Goal: Contribute content

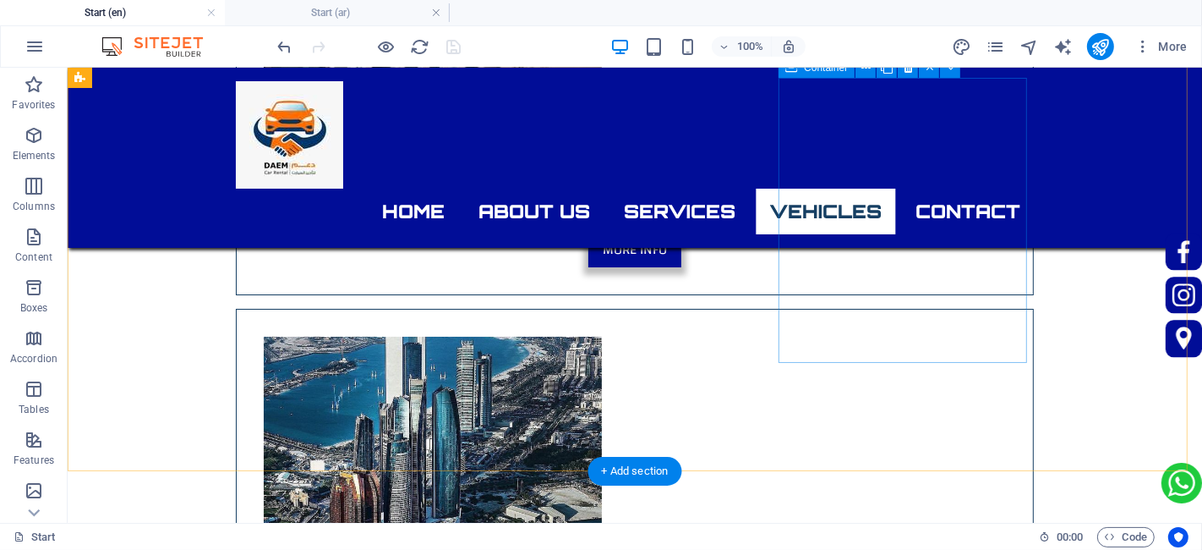
scroll to position [5227, 0]
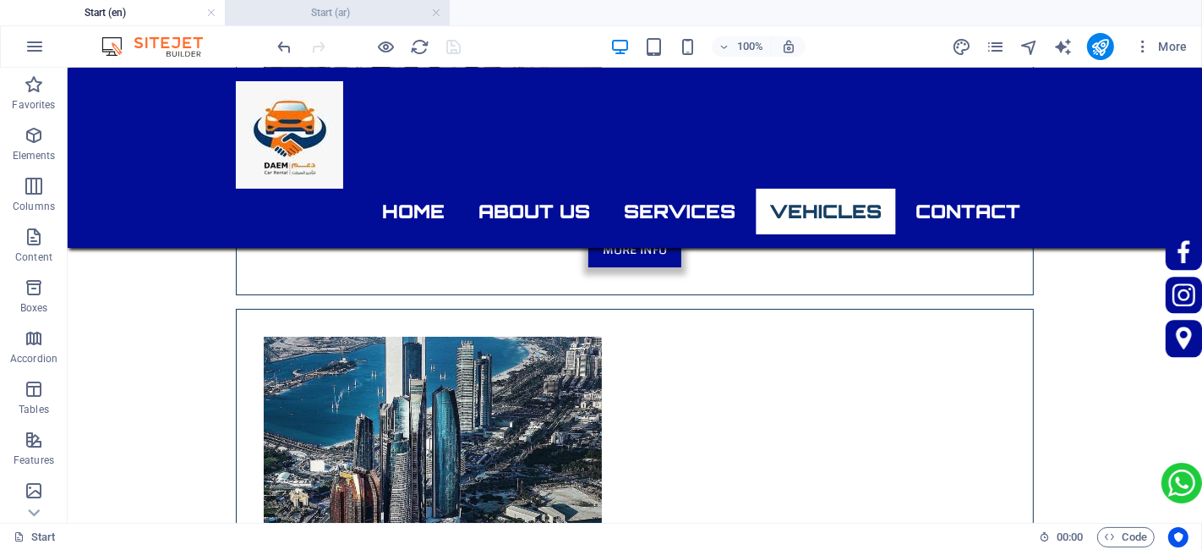
click at [314, 7] on h4 "Start (ar)" at bounding box center [337, 12] width 225 height 19
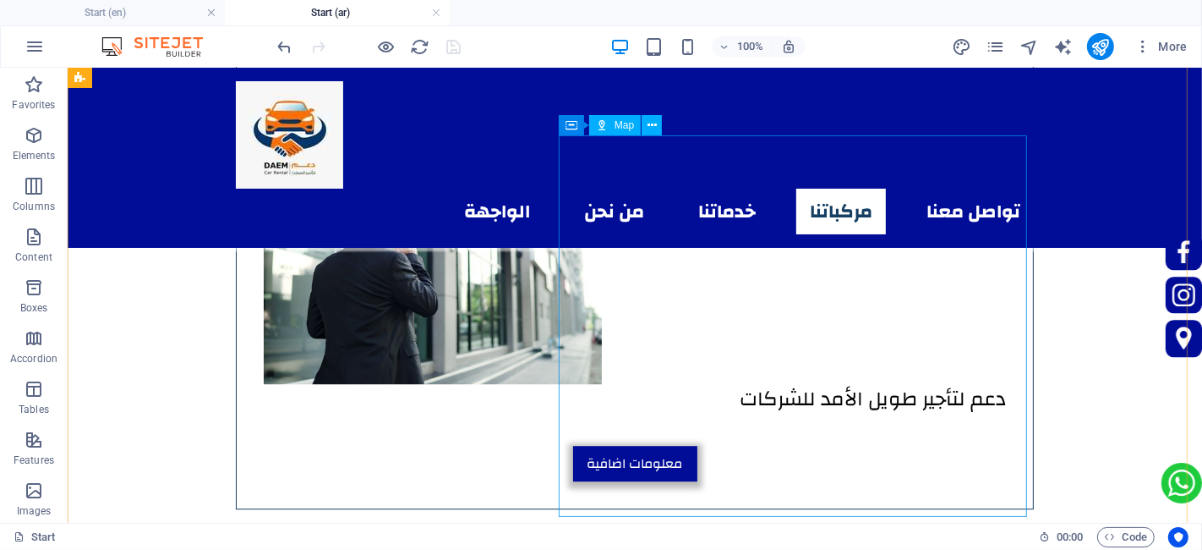
scroll to position [4708, 0]
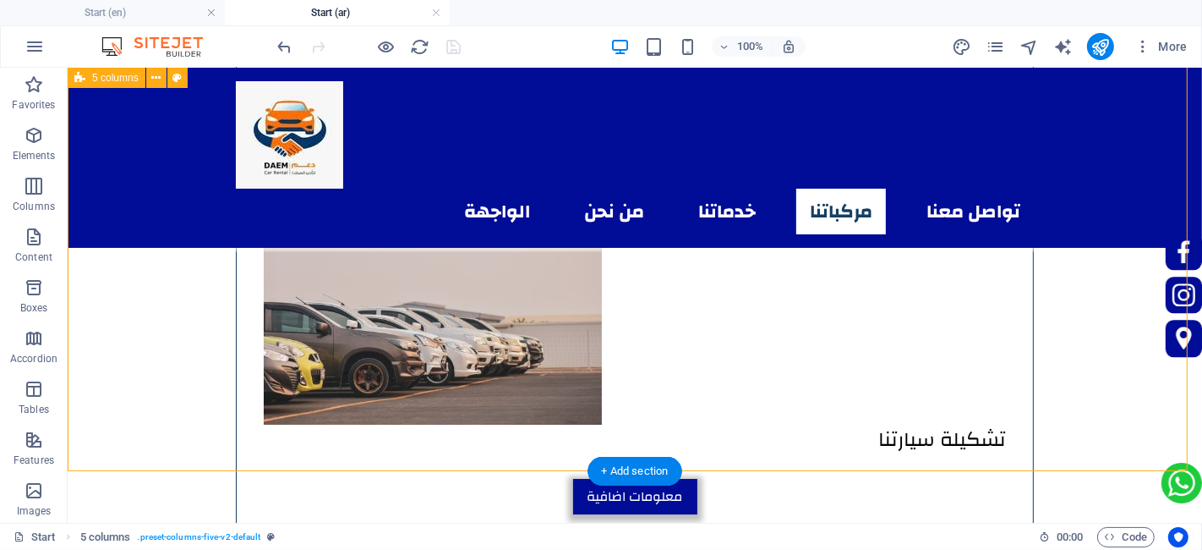
select select "rem"
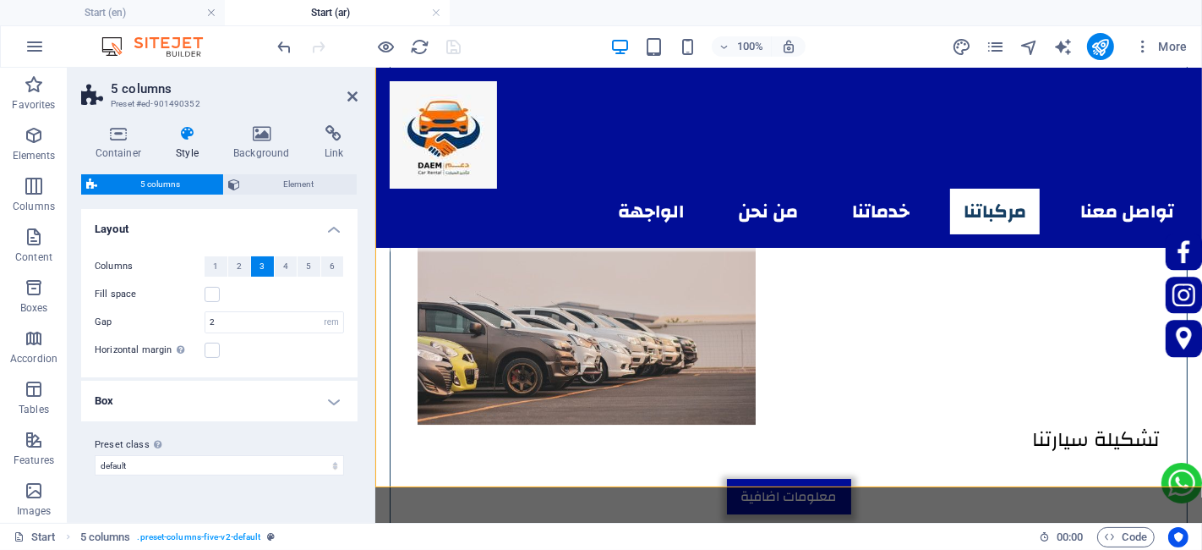
scroll to position [4693, 0]
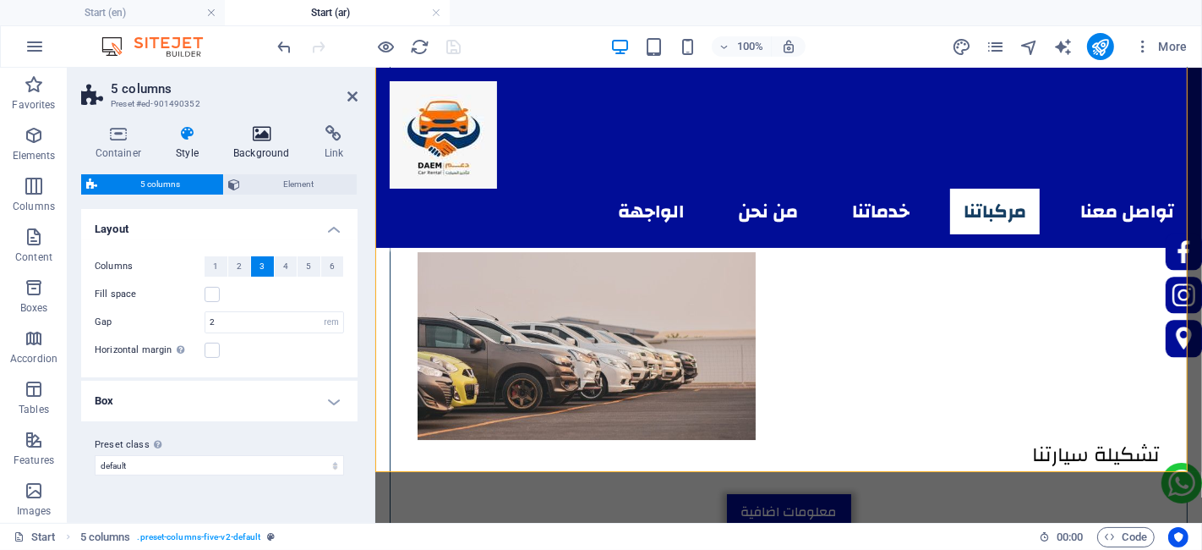
click at [249, 150] on h4 "Background" at bounding box center [265, 143] width 91 height 36
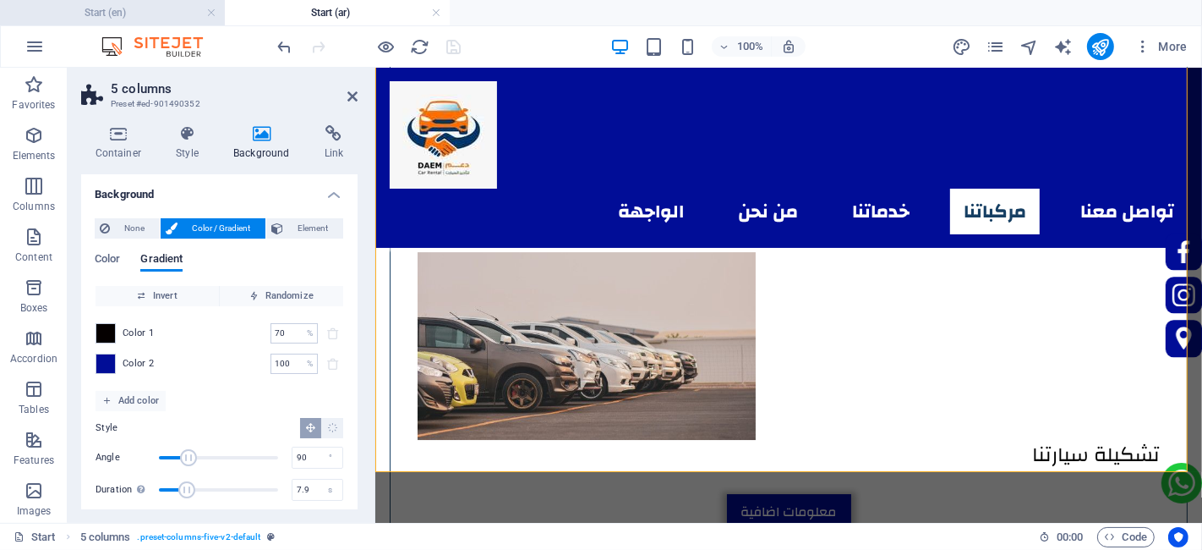
click at [150, 8] on h4 "Start (en)" at bounding box center [112, 12] width 225 height 19
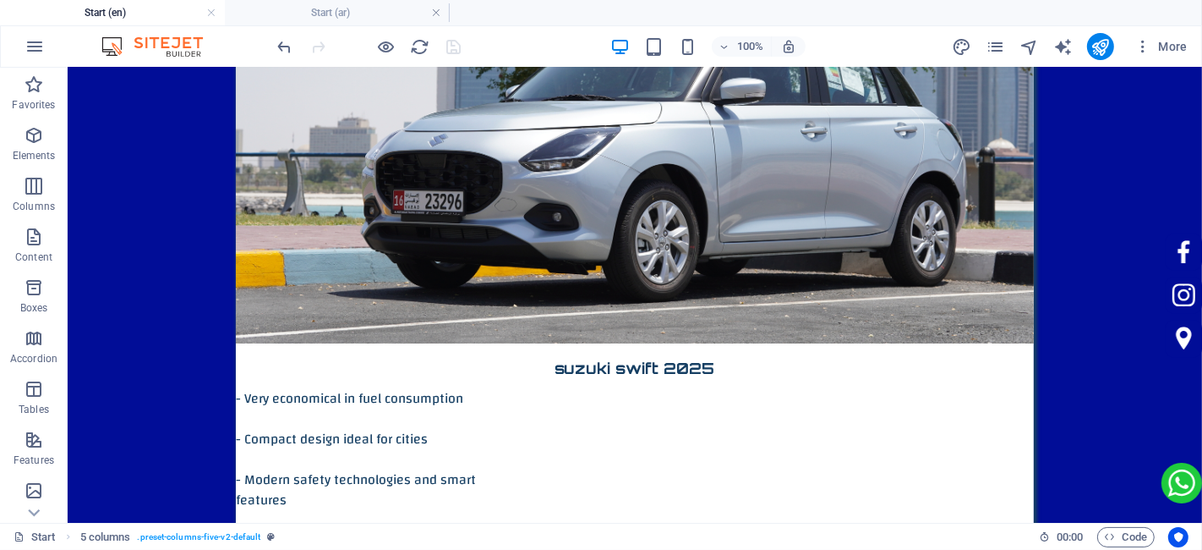
scroll to position [0, 0]
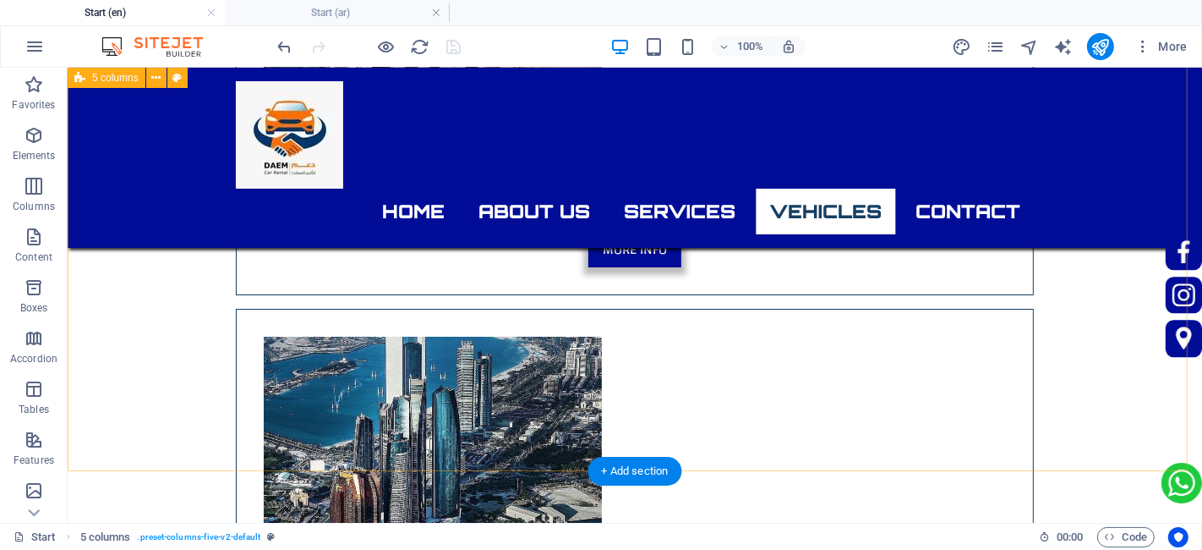
select select "rem"
select select "px"
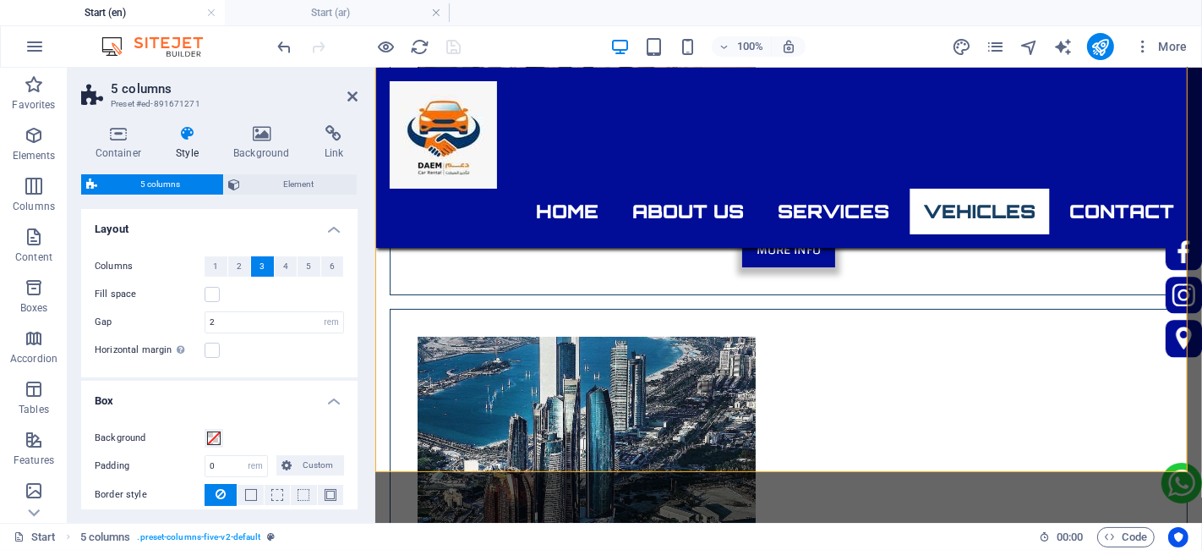
scroll to position [5209, 0]
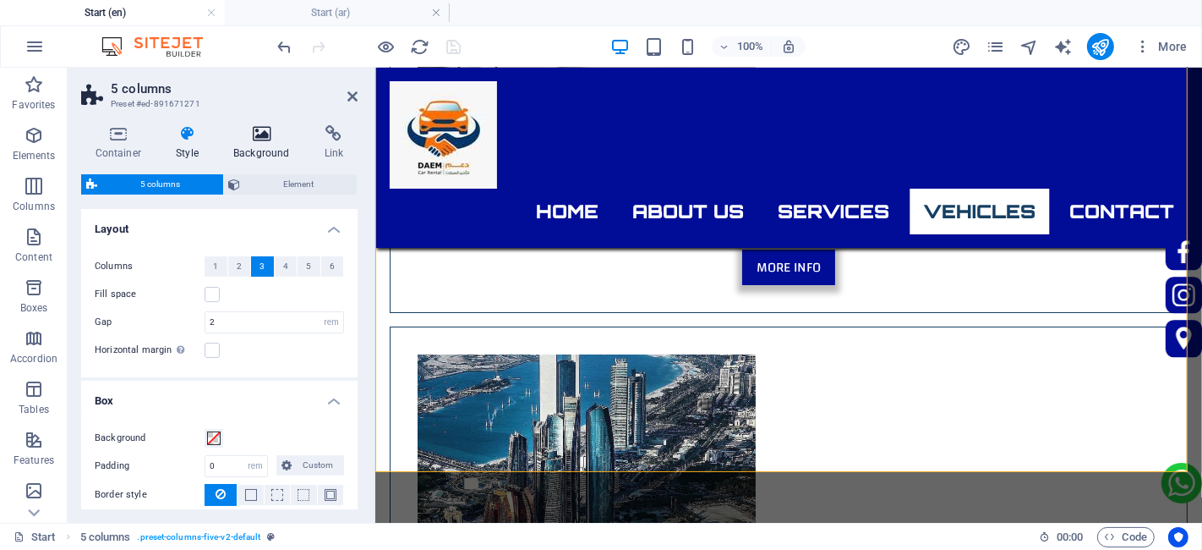
click at [257, 132] on icon at bounding box center [262, 133] width 85 height 17
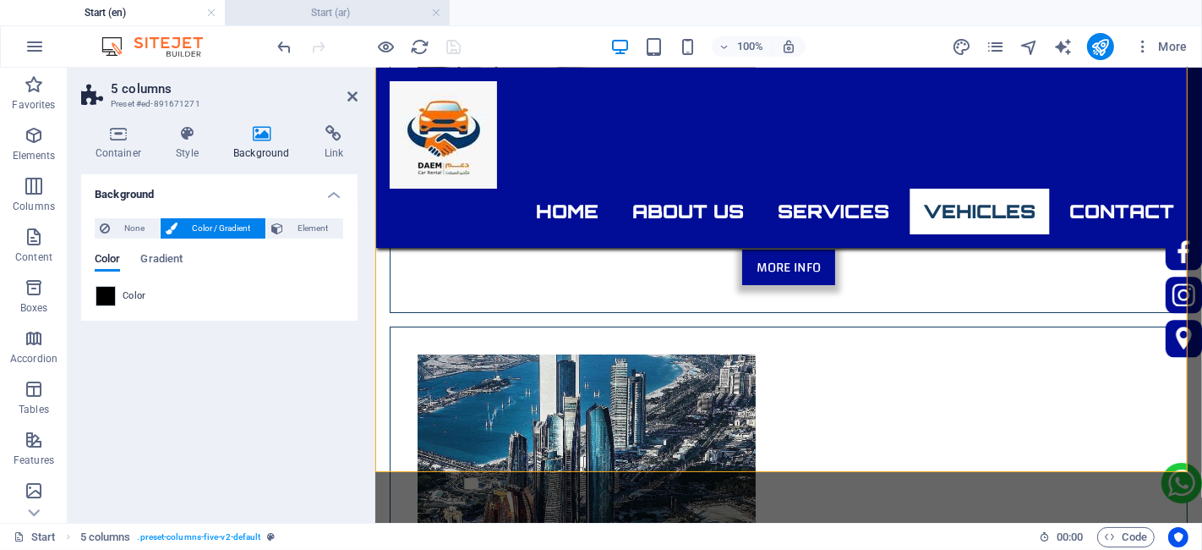
click at [294, 11] on h4 "Start (ar)" at bounding box center [337, 12] width 225 height 19
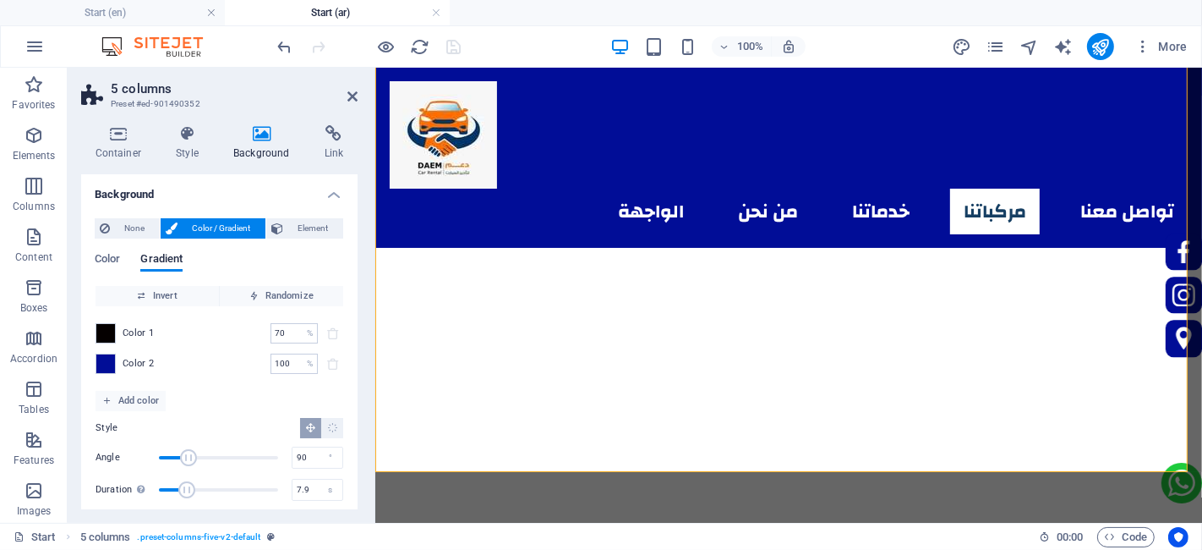
scroll to position [4693, 0]
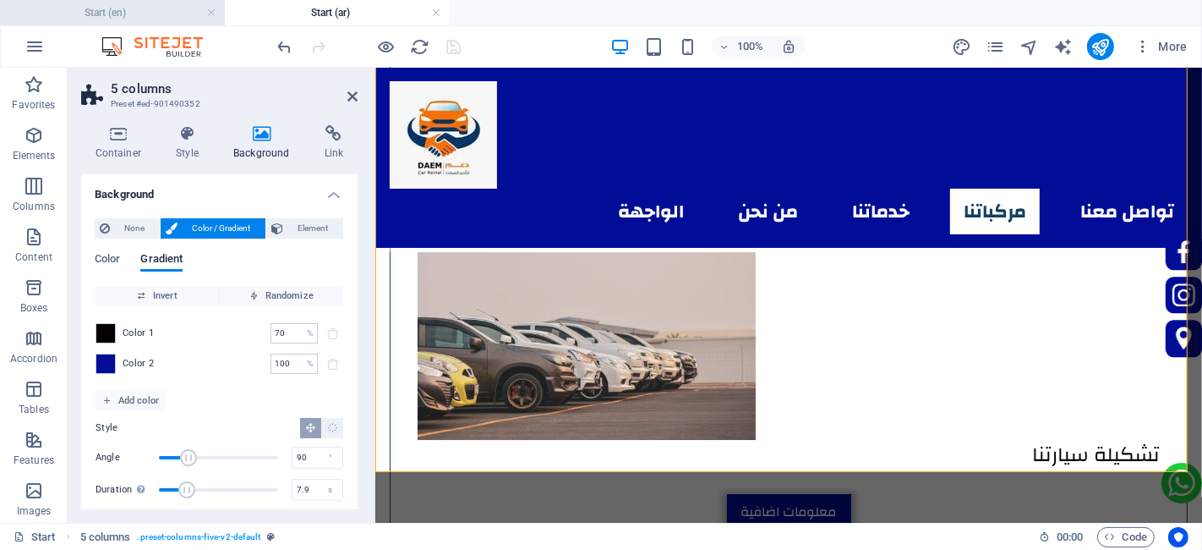
click at [144, 14] on h4 "Start (en)" at bounding box center [112, 12] width 225 height 19
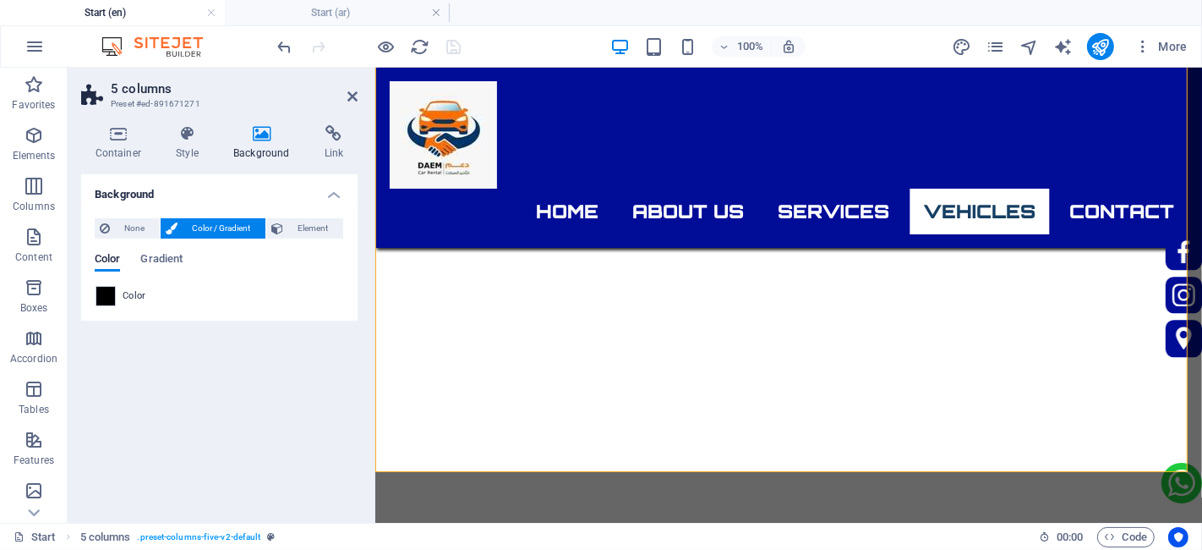
scroll to position [0, 0]
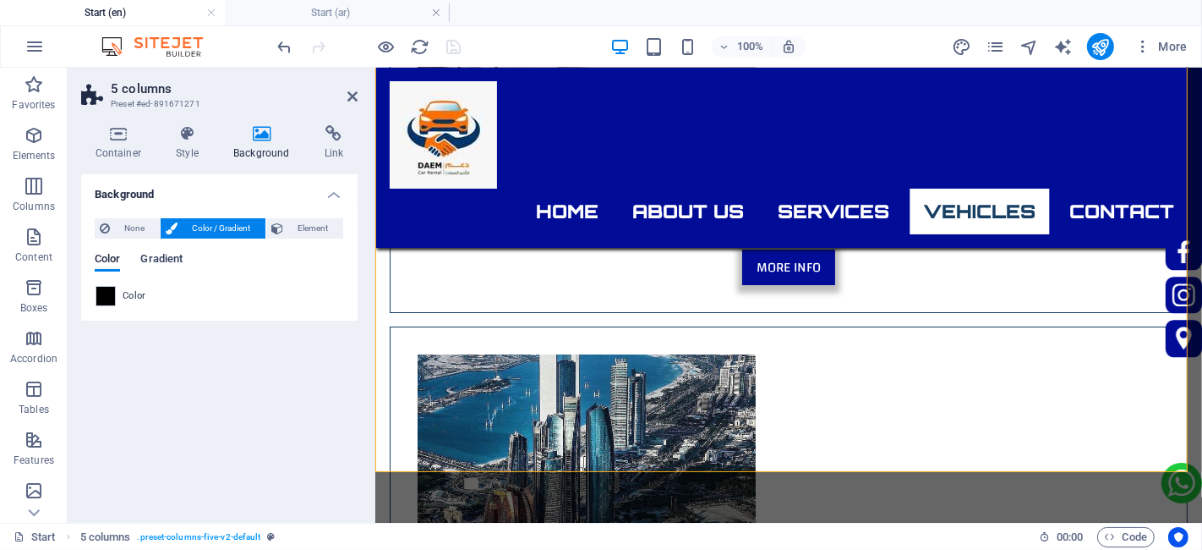
click at [147, 255] on span "Gradient" at bounding box center [161, 261] width 42 height 24
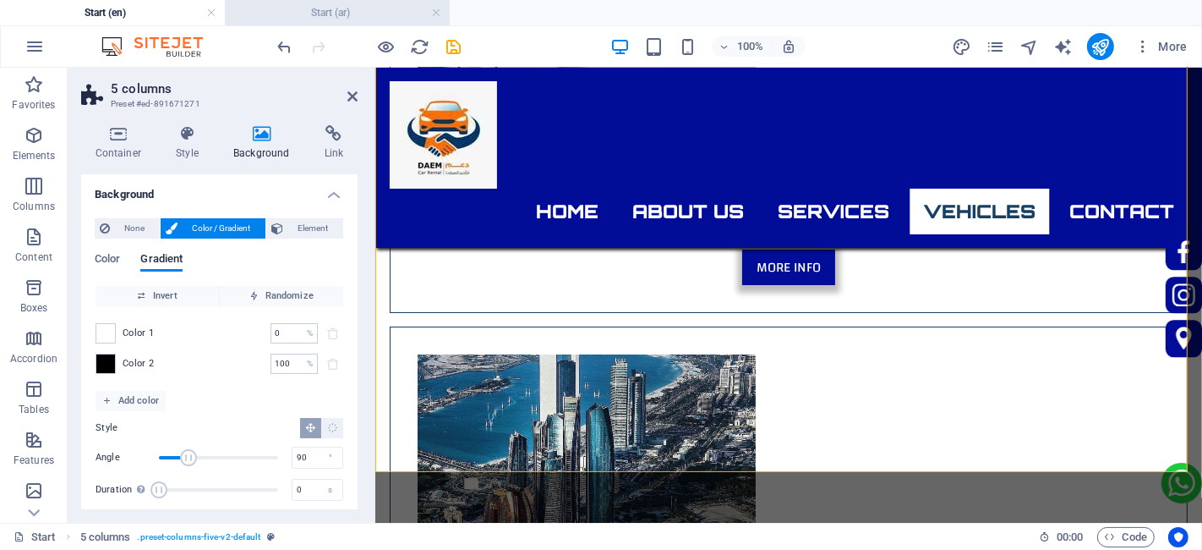
click at [286, 23] on li "Start (ar)" at bounding box center [337, 12] width 225 height 25
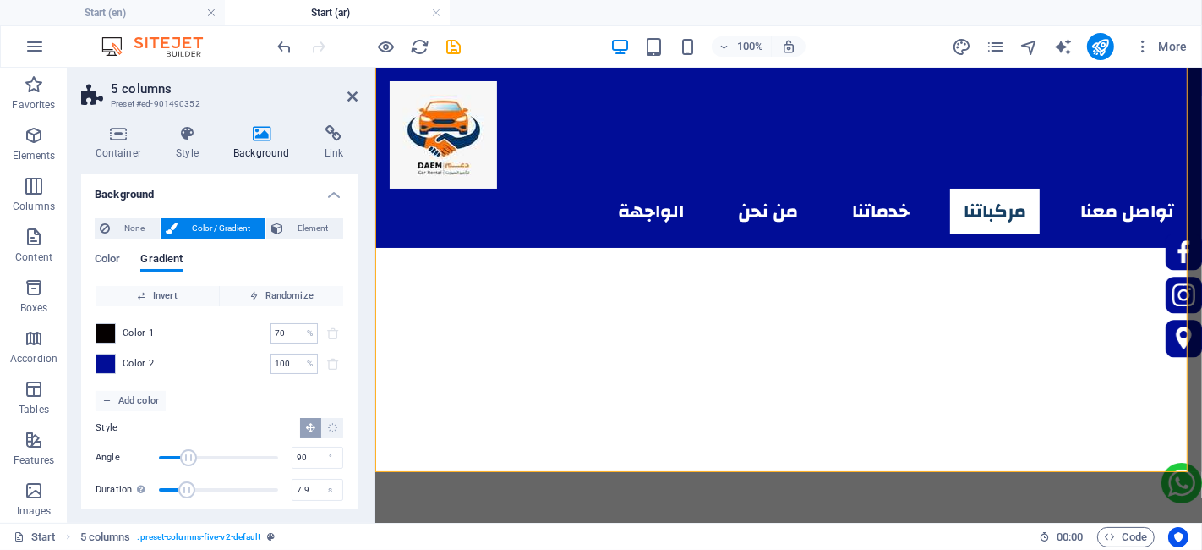
scroll to position [4693, 0]
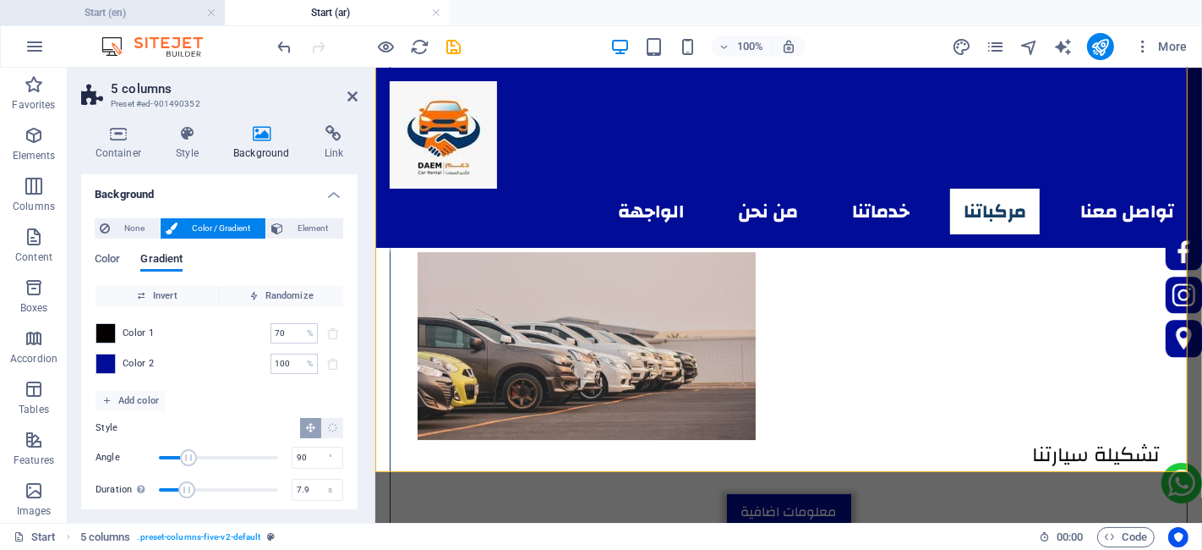
click at [167, 20] on h4 "Start (en)" at bounding box center [112, 12] width 225 height 19
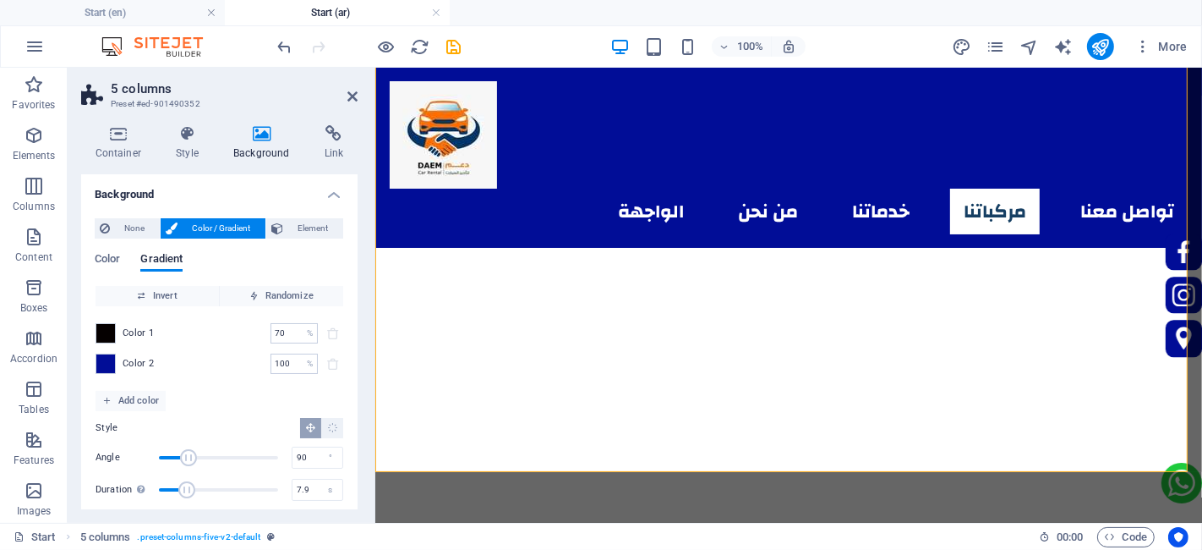
scroll to position [5209, 0]
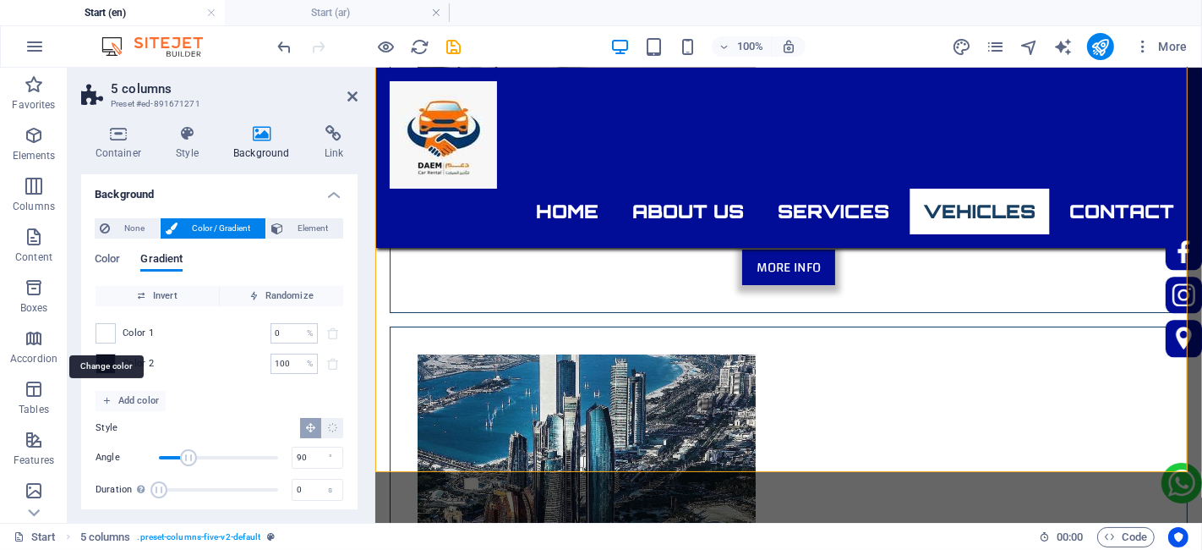
drag, startPoint x: 99, startPoint y: 342, endPoint x: 108, endPoint y: 331, distance: 13.8
click at [99, 337] on span at bounding box center [105, 333] width 19 height 19
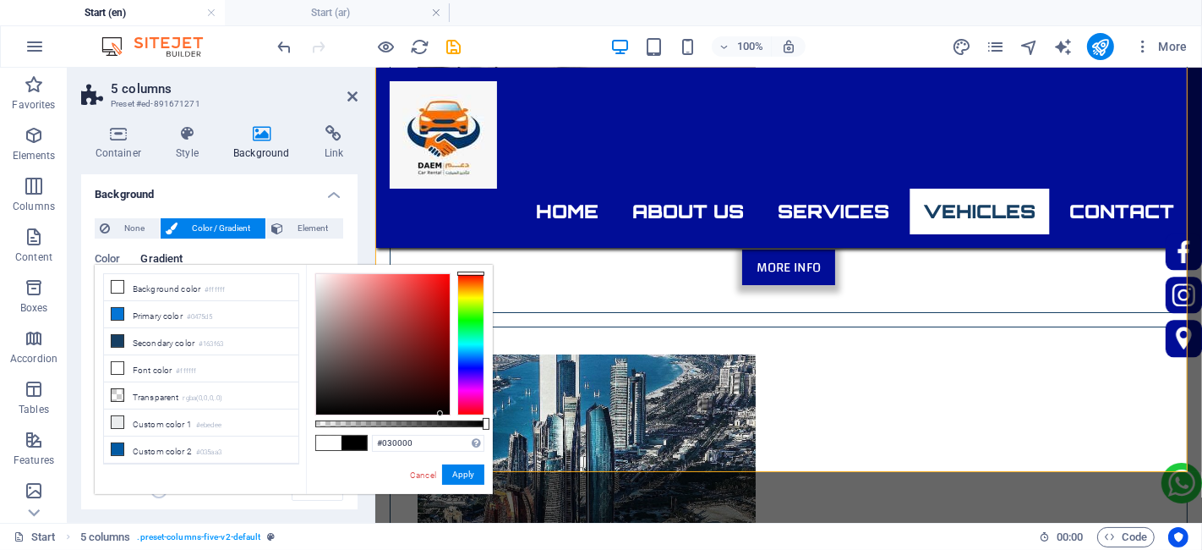
type input "#000000"
drag, startPoint x: 423, startPoint y: 403, endPoint x: 447, endPoint y: 416, distance: 27.6
click at [447, 416] on div "#000000 Supported formats #0852ed rgb(8, 82, 237) rgba(8, 82, 237, 90%) hsv(221…" at bounding box center [399, 502] width 187 height 474
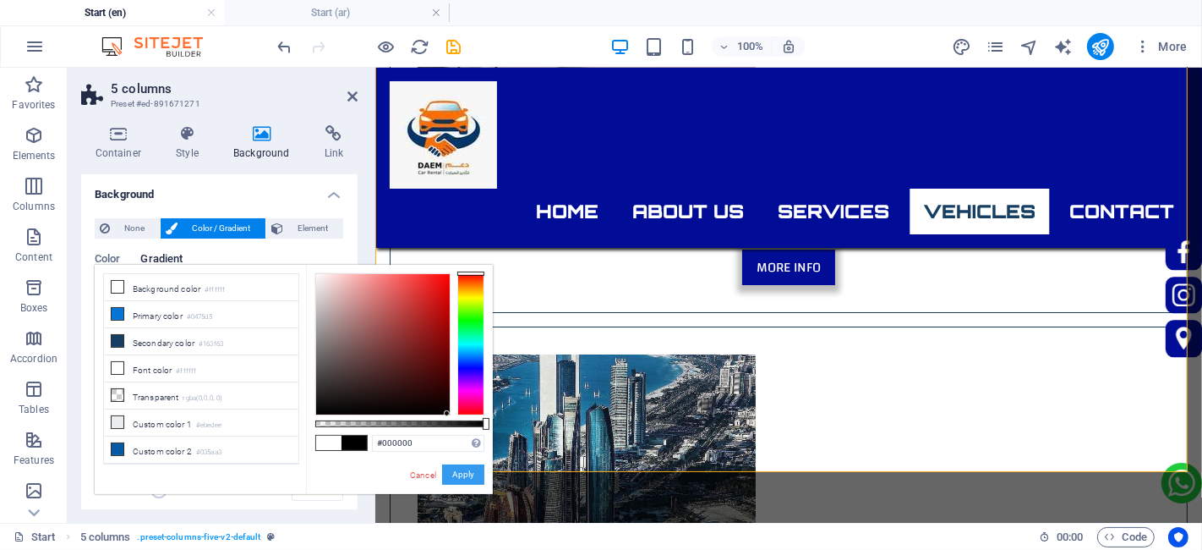
click at [472, 480] on button "Apply" at bounding box center [463, 474] width 42 height 20
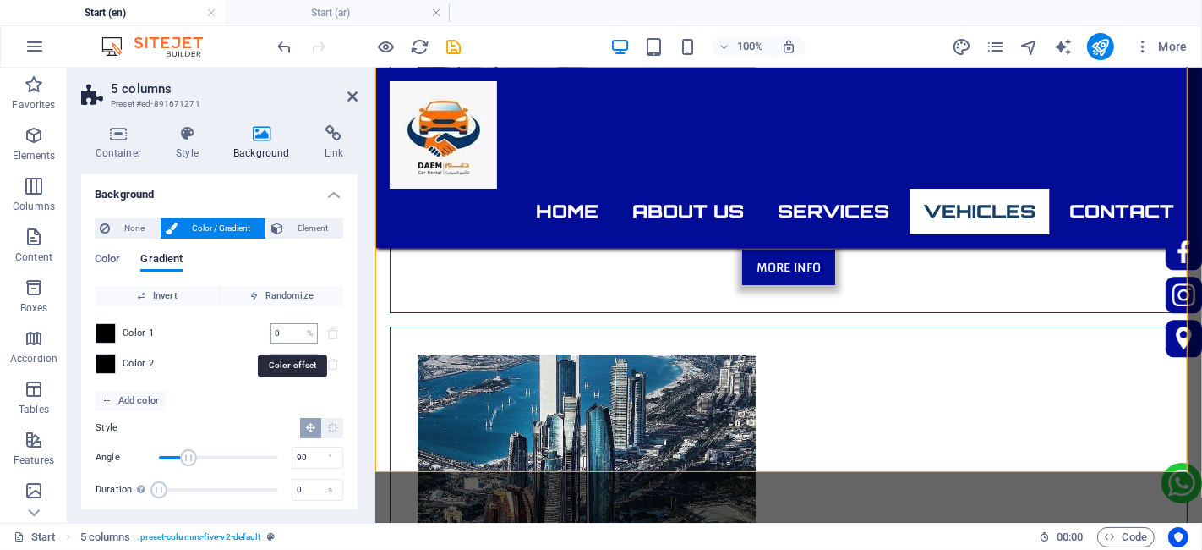
click at [288, 339] on input "0" at bounding box center [286, 333] width 30 height 20
type input "70"
click at [280, 390] on div "Invert Randomize Color 1 70 % ​ Color 2 100 % ​ Add color Style Angle 90 ° Dura…" at bounding box center [219, 397] width 249 height 225
click at [267, 13] on h4 "Start (ar)" at bounding box center [337, 12] width 225 height 19
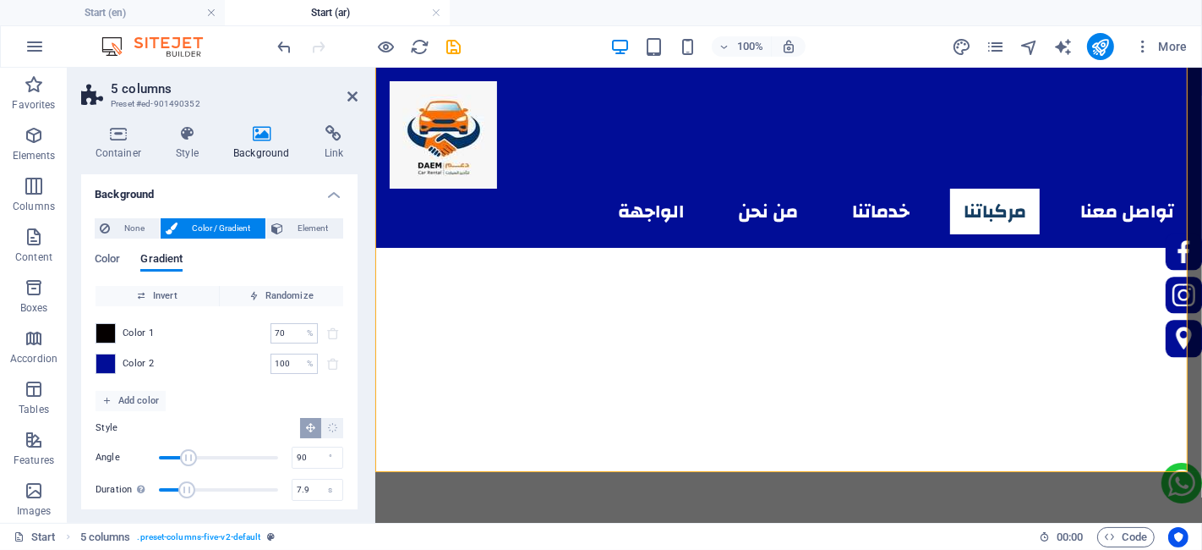
scroll to position [4693, 0]
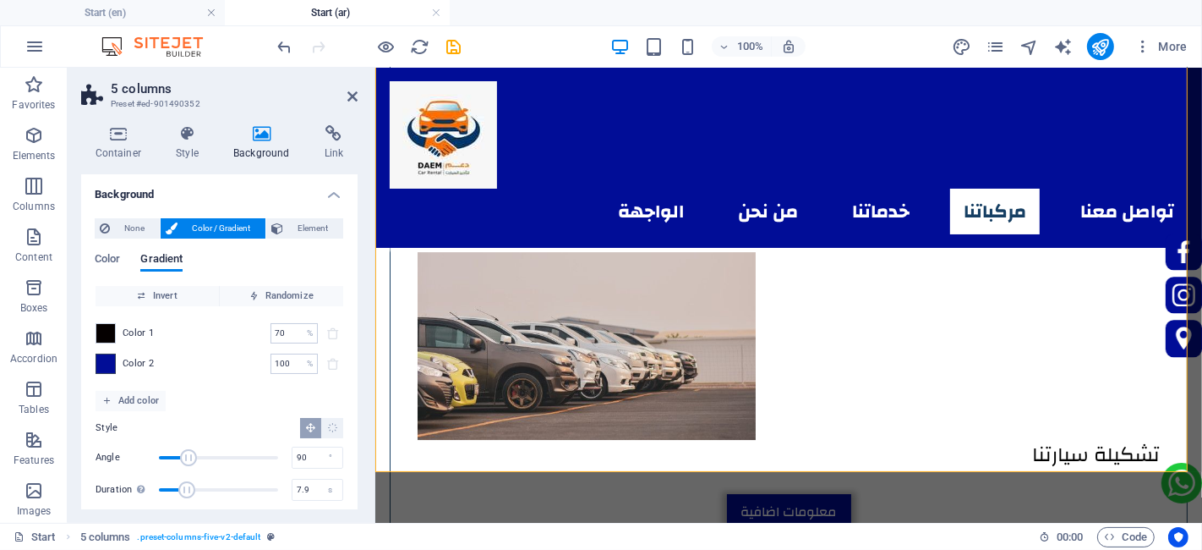
click at [108, 354] on span at bounding box center [105, 363] width 19 height 19
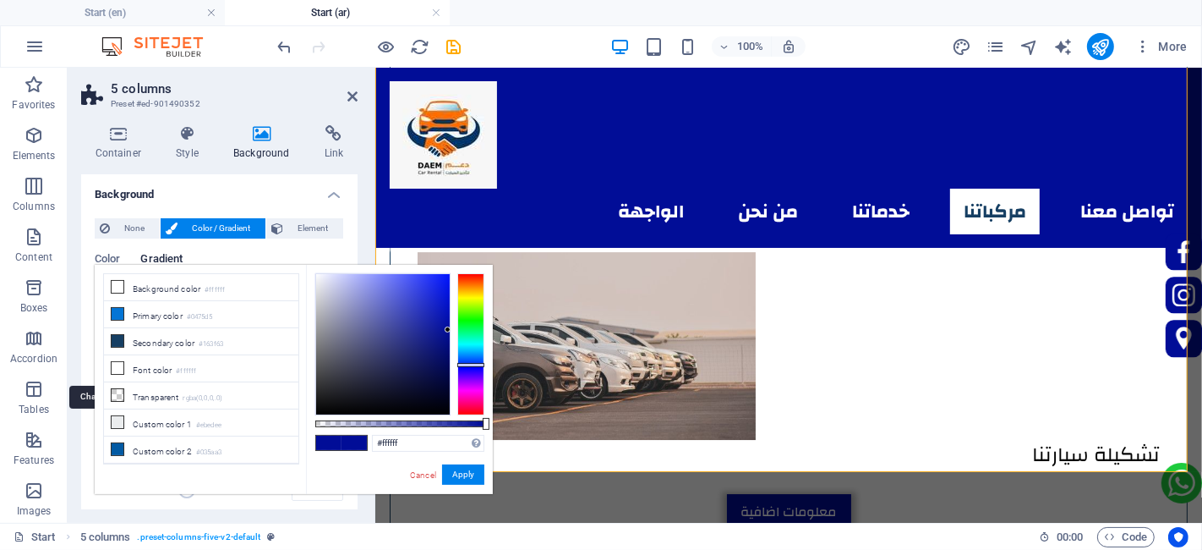
type input "#010d97"
click at [406, 443] on input "#010d97" at bounding box center [428, 443] width 112 height 17
click at [403, 443] on input "#010d97" at bounding box center [428, 443] width 112 height 17
drag, startPoint x: 465, startPoint y: 475, endPoint x: 457, endPoint y: 471, distance: 8.7
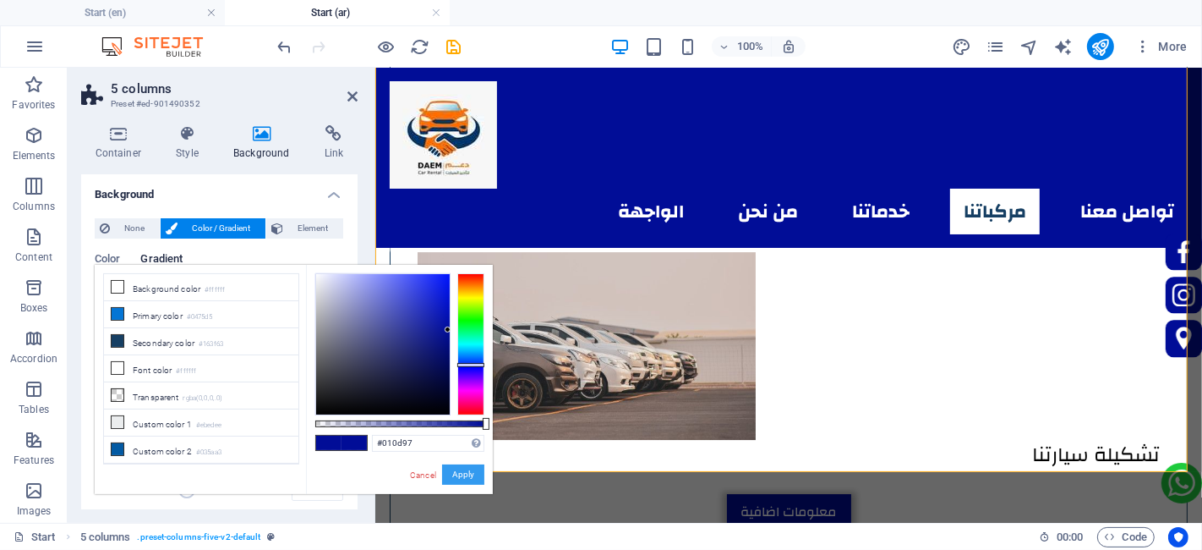
click at [463, 475] on button "Apply" at bounding box center [463, 474] width 42 height 20
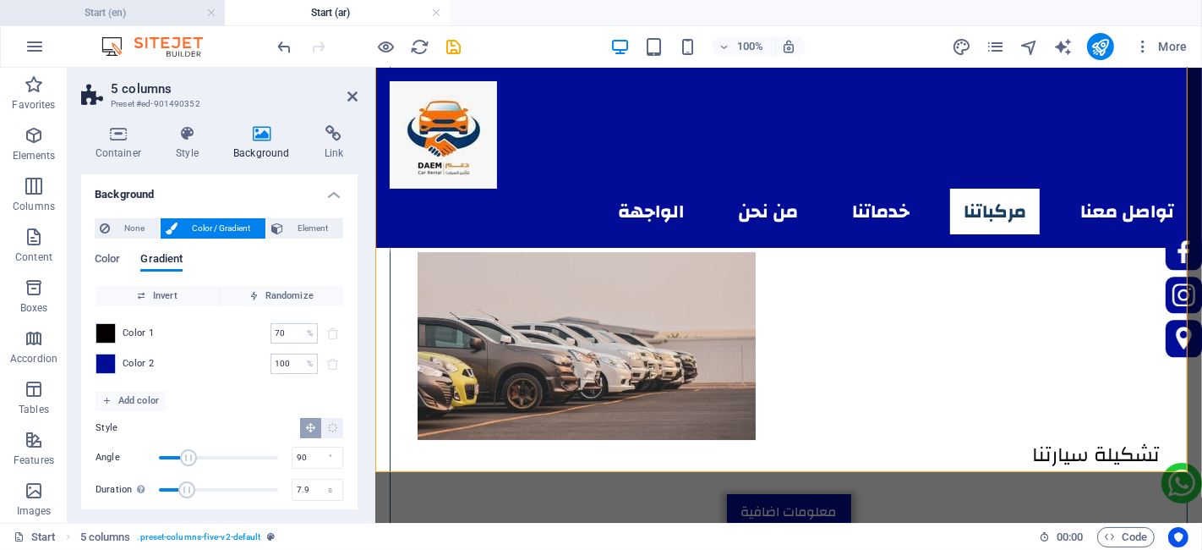
click at [145, 14] on h4 "Start (en)" at bounding box center [112, 12] width 225 height 19
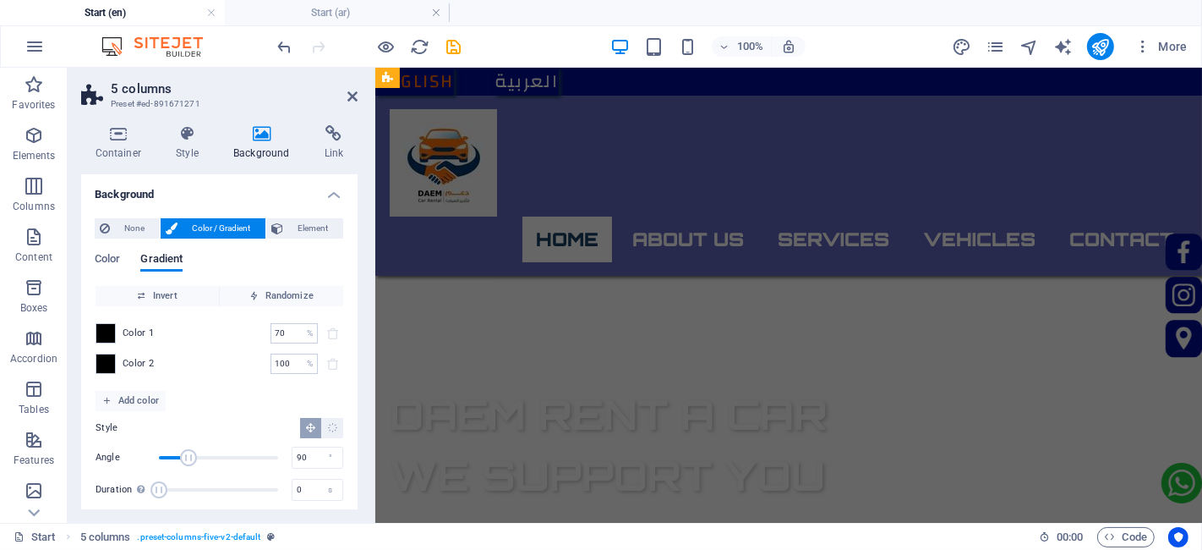
scroll to position [0, 0]
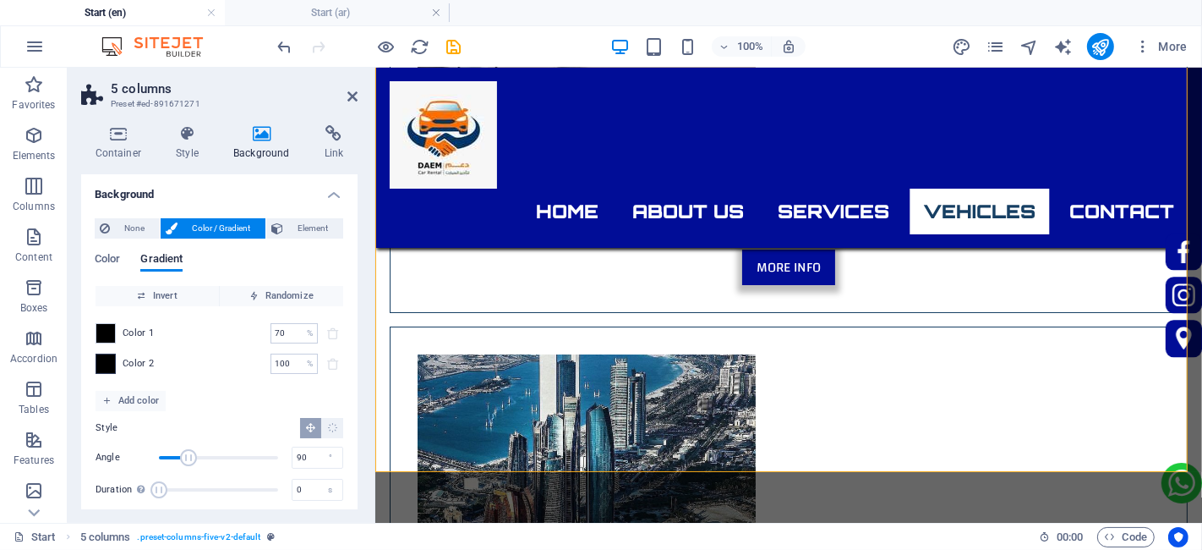
click at [107, 361] on span at bounding box center [105, 363] width 19 height 19
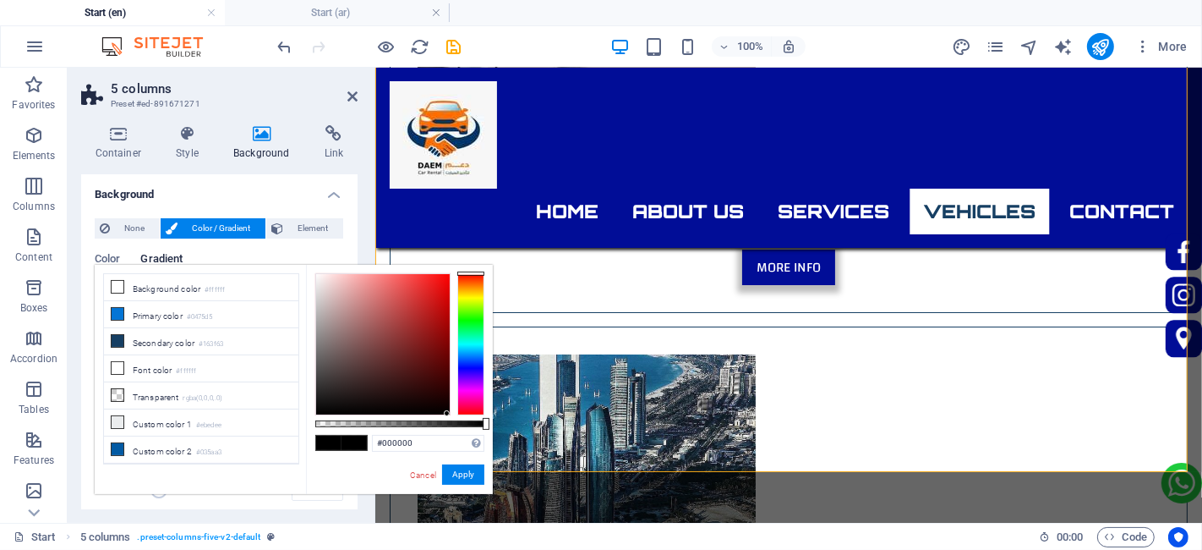
click at [381, 429] on div "#000000 Supported formats #0852ed rgb(8, 82, 237) rgba(8, 82, 237, 90%) hsv(221…" at bounding box center [399, 502] width 187 height 474
click at [385, 438] on input "#000000" at bounding box center [428, 443] width 112 height 17
paste input "010d97"
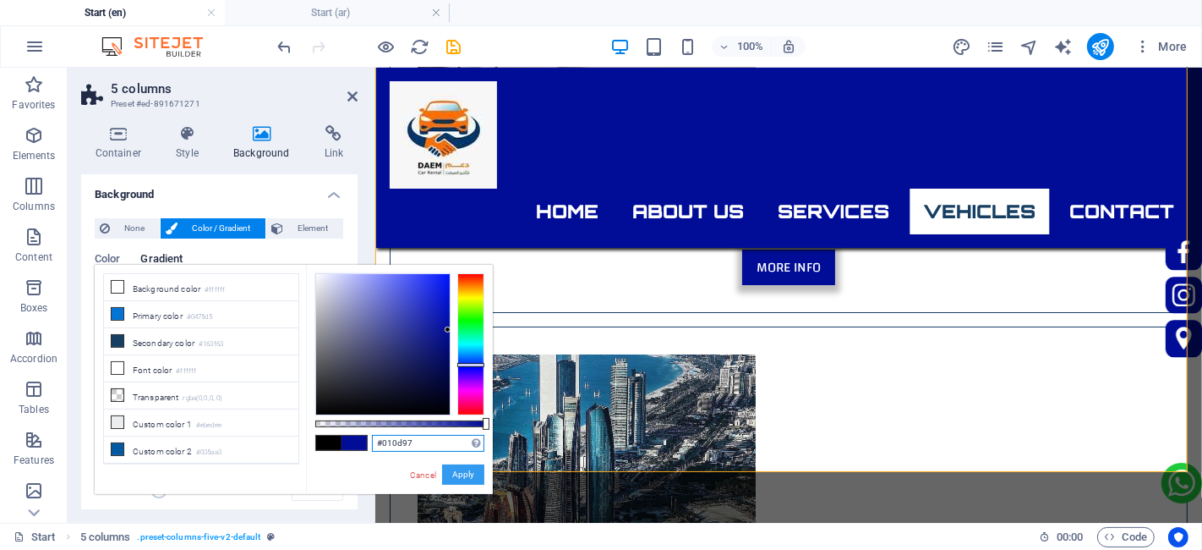
type input "#010d97"
click at [474, 469] on button "Apply" at bounding box center [463, 474] width 42 height 20
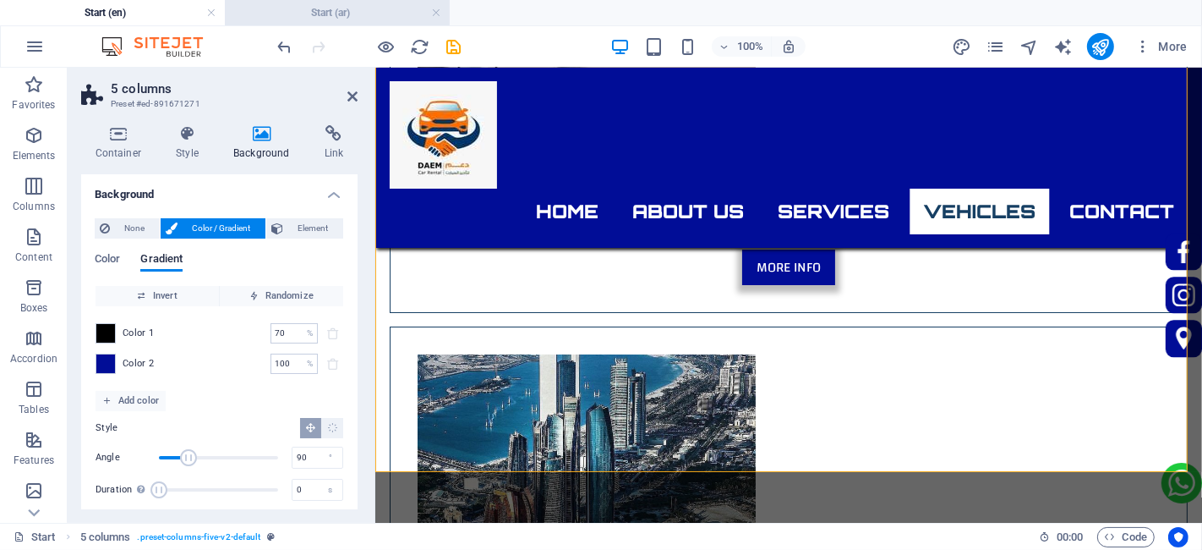
click at [277, 4] on h4 "Start (ar)" at bounding box center [337, 12] width 225 height 19
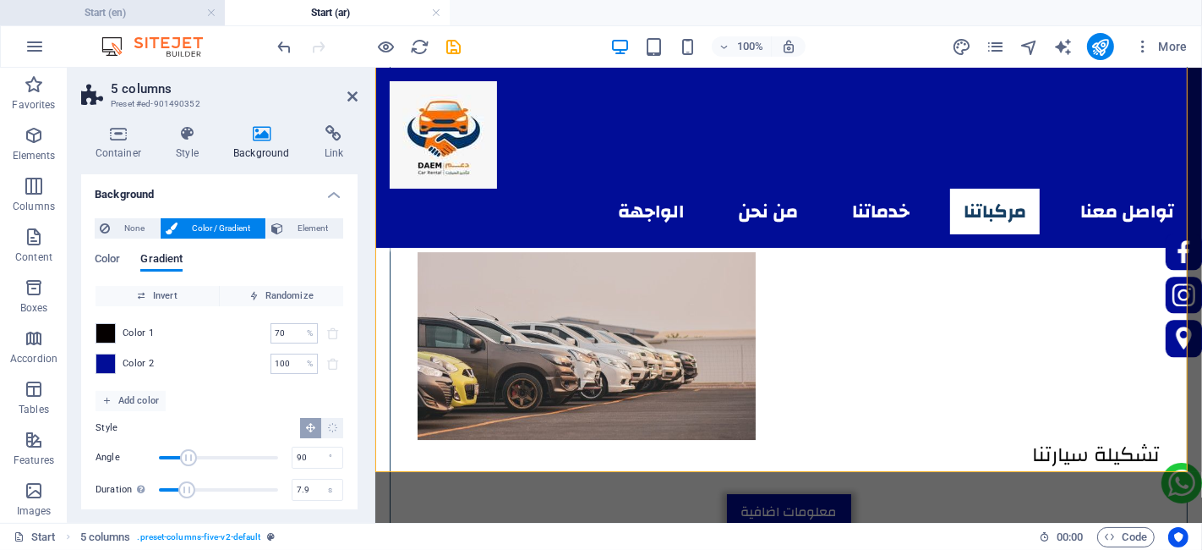
click at [168, 18] on h4 "Start (en)" at bounding box center [112, 12] width 225 height 19
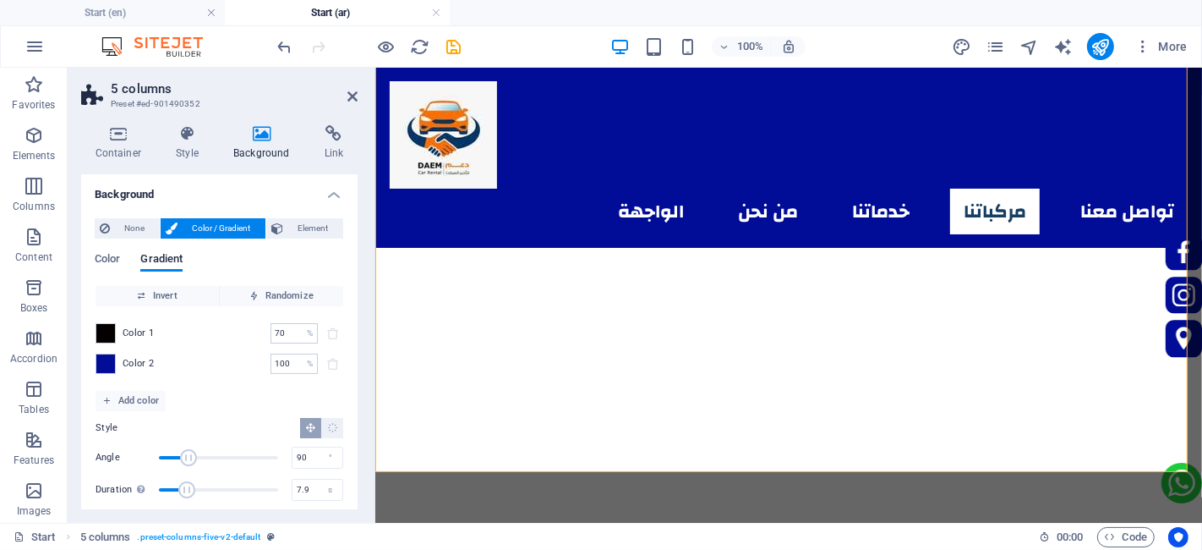
scroll to position [5209, 0]
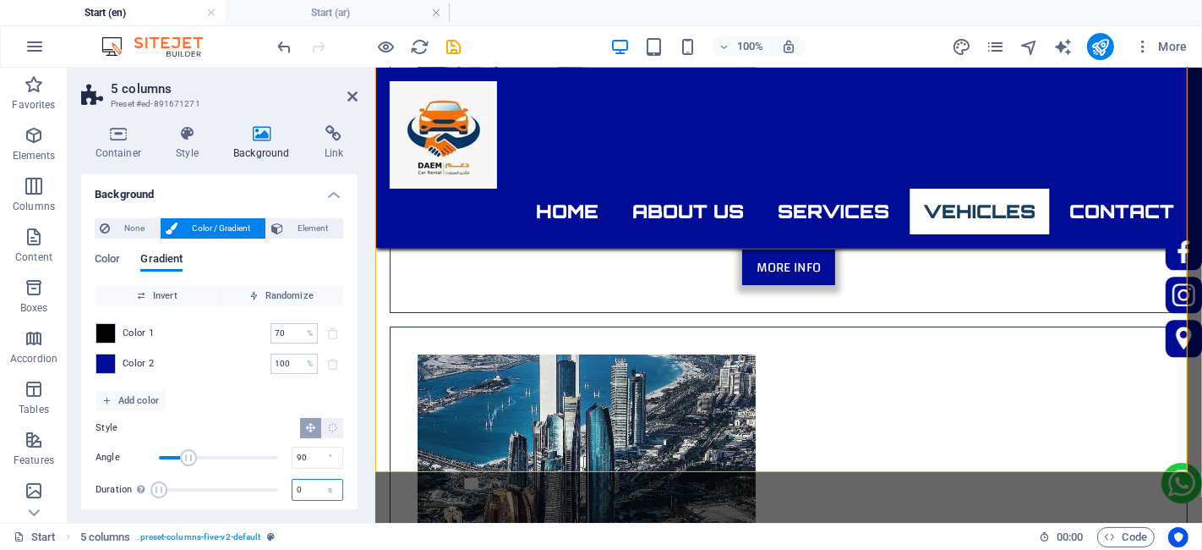
click at [297, 491] on input "0" at bounding box center [318, 489] width 50 height 20
type input "3"
type input "7.9"
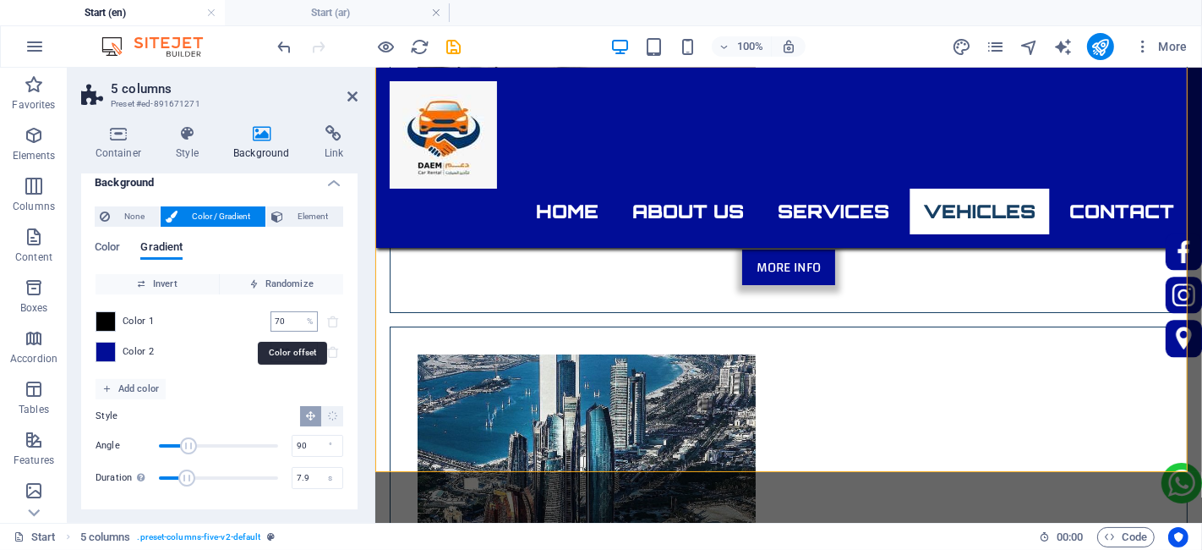
scroll to position [13, 0]
type input "149"
drag, startPoint x: 190, startPoint y: 441, endPoint x: 207, endPoint y: 441, distance: 16.9
click at [207, 441] on span "Angle" at bounding box center [208, 444] width 17 height 17
click at [309, 474] on input "7.9" at bounding box center [318, 477] width 50 height 20
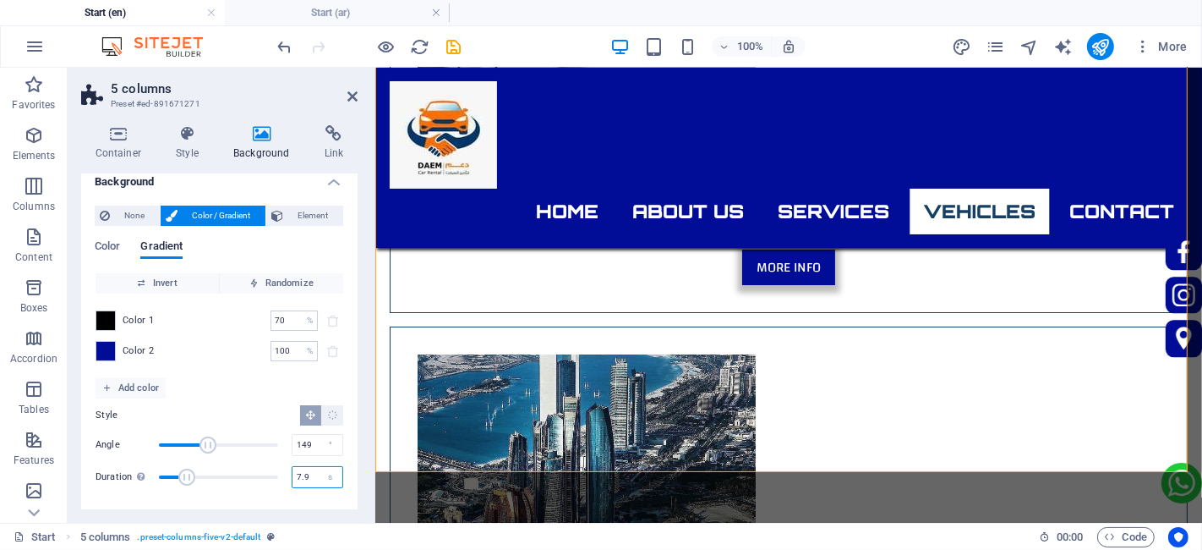
click at [309, 474] on input "7.9" at bounding box center [318, 477] width 50 height 20
type input "0"
drag, startPoint x: 209, startPoint y: 446, endPoint x: 231, endPoint y: 446, distance: 22.0
click at [231, 446] on span "Angle" at bounding box center [232, 444] width 17 height 17
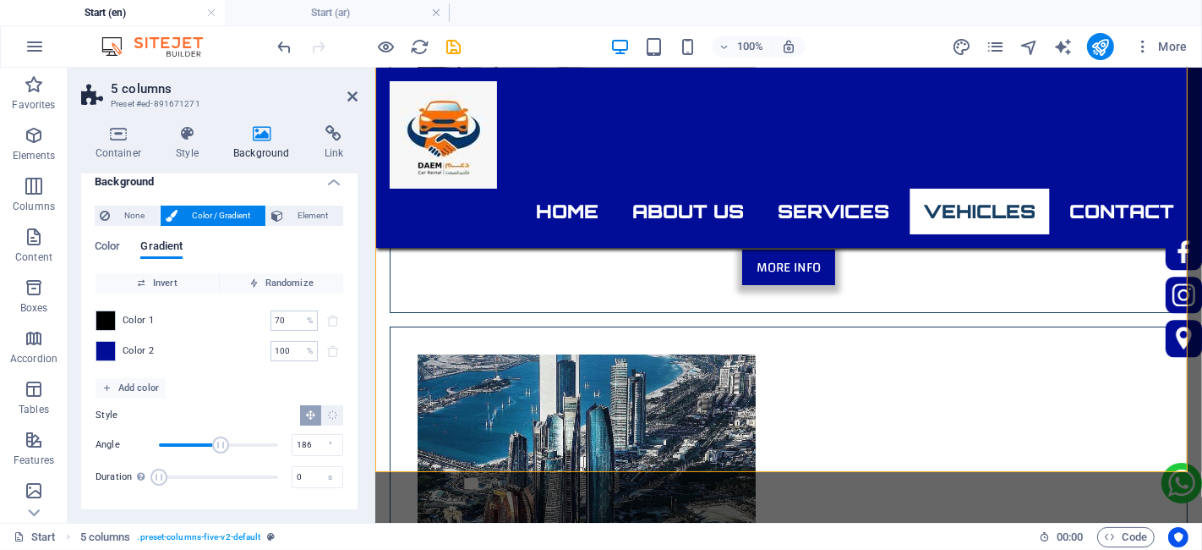
drag, startPoint x: 231, startPoint y: 446, endPoint x: 219, endPoint y: 446, distance: 11.8
click at [219, 446] on span "Angle" at bounding box center [220, 444] width 17 height 17
click at [214, 446] on span "Angle" at bounding box center [215, 444] width 17 height 17
click at [217, 446] on span "Angle" at bounding box center [219, 444] width 17 height 17
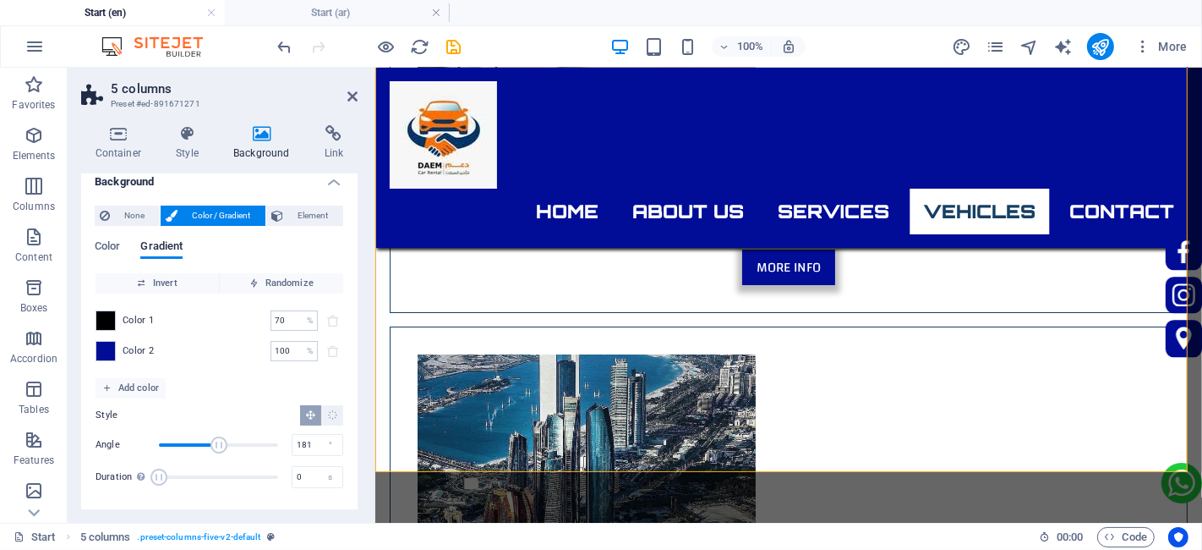
type input "178"
click at [216, 446] on span "Angle" at bounding box center [218, 444] width 17 height 17
click at [307, 477] on input "0" at bounding box center [318, 477] width 50 height 20
click at [261, 401] on div "Style Angle 178 ° Duration Duration of the background animation. A value of "0"…" at bounding box center [220, 447] width 248 height 98
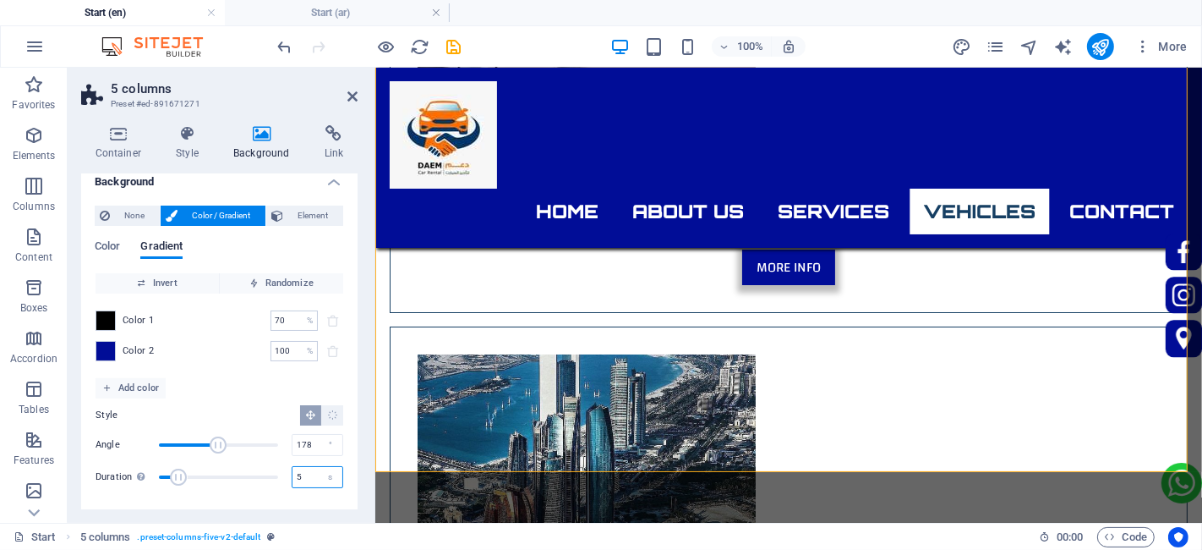
click at [297, 475] on input "5" at bounding box center [318, 477] width 50 height 20
click at [237, 477] on span "Duration" at bounding box center [218, 476] width 119 height 25
click at [161, 479] on span "Duration" at bounding box center [218, 476] width 119 height 25
click at [230, 479] on span "Duration" at bounding box center [238, 476] width 17 height 17
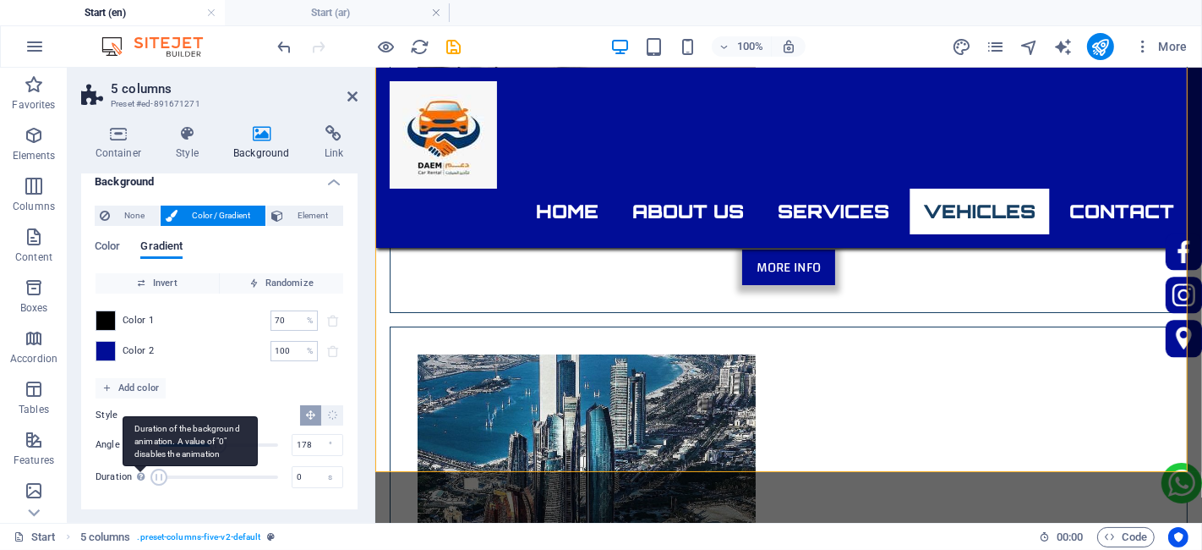
drag, startPoint x: 158, startPoint y: 473, endPoint x: 145, endPoint y: 473, distance: 13.5
click at [156, 473] on span "Duration" at bounding box center [159, 476] width 17 height 17
click at [145, 473] on div "Duration Duration of the background animation. A value of "0" disables the anim…" at bounding box center [220, 476] width 248 height 25
type input "0"
type input "149"
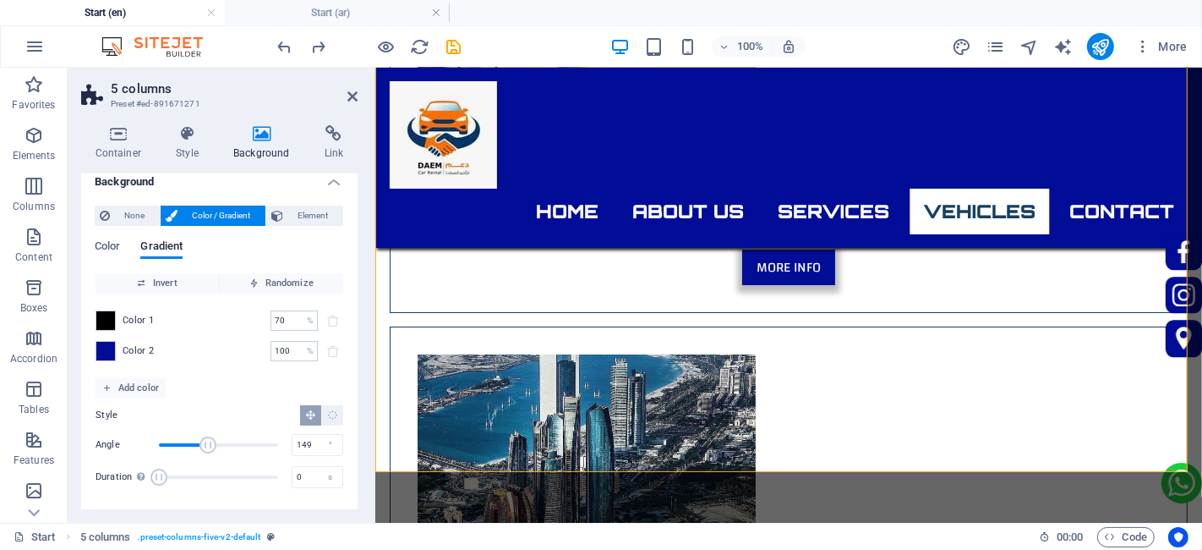
type input "7.9"
type input "90"
click at [353, 100] on icon at bounding box center [353, 97] width 10 height 14
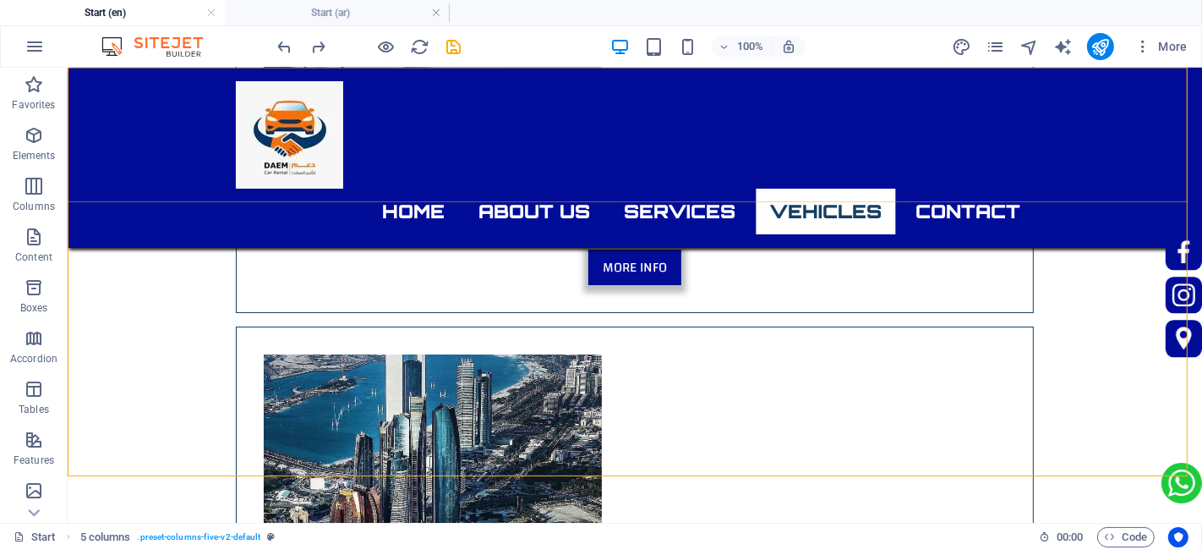
scroll to position [5223, 0]
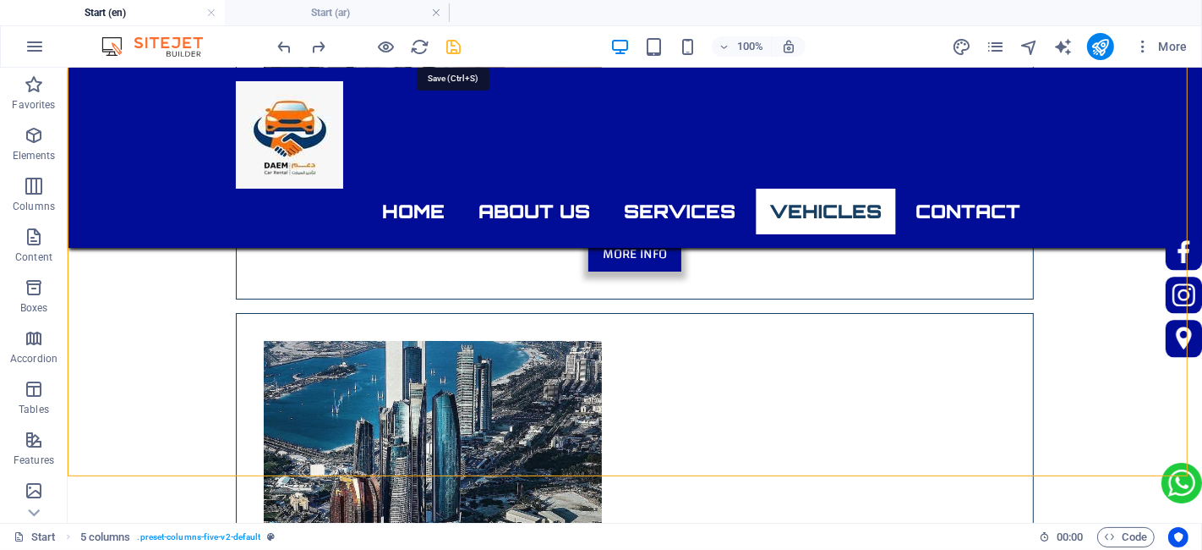
drag, startPoint x: 452, startPoint y: 36, endPoint x: 441, endPoint y: 85, distance: 51.1
click at [452, 37] on icon "save" at bounding box center [454, 46] width 19 height 19
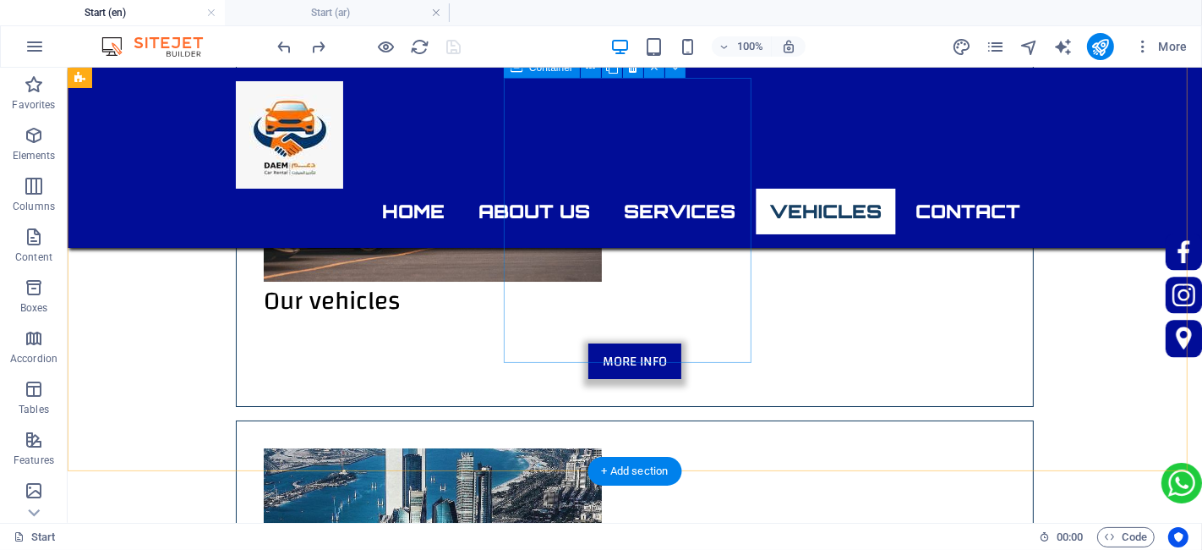
scroll to position [5227, 0]
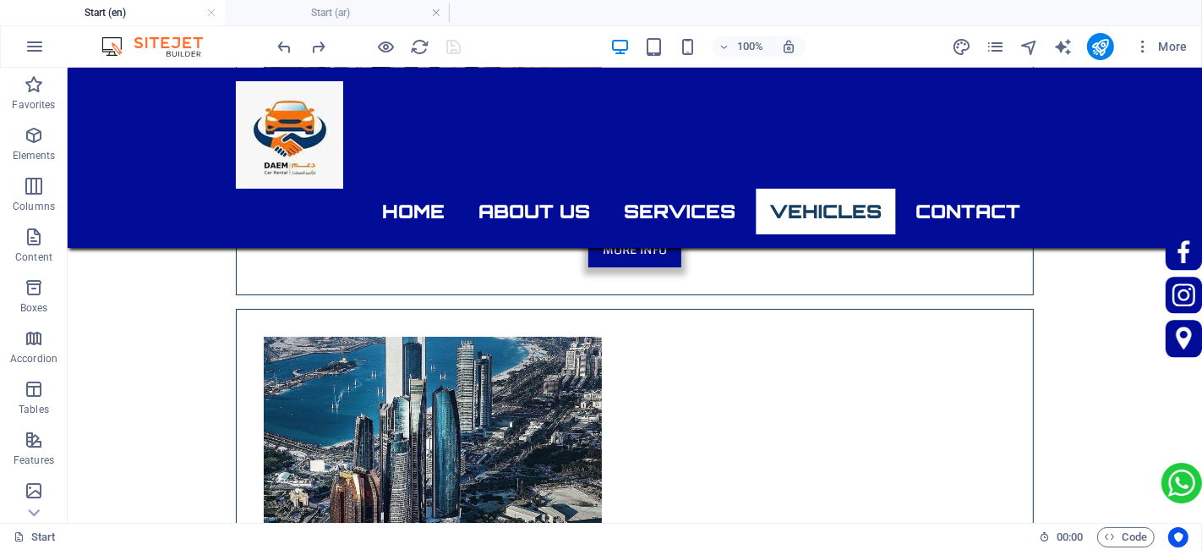
click at [372, 43] on div at bounding box center [369, 46] width 189 height 27
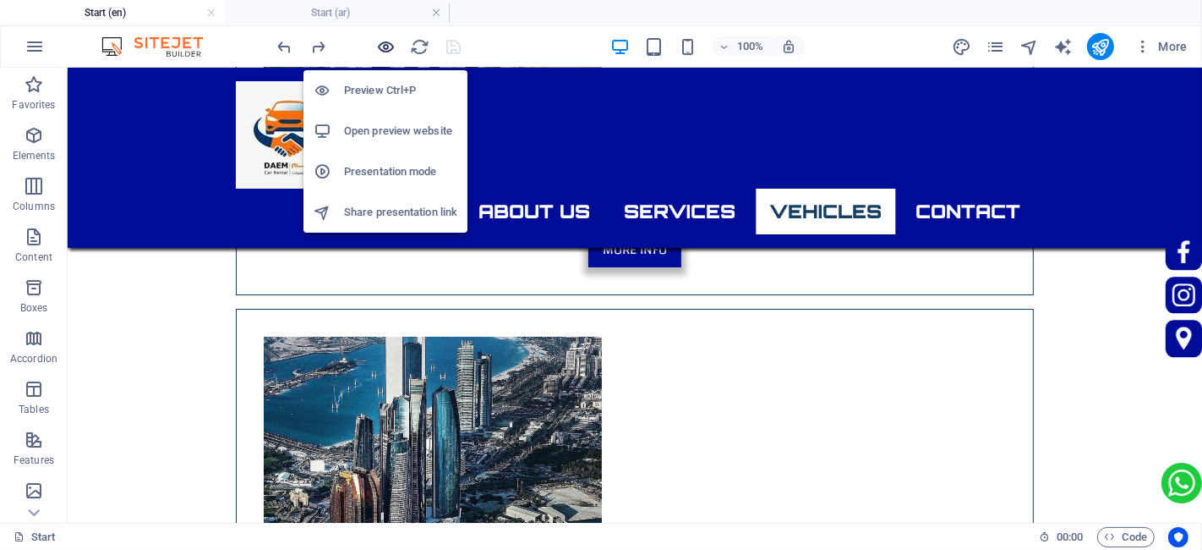
click at [383, 43] on icon "button" at bounding box center [386, 46] width 19 height 19
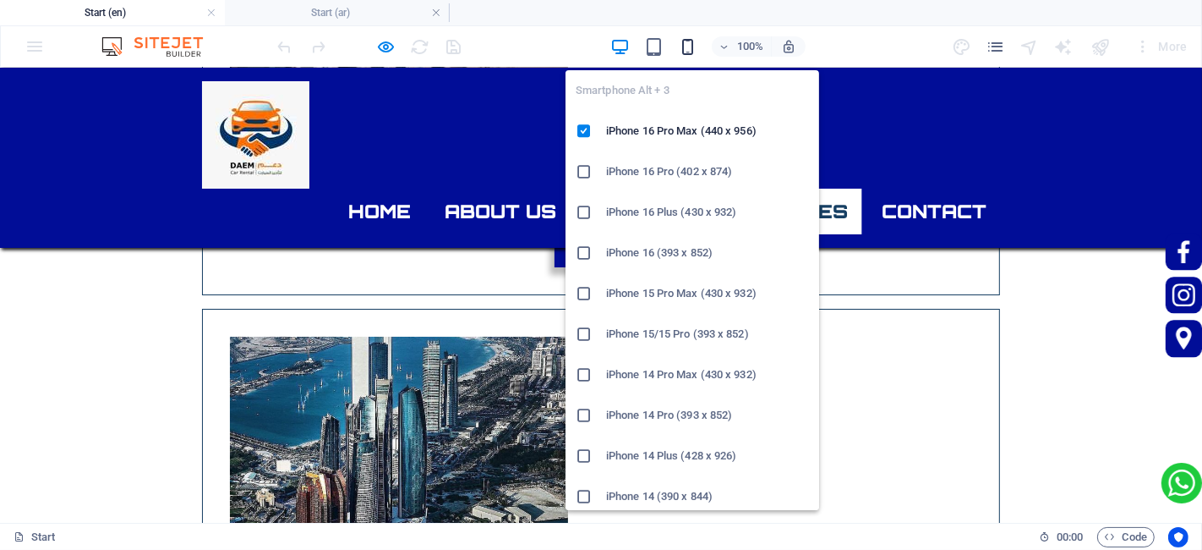
click at [679, 42] on icon "button" at bounding box center [687, 46] width 19 height 19
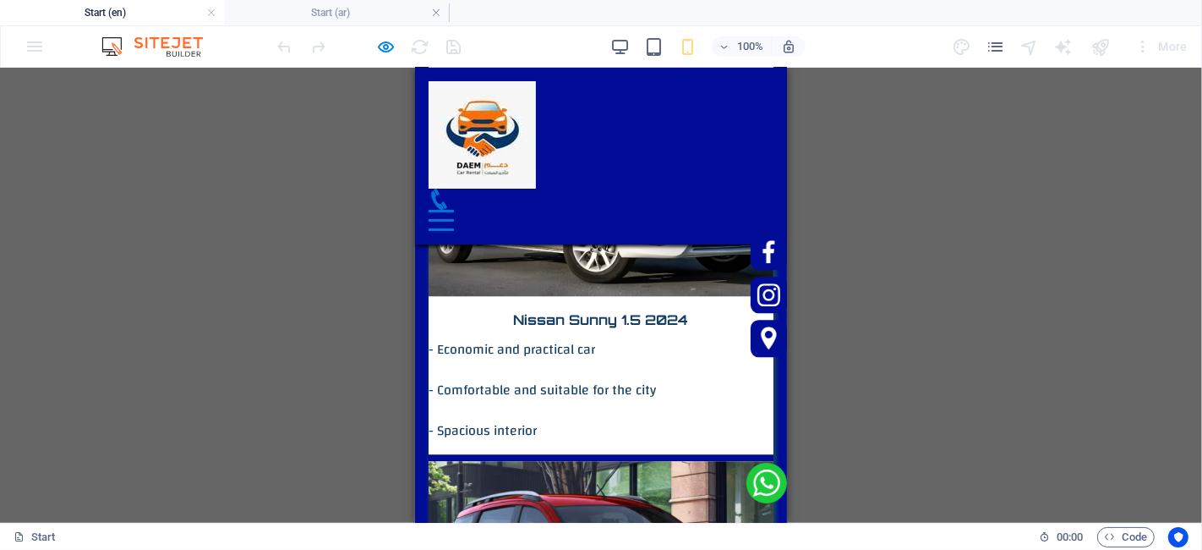
scroll to position [9062, 0]
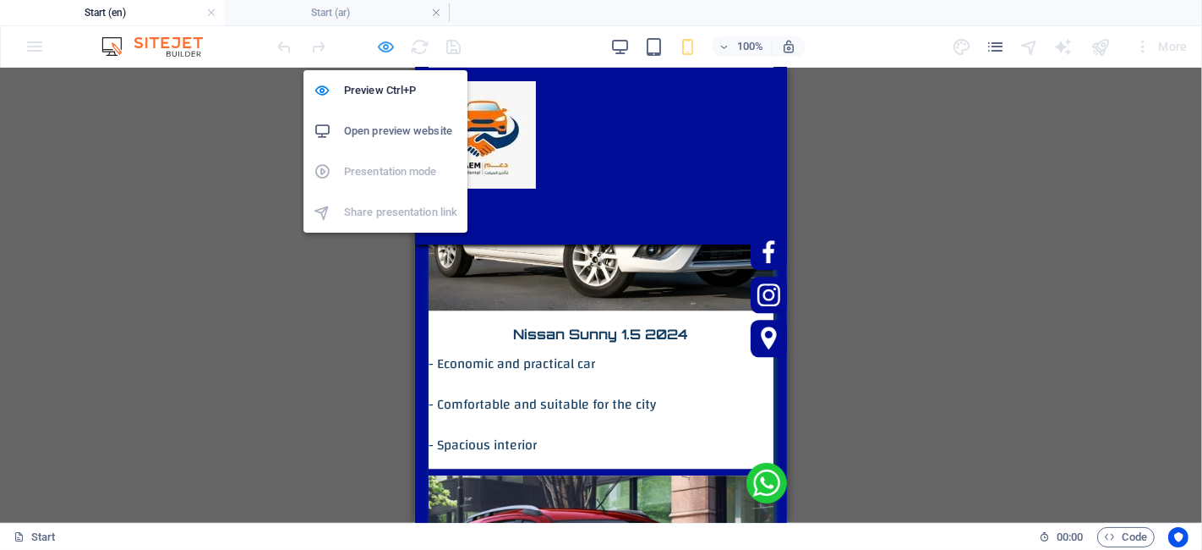
click at [386, 47] on icon "button" at bounding box center [386, 46] width 19 height 19
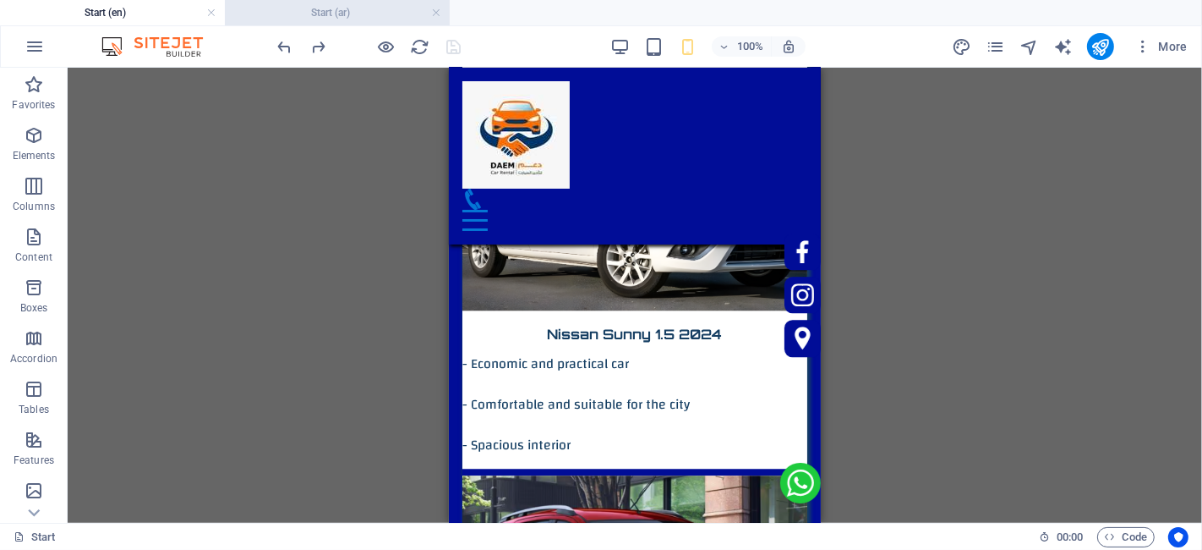
scroll to position [9062, 0]
click at [363, 19] on h4 "Start (ar)" at bounding box center [337, 12] width 225 height 19
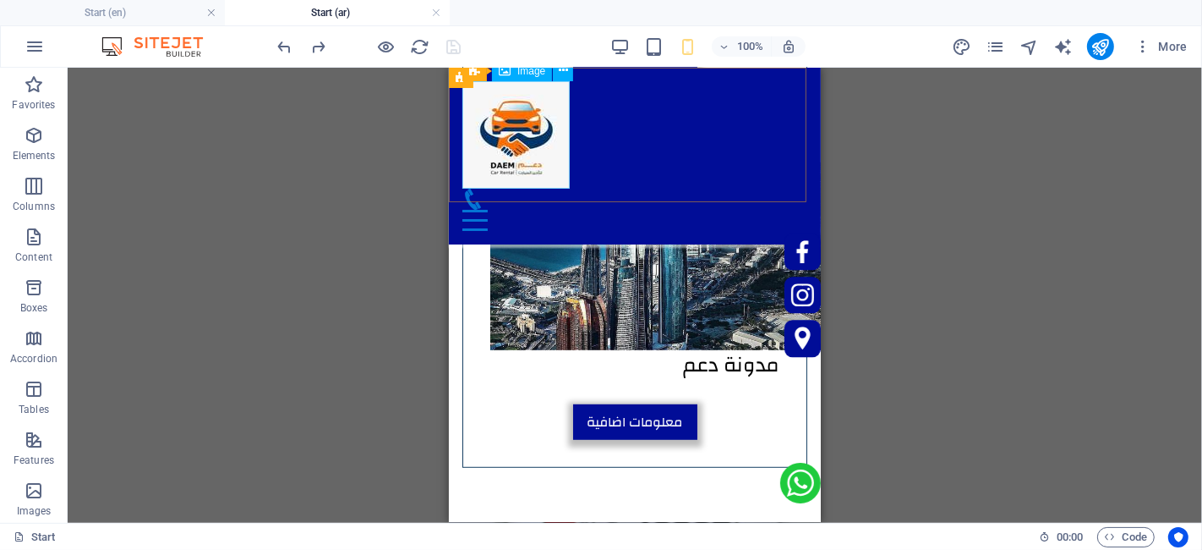
scroll to position [6948, 0]
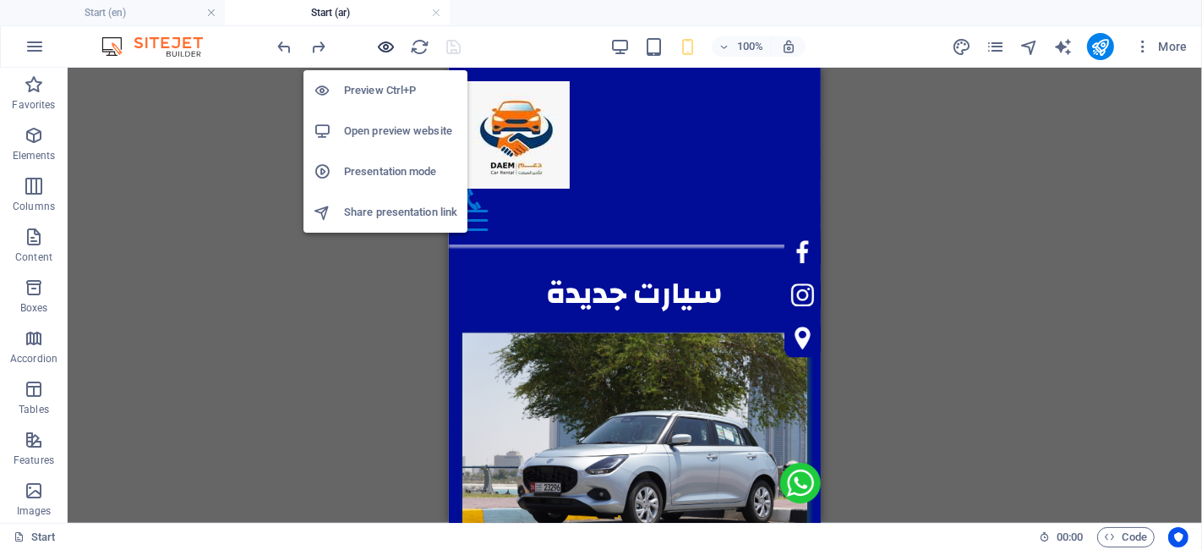
click at [382, 52] on icon "button" at bounding box center [386, 46] width 19 height 19
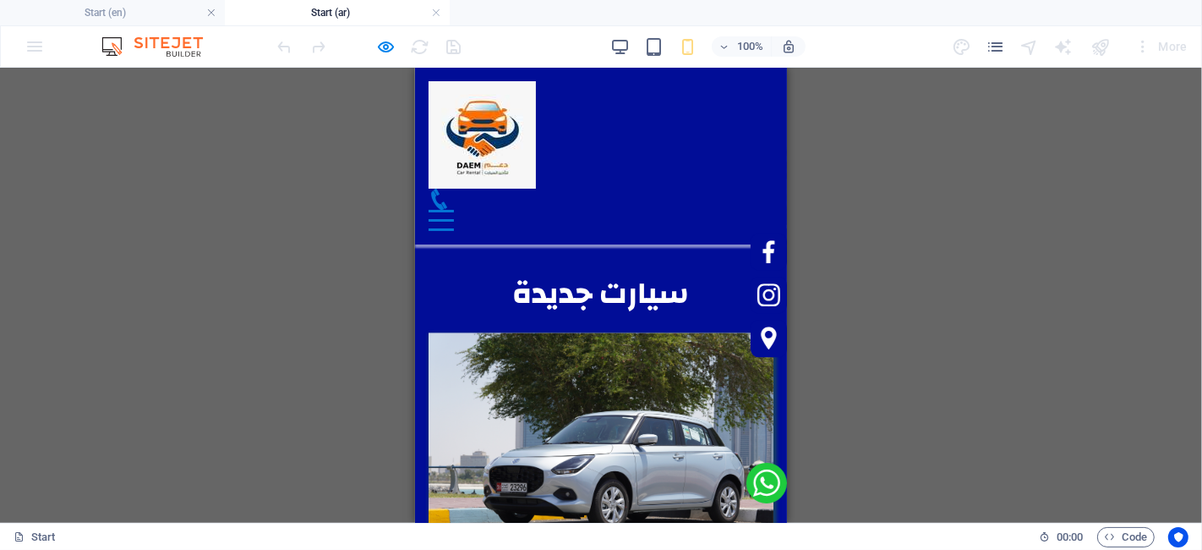
click at [373, 44] on div at bounding box center [369, 46] width 189 height 27
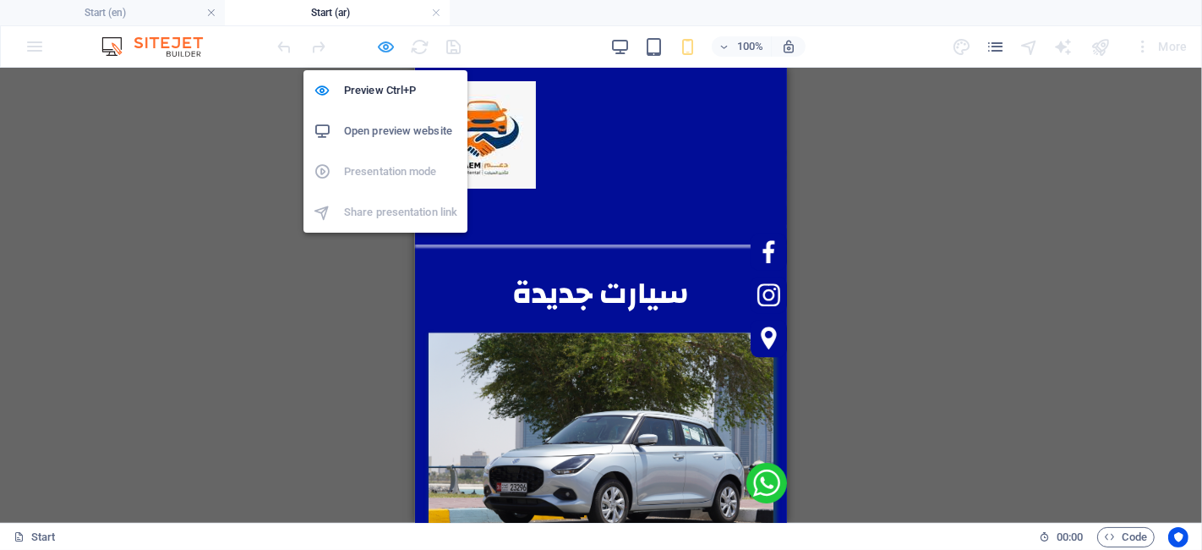
click at [385, 50] on icon "button" at bounding box center [386, 46] width 19 height 19
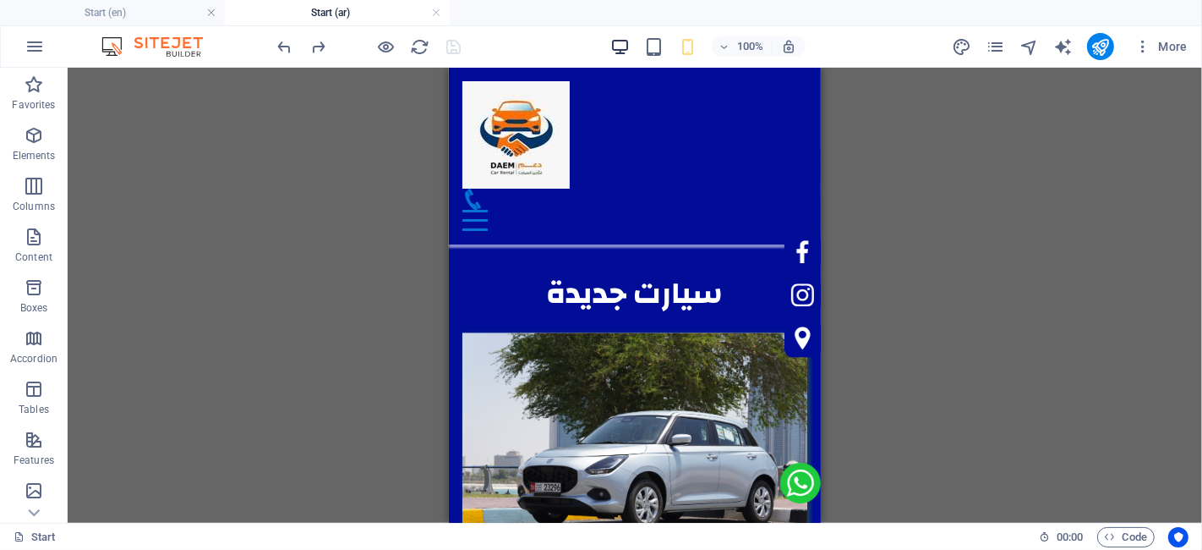
click at [610, 44] on div "100% More" at bounding box center [735, 46] width 920 height 27
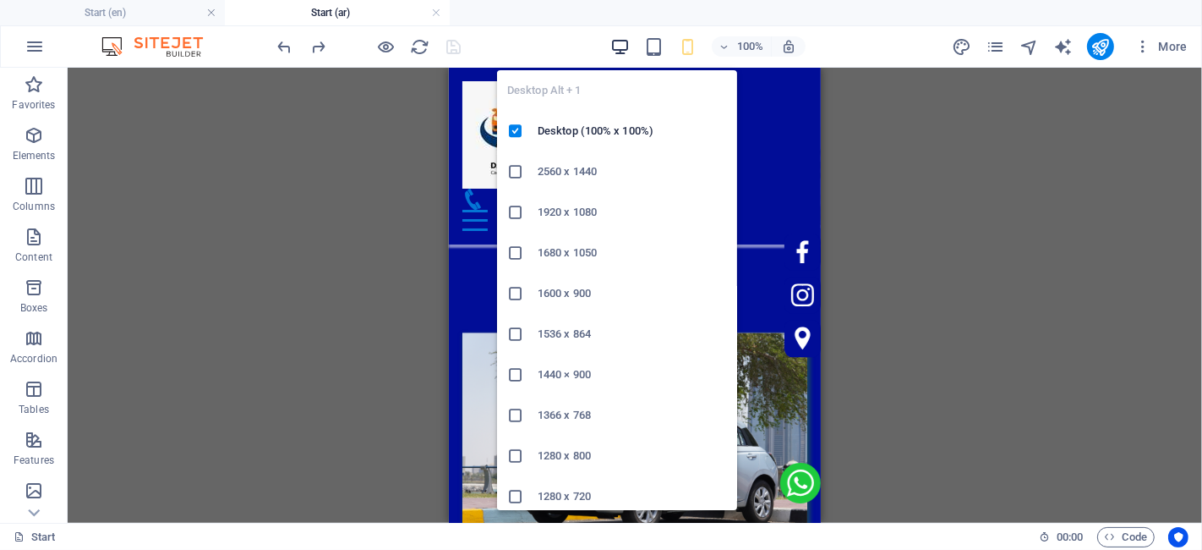
click at [622, 47] on icon "button" at bounding box center [620, 46] width 19 height 19
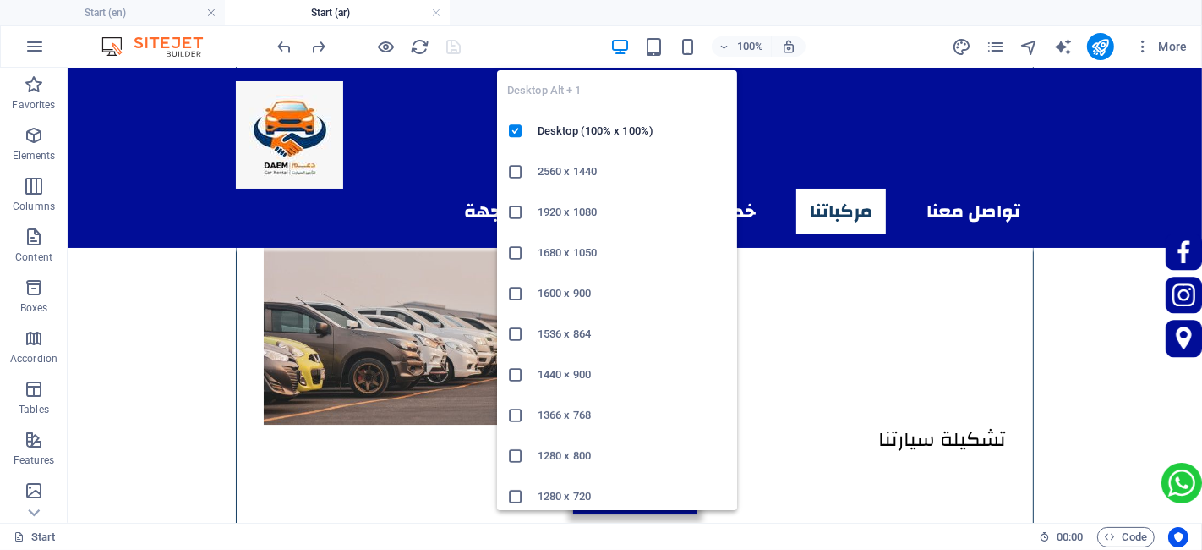
scroll to position [0, 0]
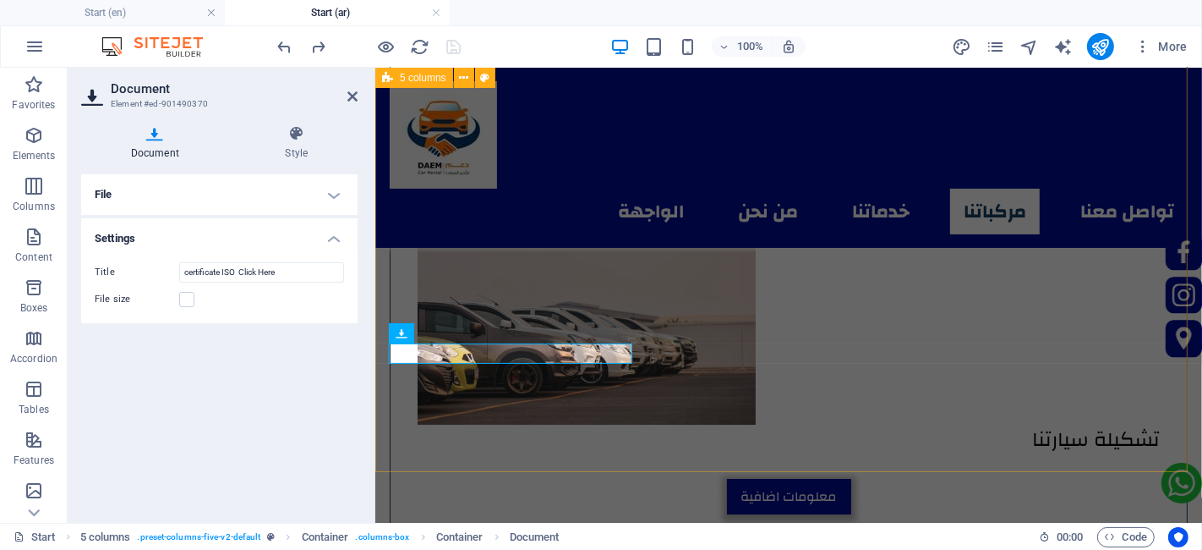
scroll to position [4693, 0]
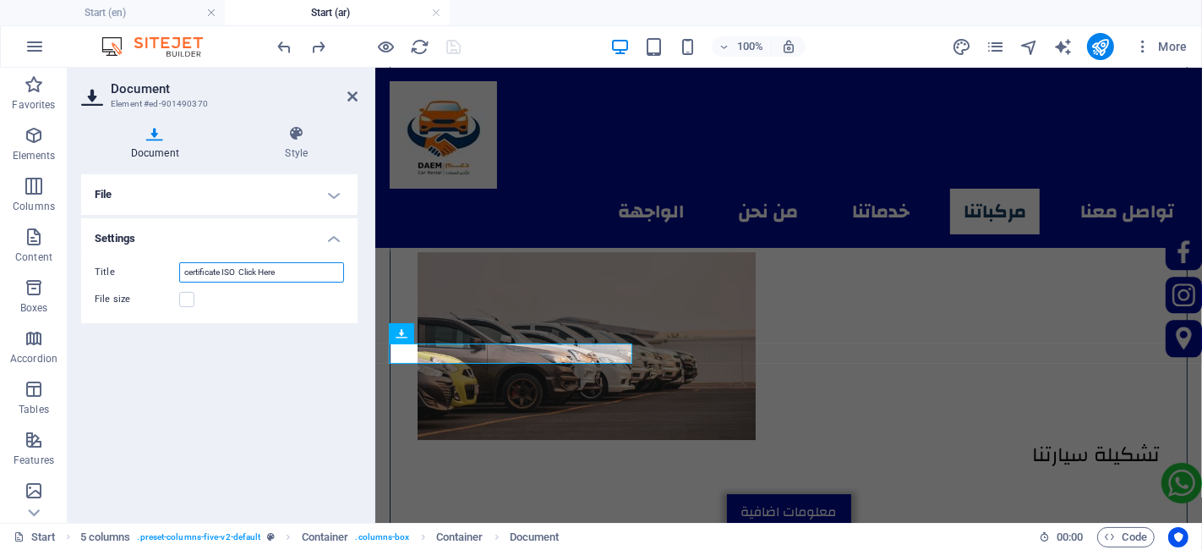
click at [273, 270] on input "certificate ISO Click Here" at bounding box center [261, 272] width 165 height 20
type input "اضغط هنا لشهادة الأيزو"
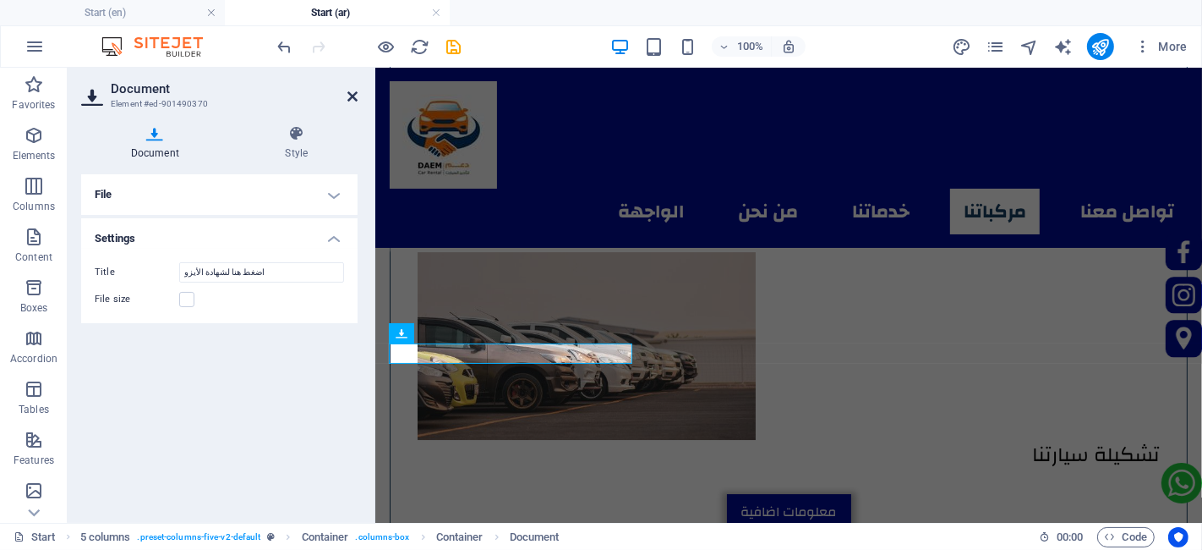
click at [351, 96] on icon at bounding box center [353, 97] width 10 height 14
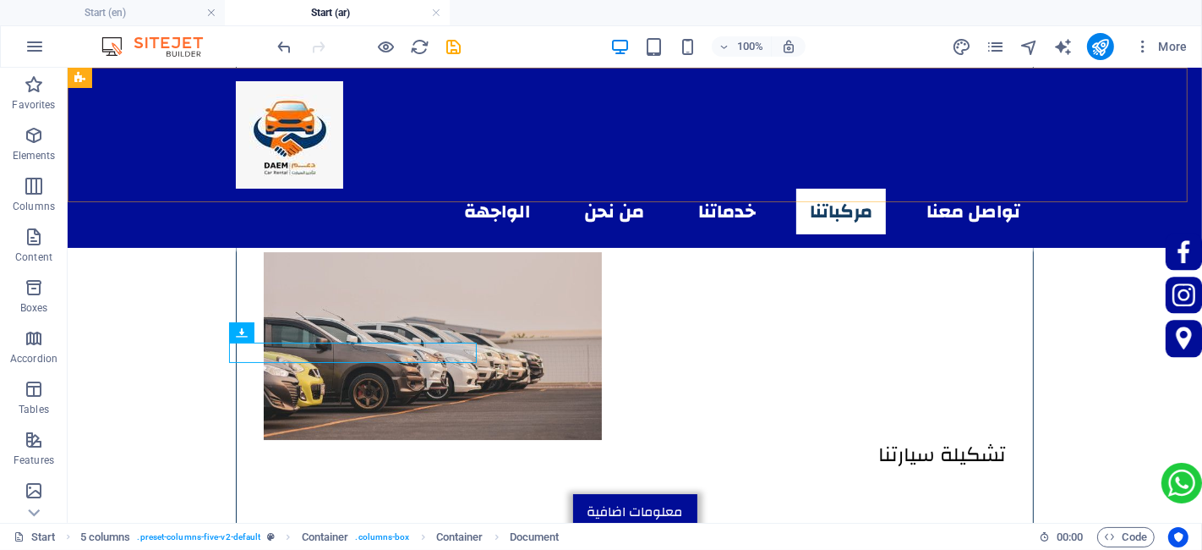
scroll to position [4708, 0]
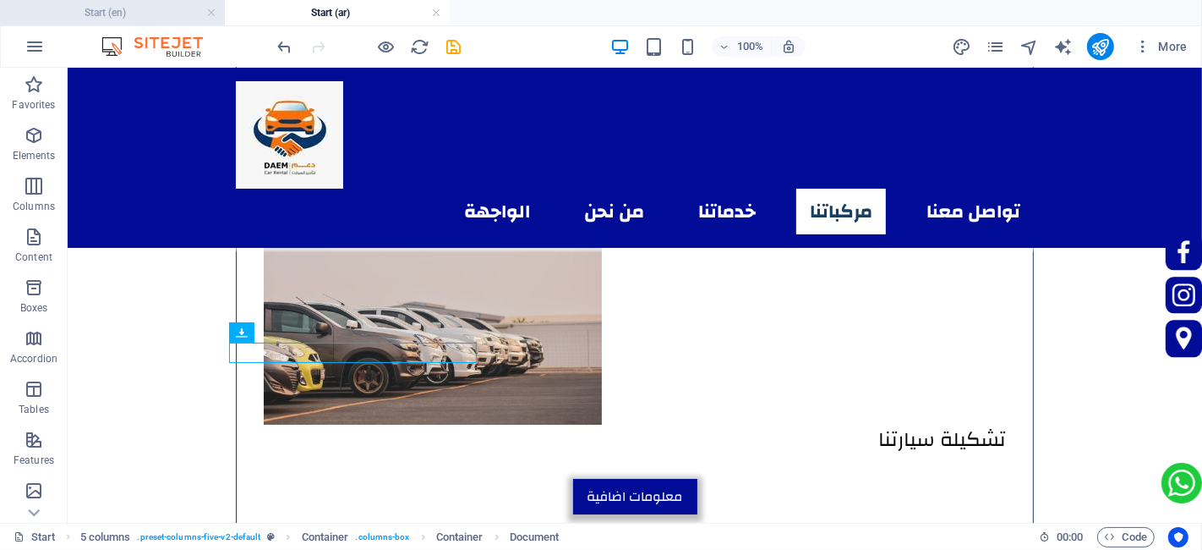
click at [165, 13] on h4 "Start (en)" at bounding box center [112, 12] width 225 height 19
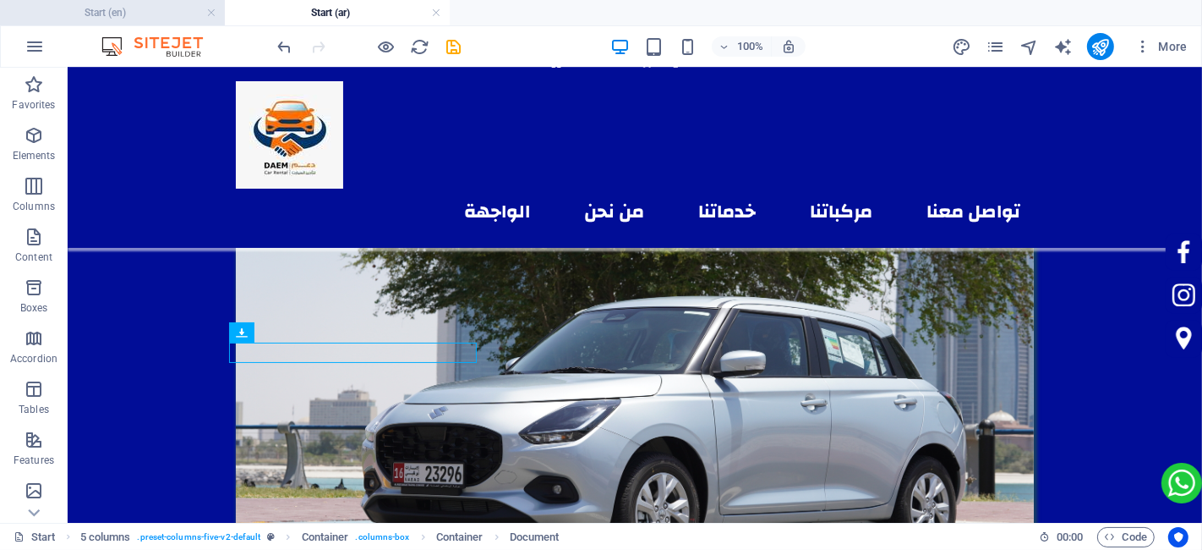
scroll to position [0, 0]
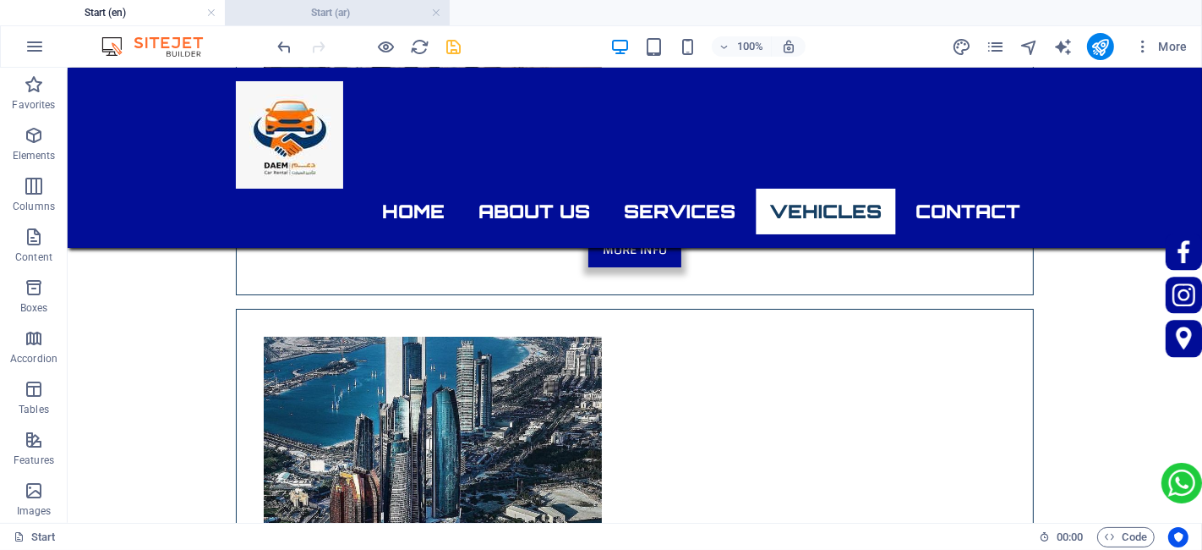
click at [266, 18] on h4 "Start (ar)" at bounding box center [337, 12] width 225 height 19
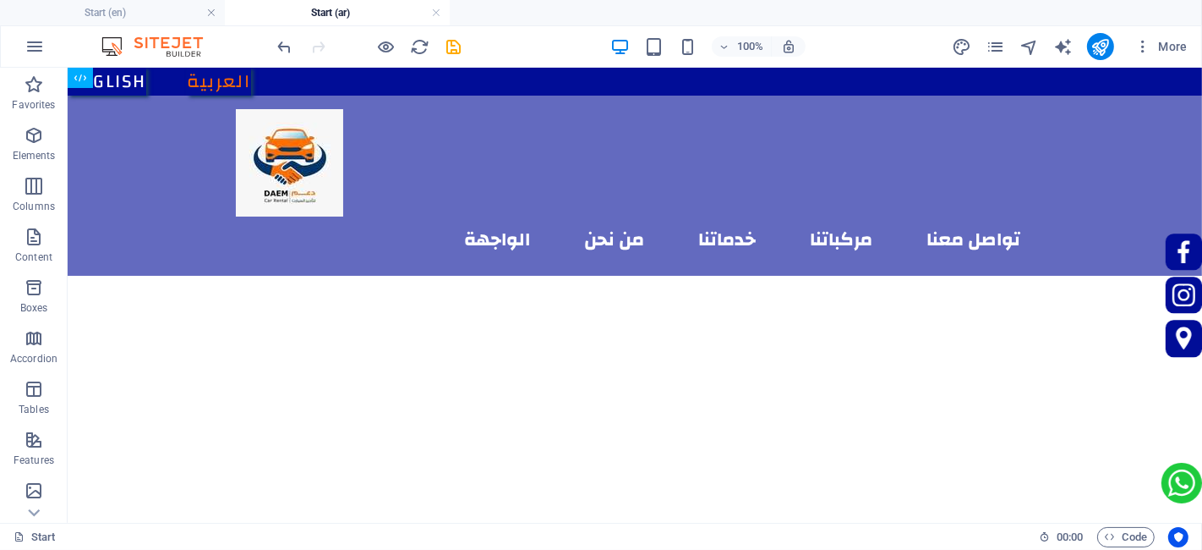
scroll to position [4708, 0]
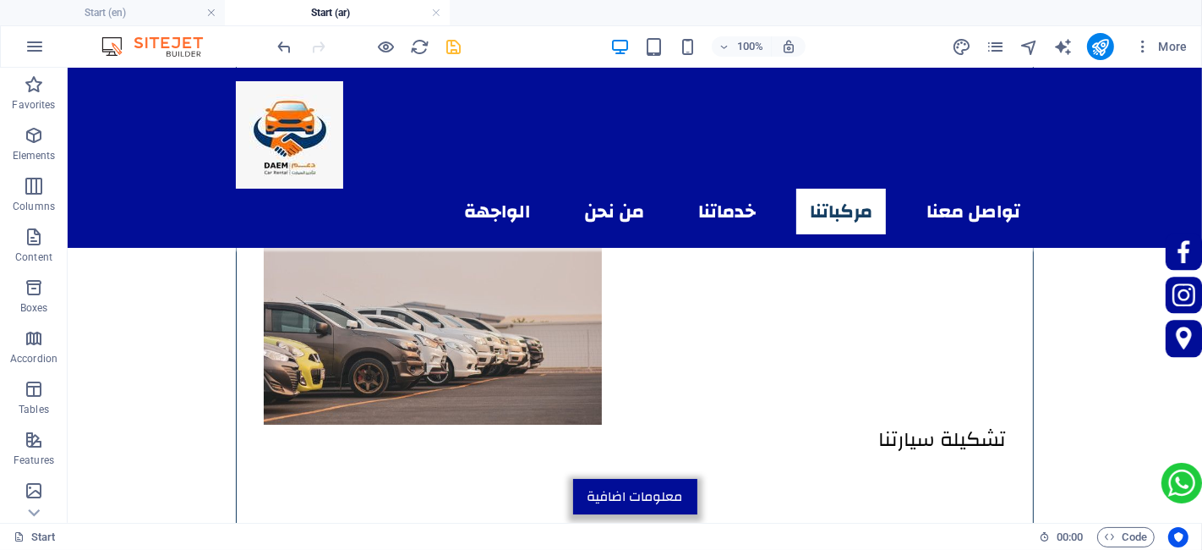
click at [451, 49] on icon "save" at bounding box center [454, 46] width 19 height 19
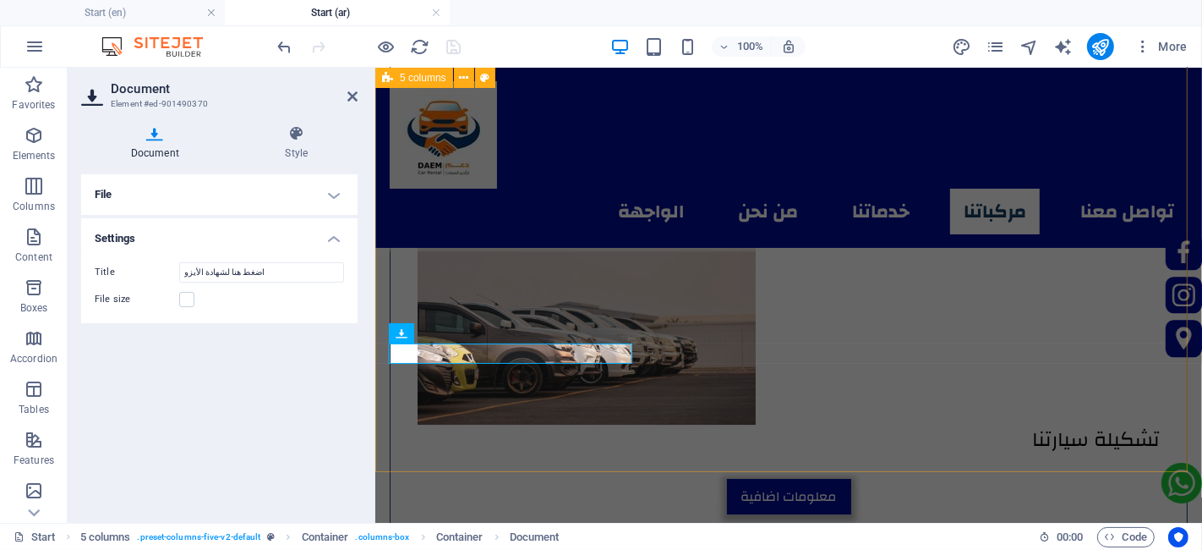
scroll to position [4693, 0]
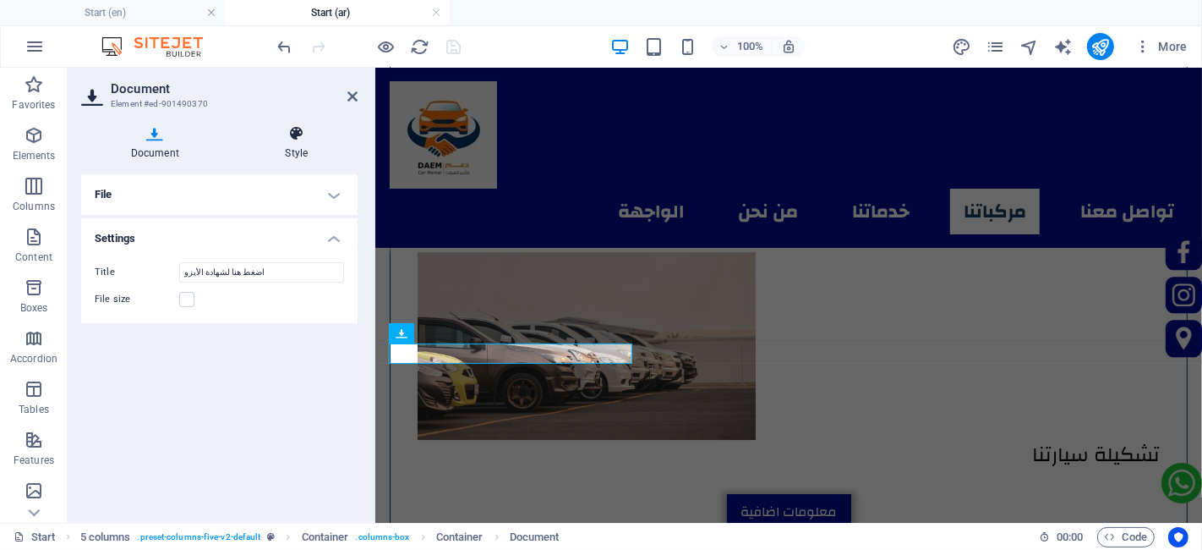
click at [280, 148] on h4 "Style" at bounding box center [297, 143] width 122 height 36
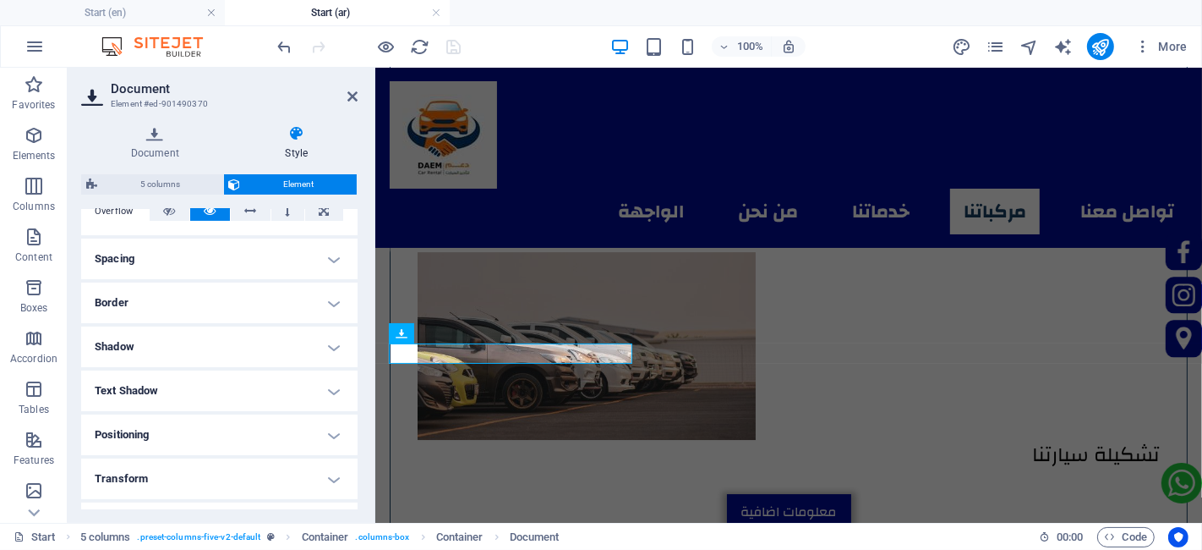
scroll to position [188, 0]
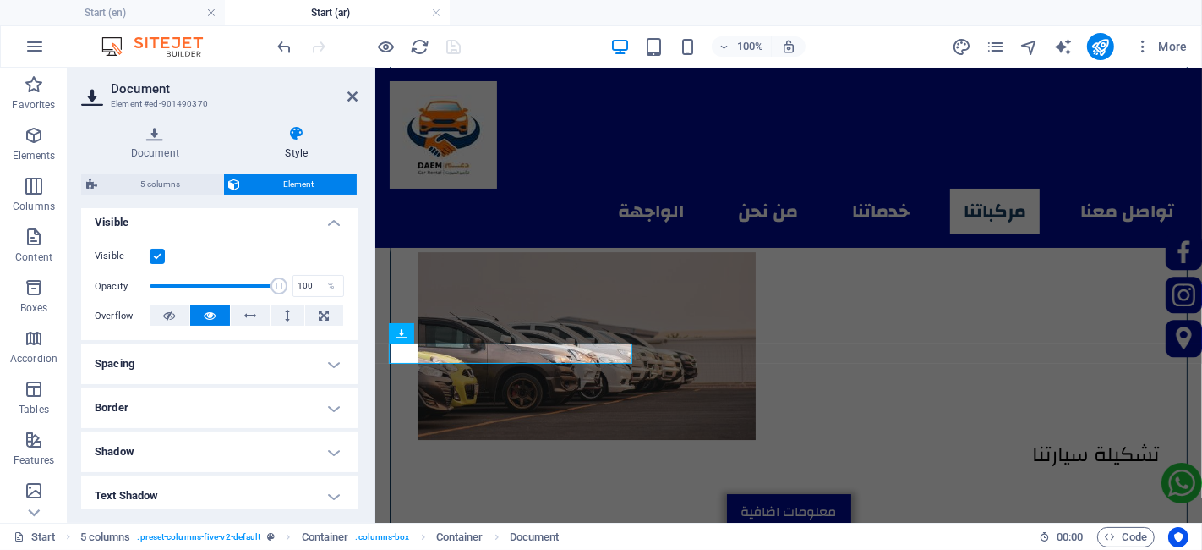
click at [144, 375] on h4 "Spacing" at bounding box center [219, 363] width 277 height 41
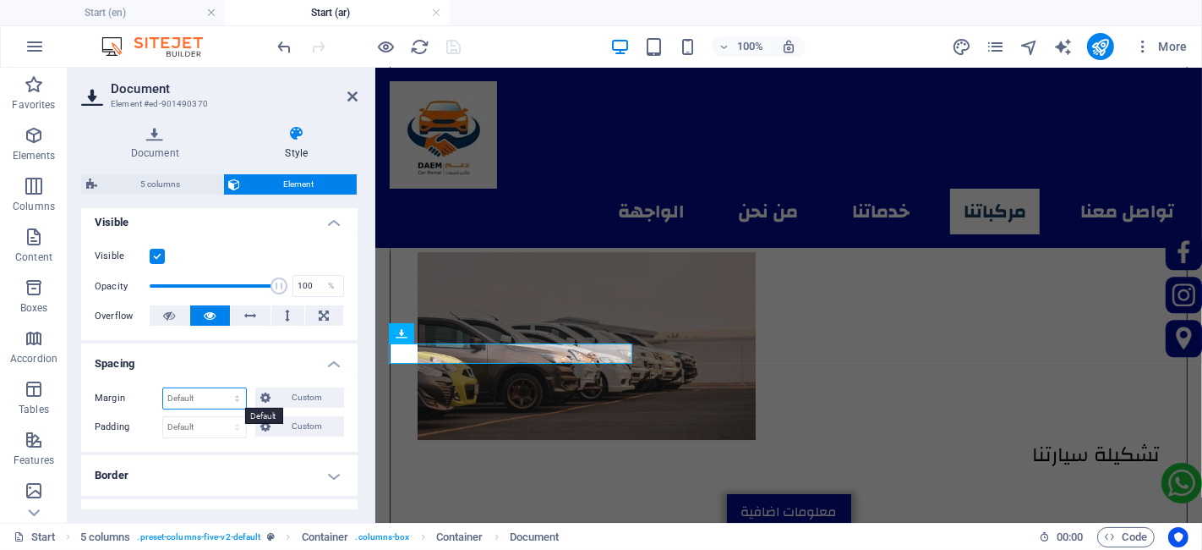
click at [176, 401] on select "Default auto px % rem vw vh Custom" at bounding box center [204, 398] width 83 height 20
click at [163, 388] on select "Default auto px % rem vw vh Custom" at bounding box center [204, 398] width 83 height 20
select select "DISABLED_OPTION_VALUE"
click at [183, 426] on select "Default px rem % vh vw Custom" at bounding box center [204, 427] width 83 height 20
select select "px"
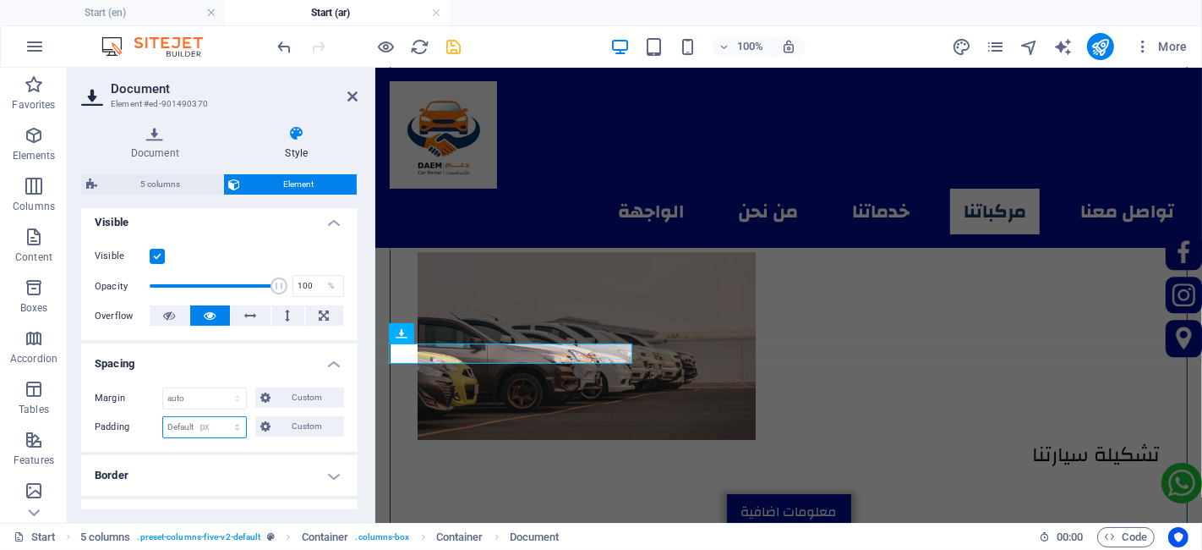
click at [222, 417] on select "Default px rem % vh vw Custom" at bounding box center [204, 427] width 83 height 20
click at [205, 314] on icon at bounding box center [211, 315] width 12 height 20
click at [229, 426] on select "Default px rem % vh vw Custom" at bounding box center [234, 427] width 24 height 20
click at [222, 417] on select "Default px rem % vh vw Custom" at bounding box center [234, 427] width 24 height 20
click at [280, 416] on span "Custom" at bounding box center [307, 426] width 63 height 20
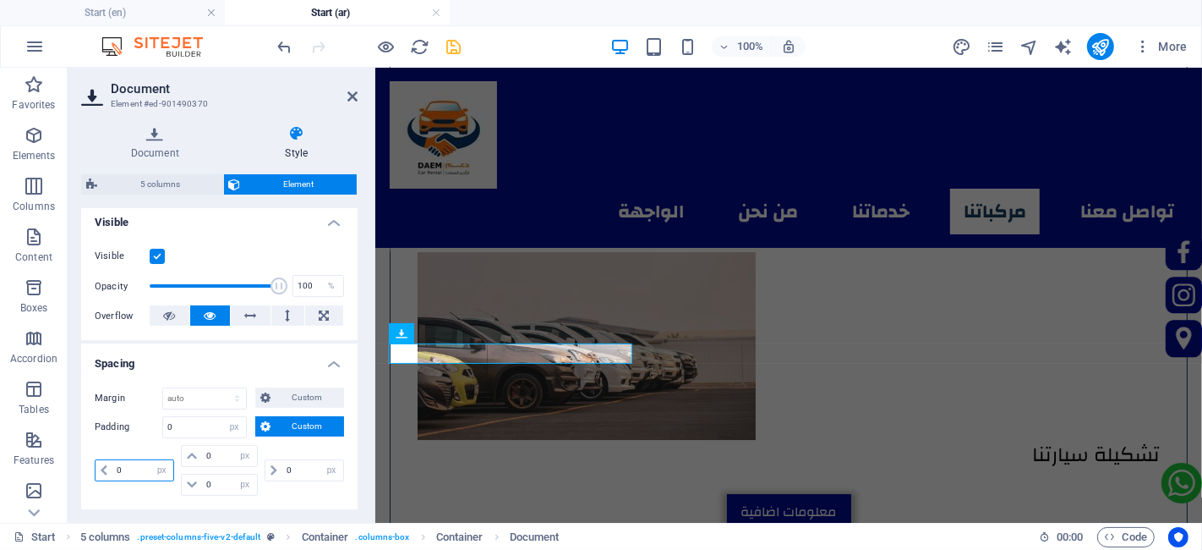
click at [135, 460] on input "number" at bounding box center [142, 470] width 61 height 20
type input "44"
select select "DISABLED_OPTION_VALUE"
click at [135, 460] on input "44" at bounding box center [142, 470] width 61 height 20
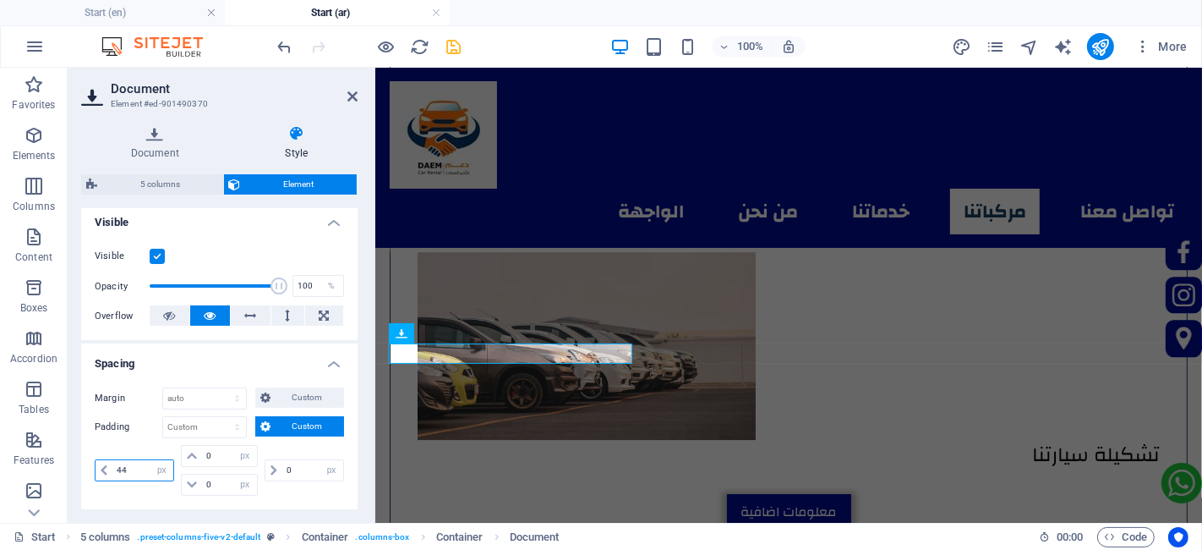
click at [135, 460] on input "44" at bounding box center [142, 470] width 61 height 20
click at [135, 460] on input "55" at bounding box center [142, 470] width 61 height 20
type input "66"
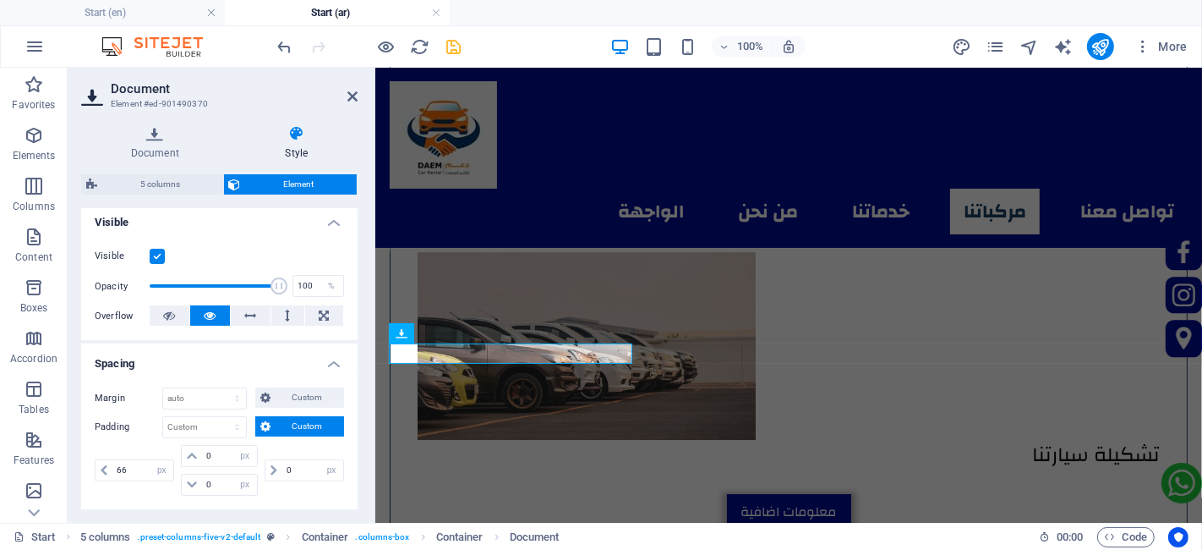
click at [359, 95] on aside "Document Element #ed-901490370 Document Style File Drag files here, click to ch…" at bounding box center [222, 295] width 308 height 455
click at [351, 90] on icon at bounding box center [353, 97] width 10 height 14
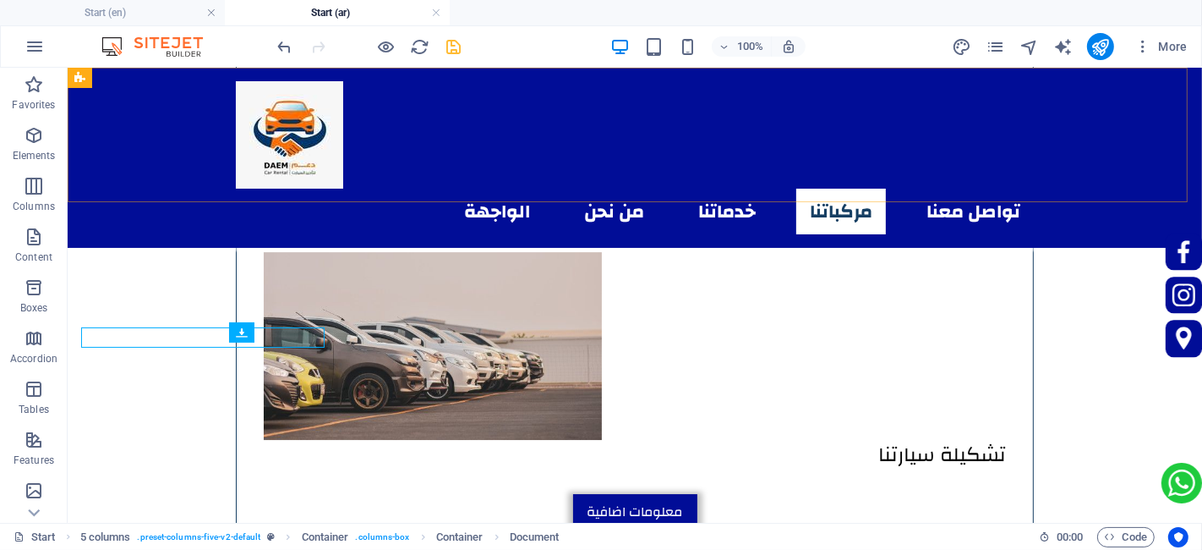
scroll to position [4708, 0]
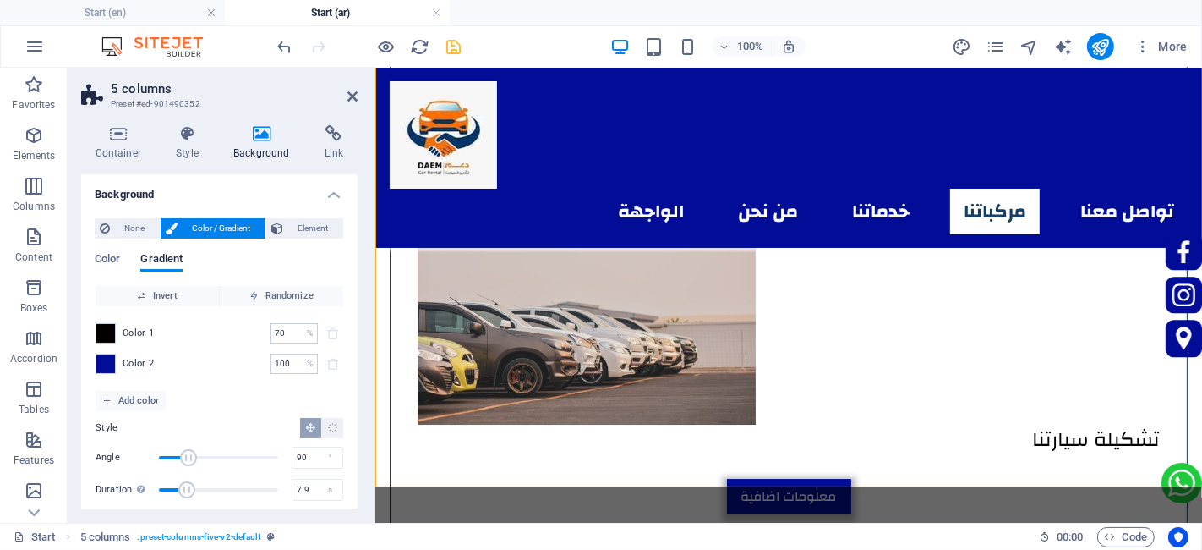
scroll to position [4693, 0]
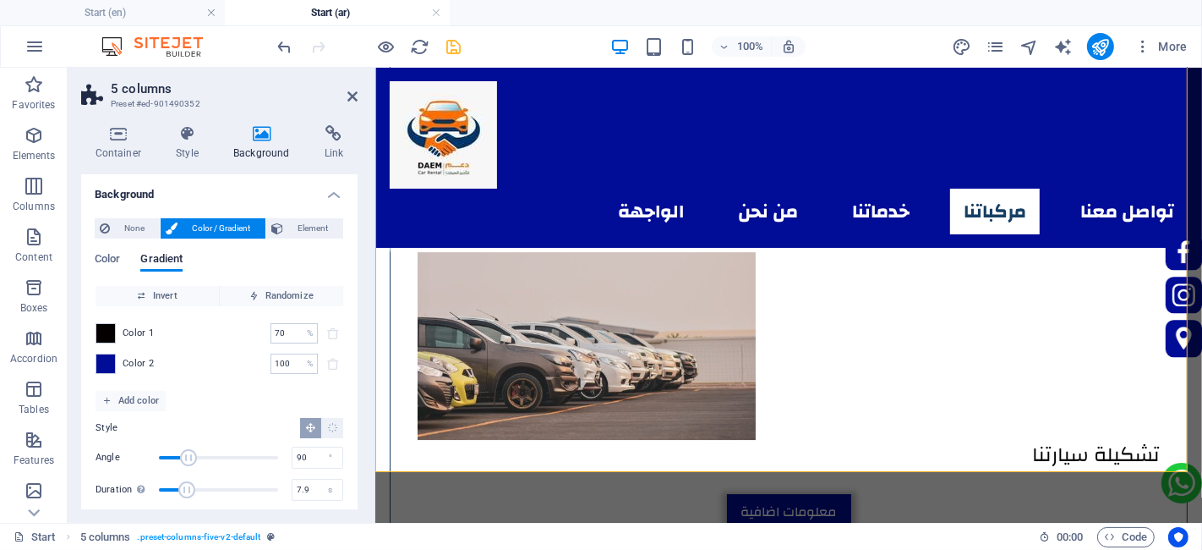
click at [358, 88] on aside "5 columns Preset #ed-901490352 Container Style Background Link Size Height Defa…" at bounding box center [222, 295] width 308 height 455
click at [350, 90] on icon at bounding box center [353, 97] width 10 height 14
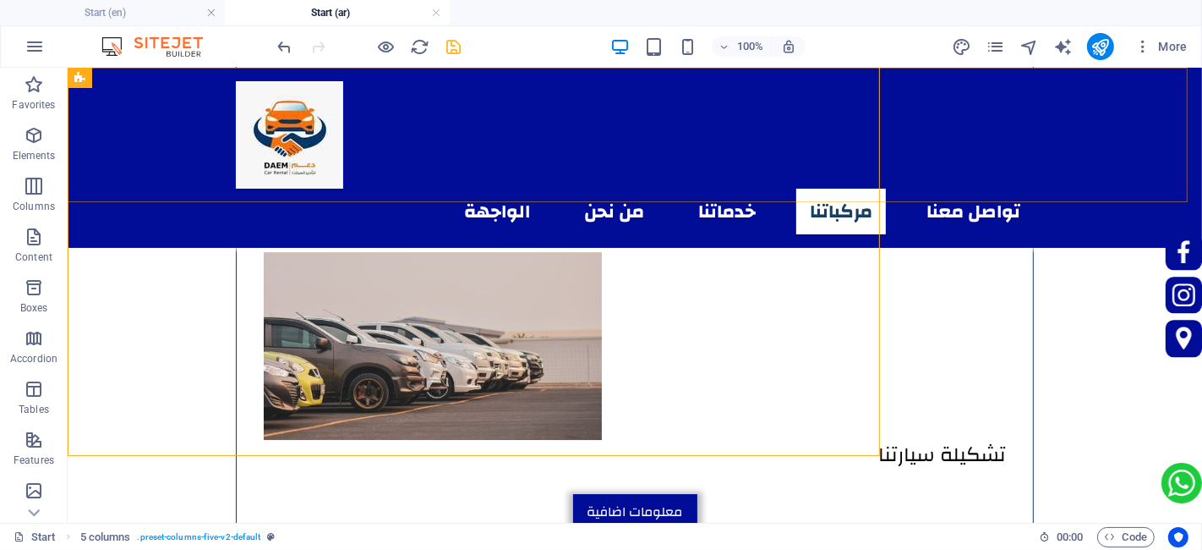
scroll to position [4708, 0]
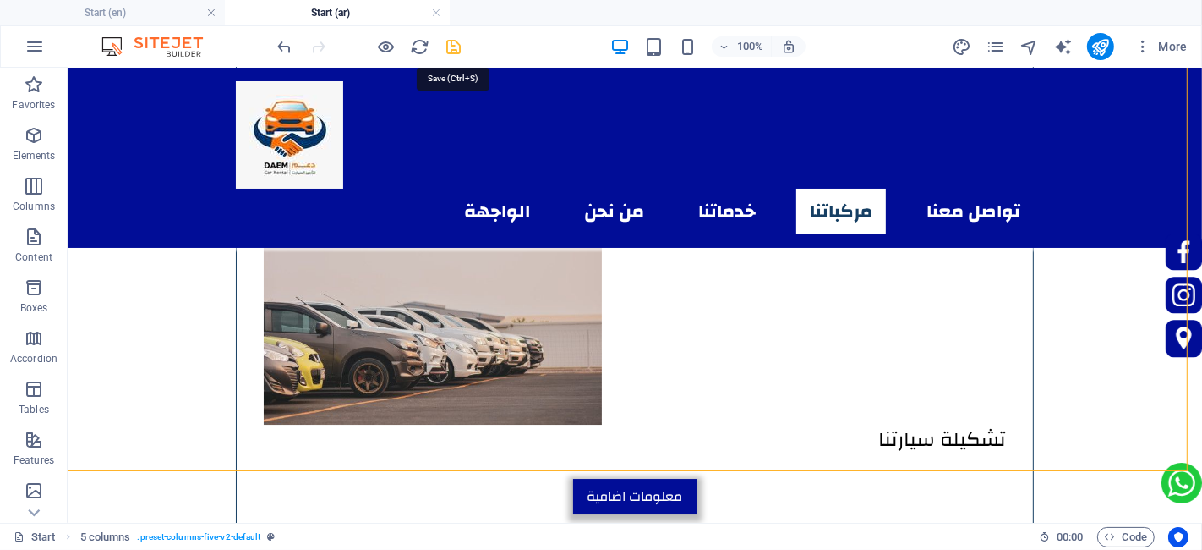
click at [447, 41] on icon "save" at bounding box center [454, 46] width 19 height 19
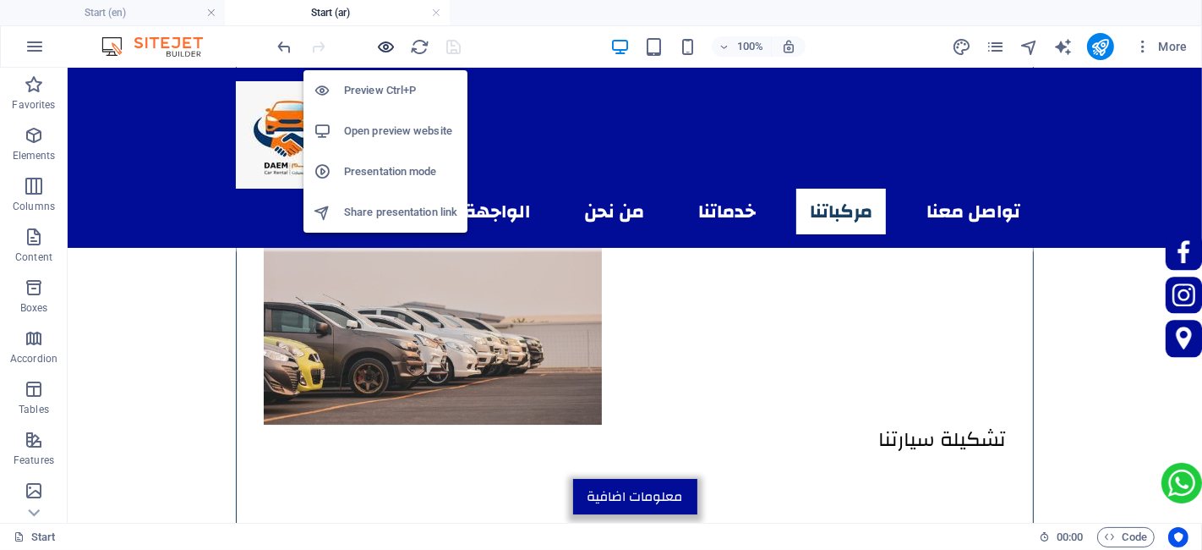
click at [387, 48] on icon "button" at bounding box center [386, 46] width 19 height 19
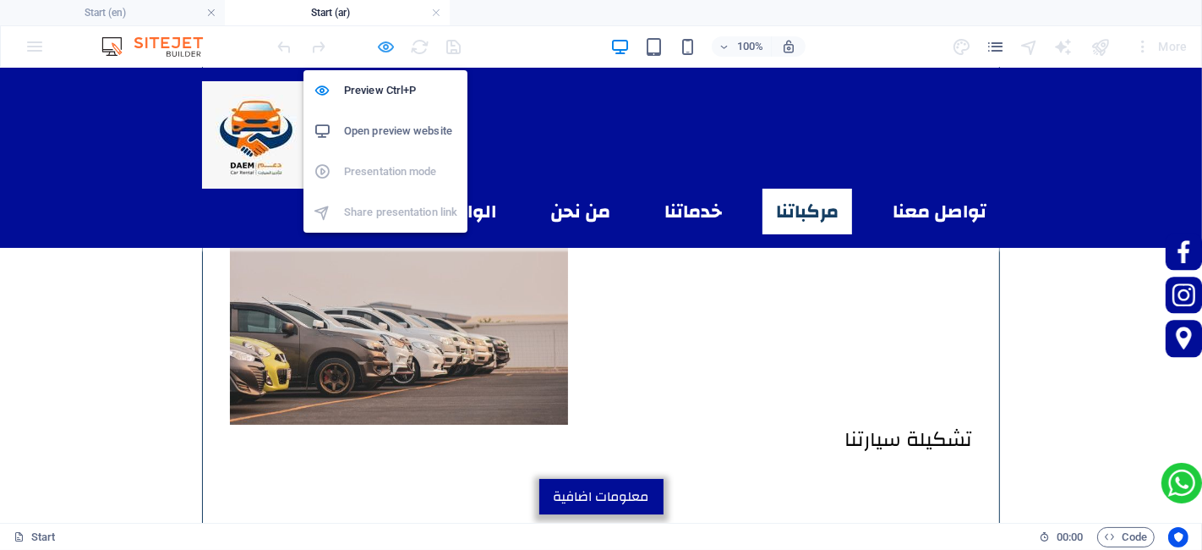
click at [391, 47] on icon "button" at bounding box center [386, 46] width 19 height 19
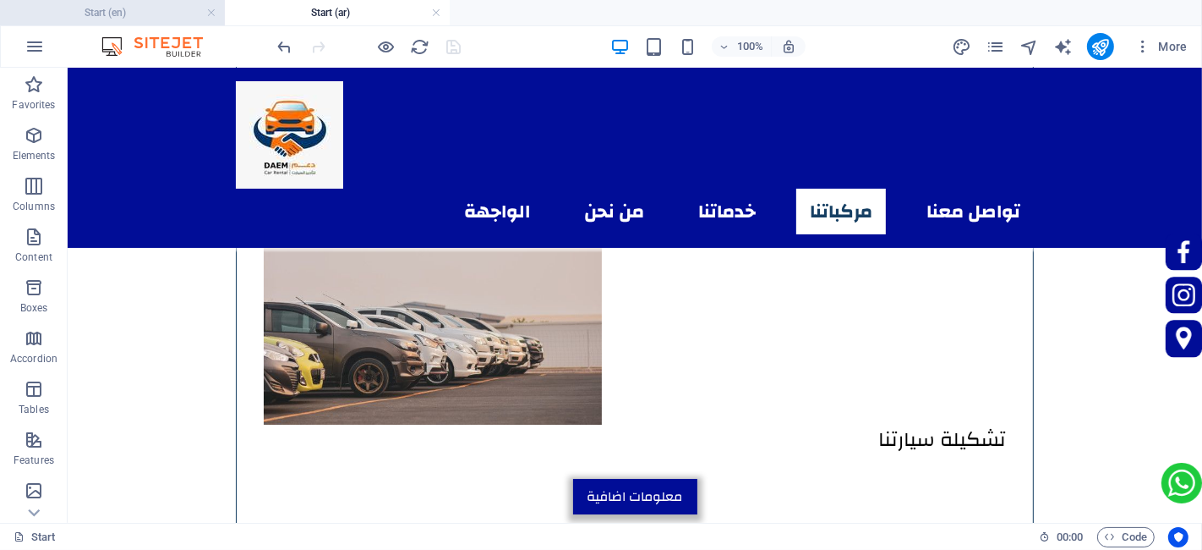
drag, startPoint x: 149, startPoint y: 22, endPoint x: 140, endPoint y: 40, distance: 19.7
click at [149, 22] on li "Start (en)" at bounding box center [112, 12] width 225 height 25
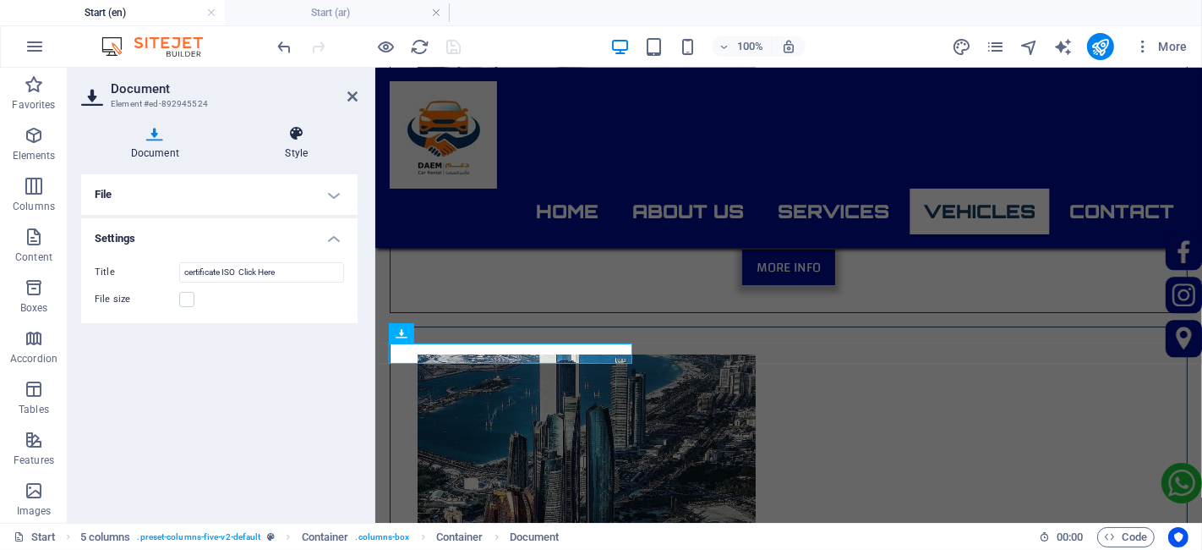
click at [290, 138] on icon at bounding box center [297, 133] width 122 height 17
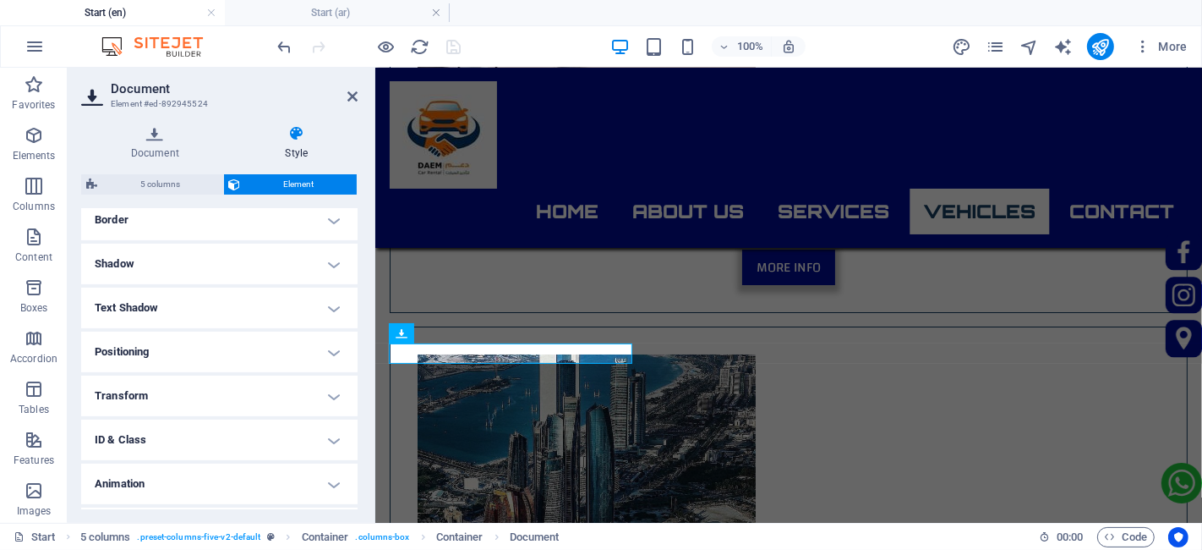
scroll to position [282, 0]
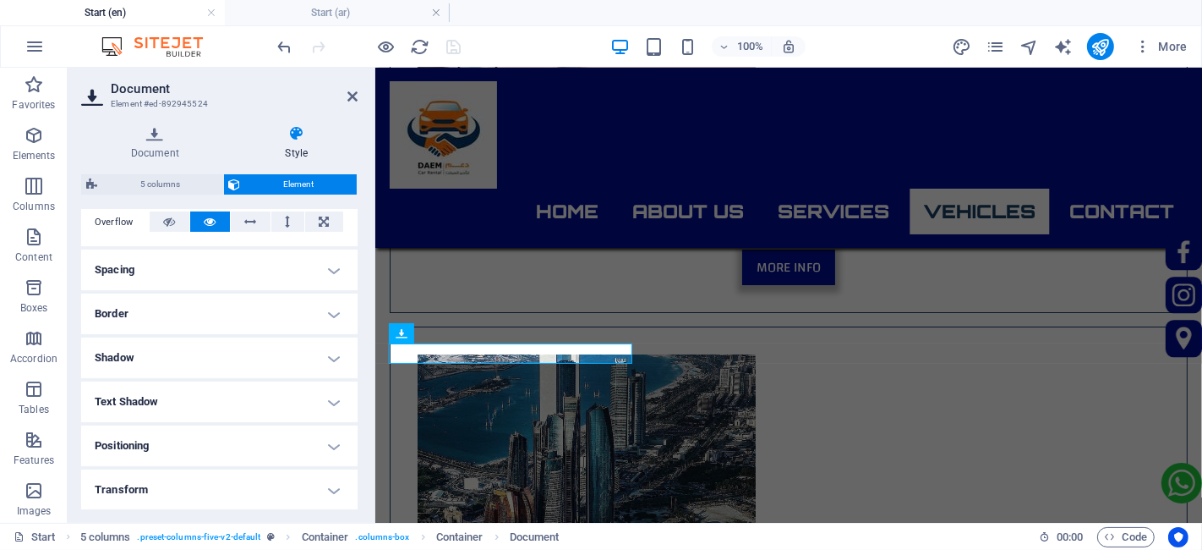
click at [146, 273] on h4 "Spacing" at bounding box center [219, 269] width 277 height 41
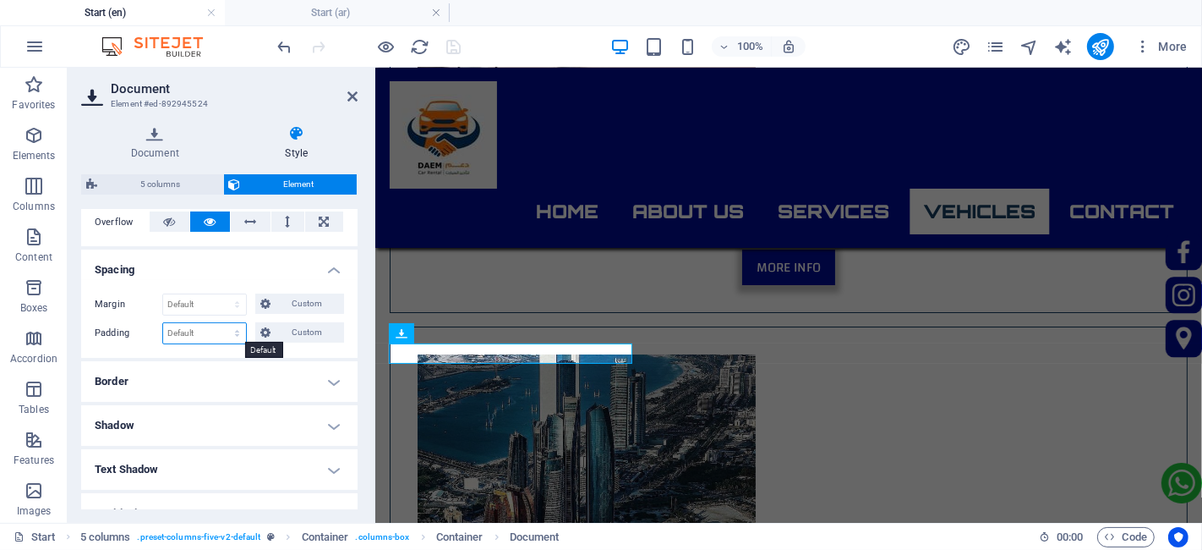
click at [193, 332] on select "Default px rem % vh vw Custom" at bounding box center [204, 333] width 83 height 20
select select "px"
click at [222, 323] on select "Default px rem % vh vw Custom" at bounding box center [204, 333] width 83 height 20
type input "0"
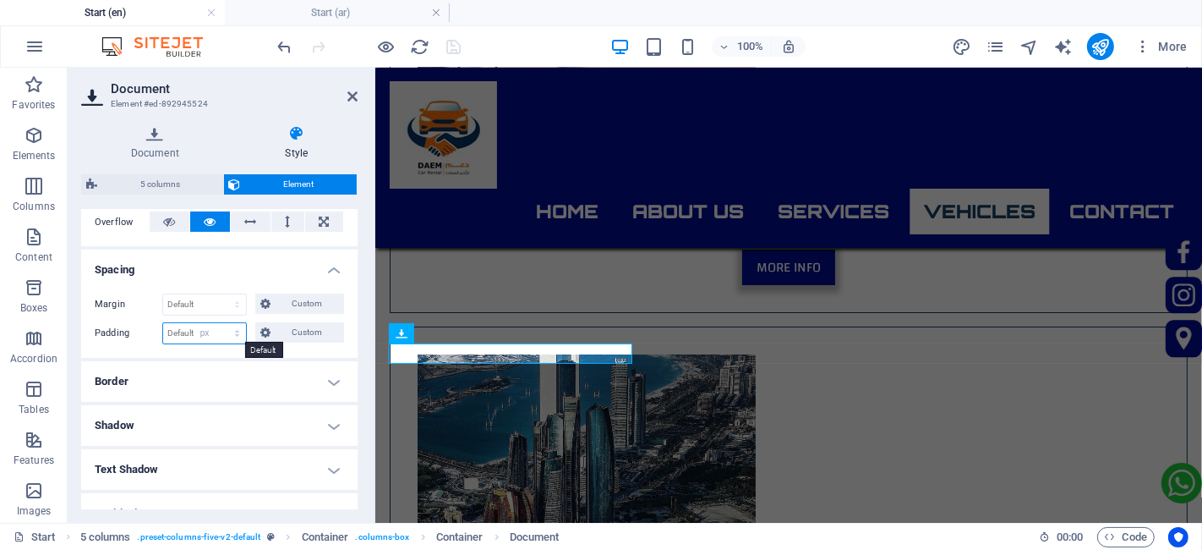
type input "0"
click at [282, 331] on span "Custom" at bounding box center [307, 332] width 63 height 20
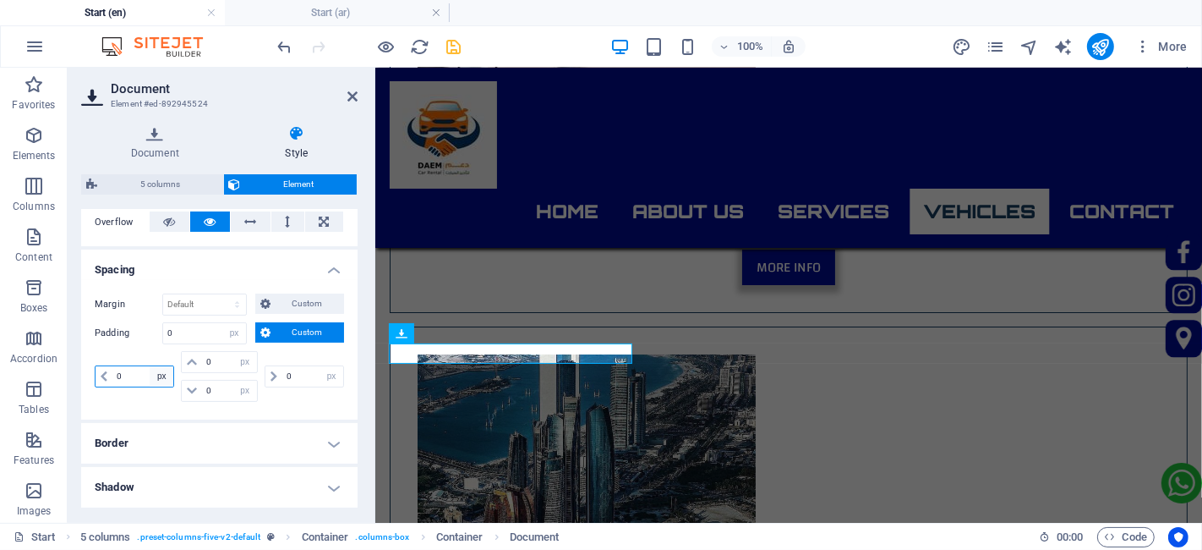
click at [151, 375] on select "px rem % vh vw" at bounding box center [162, 376] width 24 height 20
click at [132, 375] on input "0" at bounding box center [142, 376] width 61 height 20
type input "66"
select select "DISABLED_OPTION_VALUE"
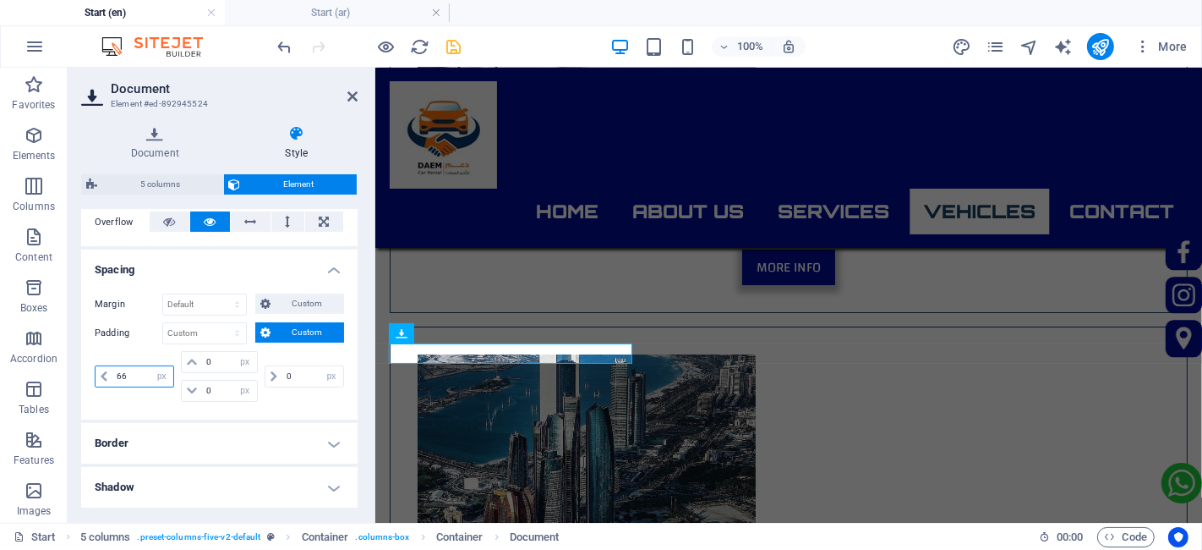
click at [133, 374] on input "66" at bounding box center [142, 376] width 61 height 20
type input "55"
click at [348, 93] on icon at bounding box center [353, 97] width 10 height 14
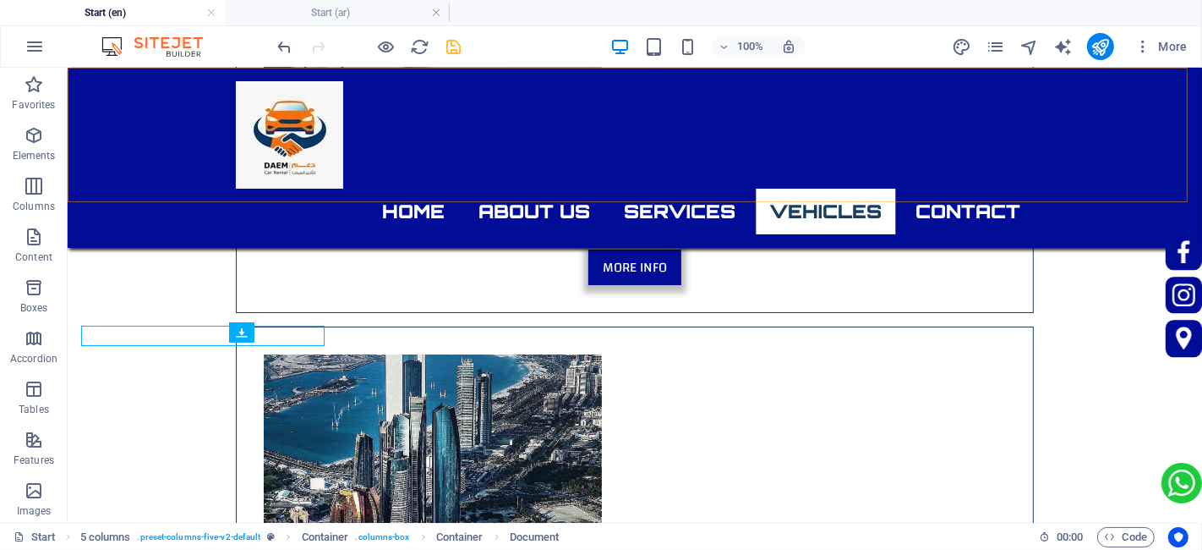
scroll to position [5227, 0]
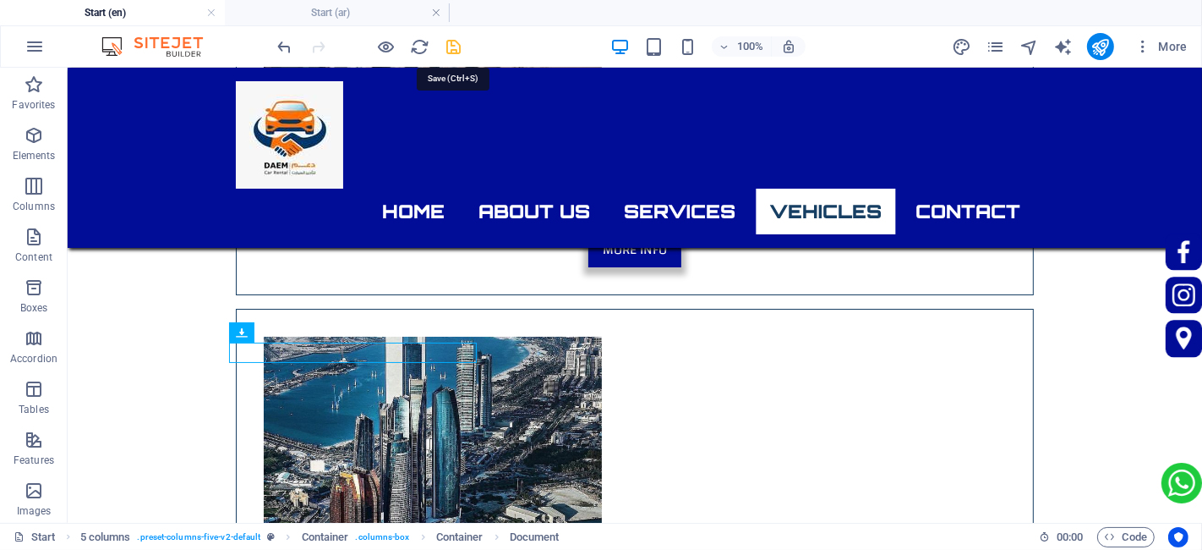
click at [445, 45] on icon "save" at bounding box center [454, 46] width 19 height 19
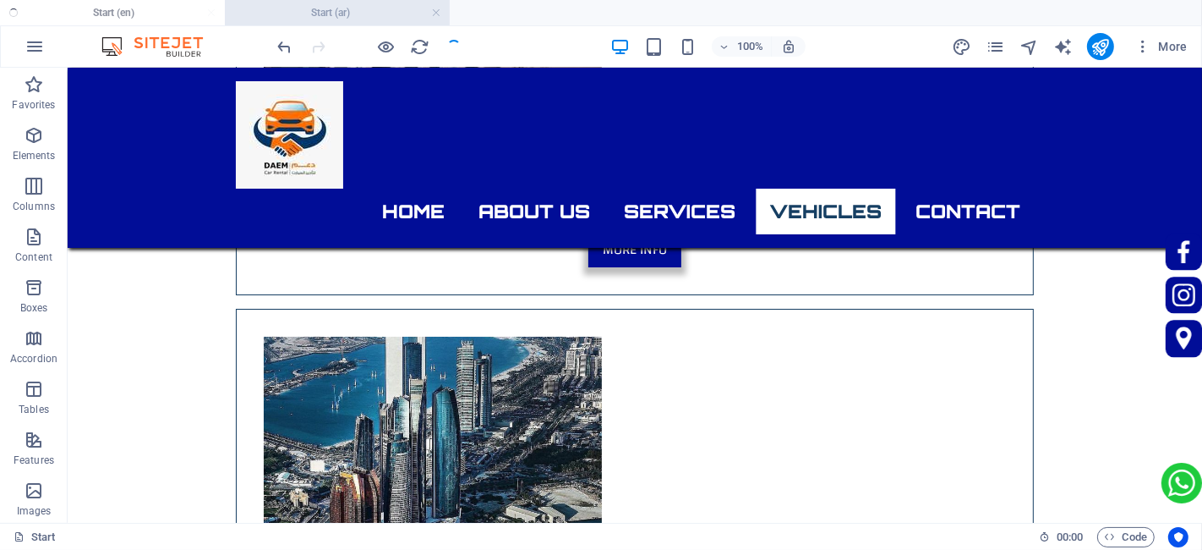
click at [326, 14] on h4 "Start (ar)" at bounding box center [337, 12] width 225 height 19
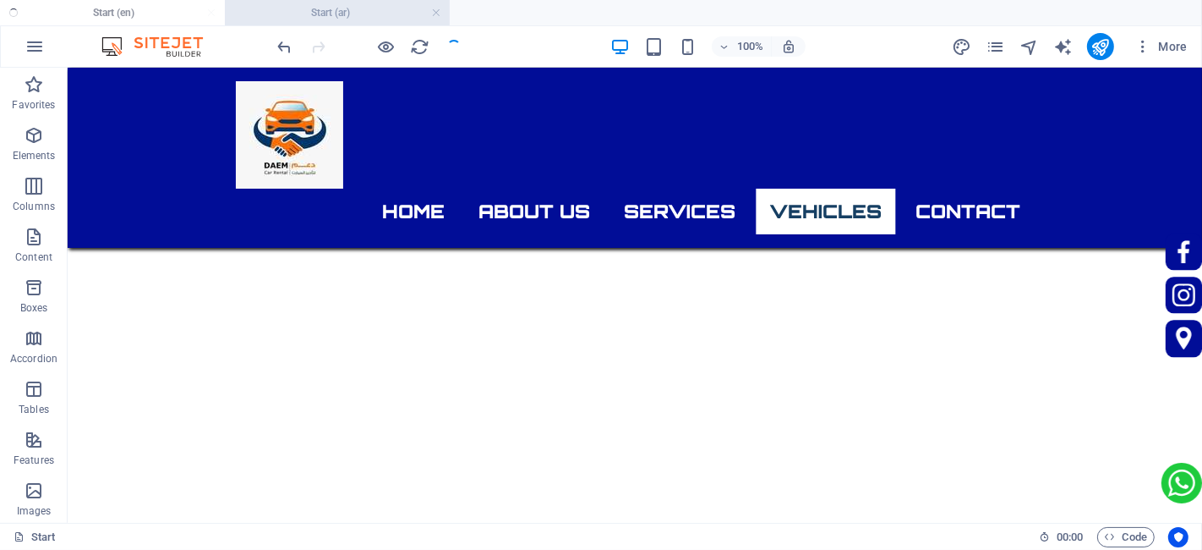
scroll to position [4708, 0]
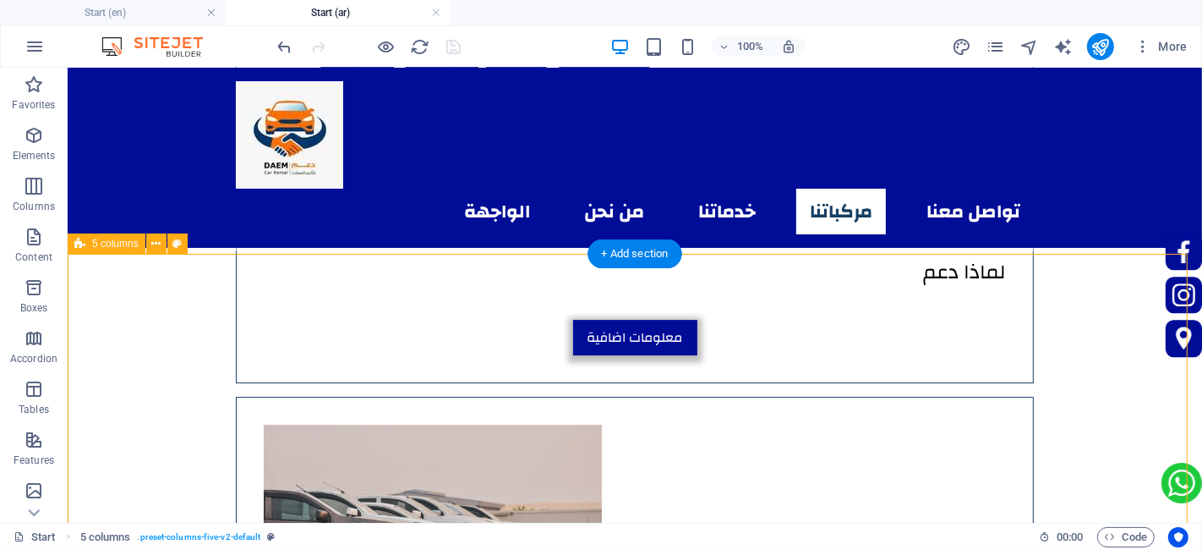
scroll to position [4427, 0]
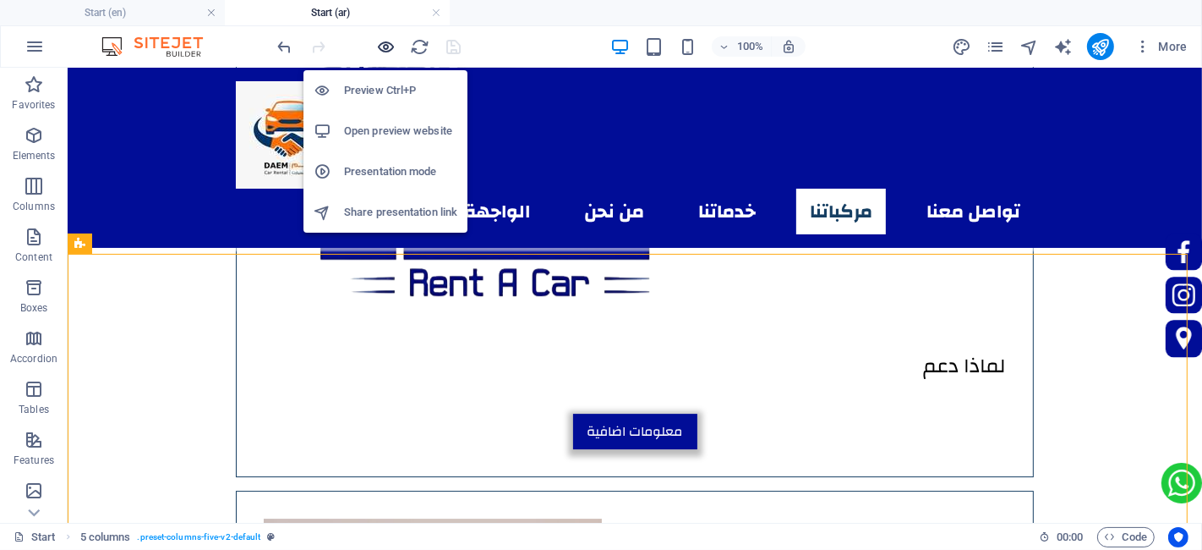
click at [378, 49] on icon "button" at bounding box center [386, 46] width 19 height 19
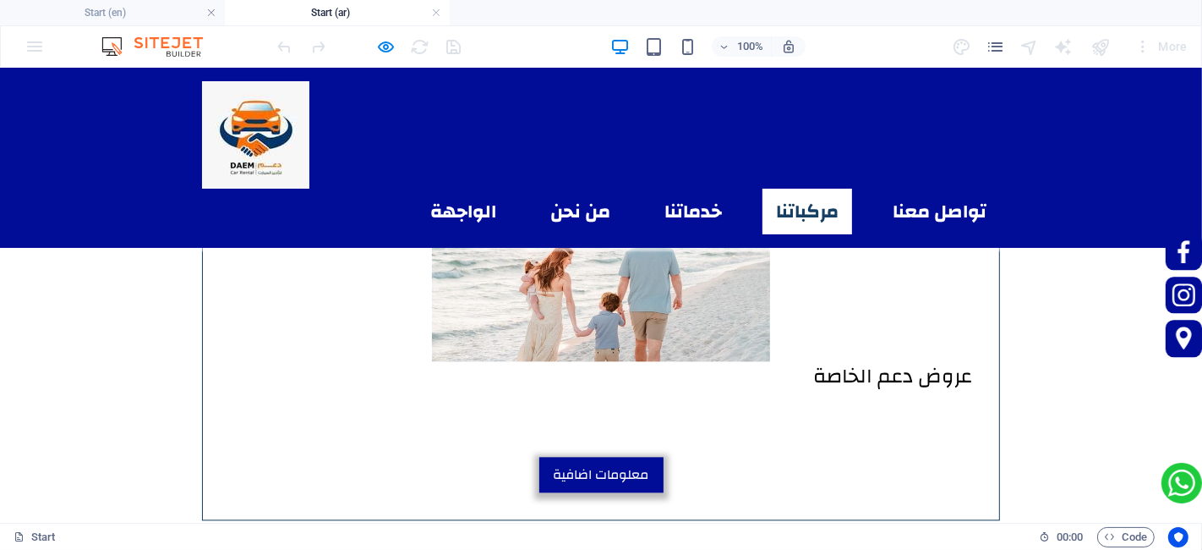
scroll to position [3299, 0]
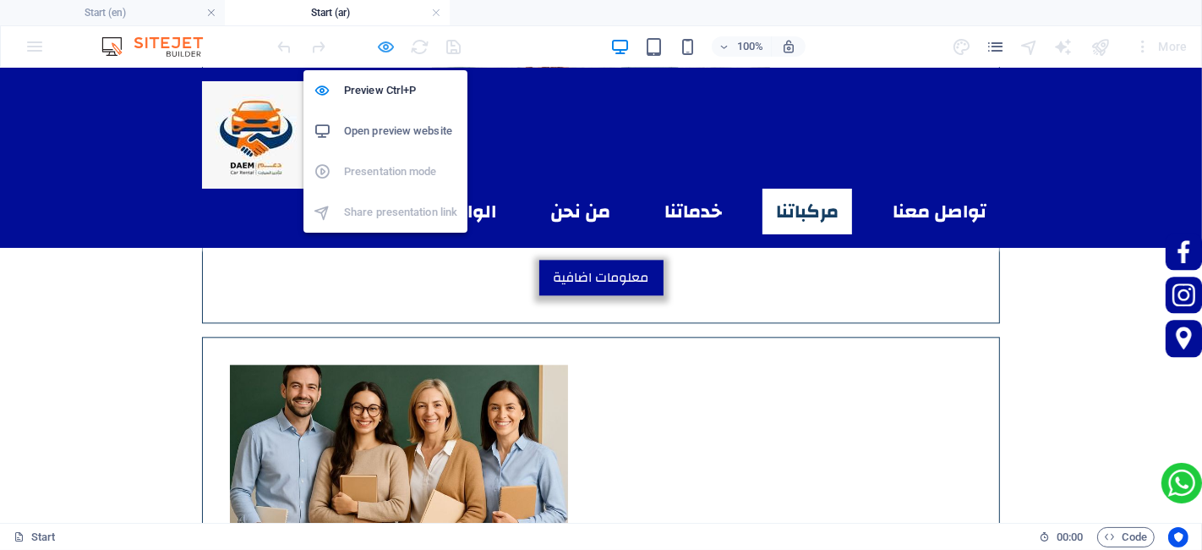
click at [394, 44] on icon "button" at bounding box center [386, 46] width 19 height 19
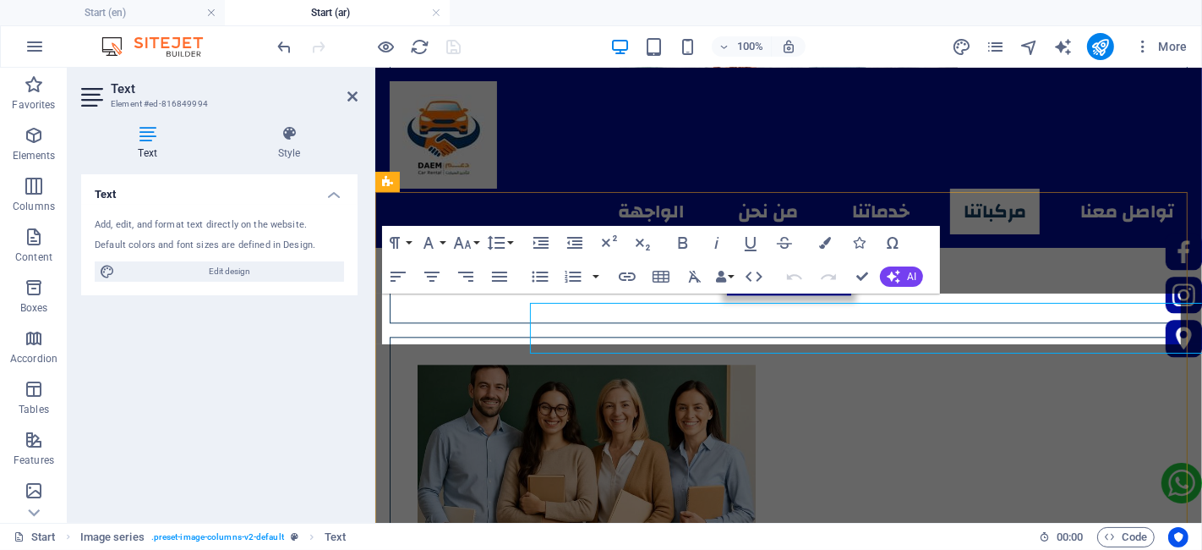
scroll to position [3290, 0]
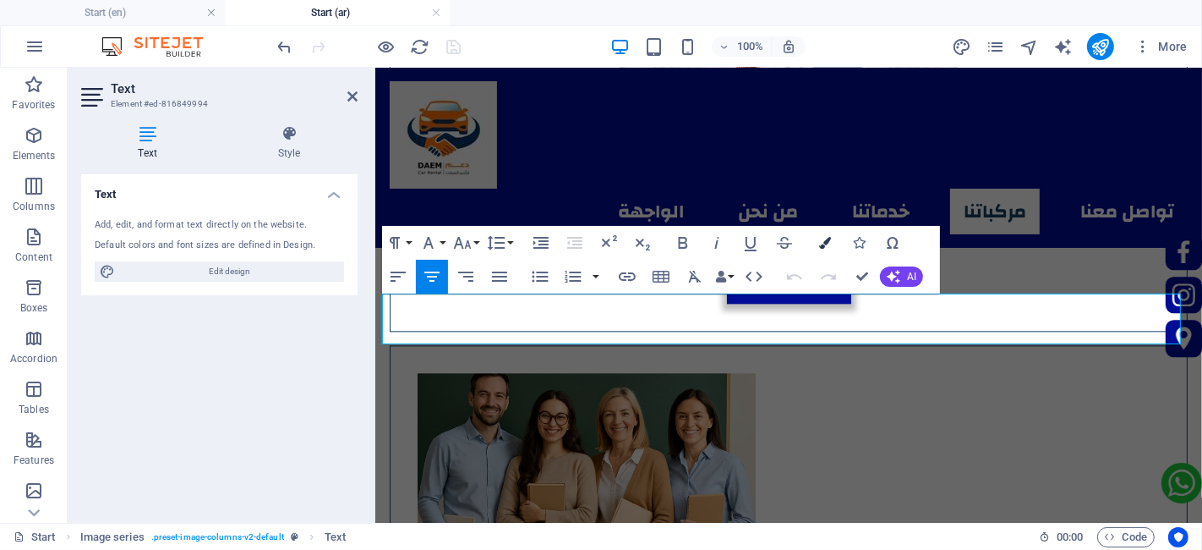
click at [821, 235] on button "Colors" at bounding box center [825, 243] width 32 height 34
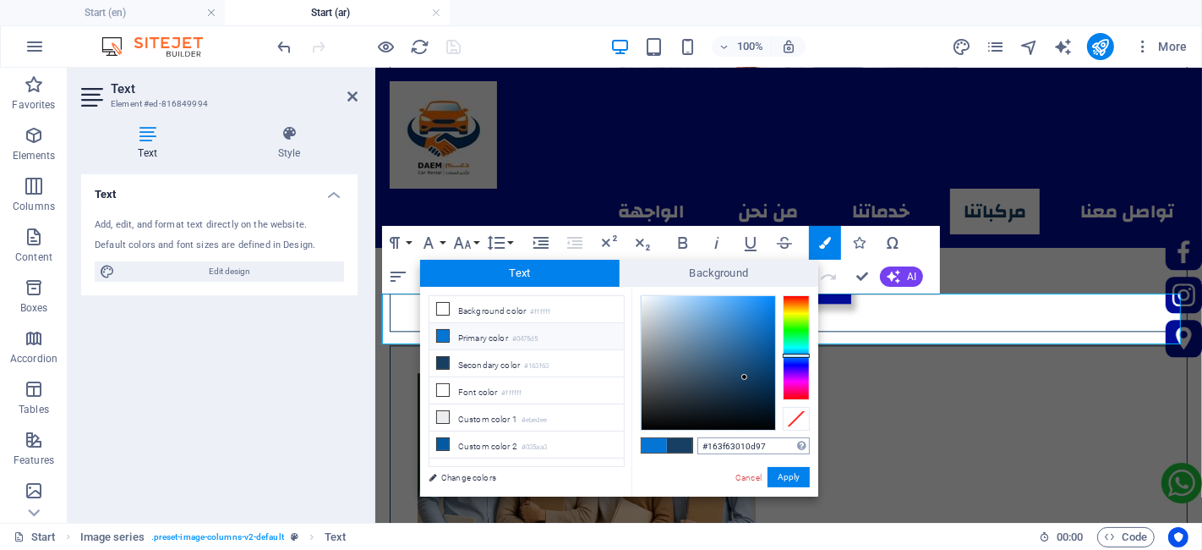
click at [762, 441] on input "#163f63010d97" at bounding box center [754, 445] width 112 height 17
type input "#010d97"
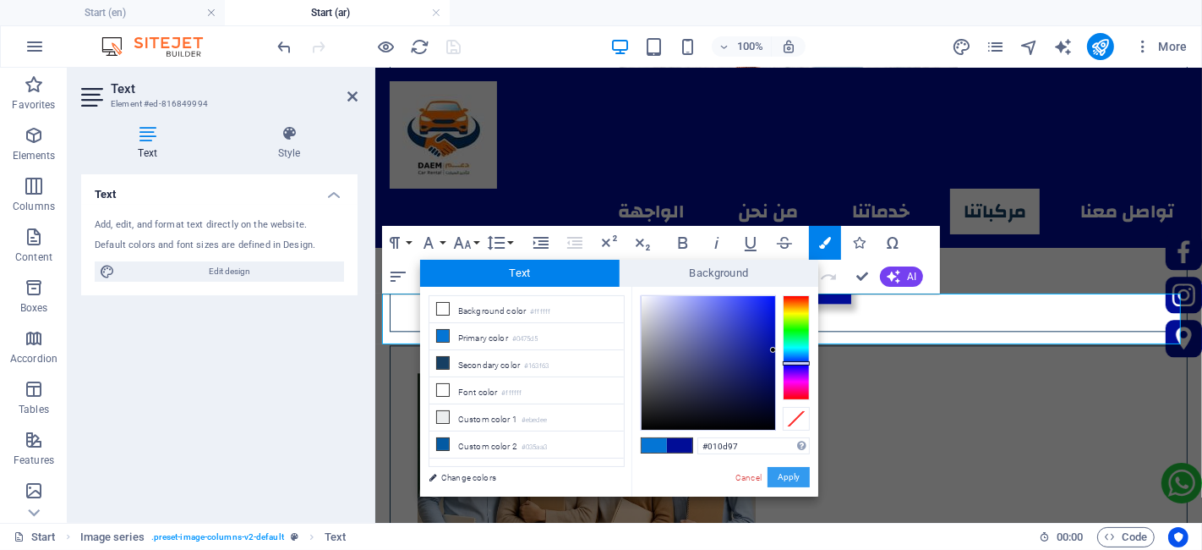
click at [786, 478] on button "Apply" at bounding box center [789, 477] width 42 height 20
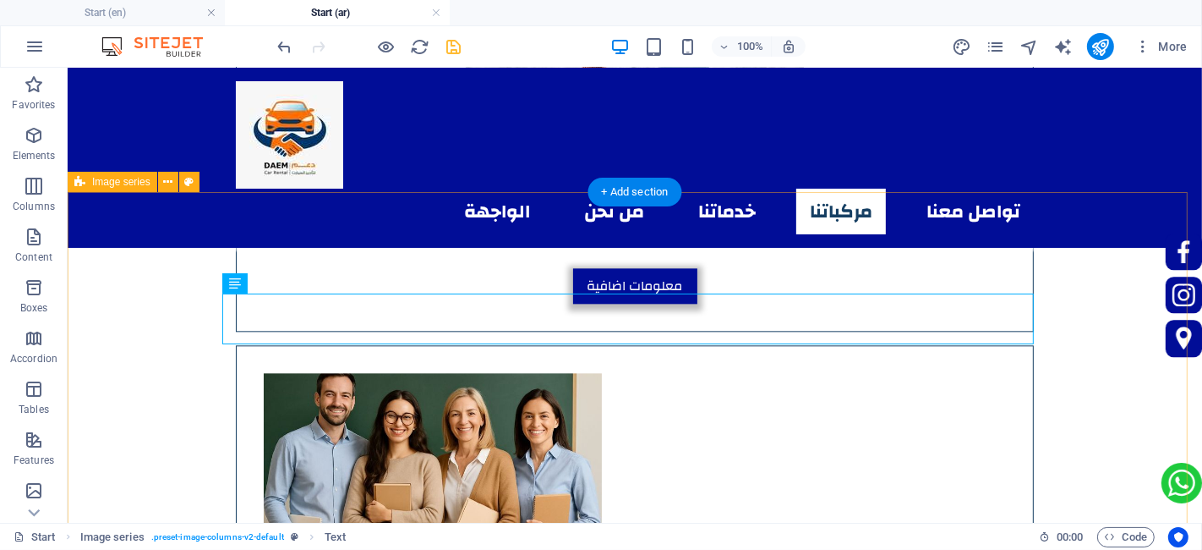
scroll to position [3299, 0]
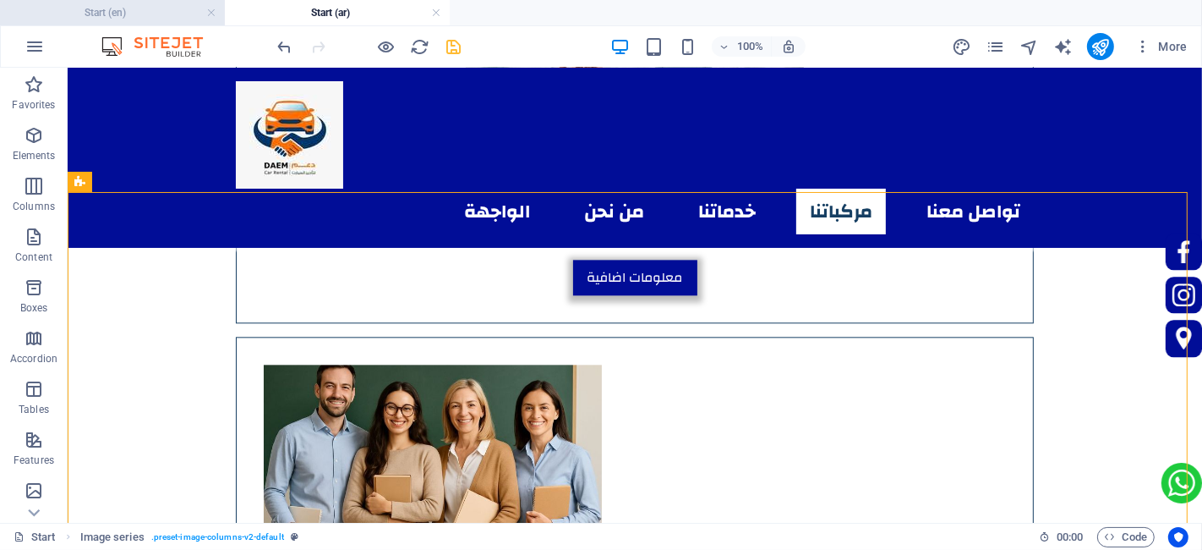
click at [101, 4] on h4 "Start (en)" at bounding box center [112, 12] width 225 height 19
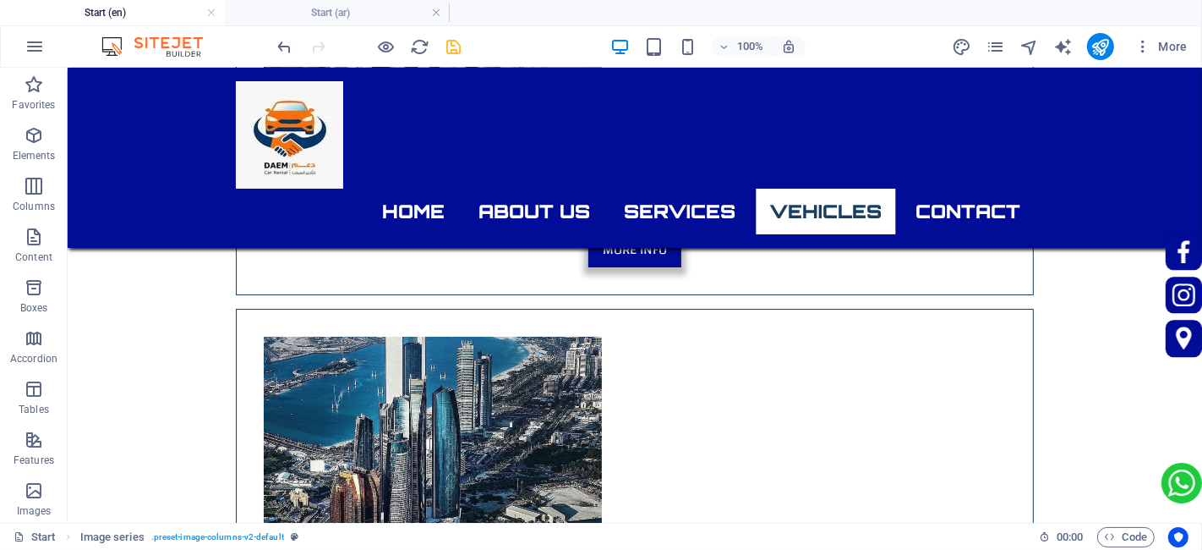
scroll to position [0, 0]
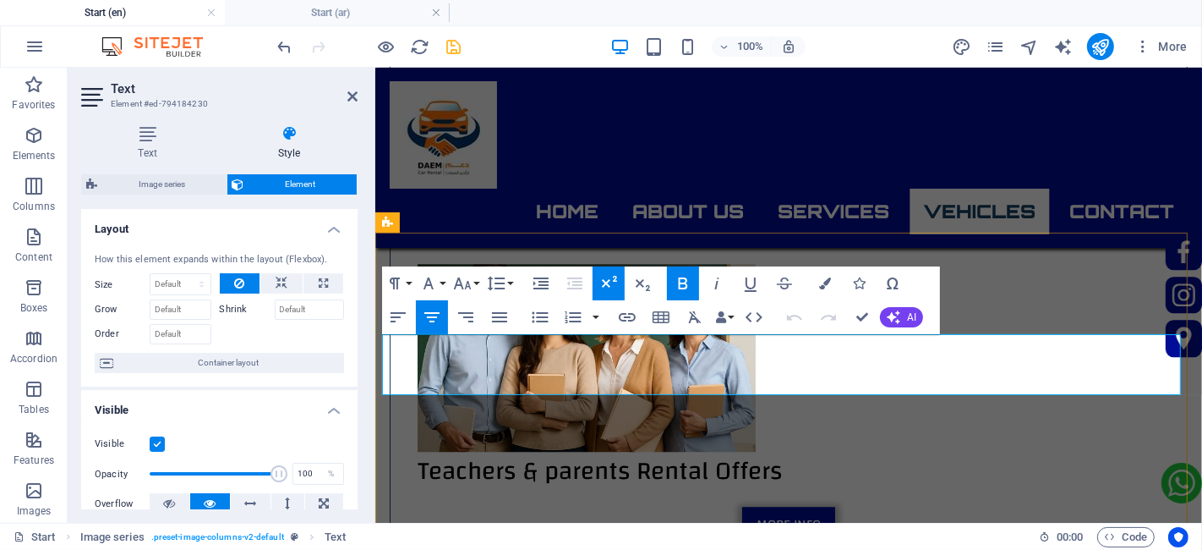
scroll to position [3621, 0]
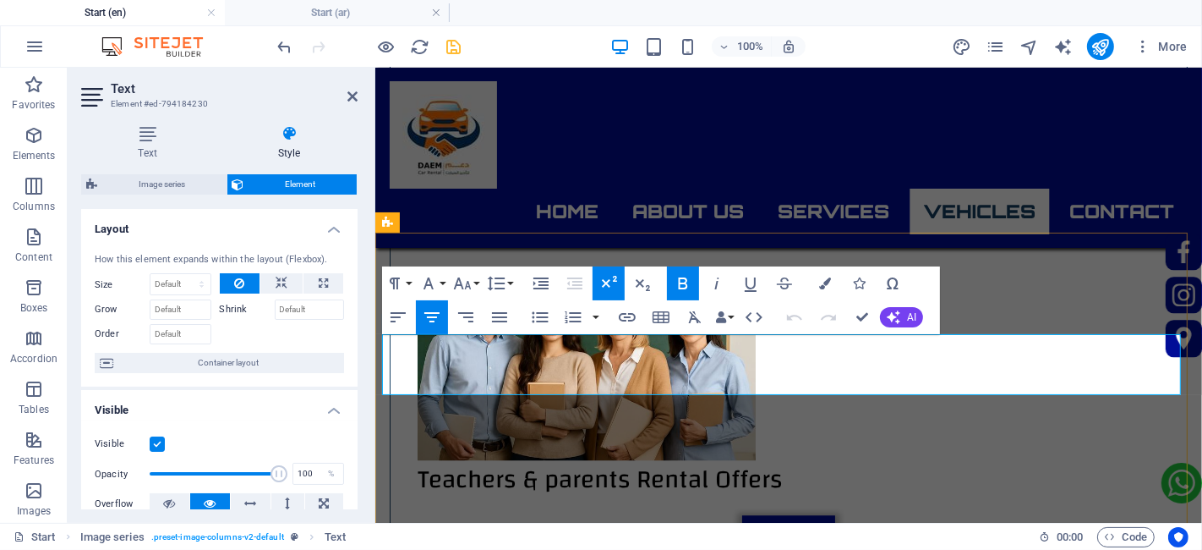
click at [837, 266] on button "Colors" at bounding box center [825, 283] width 32 height 34
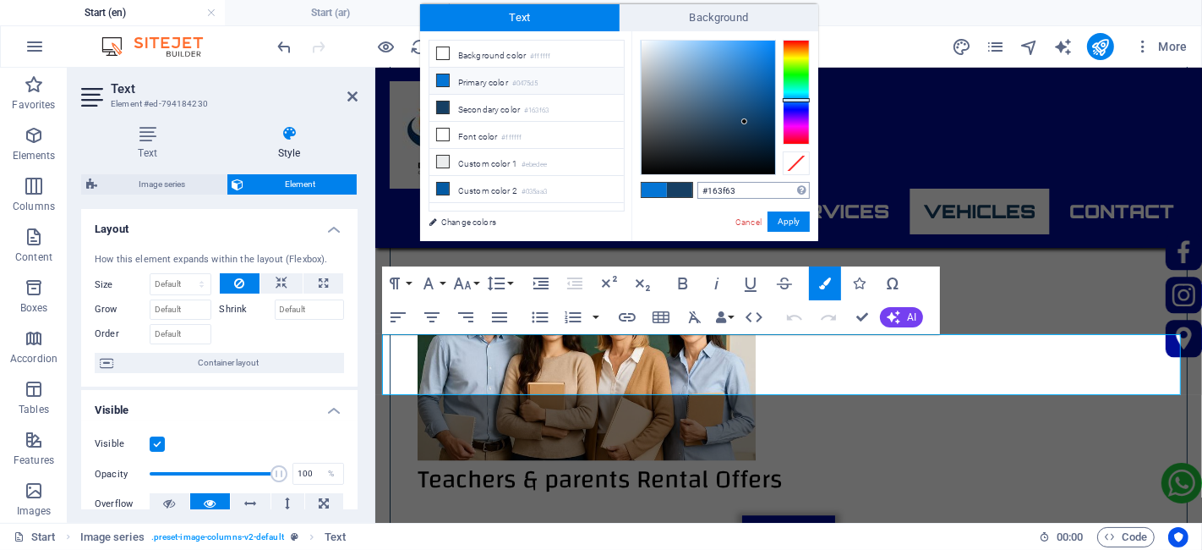
click at [727, 197] on input "#163f63" at bounding box center [754, 190] width 112 height 17
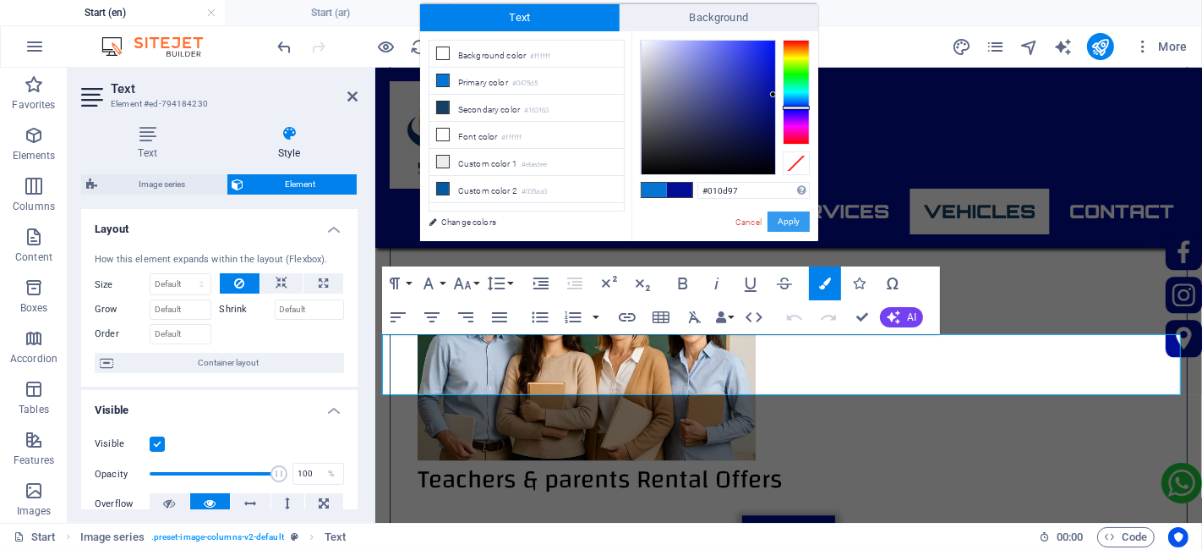
drag, startPoint x: 799, startPoint y: 222, endPoint x: 422, endPoint y: 195, distance: 378.1
click at [799, 222] on button "Apply" at bounding box center [789, 221] width 42 height 20
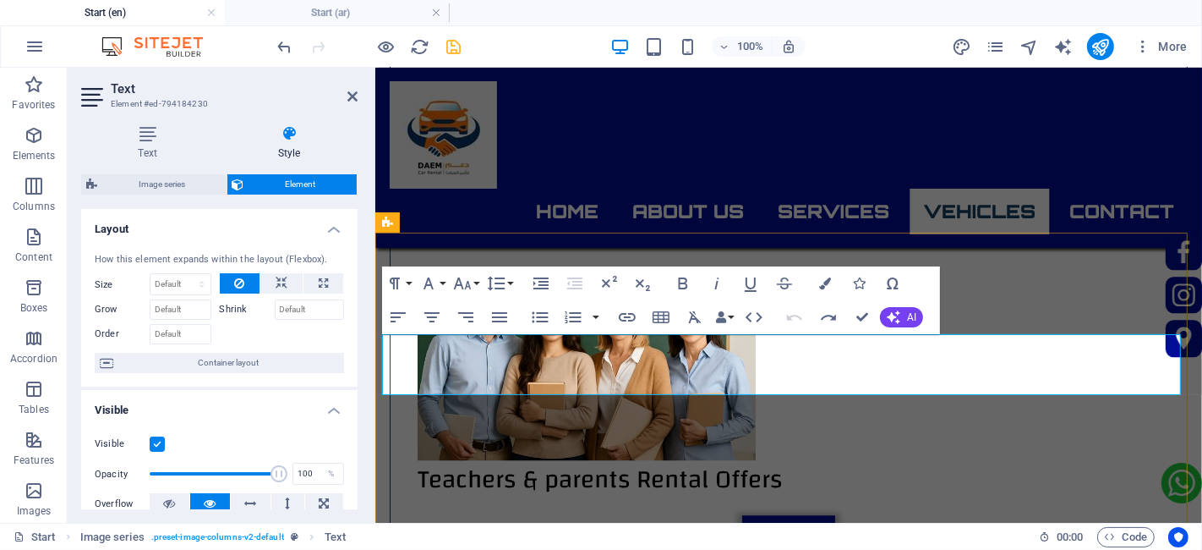
drag, startPoint x: 566, startPoint y: 381, endPoint x: 649, endPoint y: 381, distance: 82.9
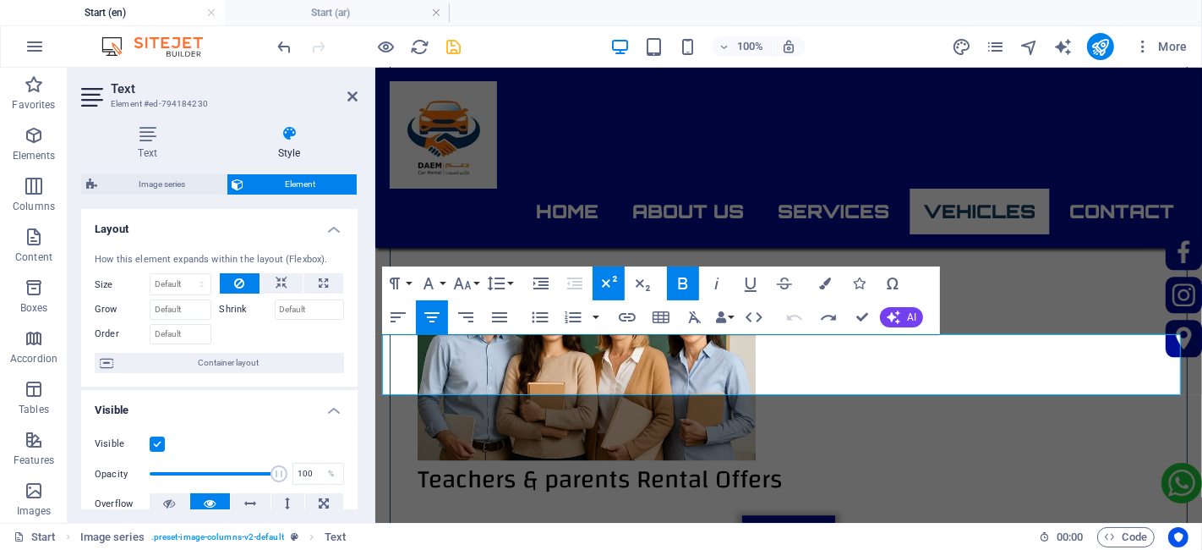
click at [609, 288] on icon "button" at bounding box center [609, 283] width 20 height 20
click at [615, 282] on icon "button" at bounding box center [609, 283] width 20 height 20
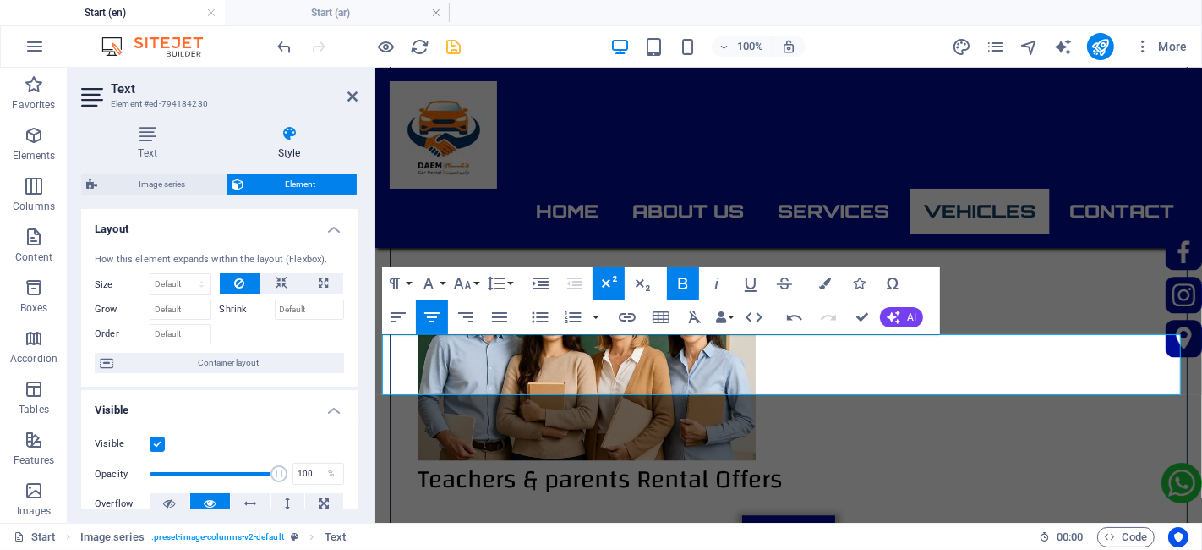
click at [615, 282] on icon "button" at bounding box center [609, 283] width 20 height 20
click at [813, 288] on button "Colors" at bounding box center [825, 283] width 32 height 34
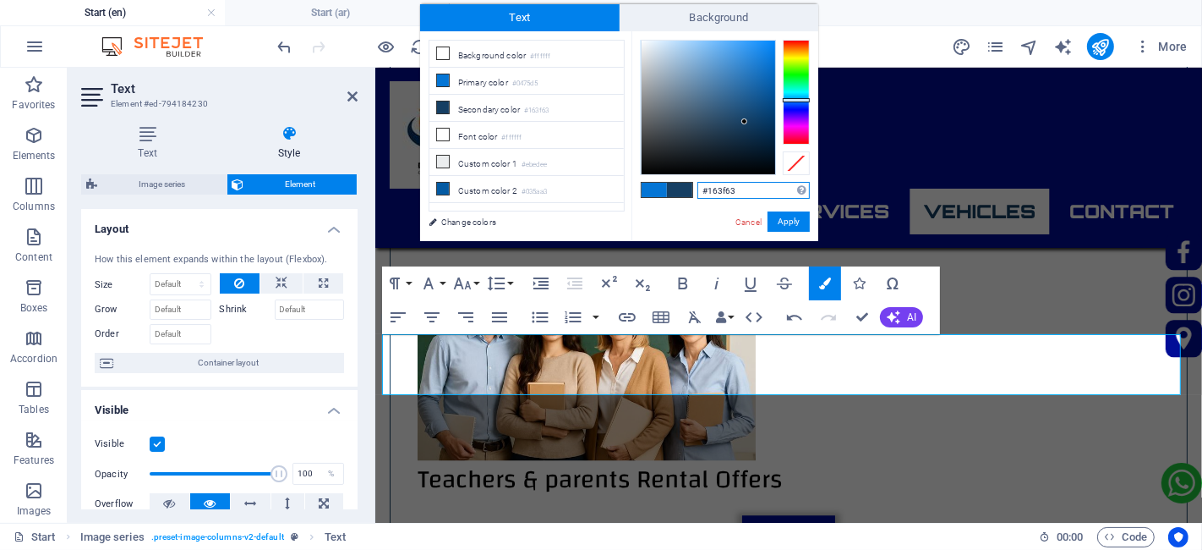
click at [748, 187] on input "#163f63" at bounding box center [754, 190] width 112 height 17
paste input "010d97"
type input "#010d97"
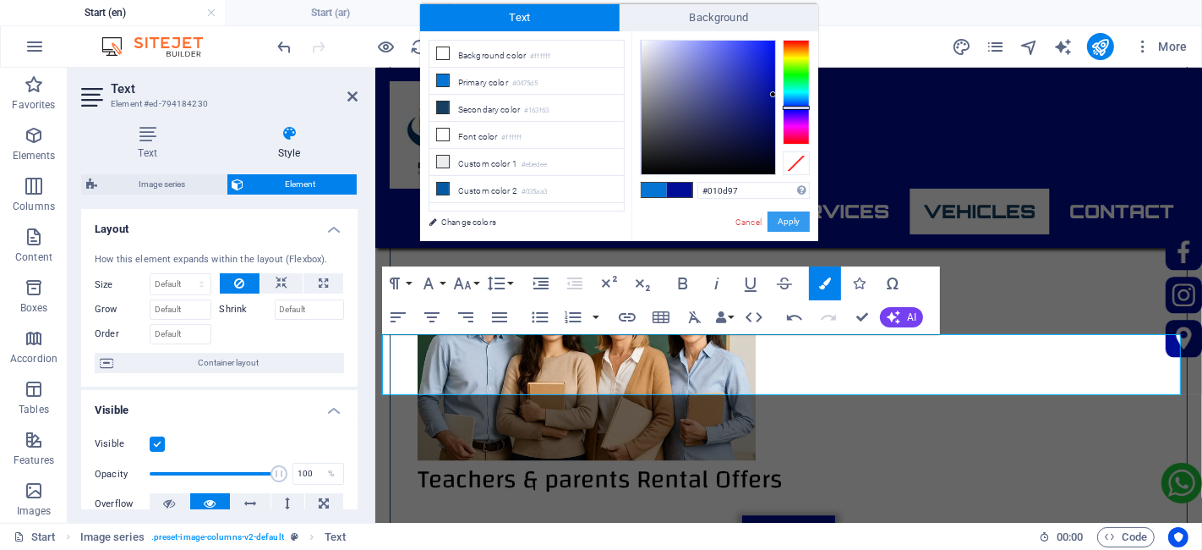
click at [778, 228] on button "Apply" at bounding box center [789, 221] width 42 height 20
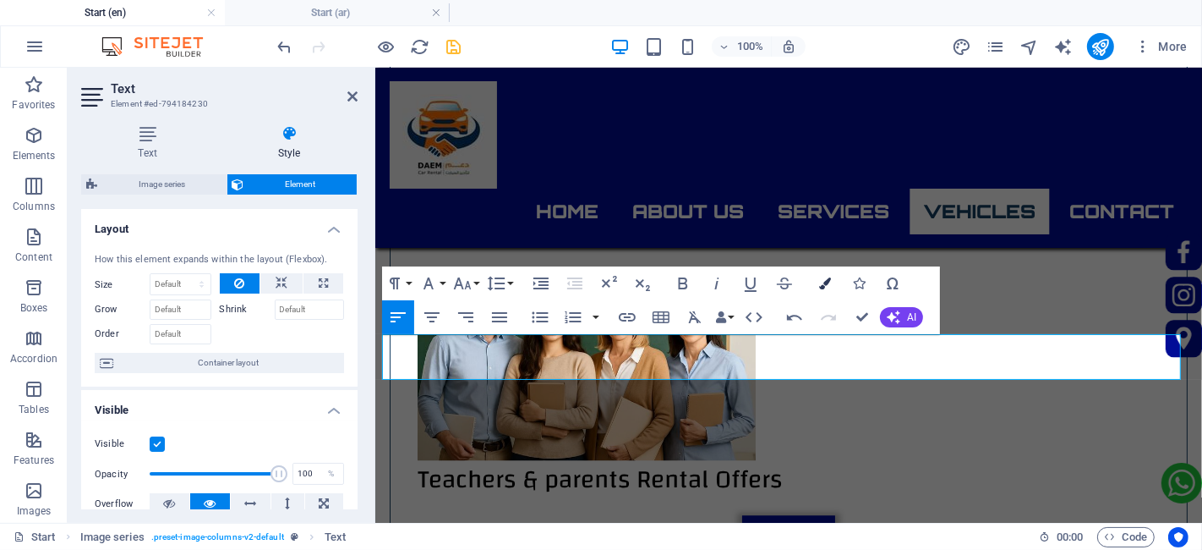
click at [824, 277] on icon "button" at bounding box center [825, 283] width 12 height 12
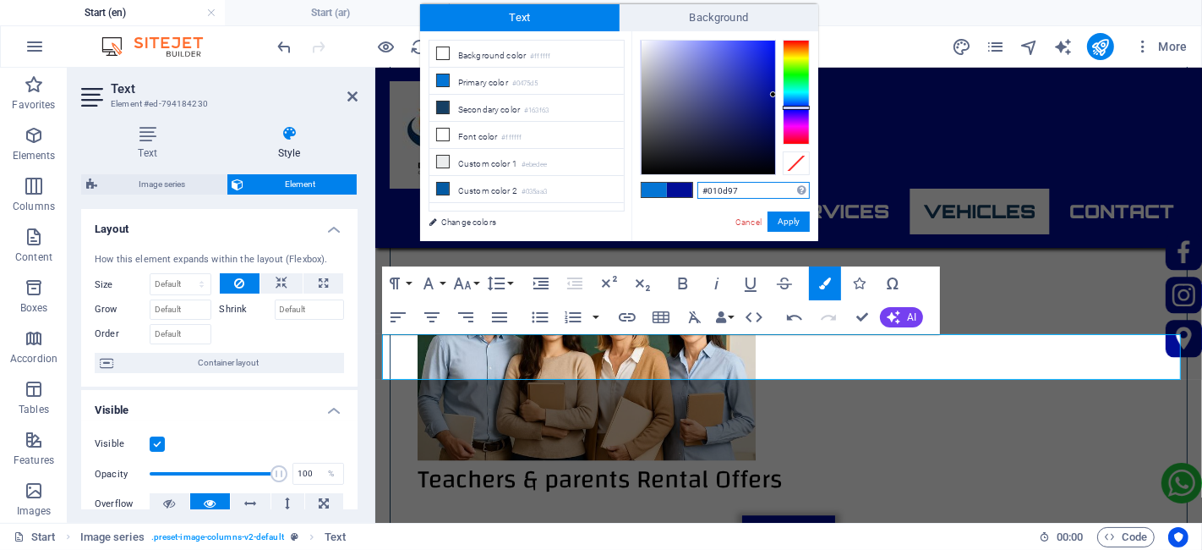
click at [759, 197] on input "#010d97" at bounding box center [754, 190] width 112 height 17
drag, startPoint x: 785, startPoint y: 225, endPoint x: 419, endPoint y: 167, distance: 369.8
click at [785, 225] on button "Apply" at bounding box center [789, 221] width 42 height 20
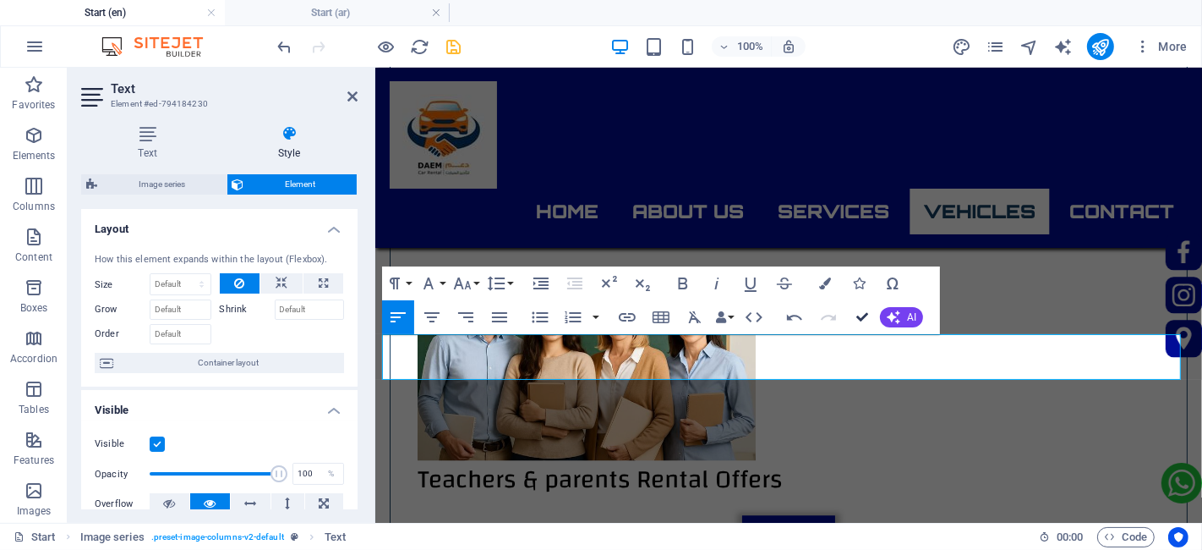
drag, startPoint x: 868, startPoint y: 314, endPoint x: 798, endPoint y: 248, distance: 96.3
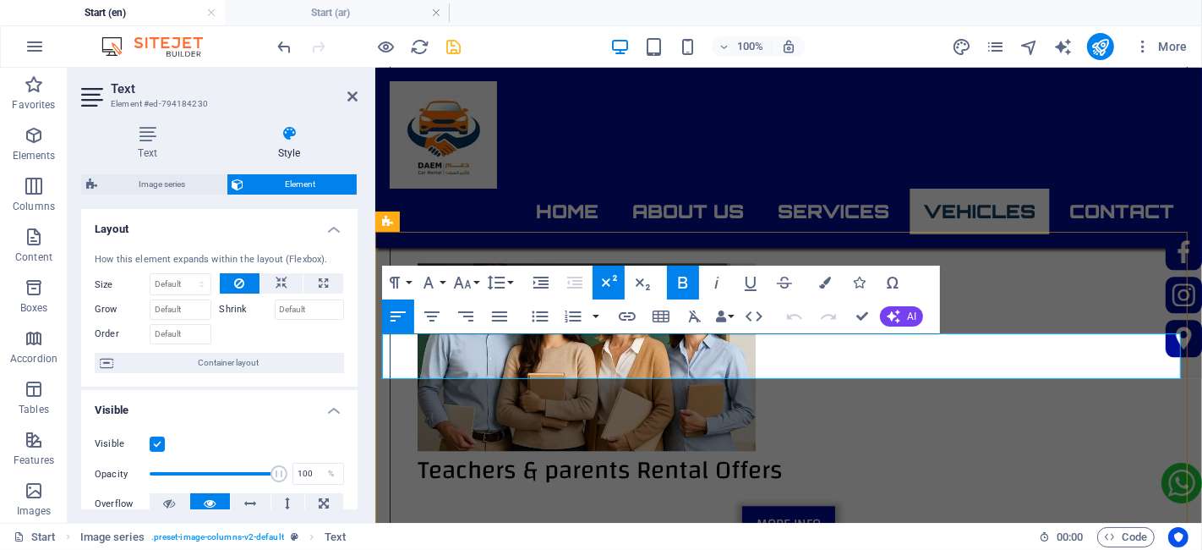
scroll to position [3621, 0]
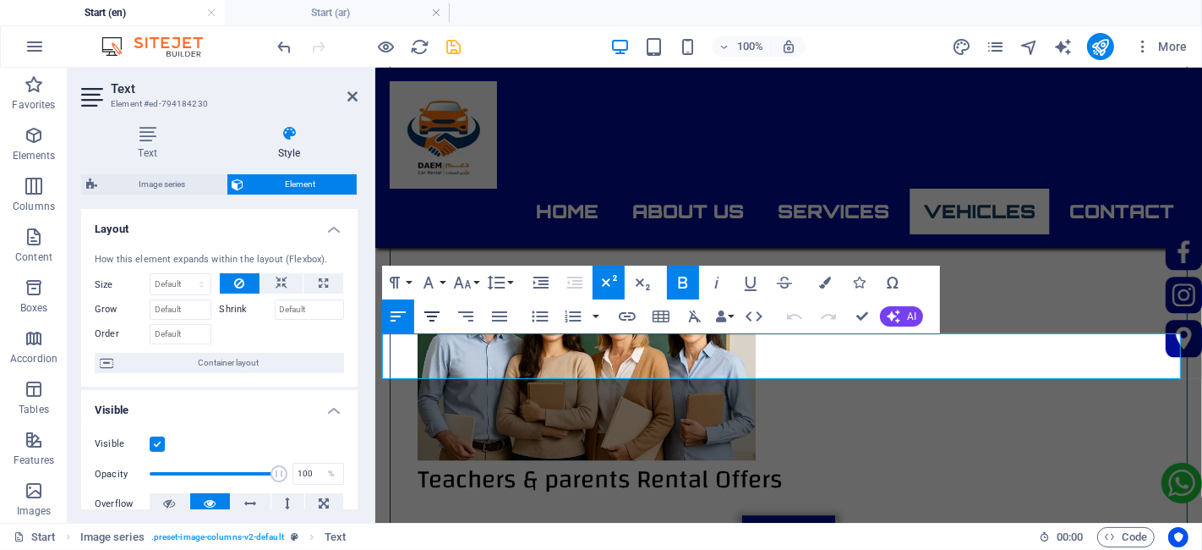
click at [432, 320] on icon "button" at bounding box center [431, 316] width 15 height 10
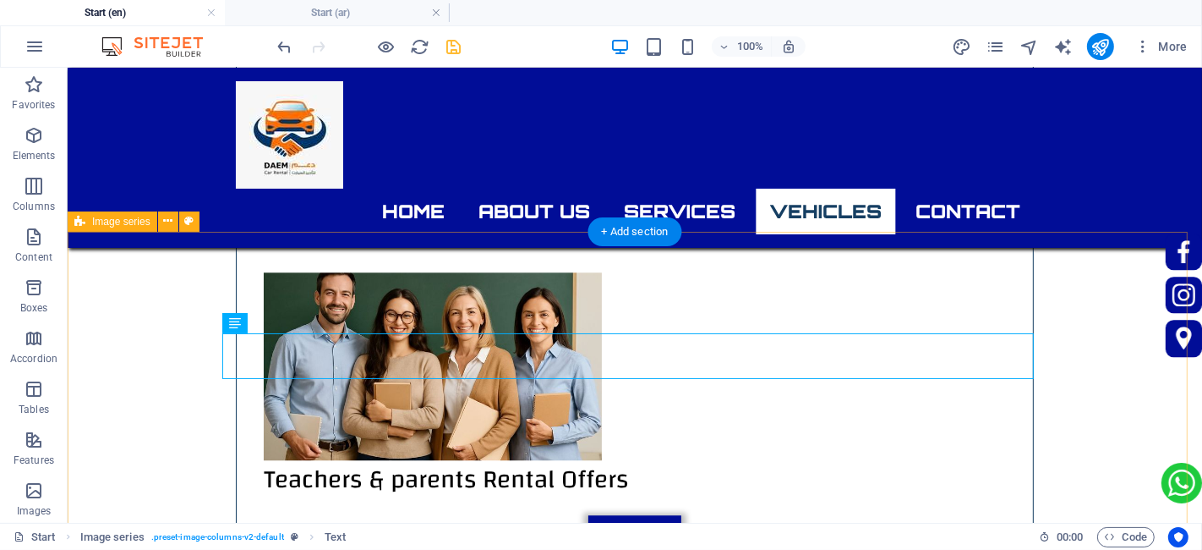
scroll to position [3631, 0]
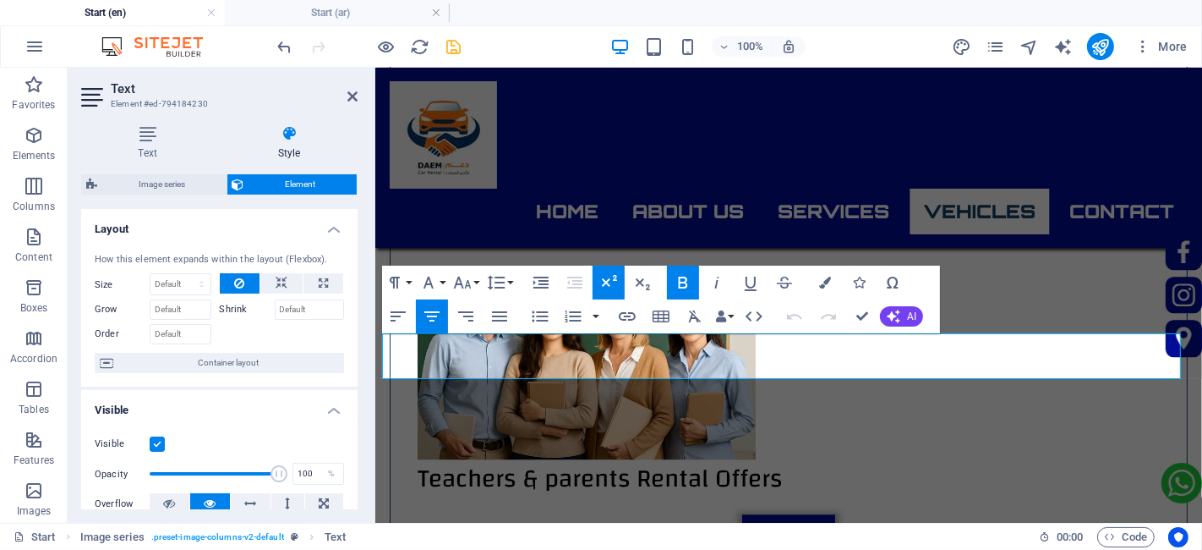
click at [685, 283] on icon "button" at bounding box center [683, 282] width 20 height 20
drag, startPoint x: 863, startPoint y: 317, endPoint x: 794, endPoint y: 249, distance: 96.3
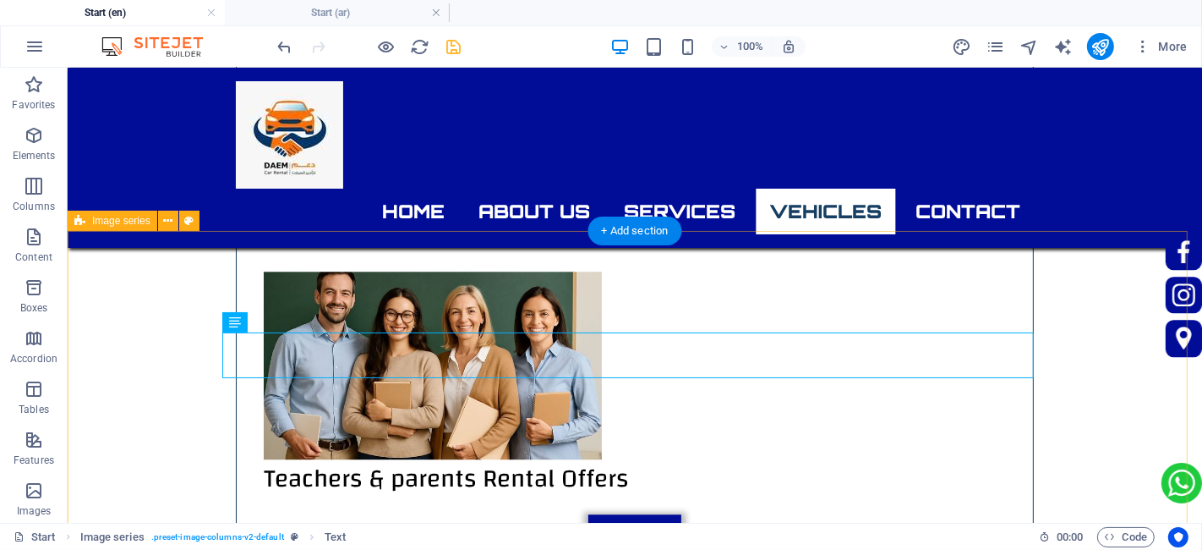
scroll to position [3631, 0]
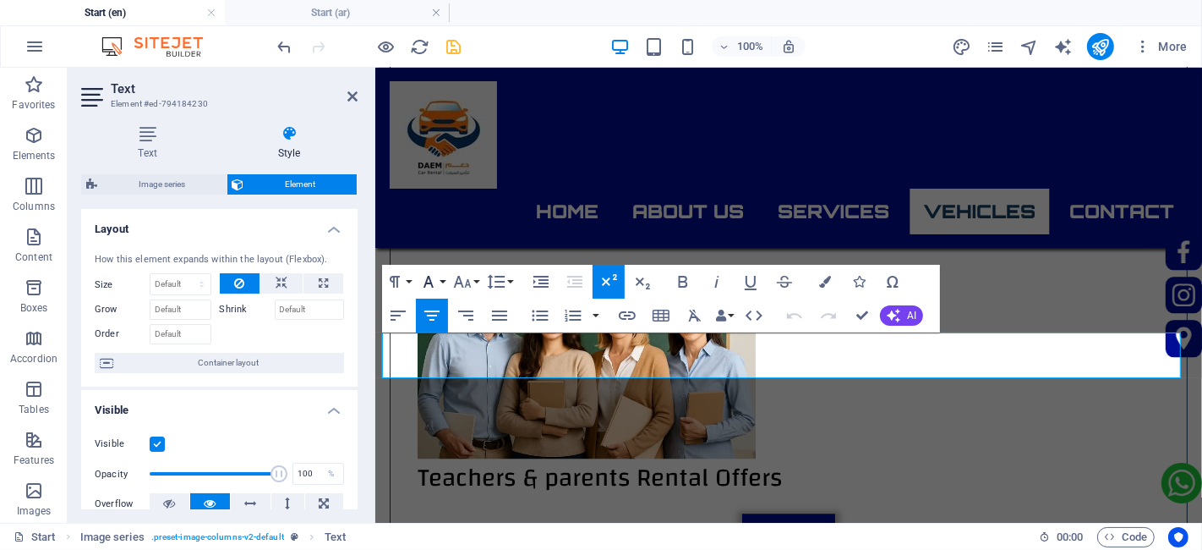
click at [436, 282] on icon "button" at bounding box center [429, 281] width 20 height 20
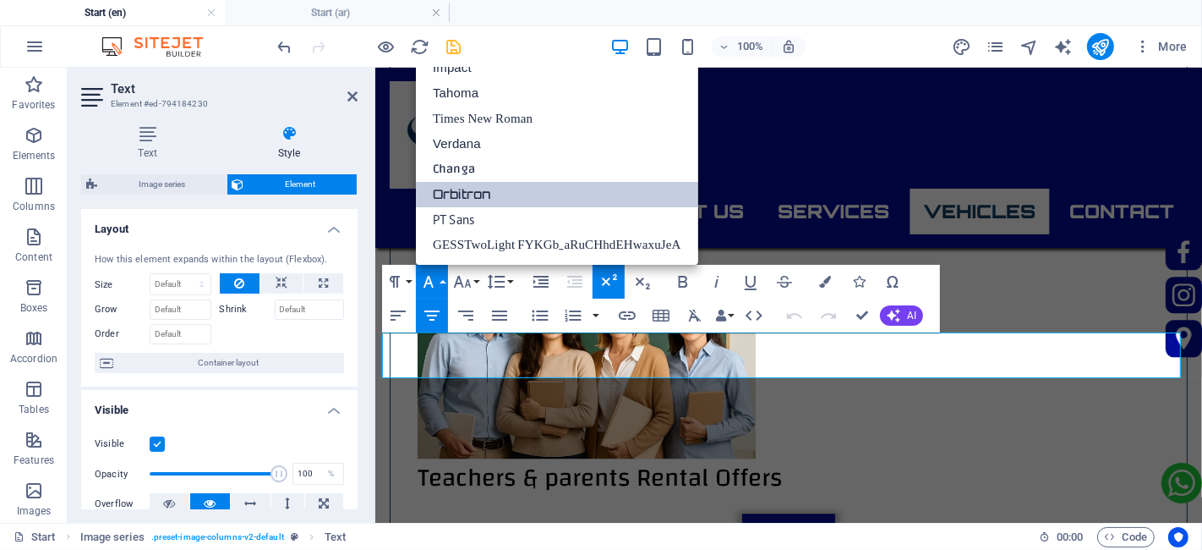
scroll to position [35, 0]
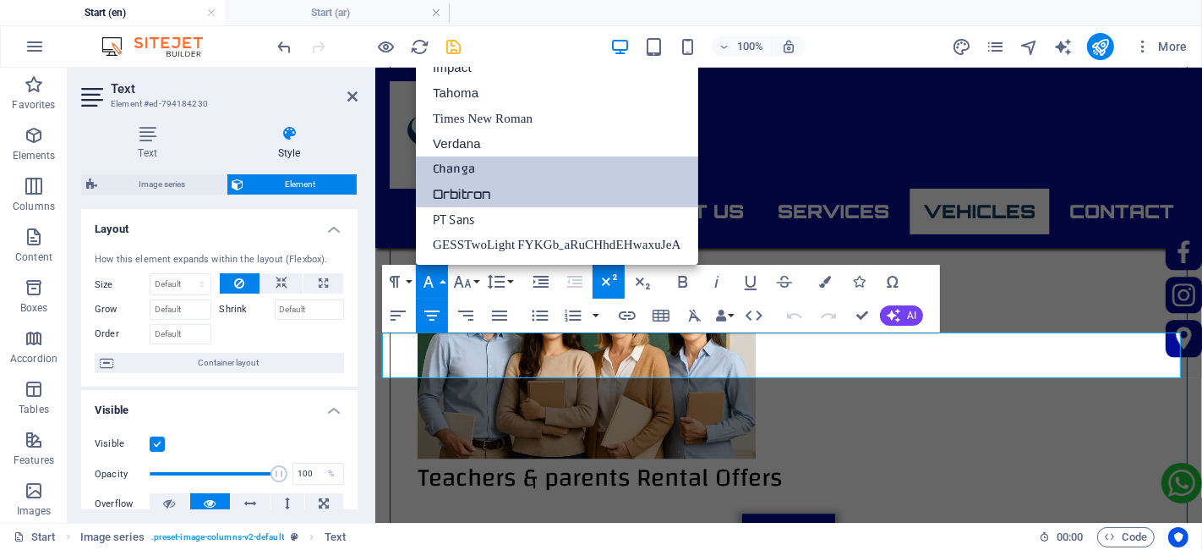
click at [485, 165] on link "Changa" at bounding box center [557, 168] width 282 height 25
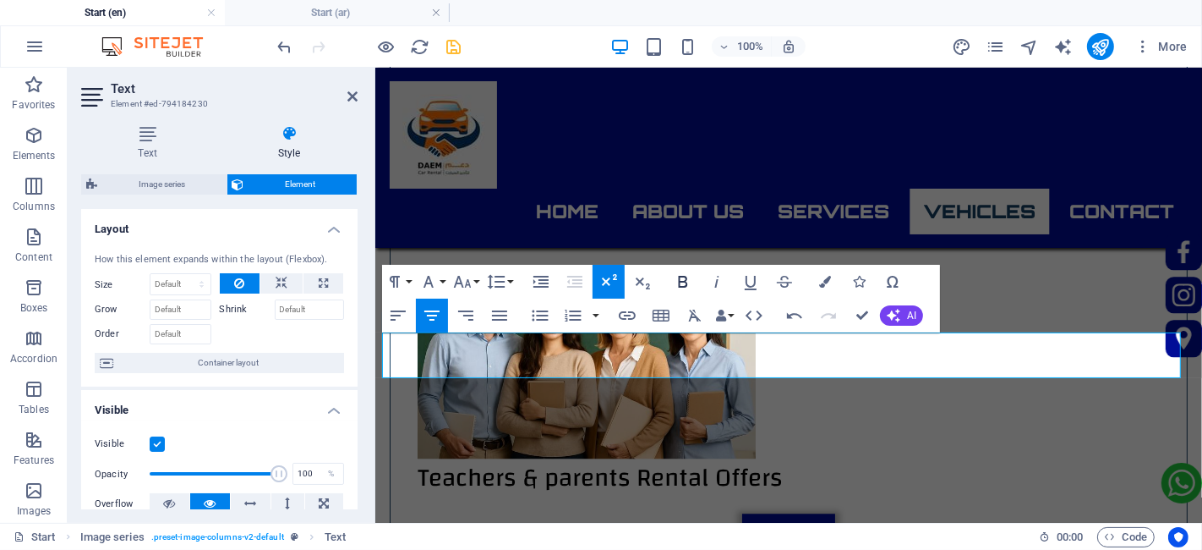
click at [685, 279] on icon "button" at bounding box center [683, 281] width 20 height 20
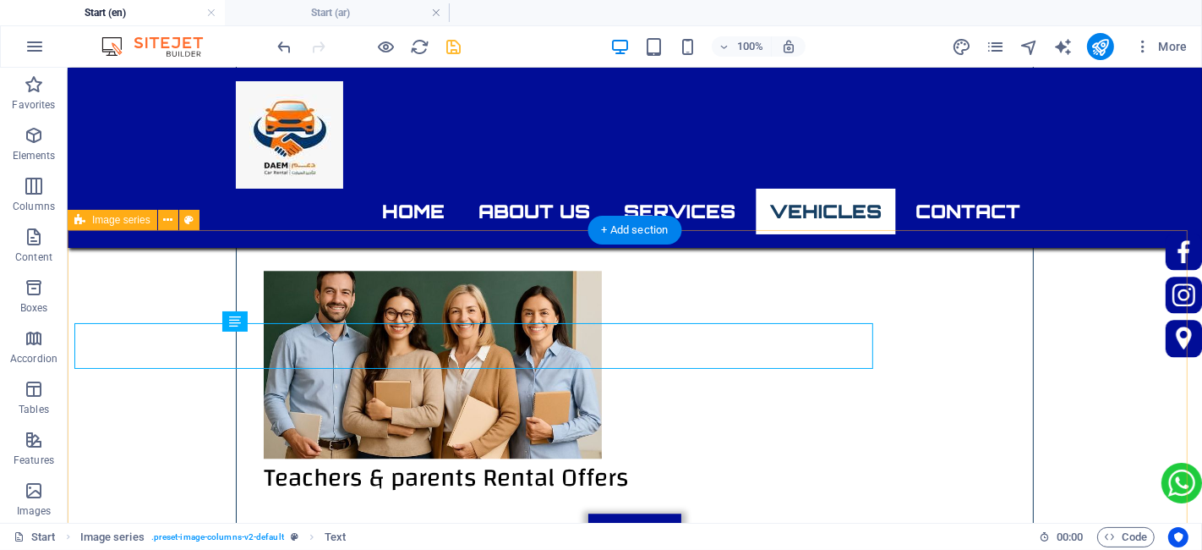
scroll to position [3632, 0]
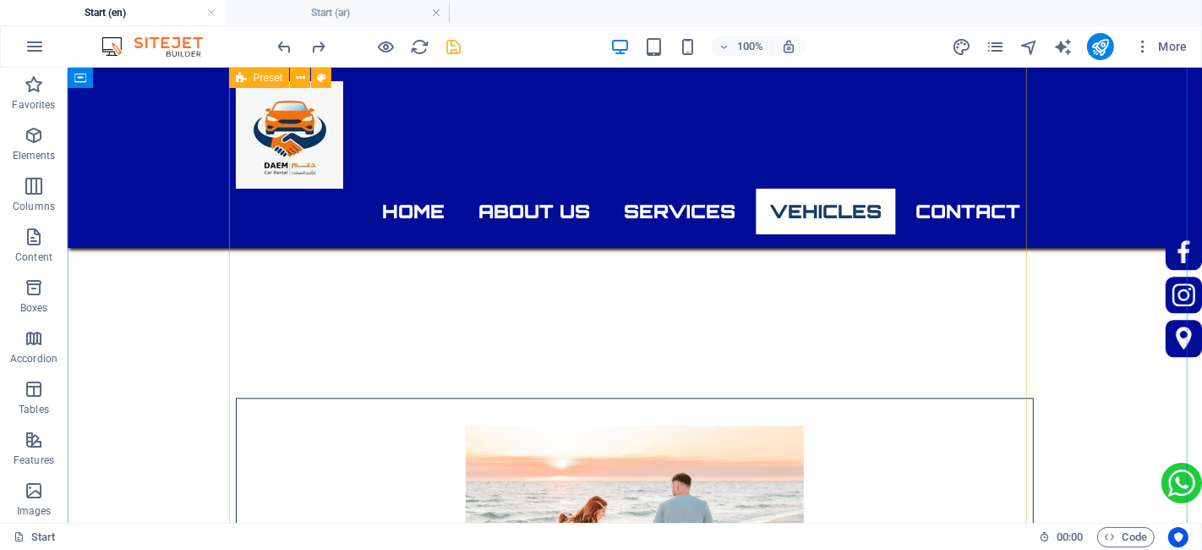
scroll to position [2880, 0]
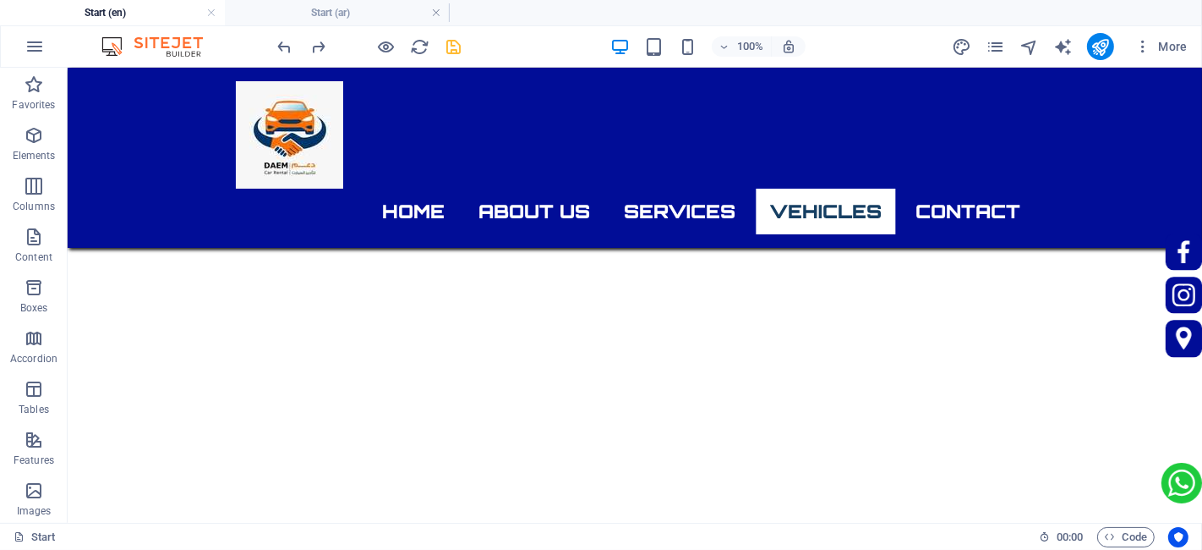
click at [465, 48] on div "100% More" at bounding box center [735, 46] width 920 height 27
click at [454, 42] on icon "save" at bounding box center [454, 46] width 19 height 19
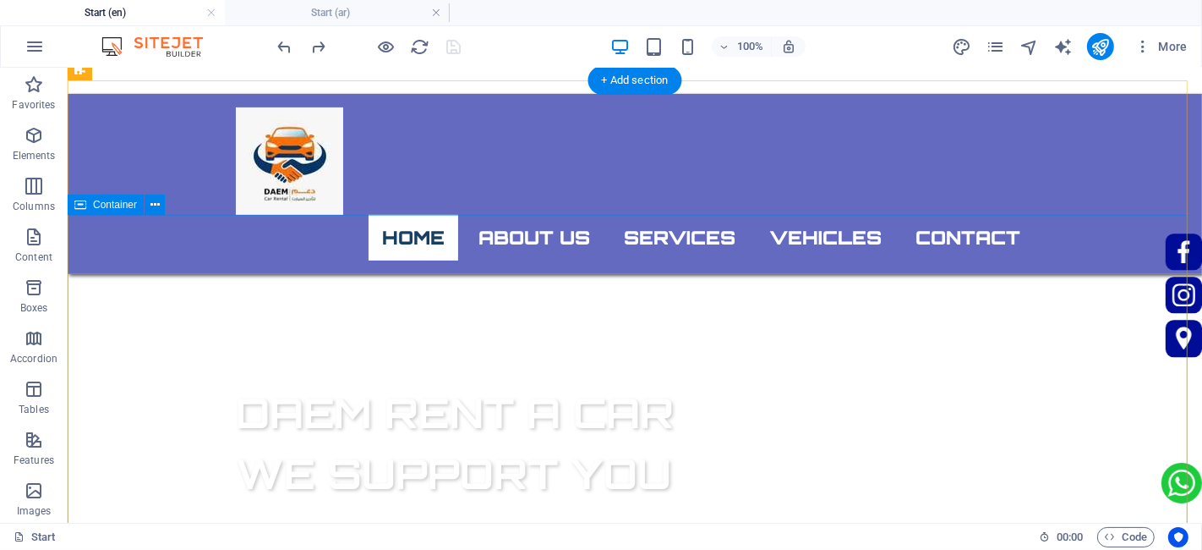
scroll to position [0, 0]
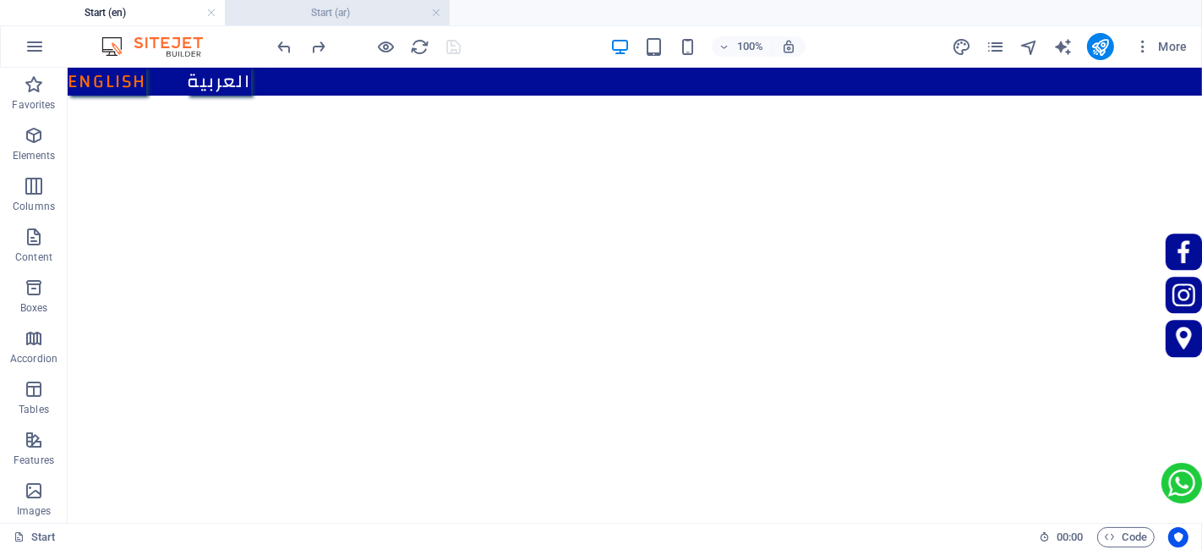
click at [331, 15] on h4 "Start (ar)" at bounding box center [337, 12] width 225 height 19
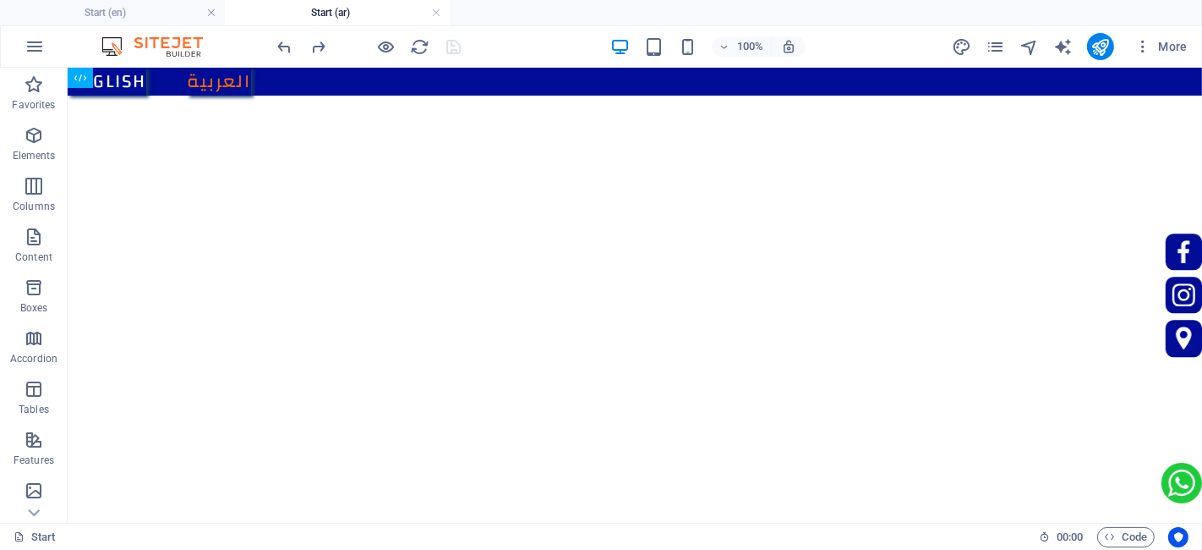
click at [370, 47] on div at bounding box center [369, 46] width 189 height 27
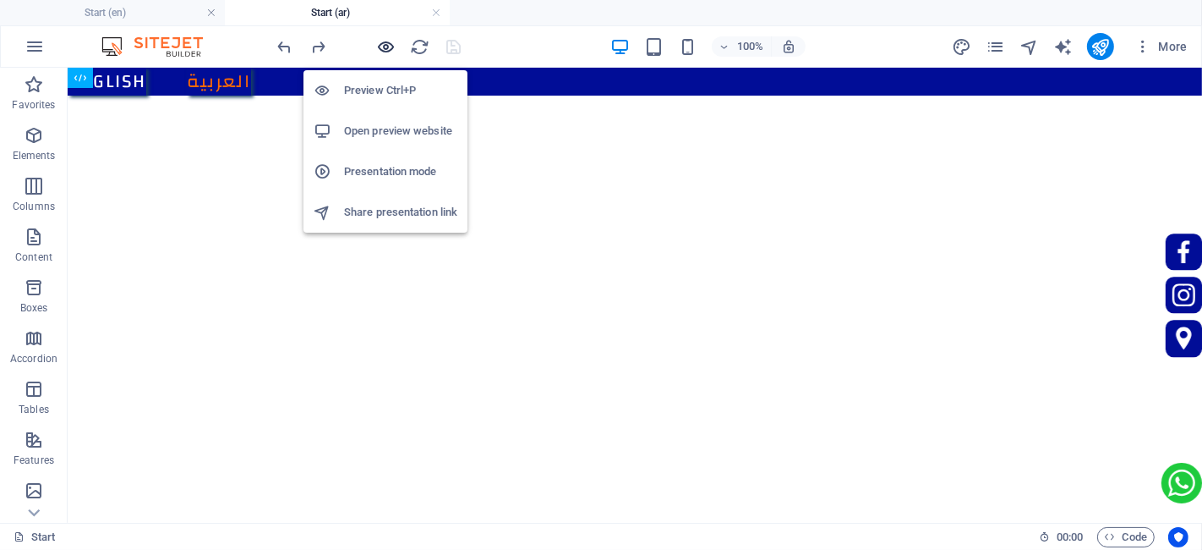
click at [379, 47] on icon "button" at bounding box center [386, 46] width 19 height 19
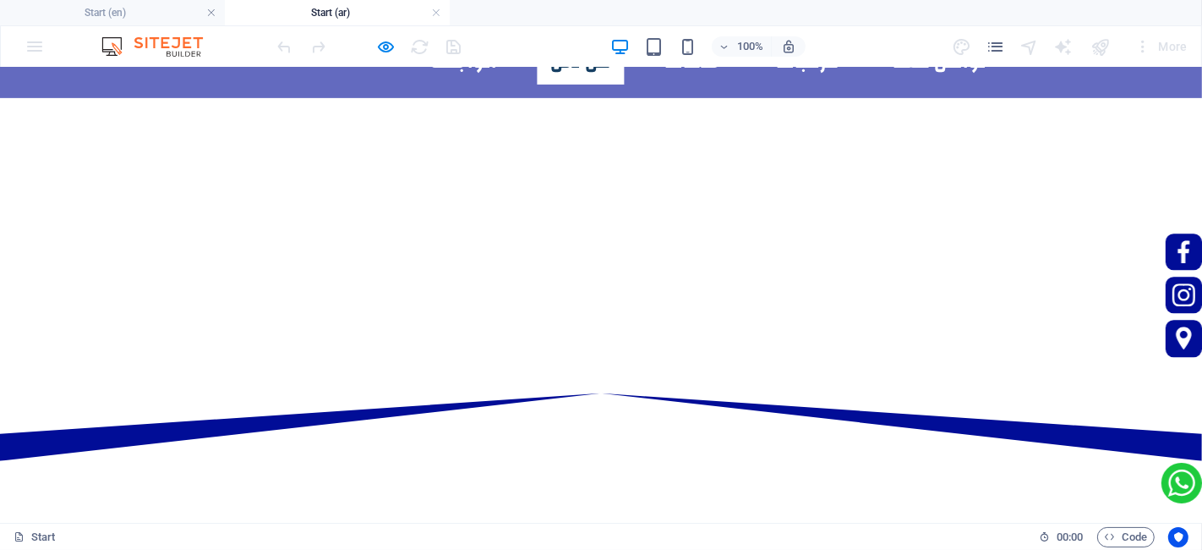
scroll to position [807, 0]
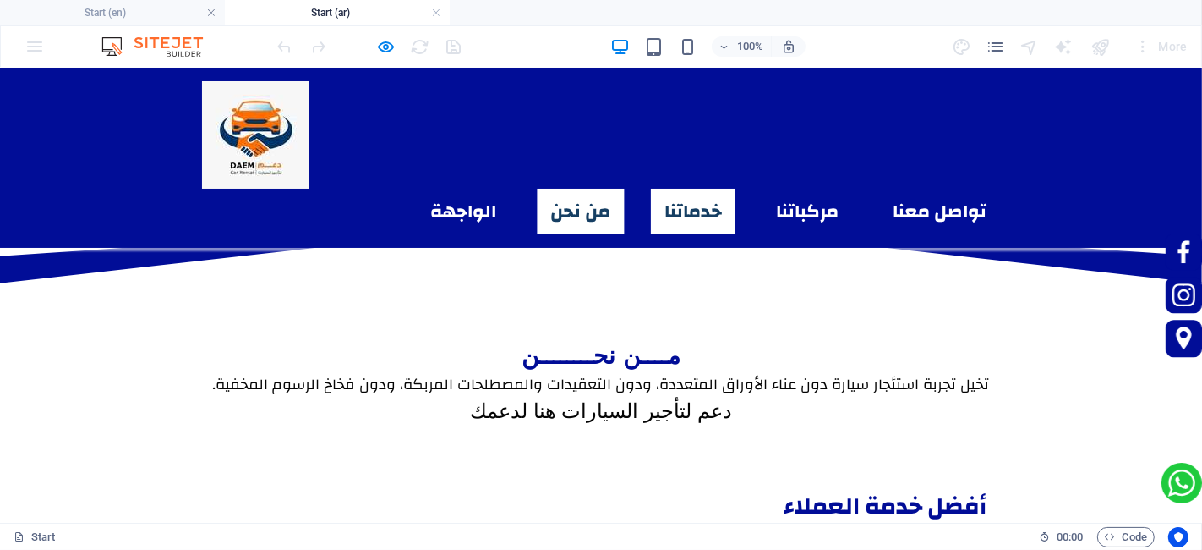
drag, startPoint x: 693, startPoint y: 139, endPoint x: 727, endPoint y: 134, distance: 34.2
click at [693, 188] on link "خدماتنا" at bounding box center [693, 211] width 85 height 46
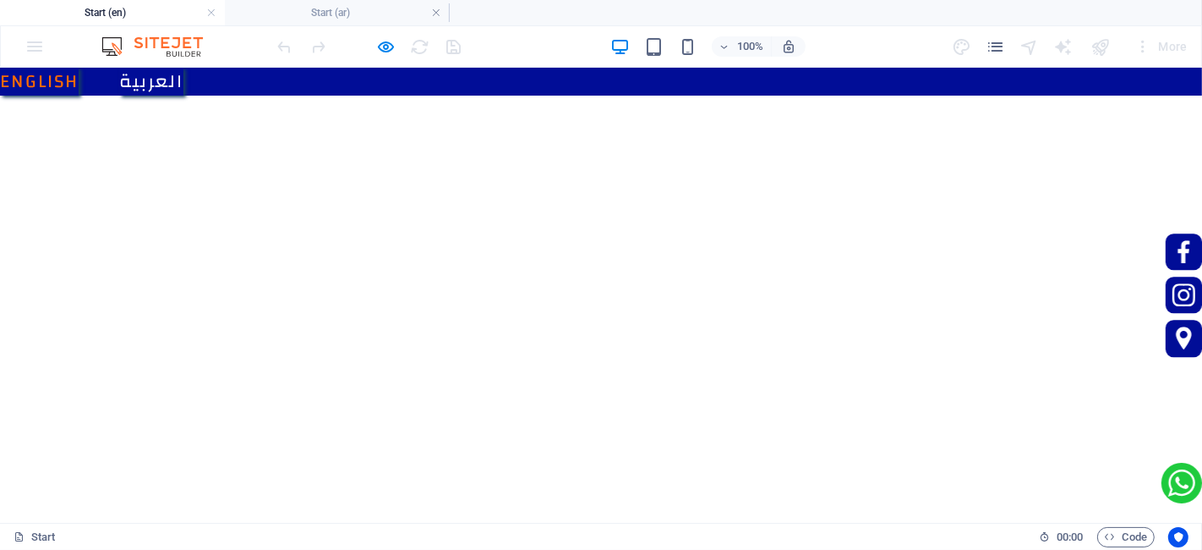
scroll to position [0, 0]
click at [328, 10] on h4 "Start (ar)" at bounding box center [337, 12] width 225 height 19
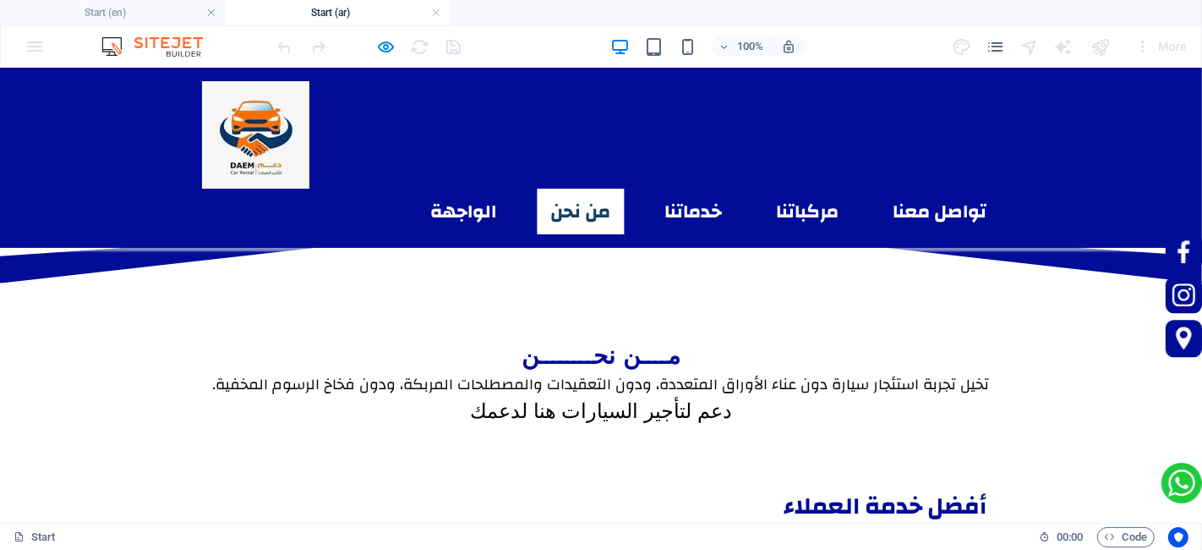
click at [639, 188] on ul "الواجهة من نحن خدماتنا مركباتنا تواصل معنا" at bounding box center [601, 211] width 798 height 46
click at [660, 188] on link "خدماتنا" at bounding box center [693, 211] width 85 height 46
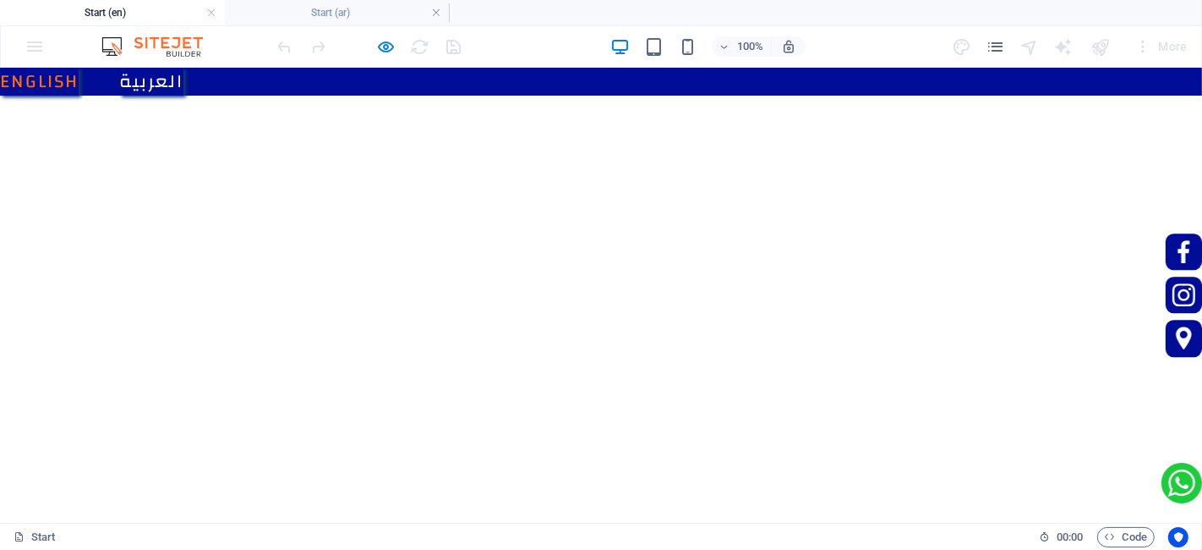
scroll to position [0, 0]
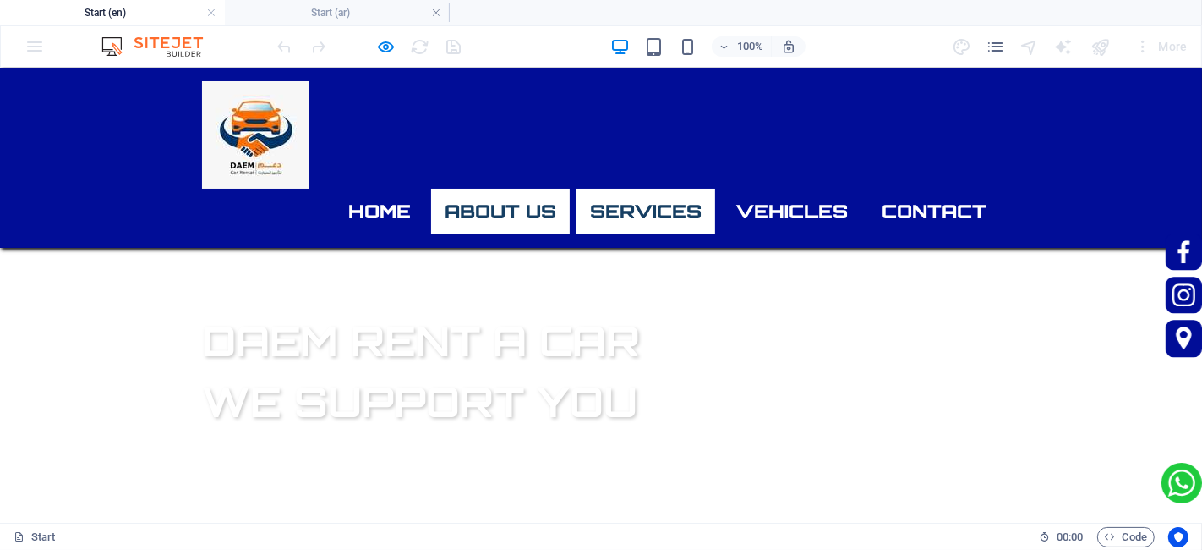
click at [648, 188] on link "Services" at bounding box center [646, 211] width 139 height 46
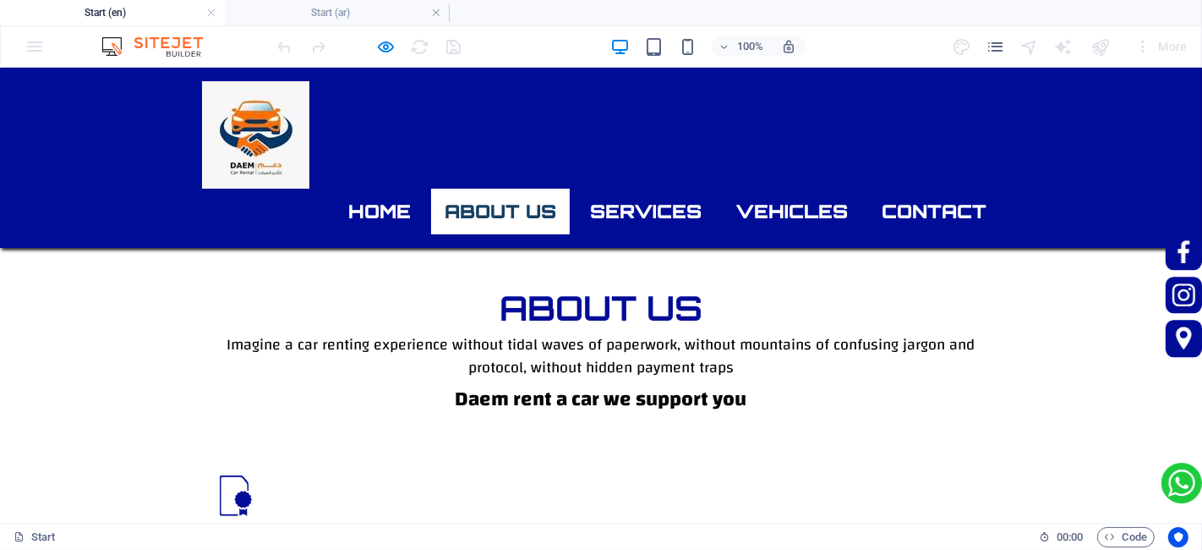
scroll to position [996, 0]
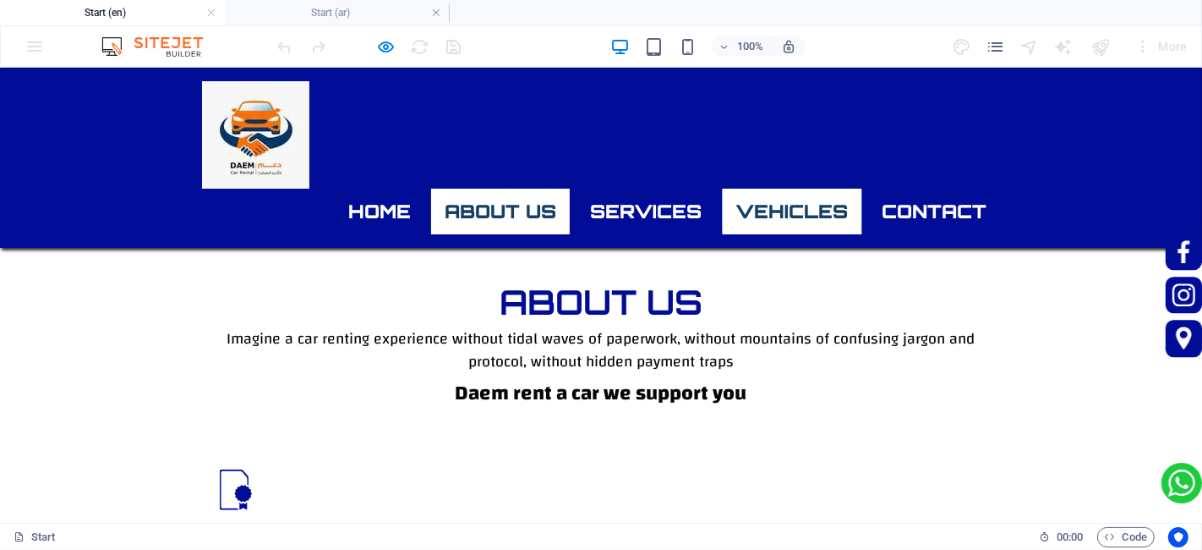
click at [792, 188] on link "vehicles" at bounding box center [792, 211] width 140 height 46
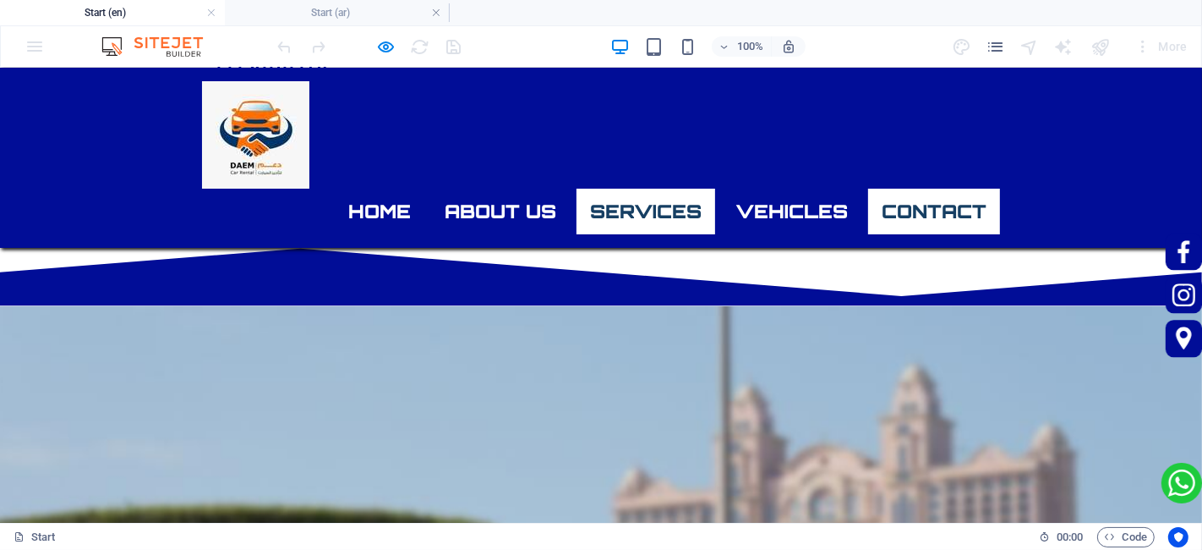
scroll to position [2009, 0]
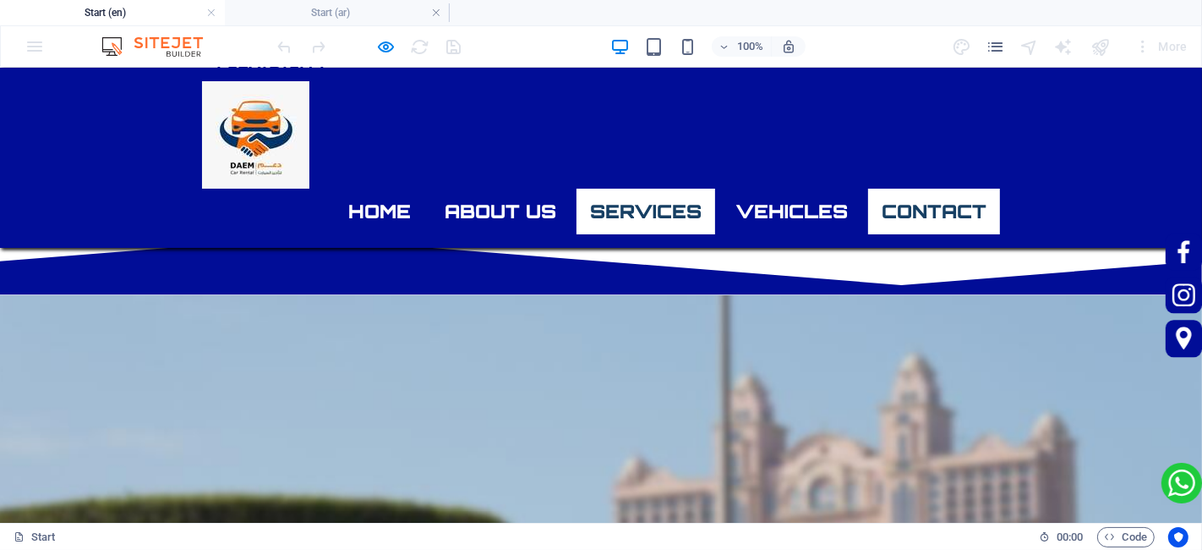
click at [923, 188] on link "Contact" at bounding box center [934, 211] width 132 height 46
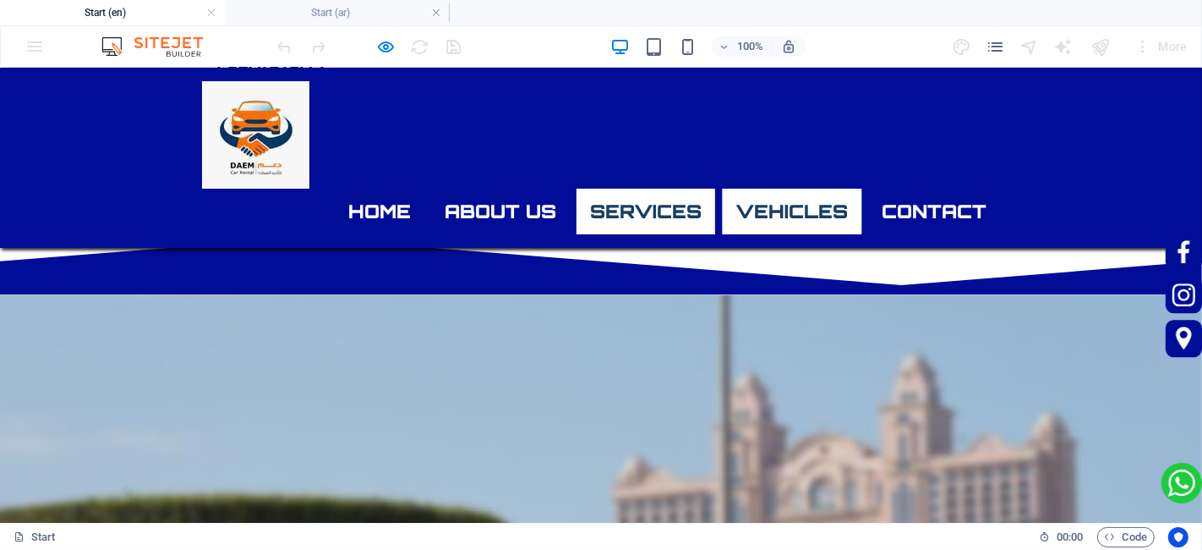
click at [797, 188] on link "vehicles" at bounding box center [792, 211] width 140 height 46
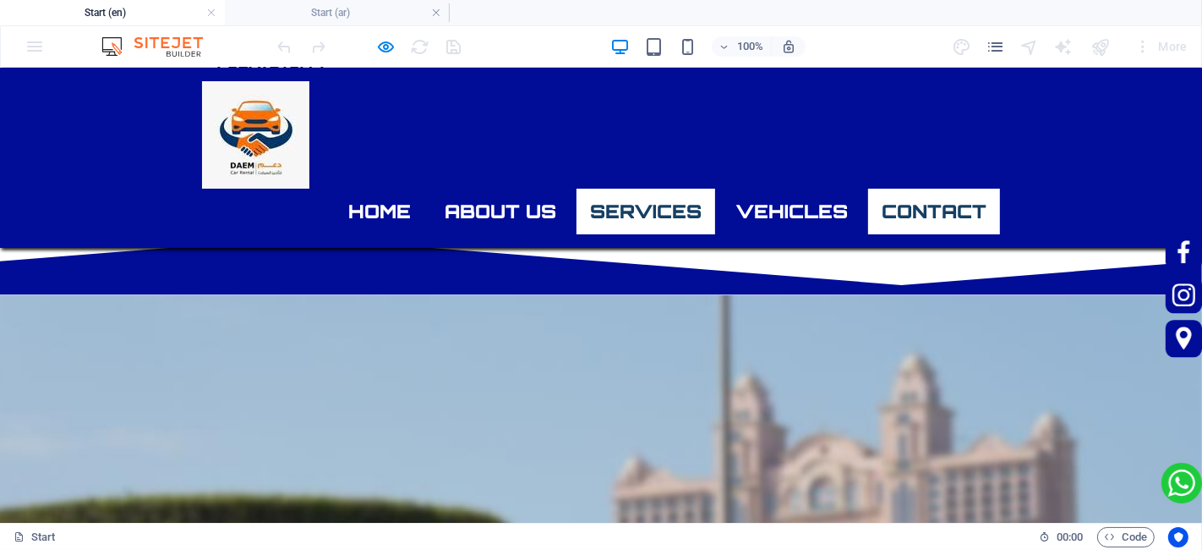
click at [874, 188] on link "Contact" at bounding box center [934, 211] width 132 height 46
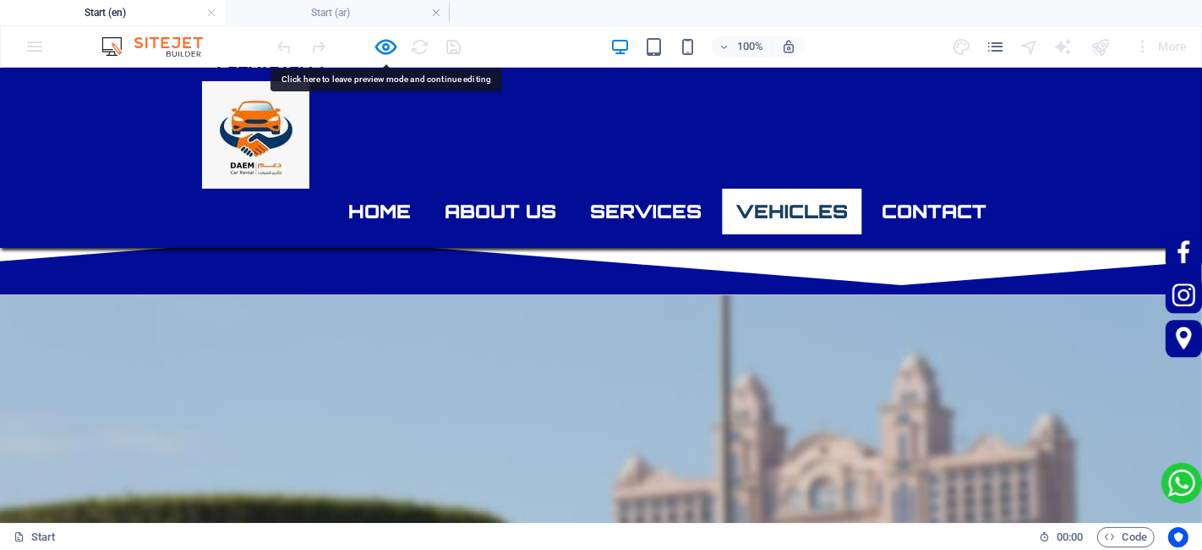
scroll to position [2572, 0]
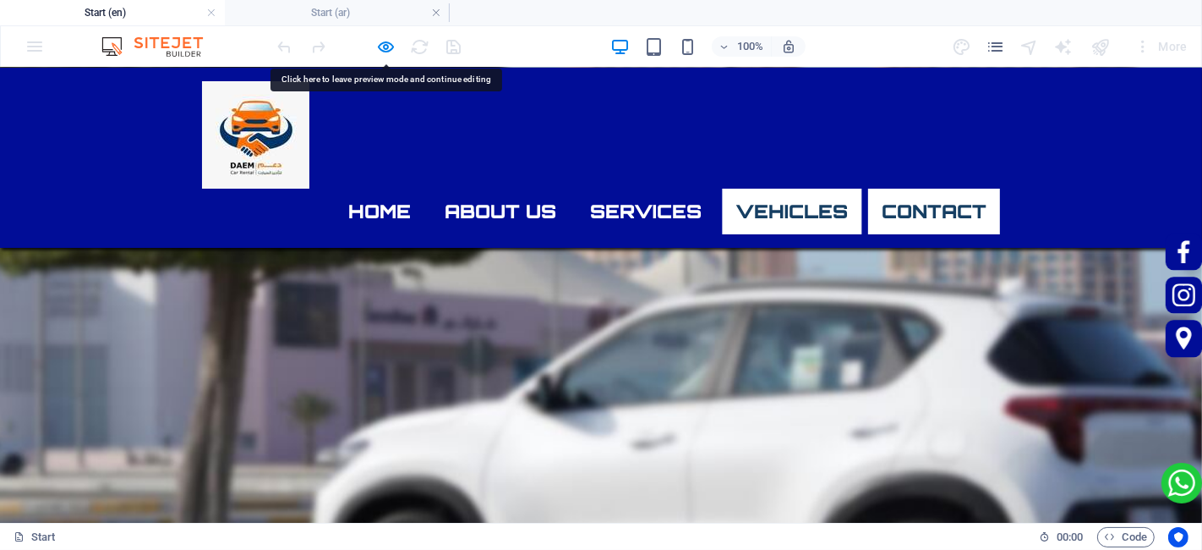
click at [892, 188] on link "Contact" at bounding box center [934, 211] width 132 height 46
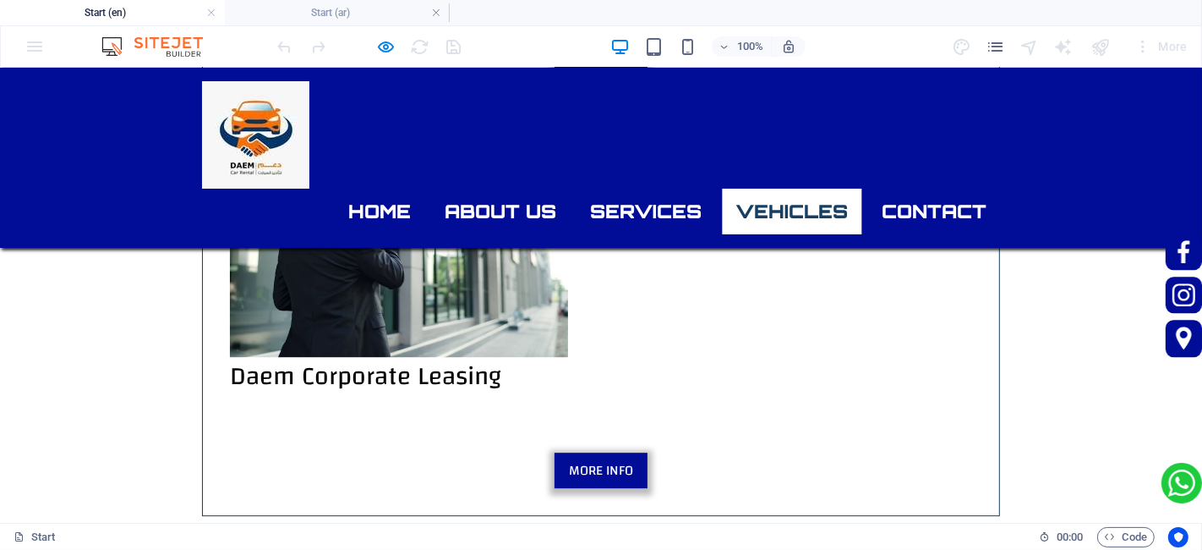
scroll to position [3990, 0]
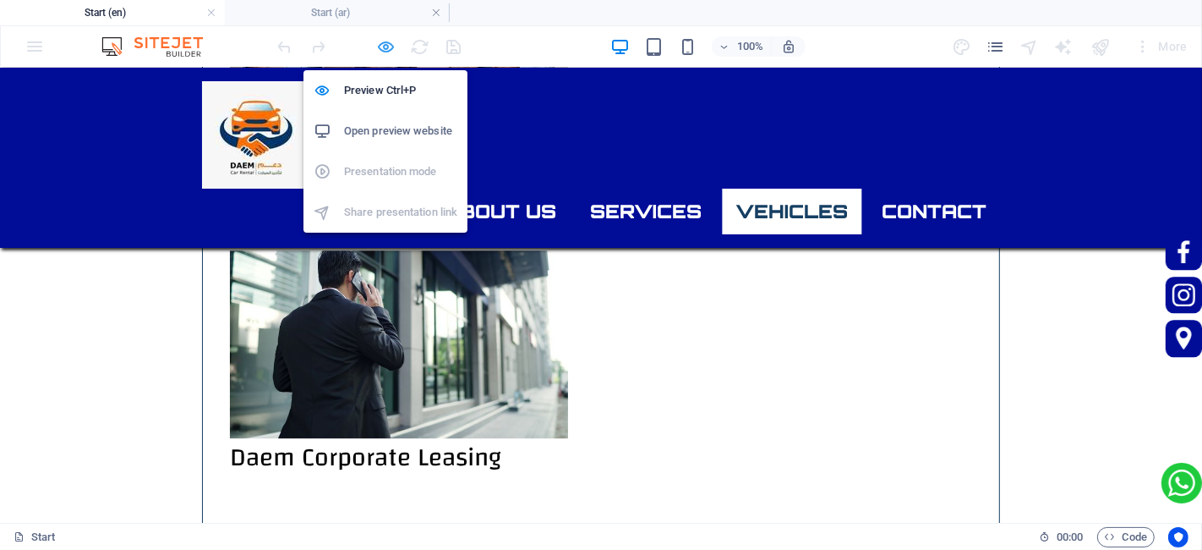
drag, startPoint x: 392, startPoint y: 40, endPoint x: 841, endPoint y: 89, distance: 452.5
click at [392, 40] on icon "button" at bounding box center [386, 46] width 19 height 19
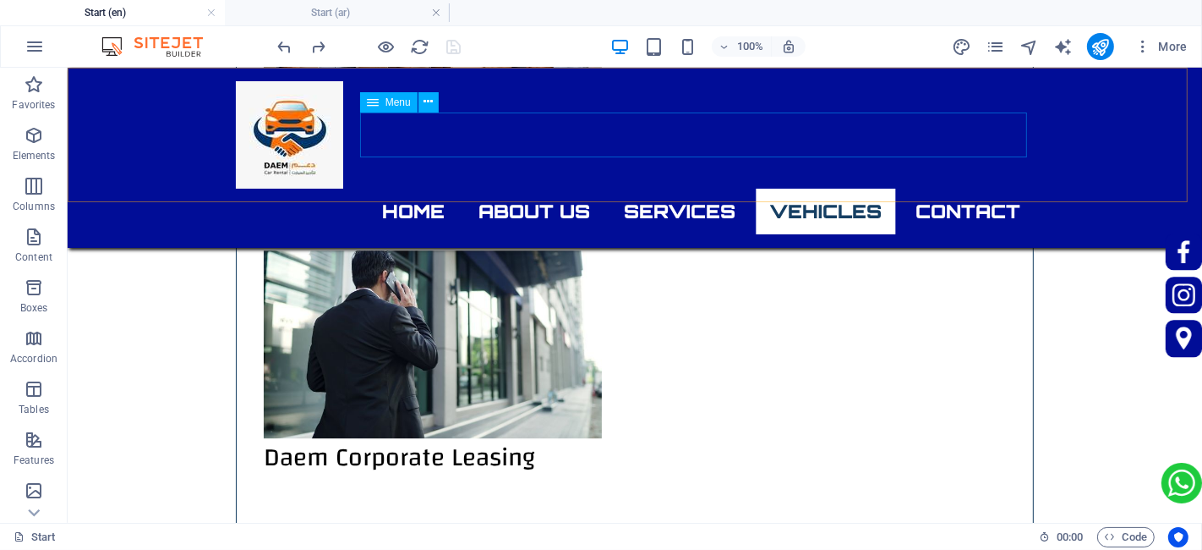
click at [963, 188] on nav "Home About us Services vehicles Contact" at bounding box center [634, 211] width 798 height 46
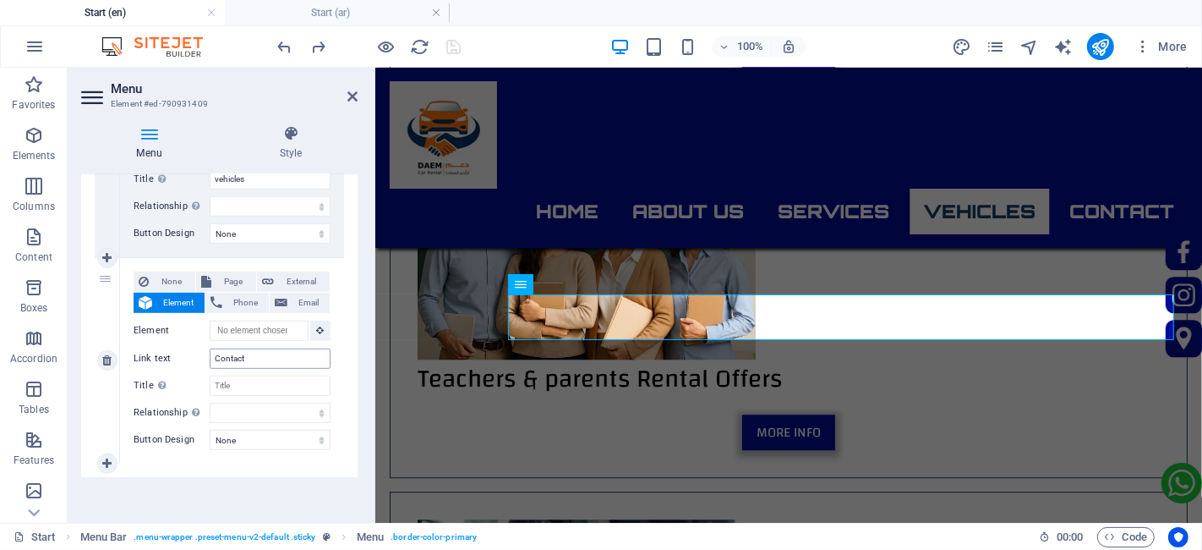
scroll to position [3713, 0]
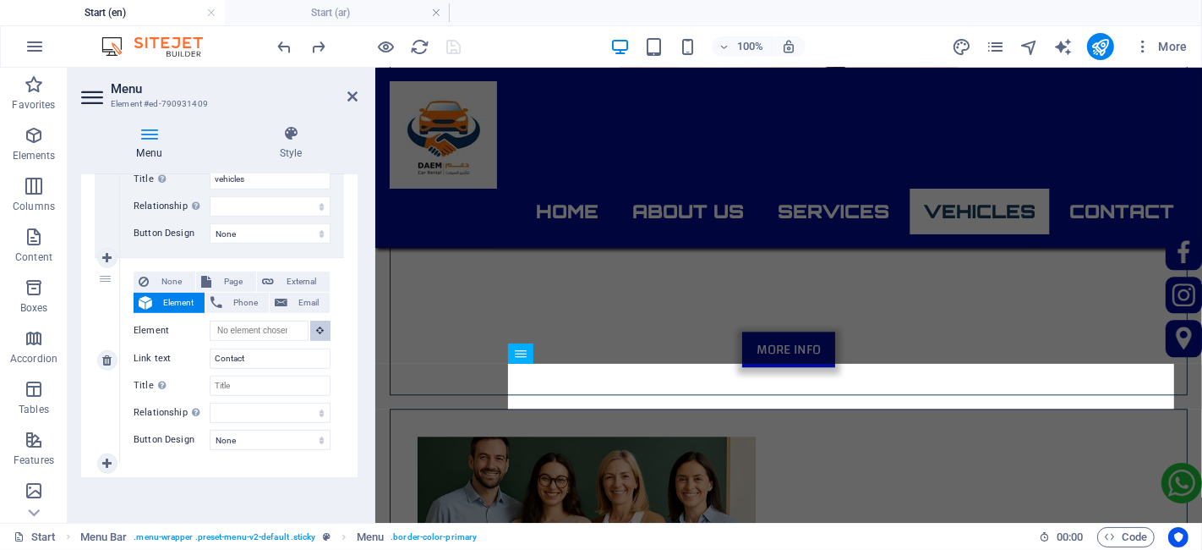
click at [320, 332] on icon at bounding box center [321, 330] width 8 height 8
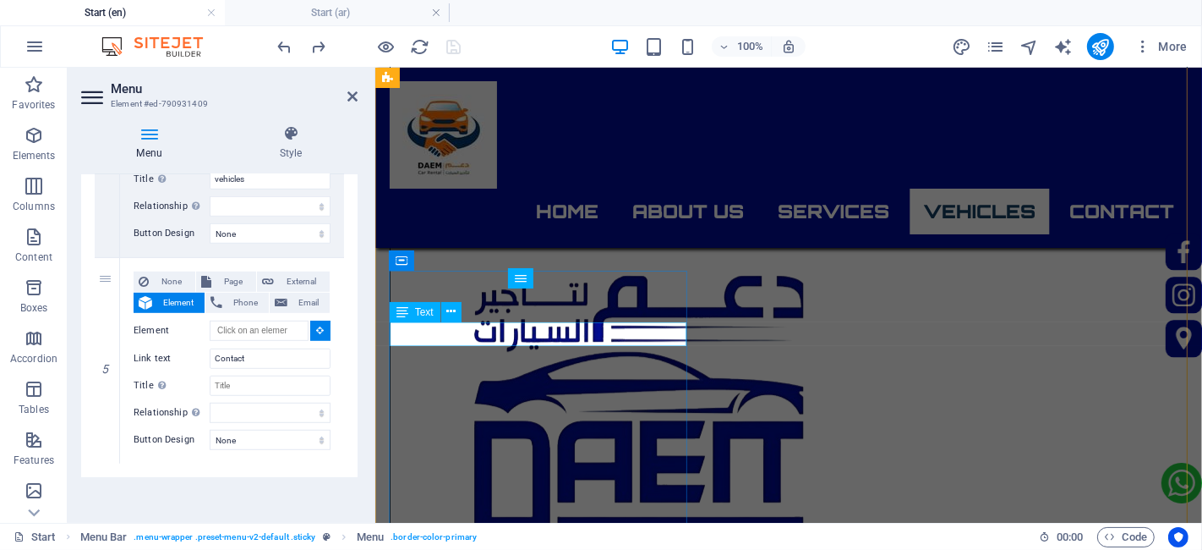
scroll to position [4397, 0]
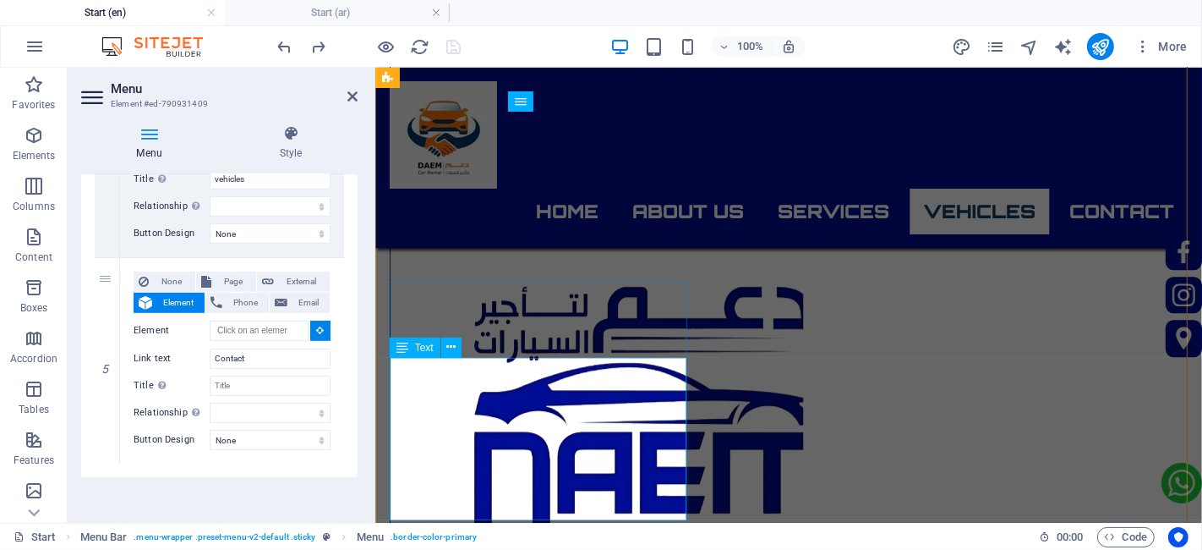
select select
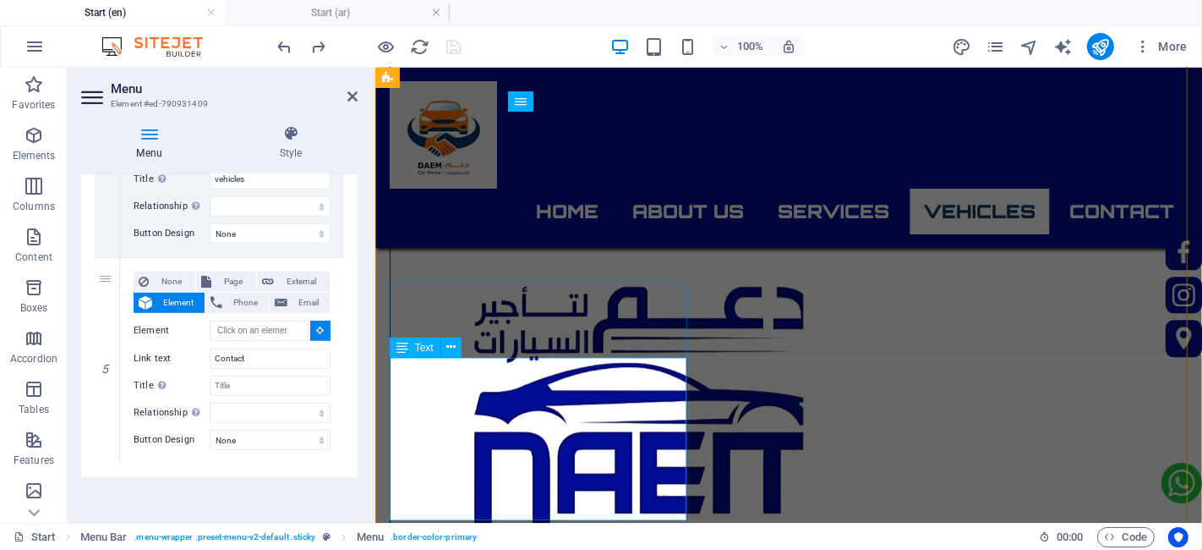
type input "#ed-887242594"
select select
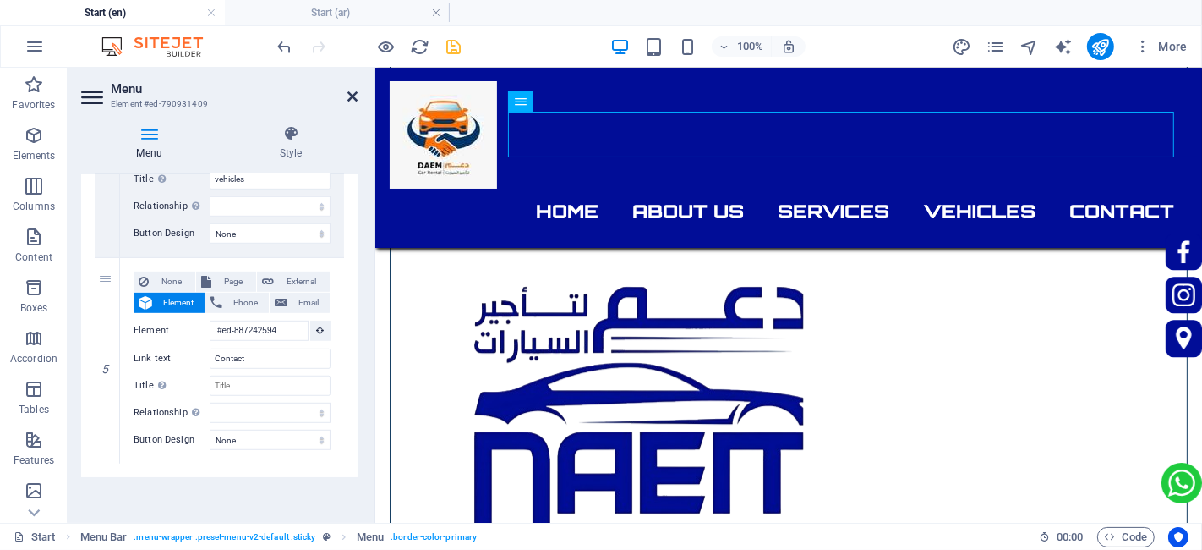
drag, startPoint x: 352, startPoint y: 101, endPoint x: 300, endPoint y: 1, distance: 113.1
click at [352, 101] on icon at bounding box center [353, 97] width 10 height 14
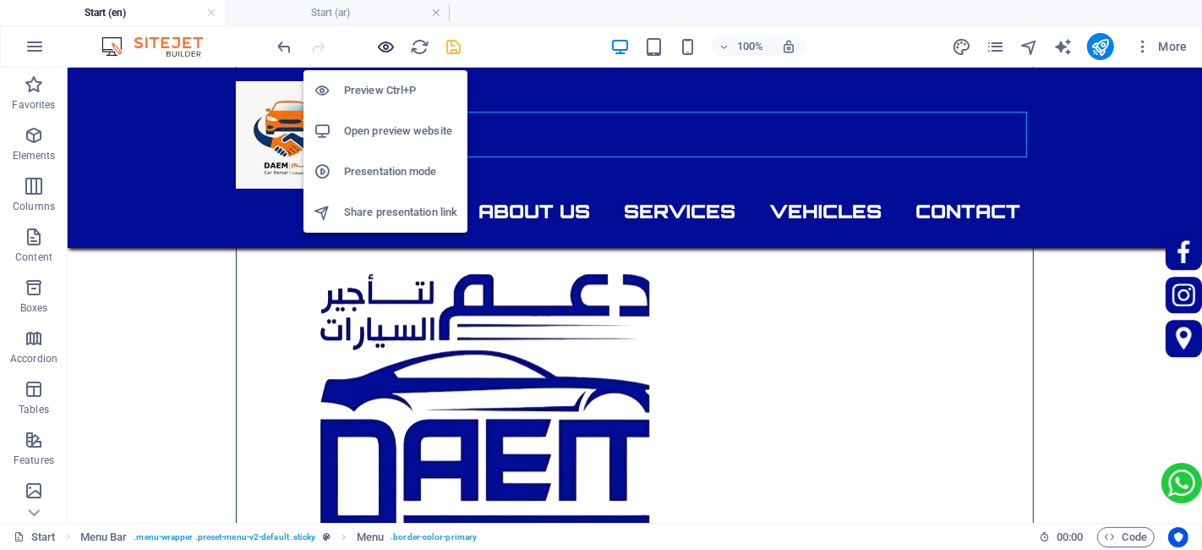
click at [384, 44] on icon "button" at bounding box center [386, 46] width 19 height 19
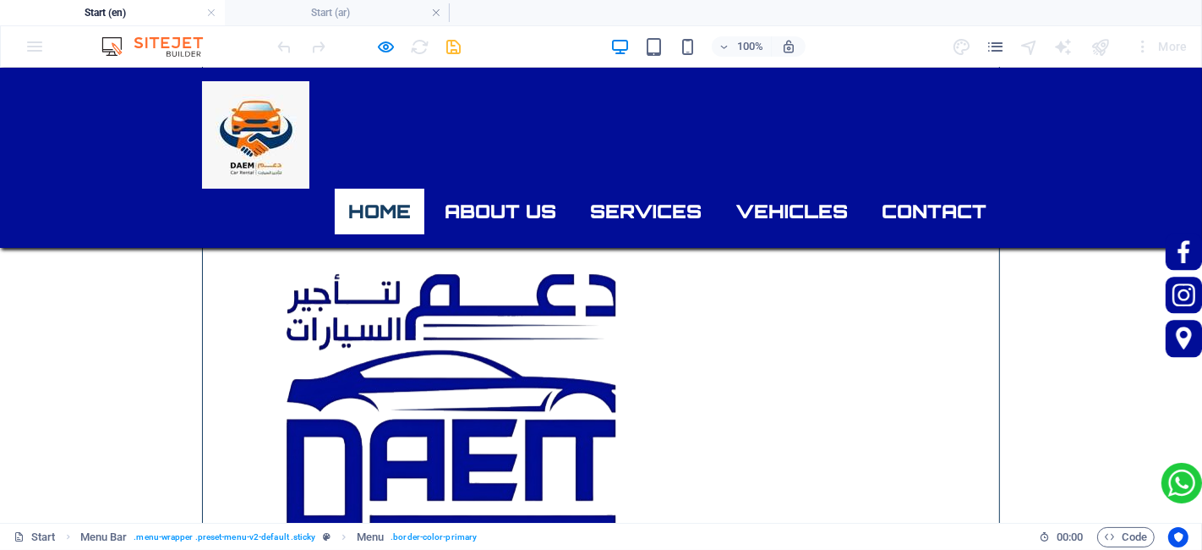
click at [388, 188] on link "Home" at bounding box center [380, 211] width 90 height 46
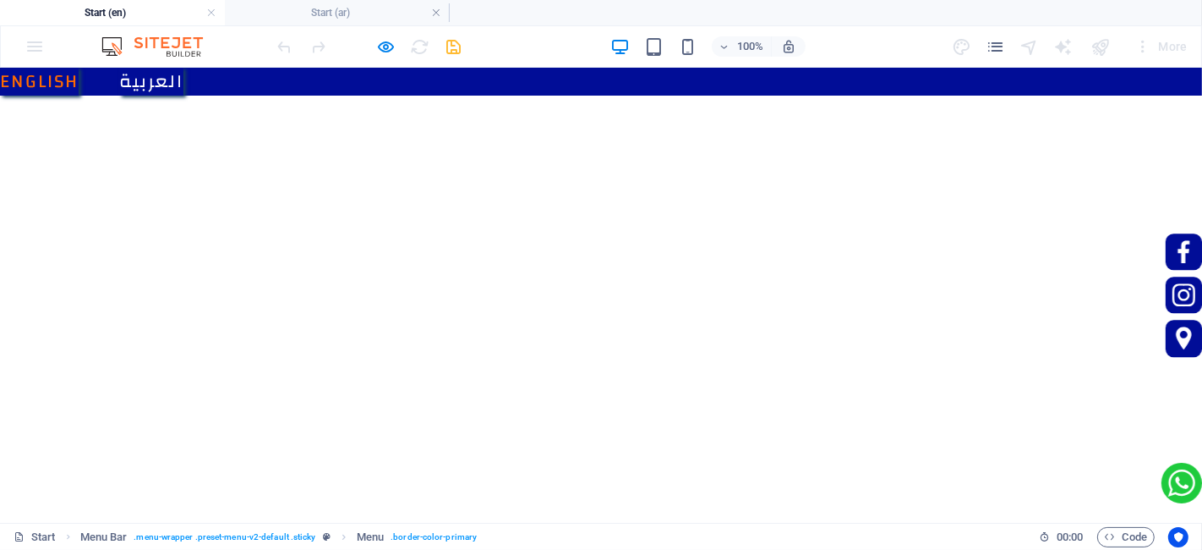
scroll to position [28, 0]
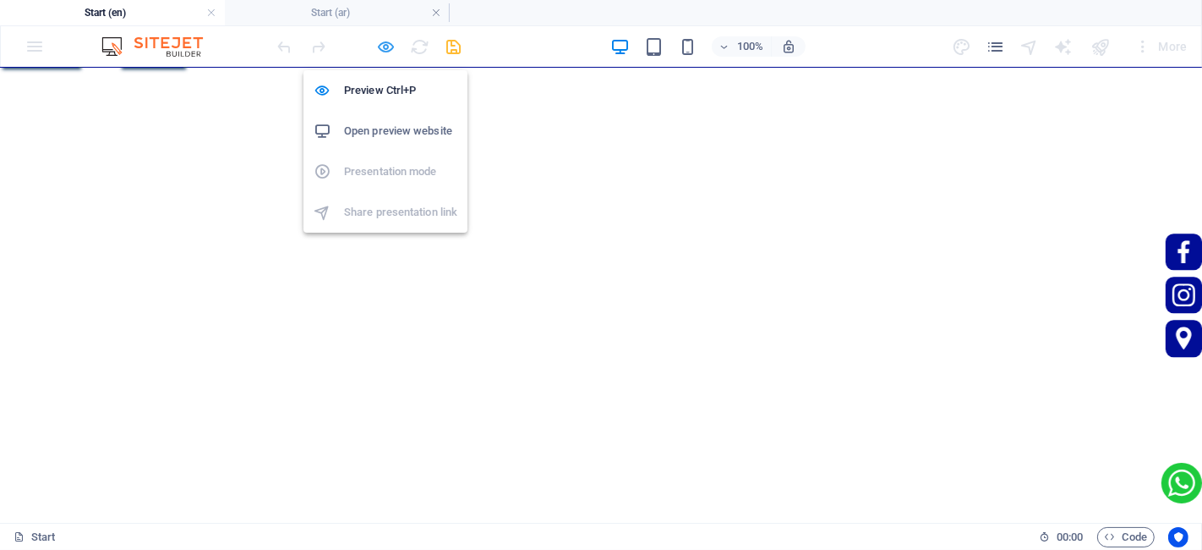
click at [383, 53] on icon "button" at bounding box center [386, 46] width 19 height 19
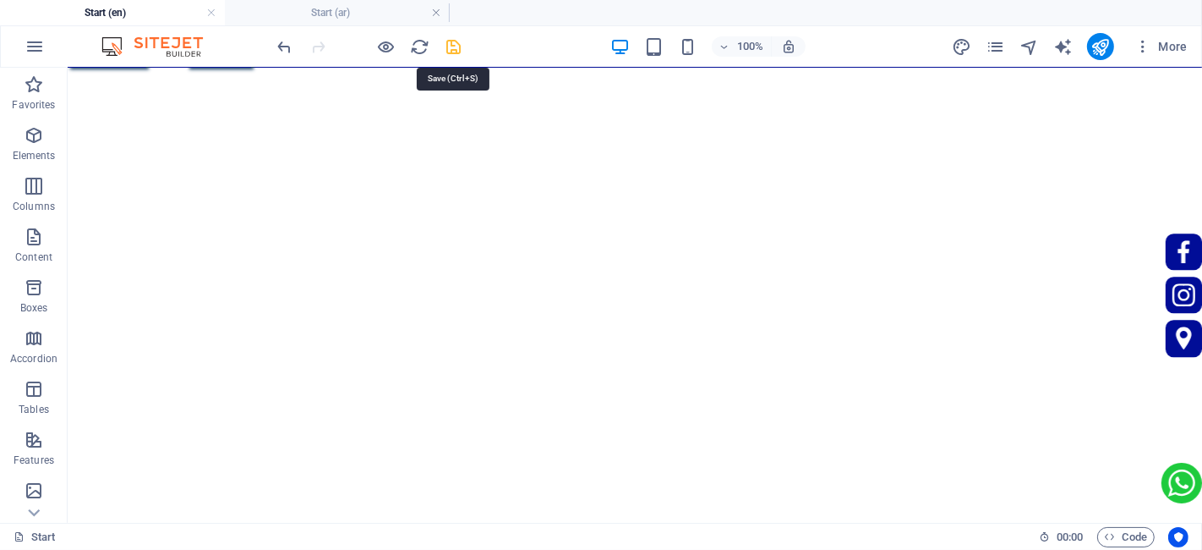
click at [461, 42] on icon "save" at bounding box center [454, 46] width 19 height 19
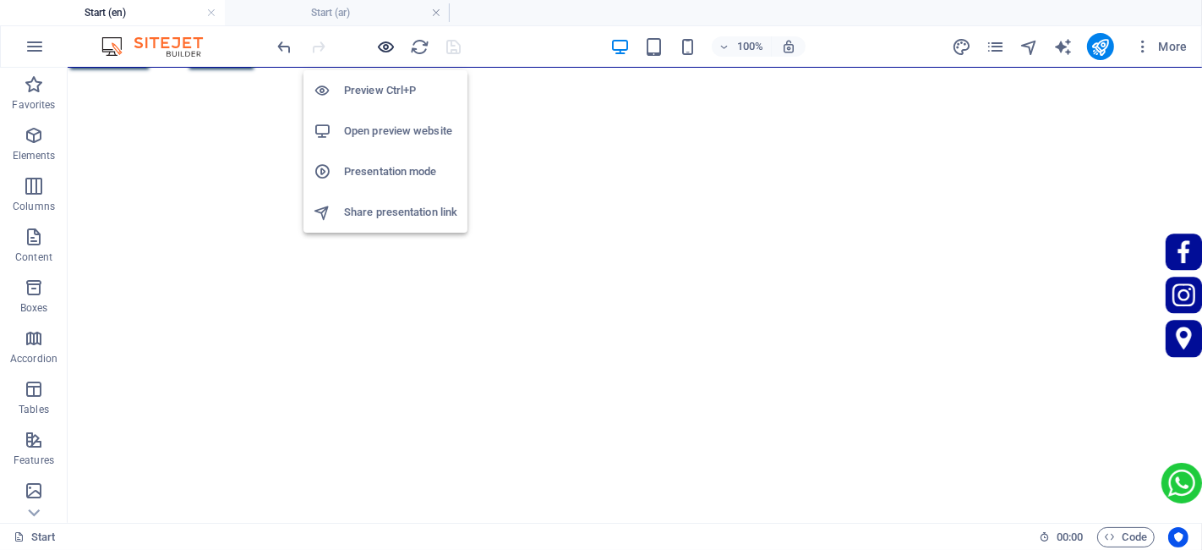
click at [390, 47] on icon "button" at bounding box center [386, 46] width 19 height 19
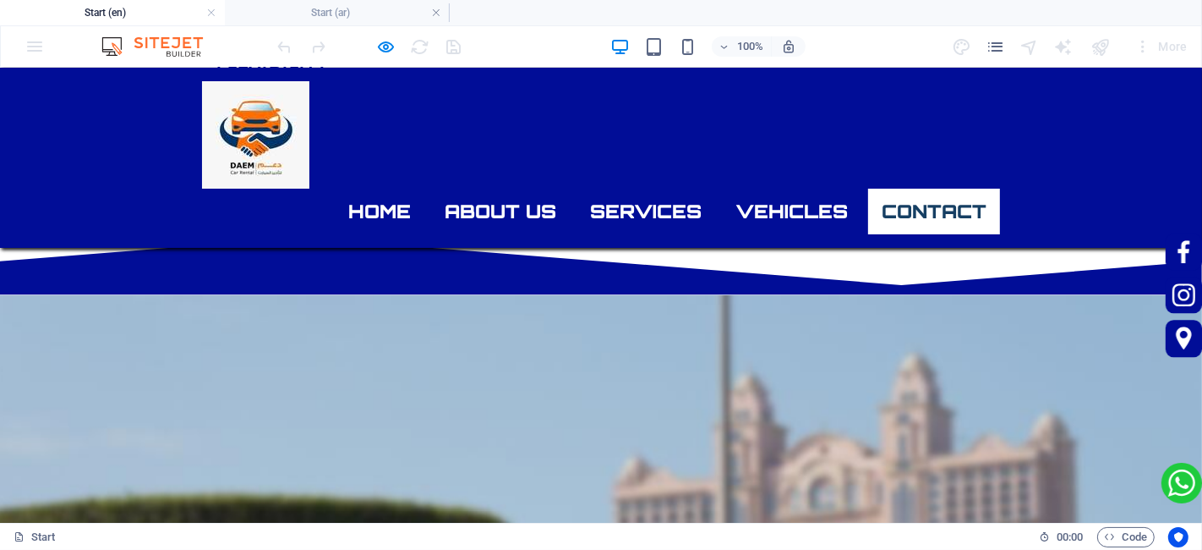
click at [931, 188] on link "Contact" at bounding box center [934, 211] width 132 height 46
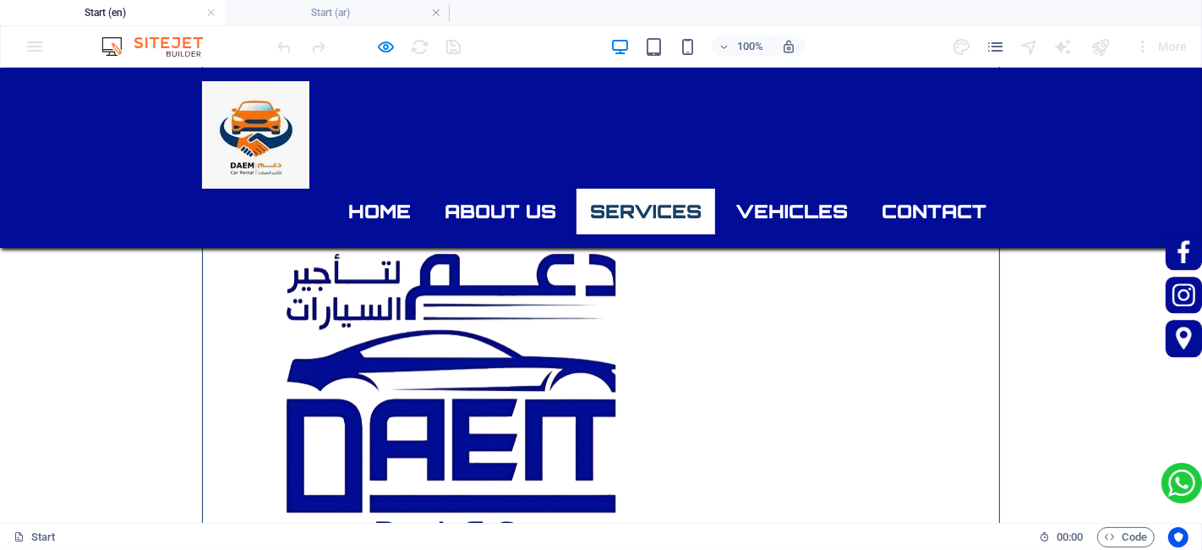
click at [649, 188] on link "Services" at bounding box center [646, 211] width 139 height 46
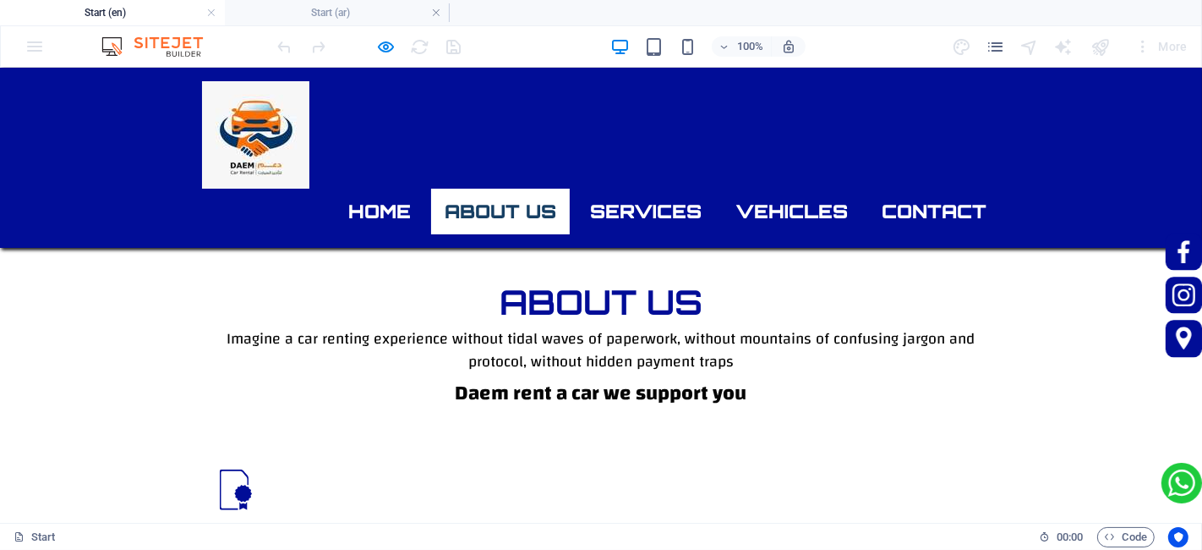
click at [511, 188] on link "About us" at bounding box center [500, 211] width 139 height 46
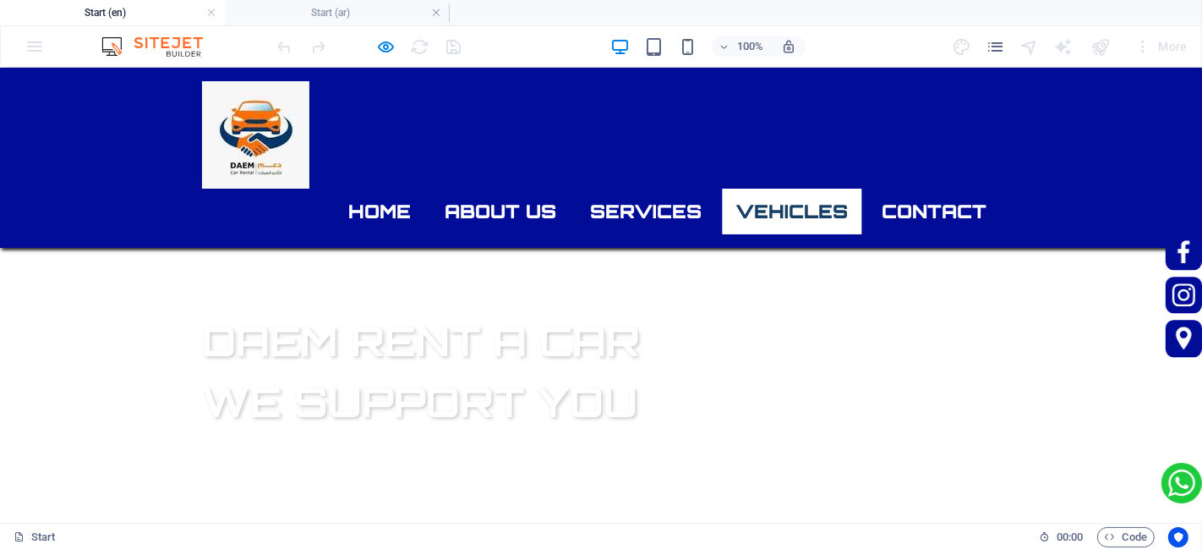
click at [769, 188] on link "vehicles" at bounding box center [792, 211] width 140 height 46
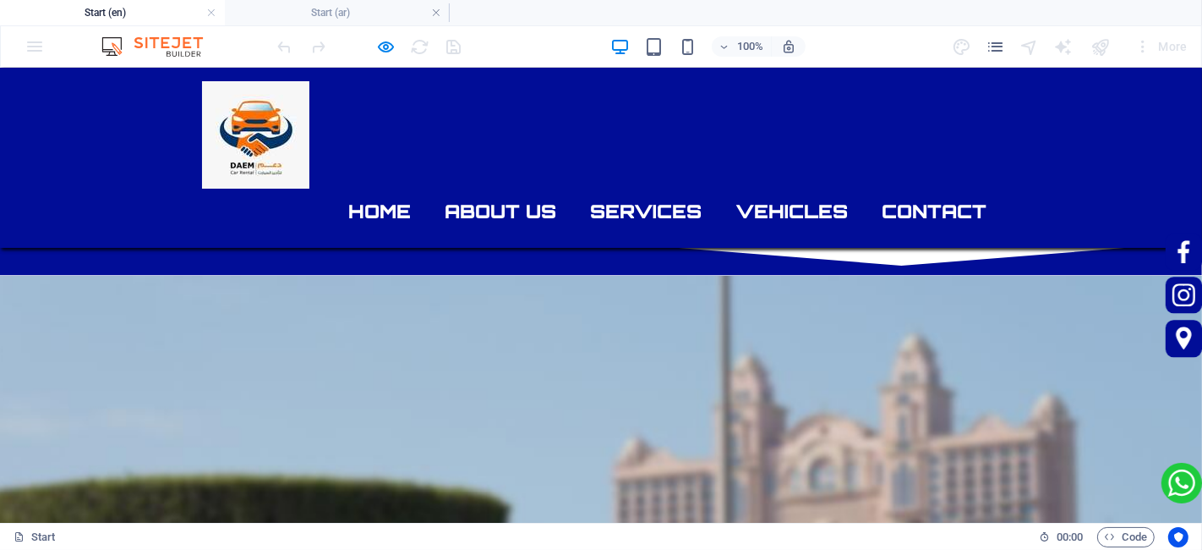
scroll to position [2478, 0]
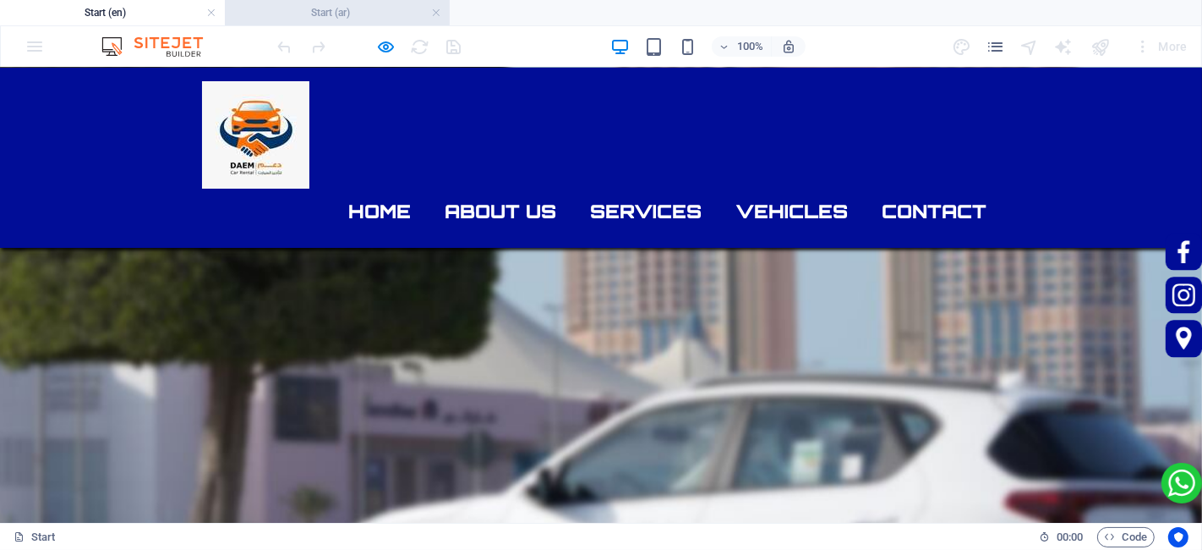
click at [341, 18] on h4 "Start (ar)" at bounding box center [337, 12] width 225 height 19
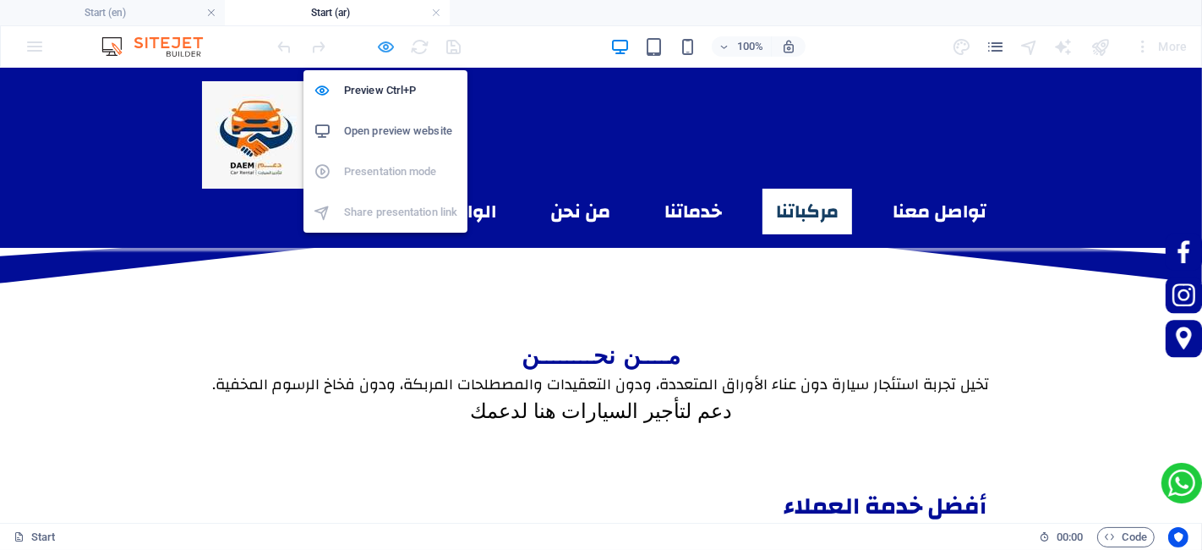
click at [380, 53] on icon "button" at bounding box center [386, 46] width 19 height 19
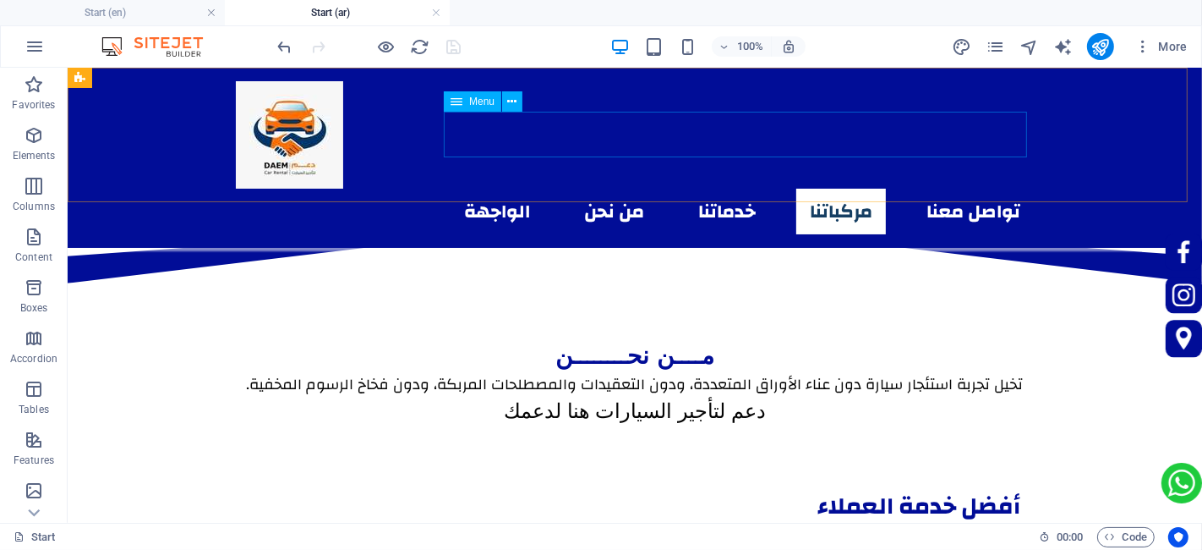
click at [652, 188] on nav "الواجهة من نحن خدماتنا مركباتنا تواصل معنا" at bounding box center [634, 211] width 798 height 46
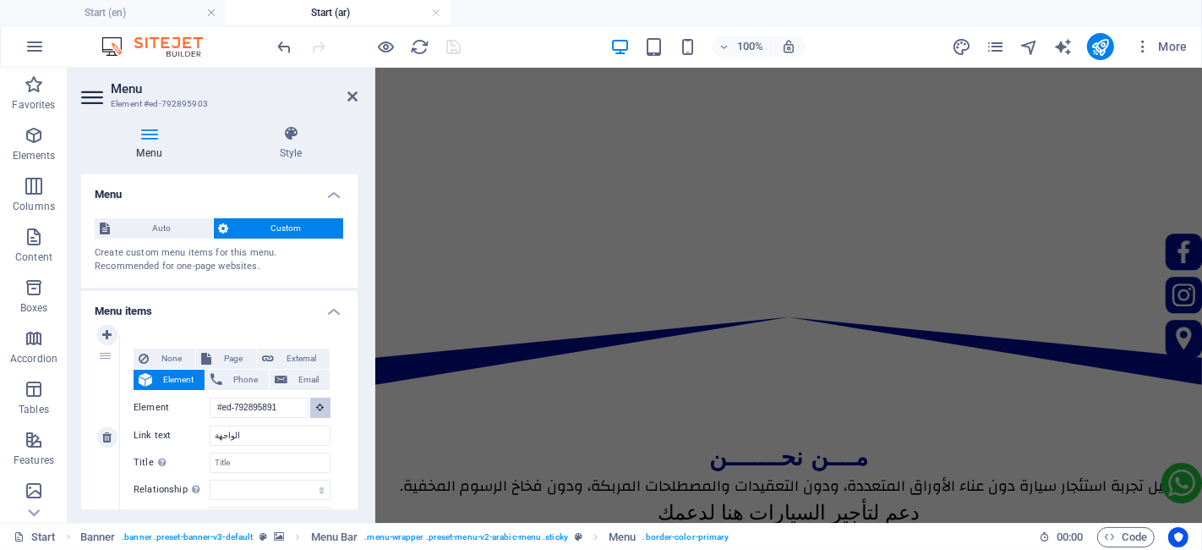
scroll to position [671, 0]
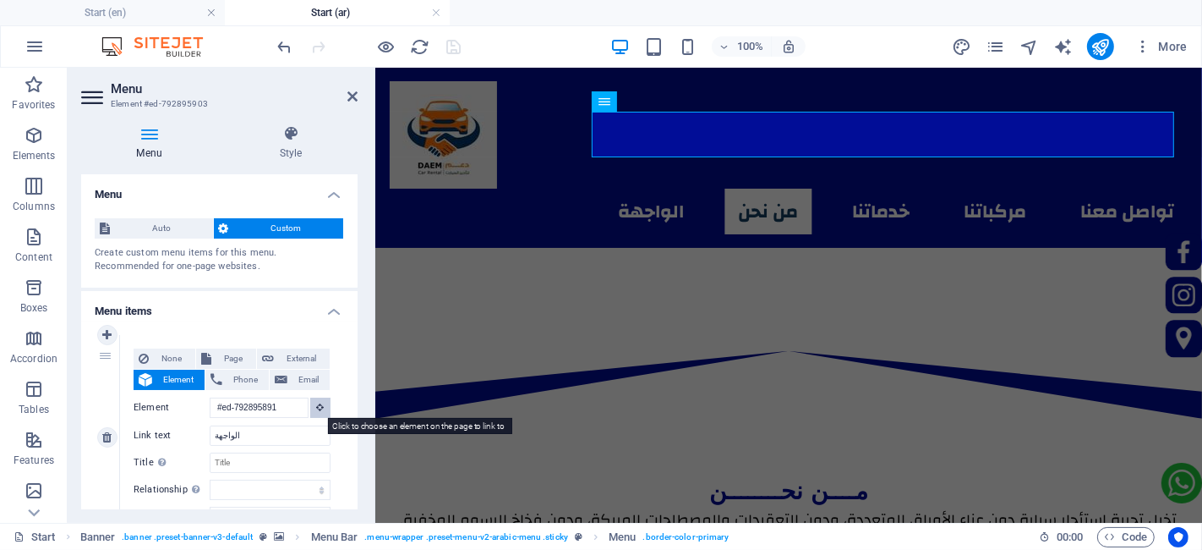
click at [312, 405] on button at bounding box center [320, 407] width 20 height 20
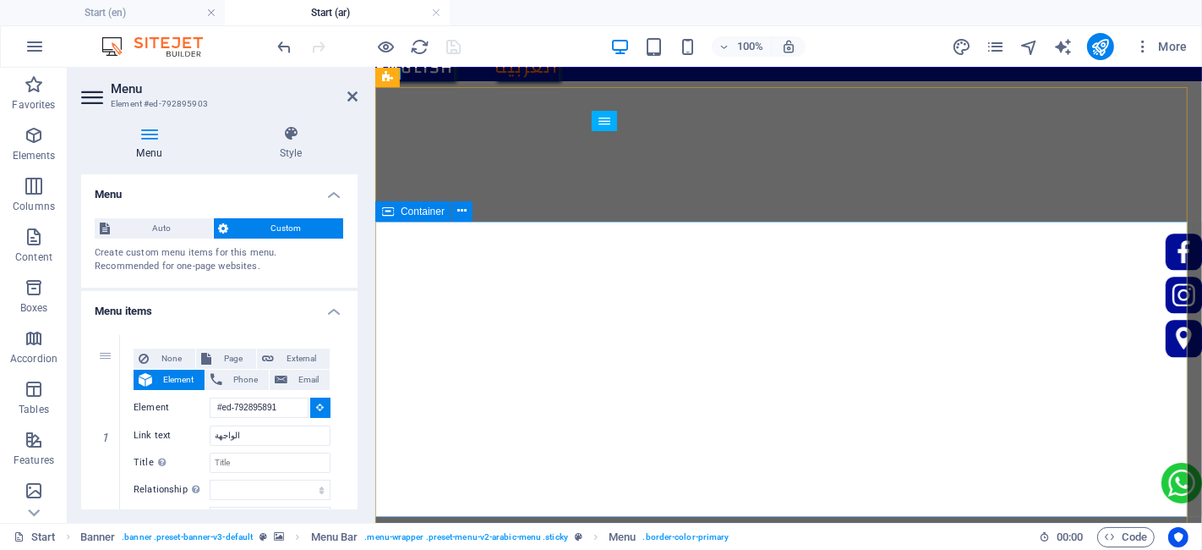
scroll to position [0, 0]
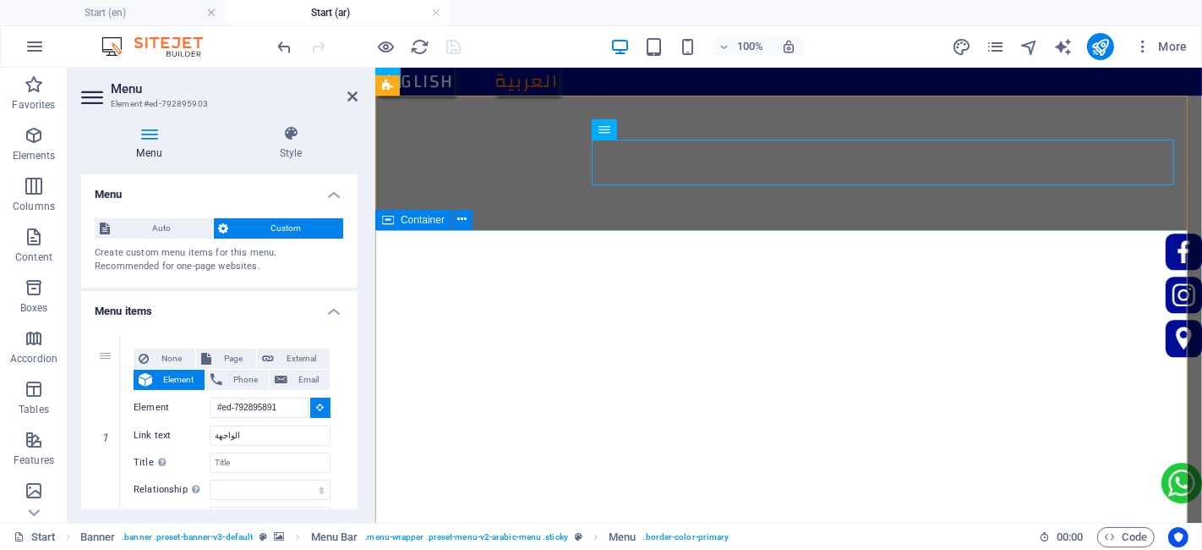
type input "#ed-792895915"
select select
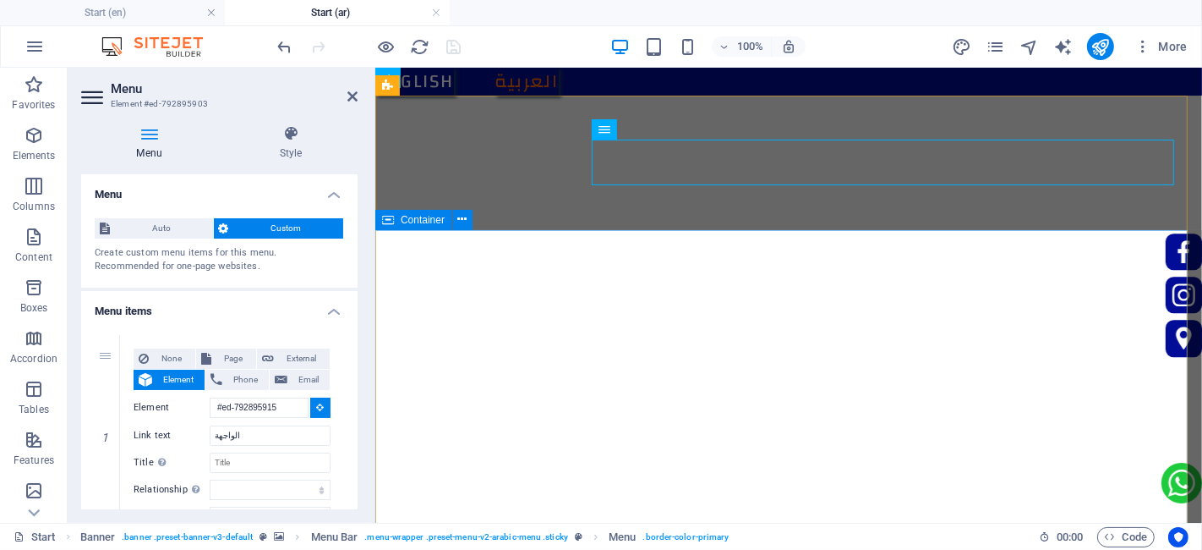
select select
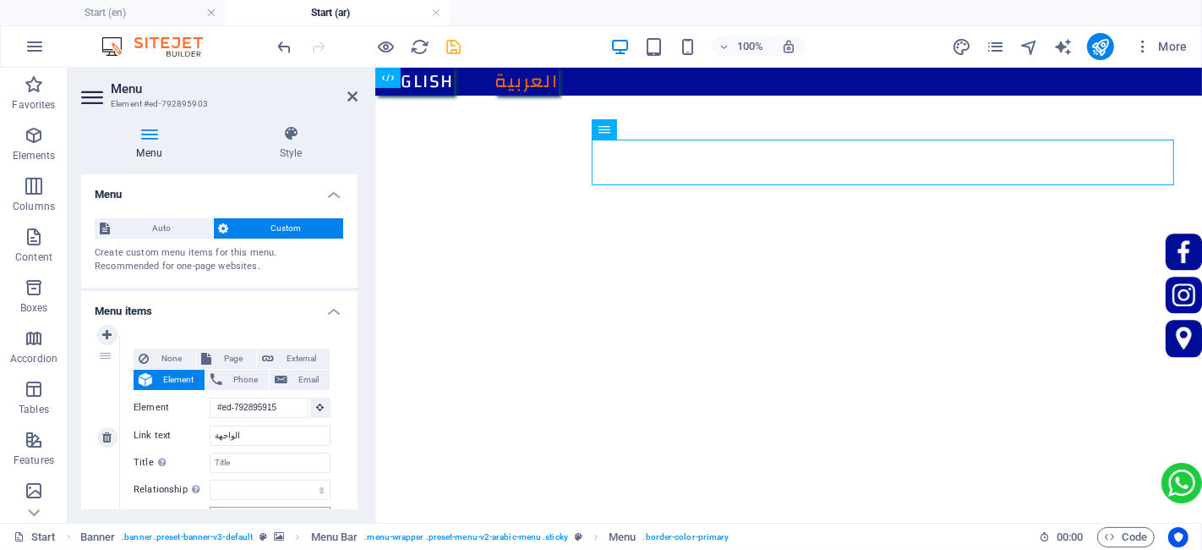
scroll to position [188, 0]
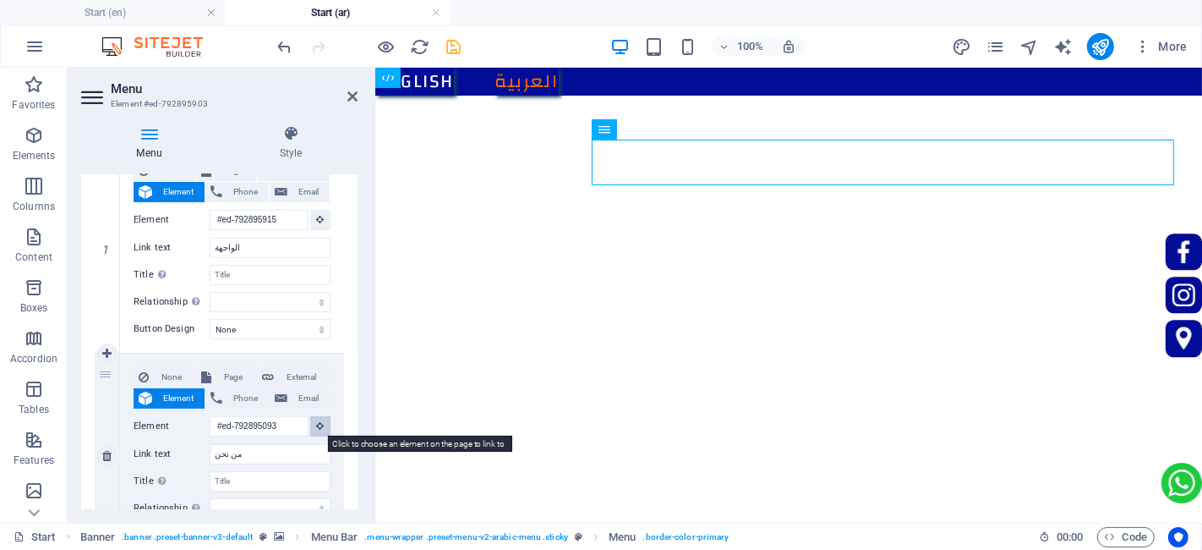
click at [323, 427] on button at bounding box center [320, 426] width 20 height 20
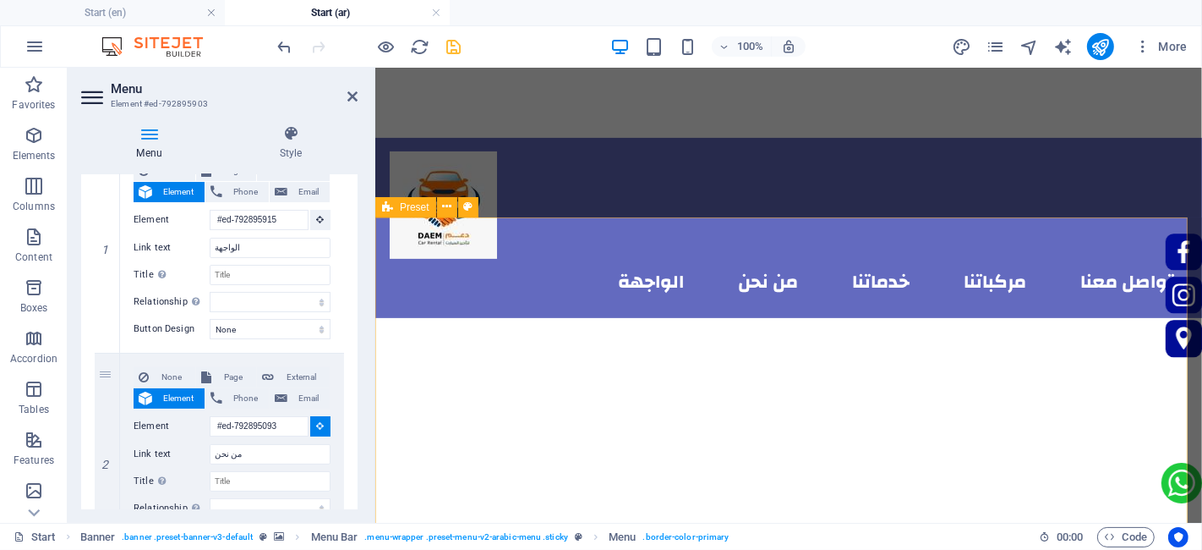
scroll to position [469, 0]
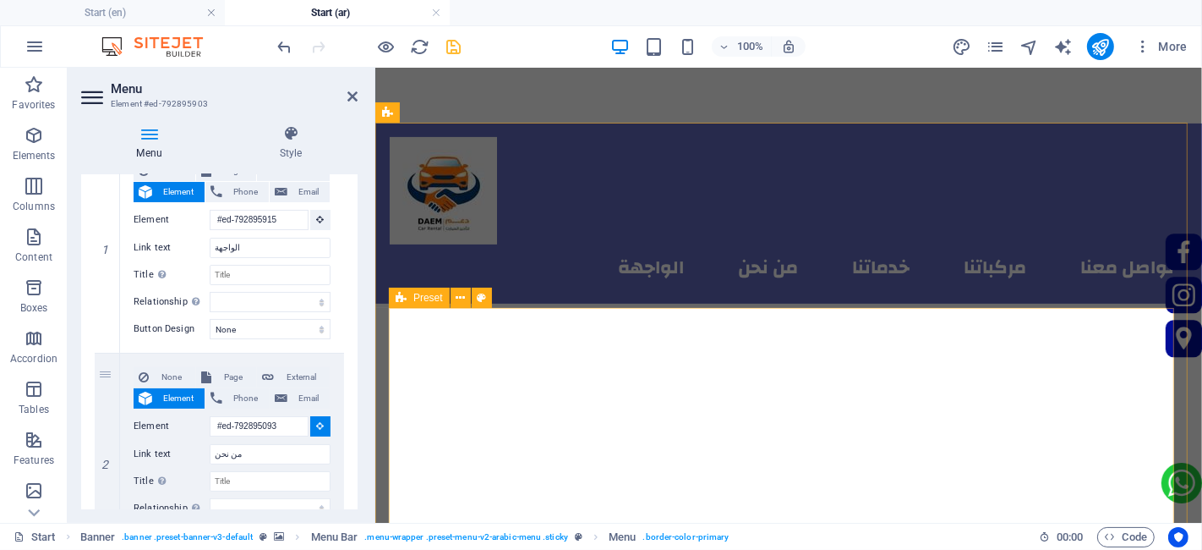
select select
type input "#ed-792895105"
select select
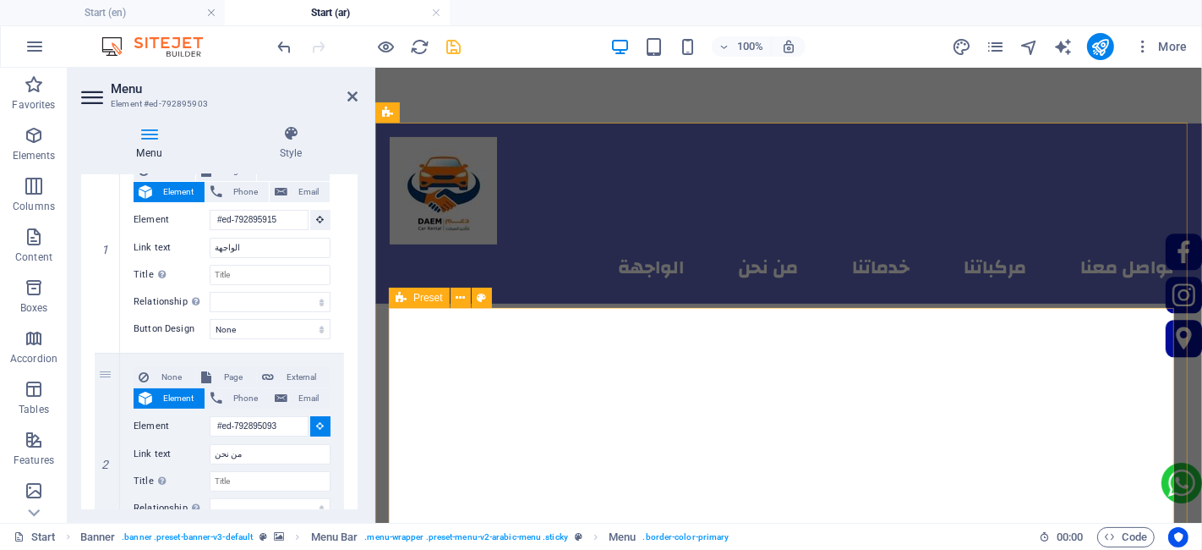
select select
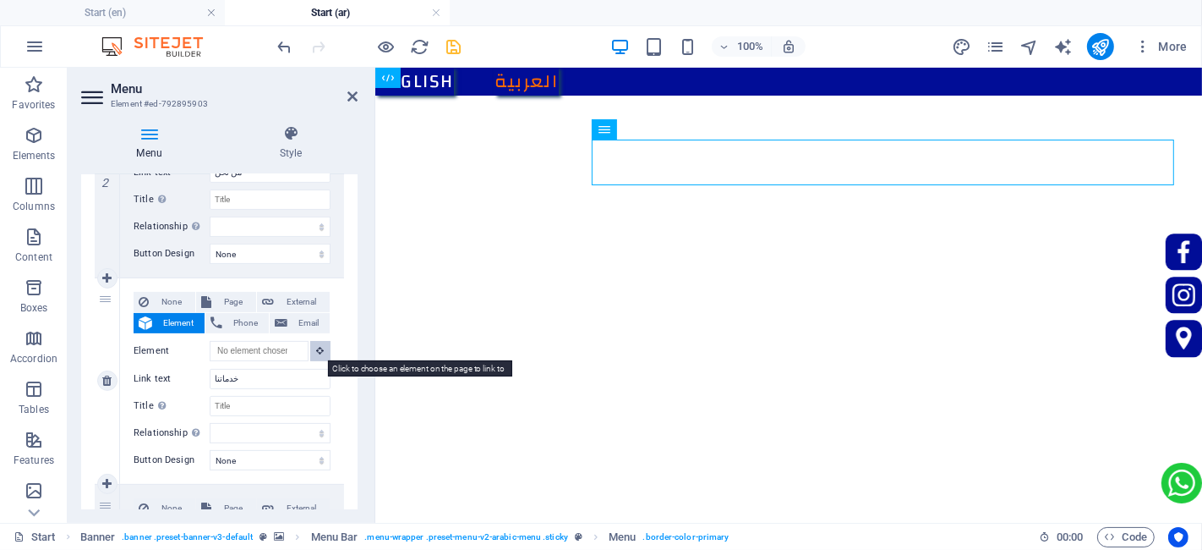
click at [317, 348] on icon at bounding box center [321, 350] width 8 height 8
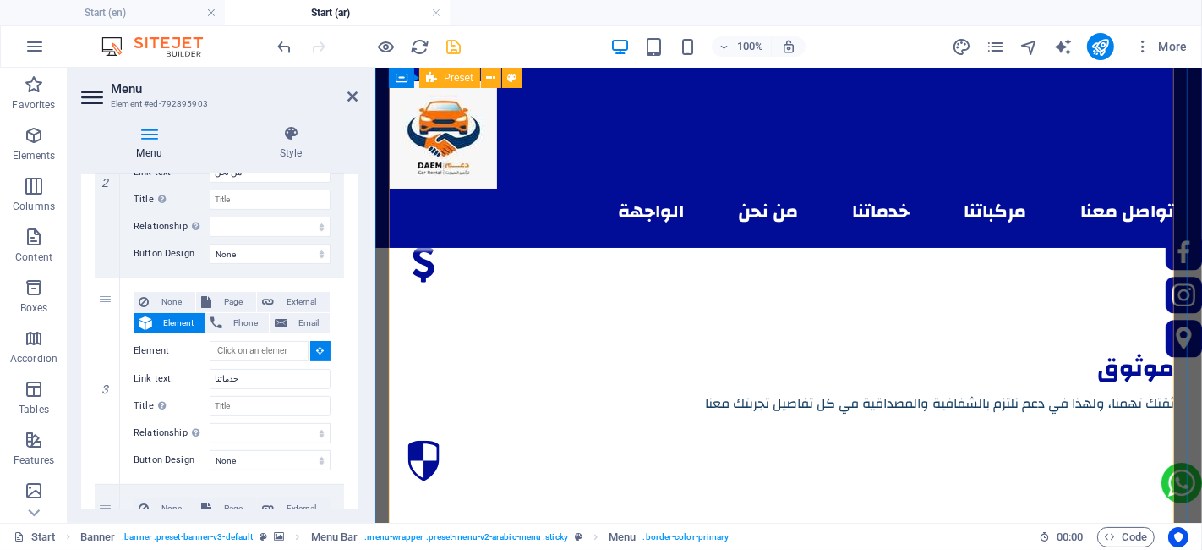
scroll to position [1409, 0]
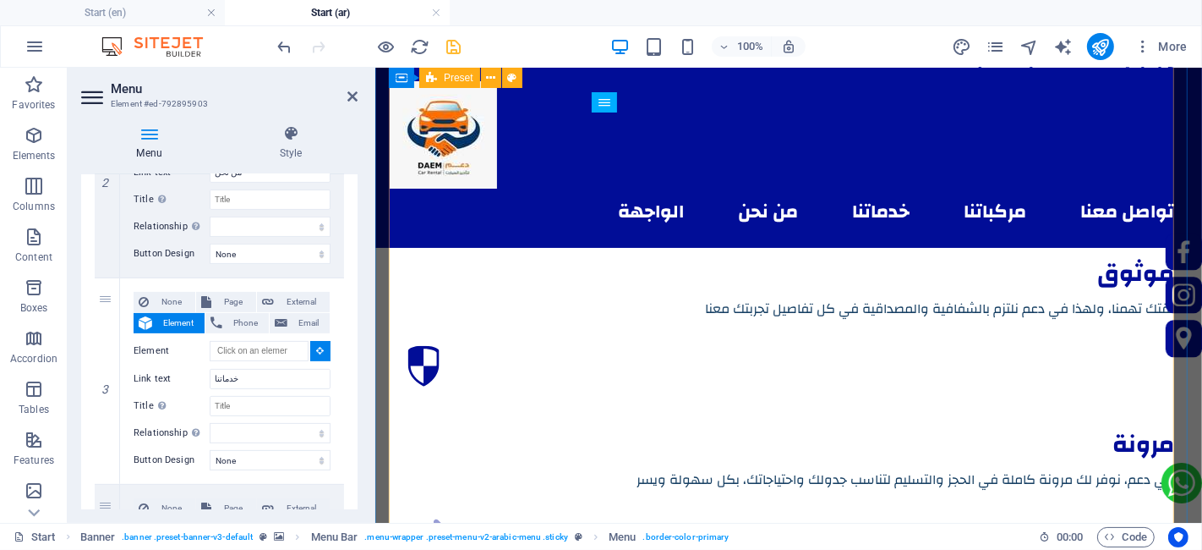
select select
type input "#ed-872987801"
select select
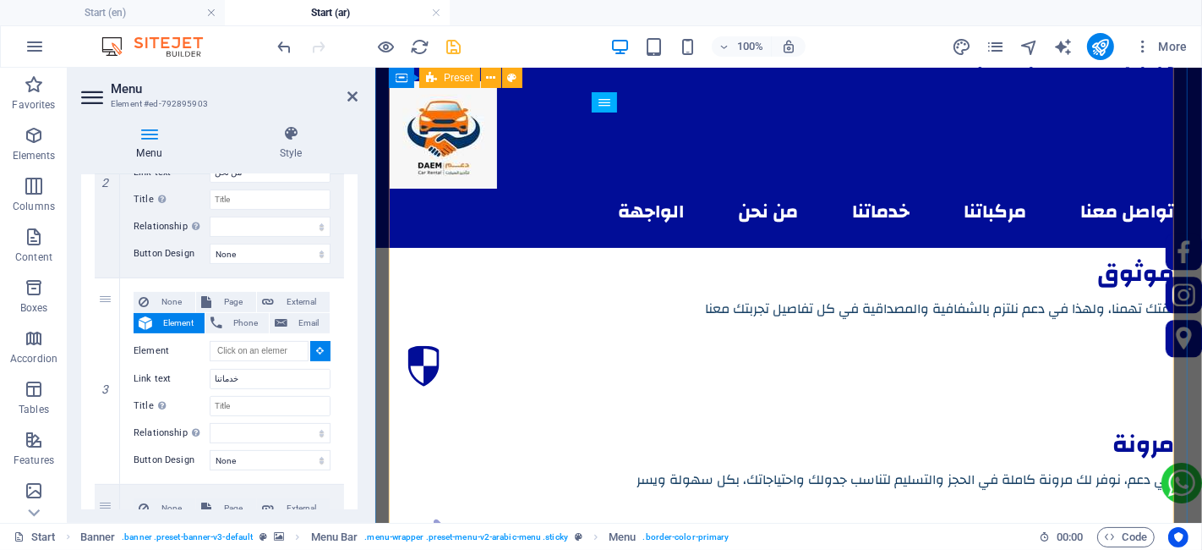
select select
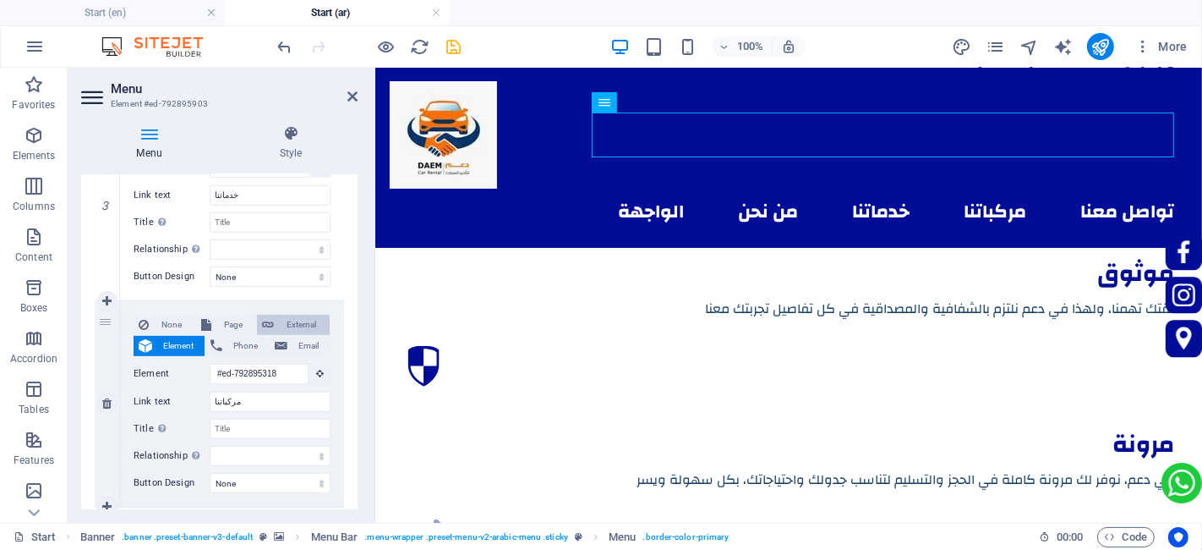
scroll to position [657, 0]
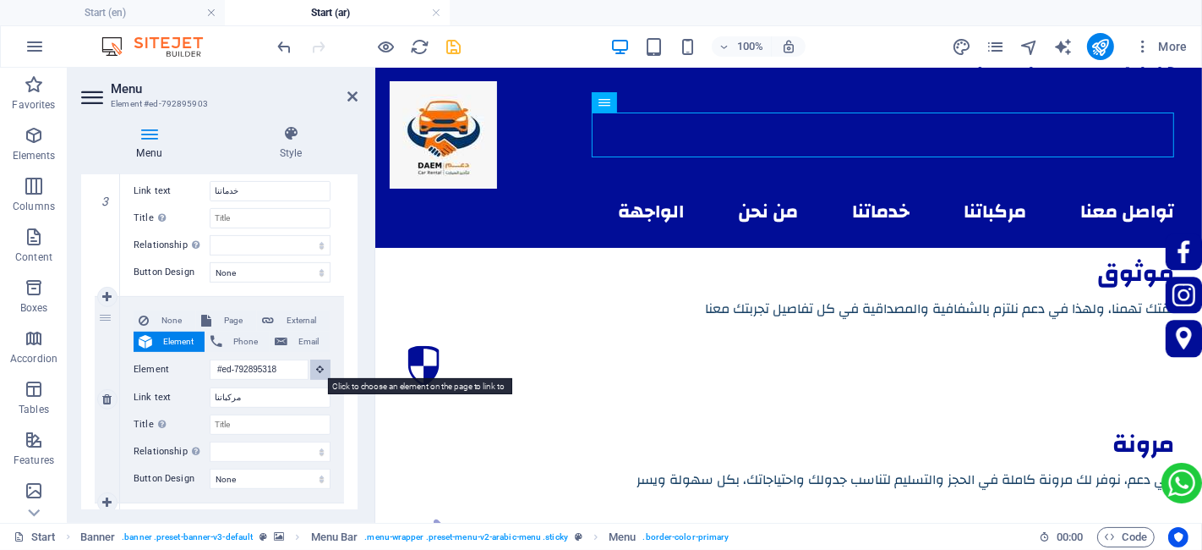
click at [320, 367] on icon at bounding box center [321, 368] width 8 height 8
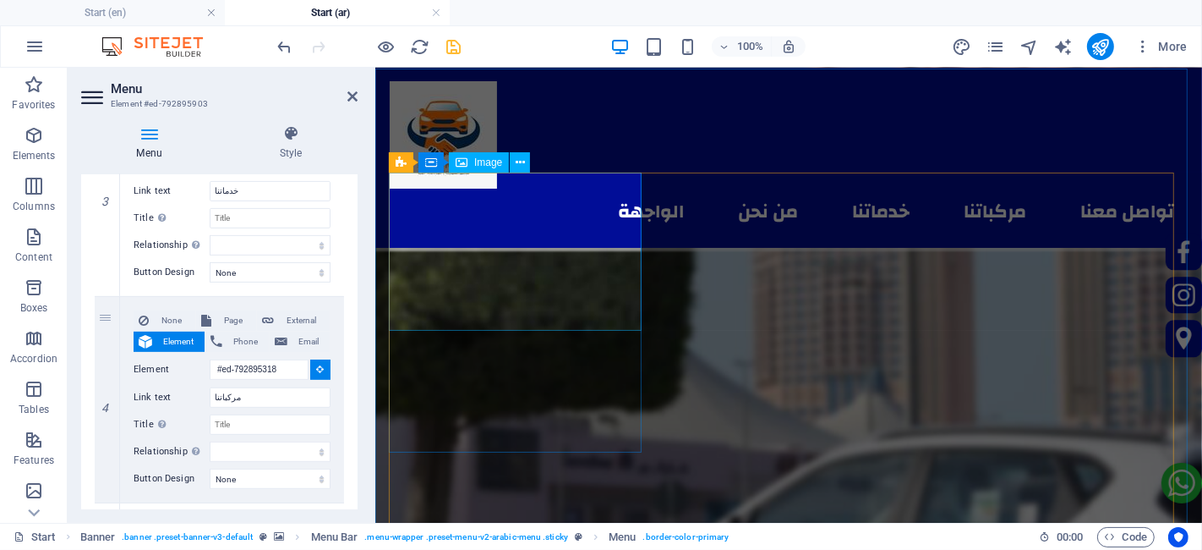
scroll to position [2254, 0]
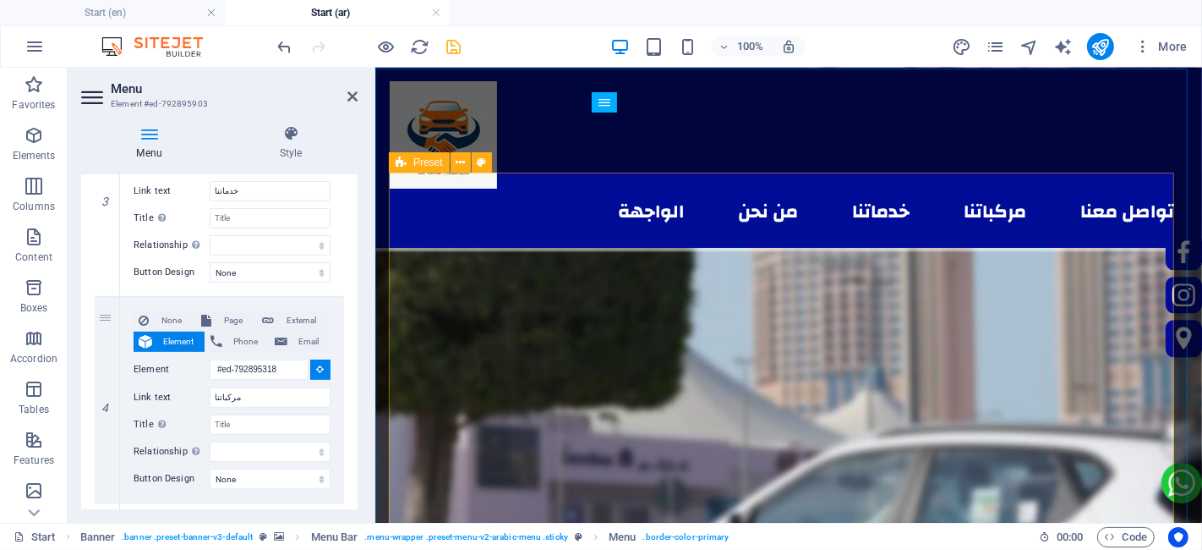
select select
type input "#ed-816849898"
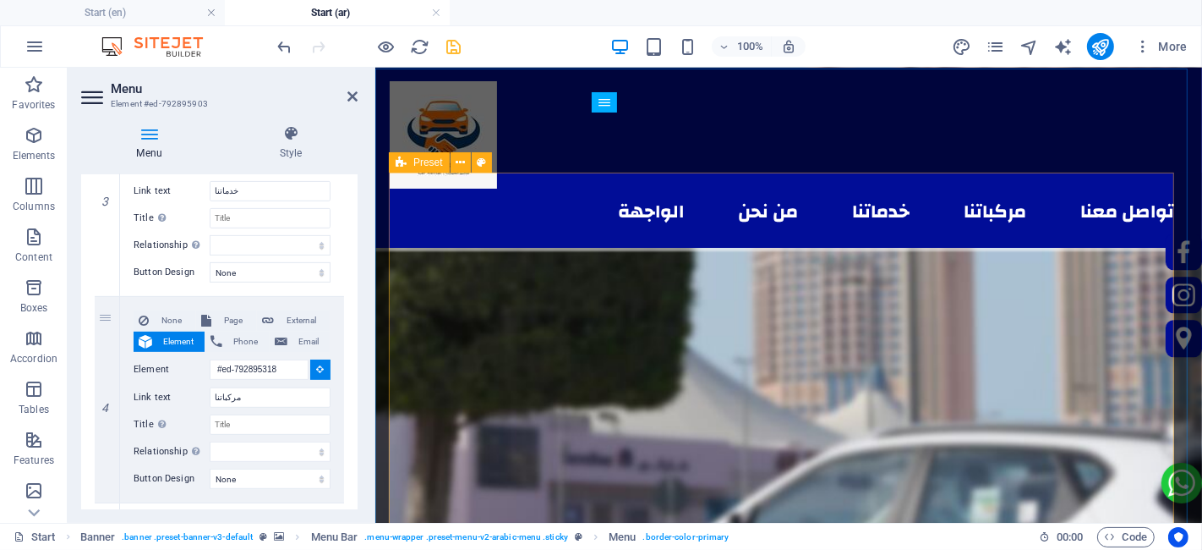
select select
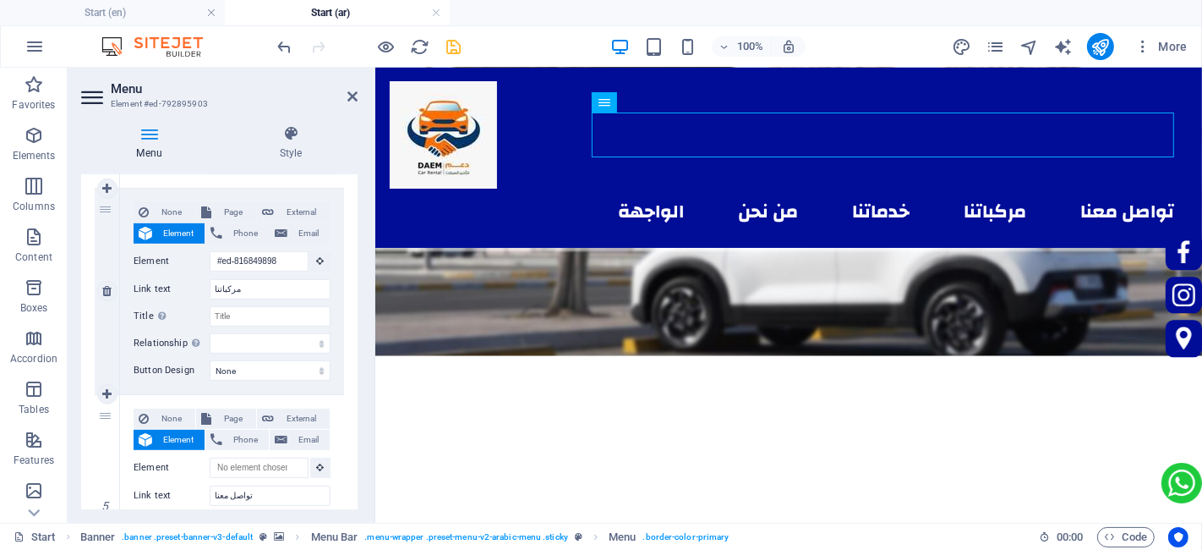
scroll to position [846, 0]
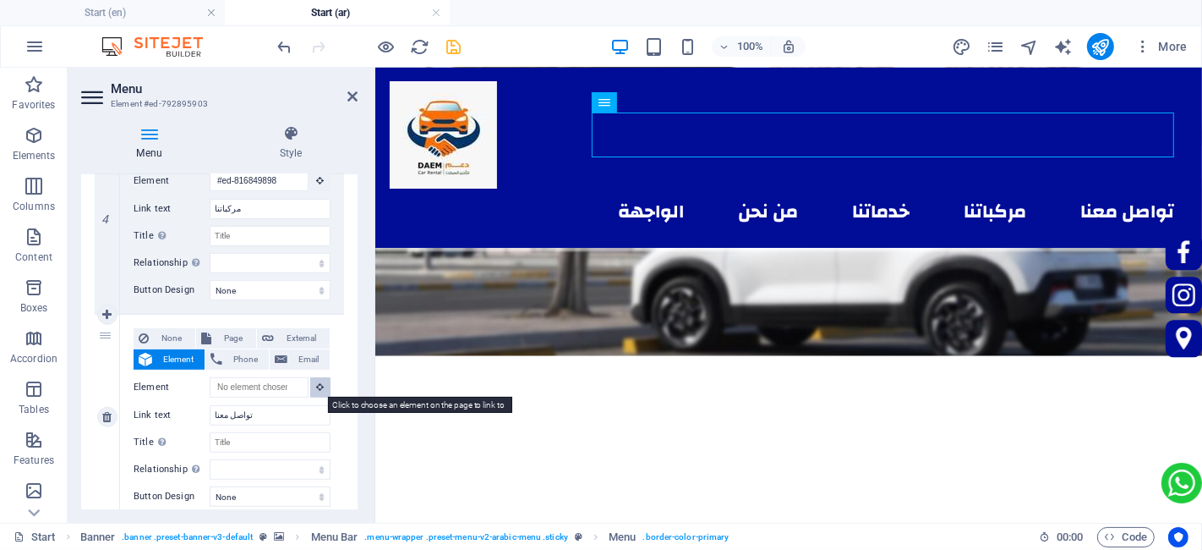
click at [318, 381] on button at bounding box center [320, 387] width 20 height 20
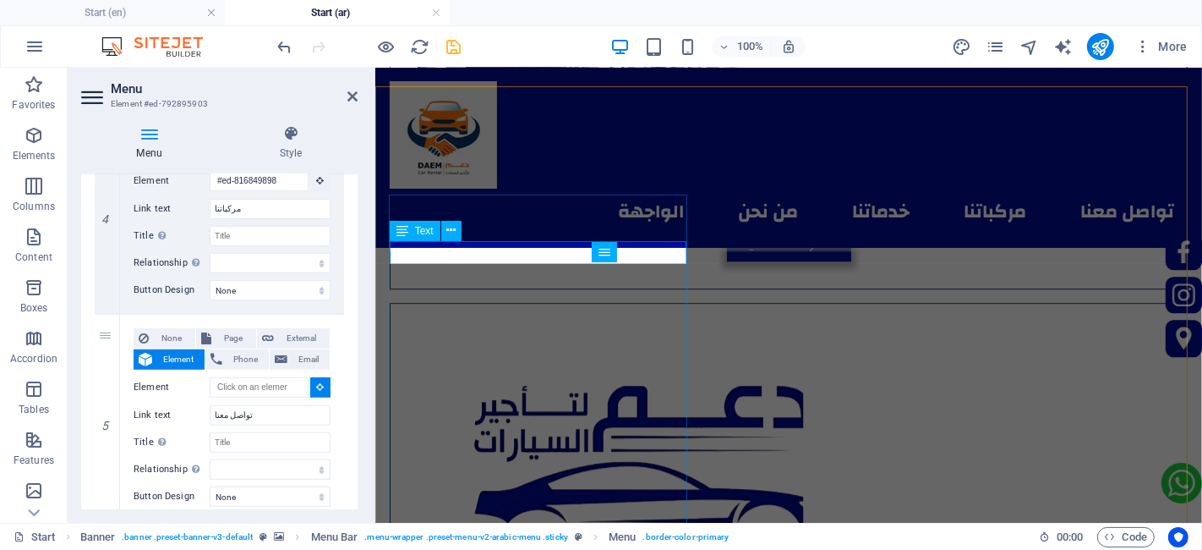
scroll to position [3946, 0]
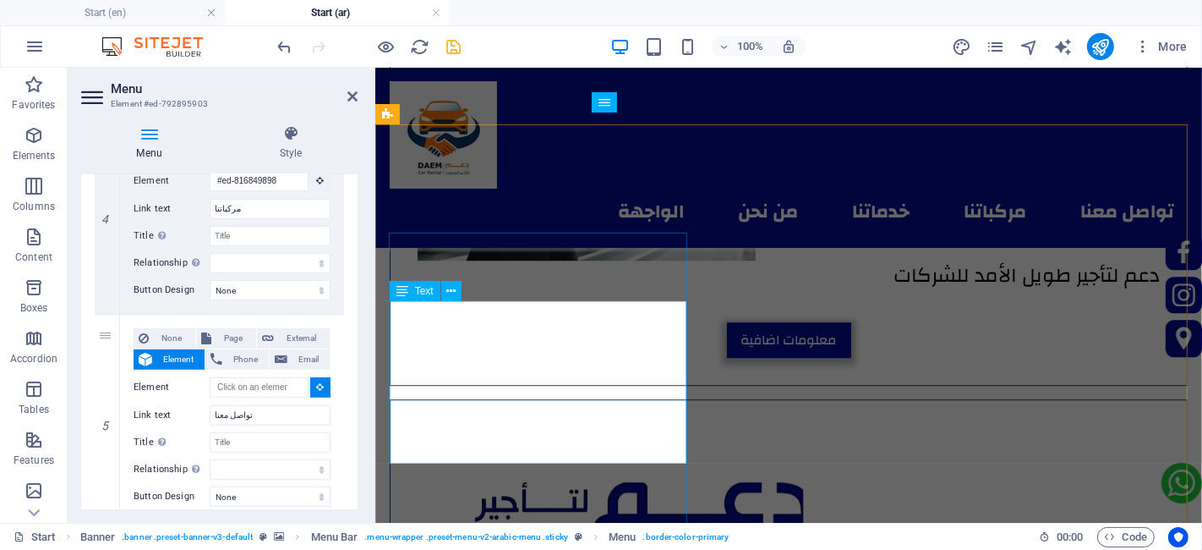
select select
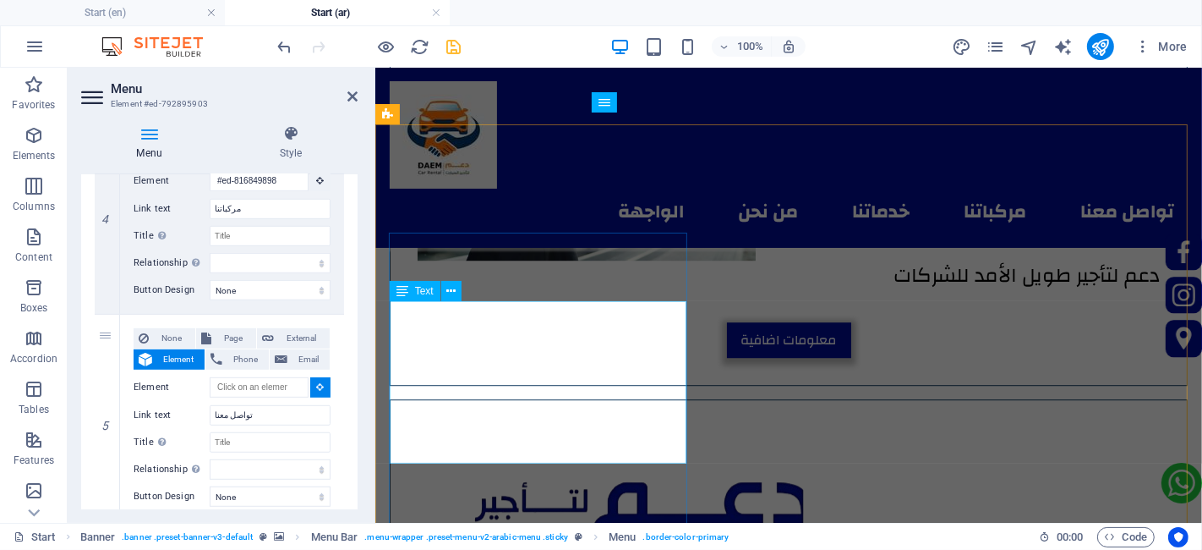
type input "#ed-897753693"
select select
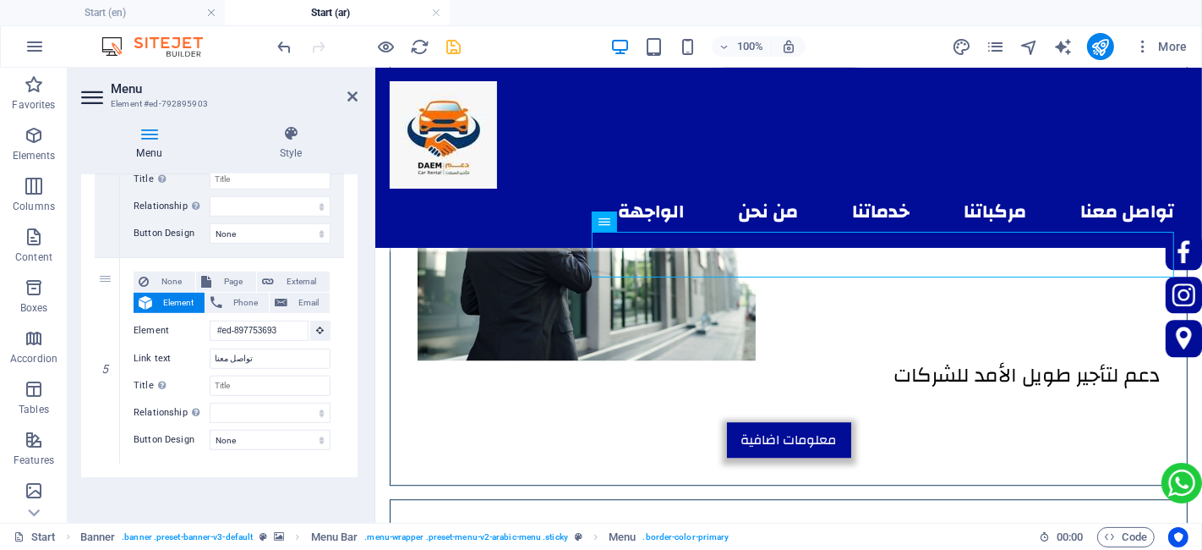
scroll to position [3811, 0]
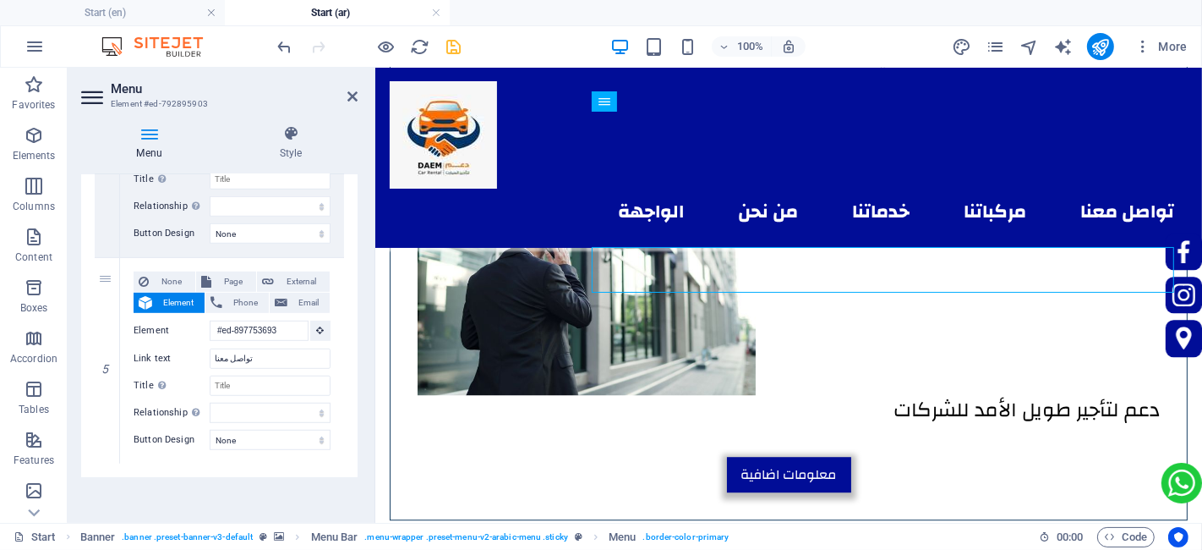
click at [345, 96] on header "Menu Element #ed-792895903" at bounding box center [219, 90] width 277 height 44
click at [355, 90] on icon at bounding box center [353, 97] width 10 height 14
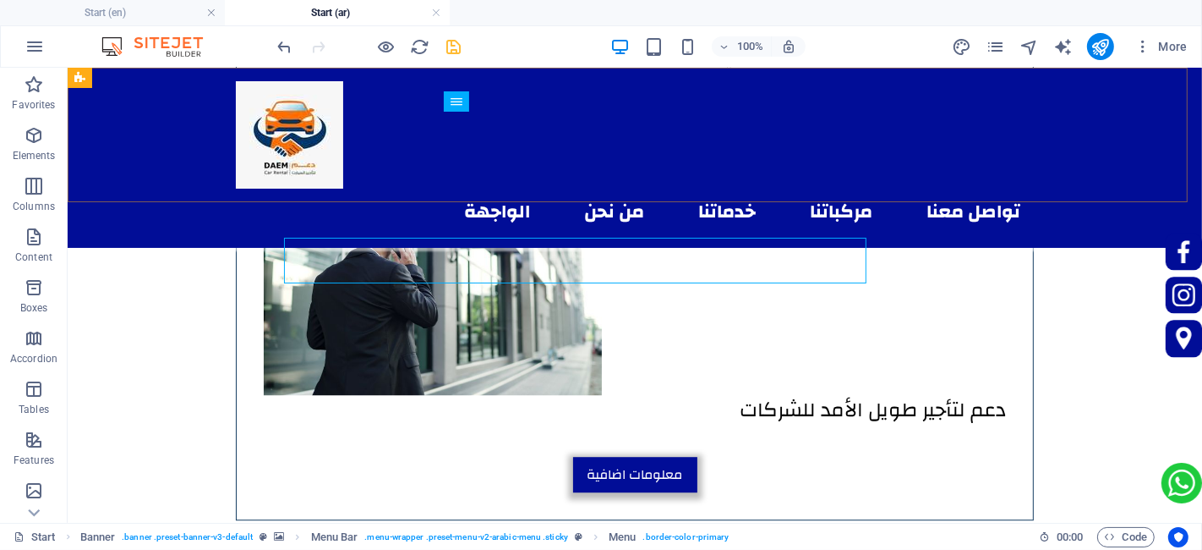
scroll to position [3820, 0]
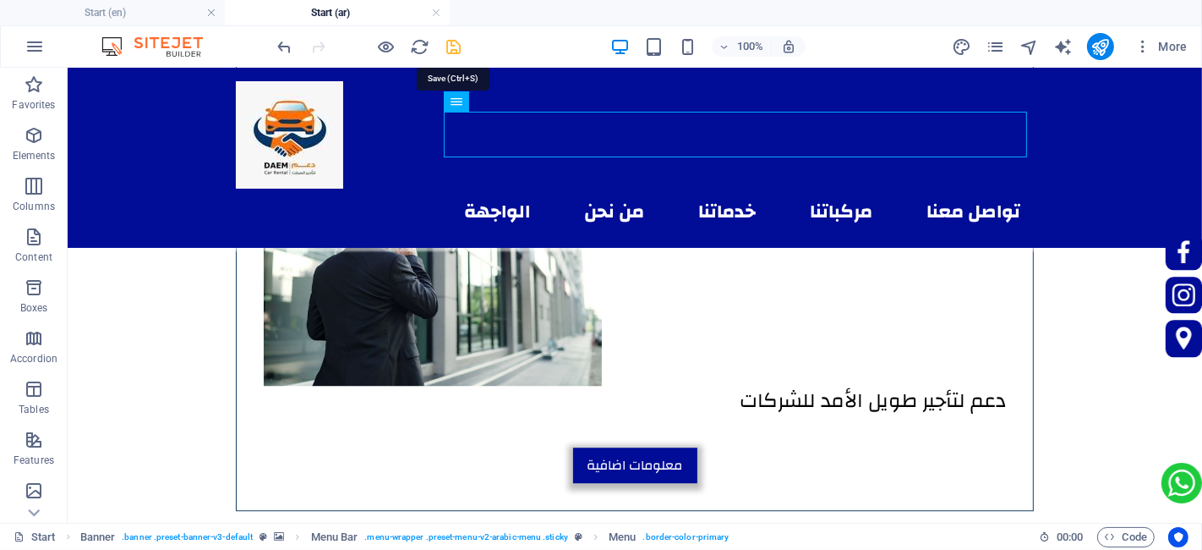
click at [460, 42] on icon "save" at bounding box center [454, 46] width 19 height 19
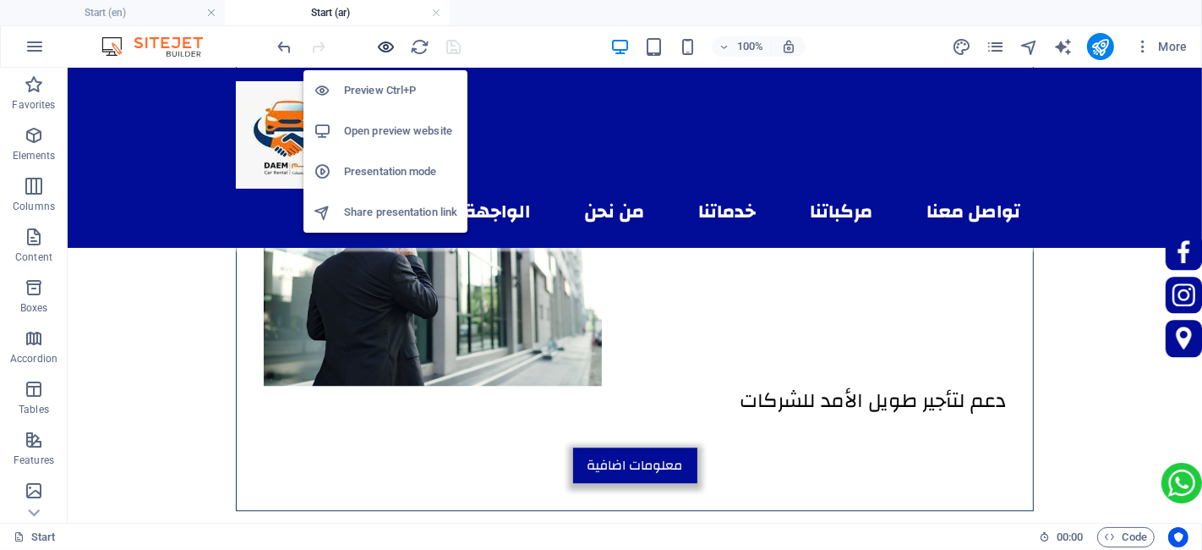
click at [384, 49] on icon "button" at bounding box center [386, 46] width 19 height 19
click at [386, 44] on icon "button" at bounding box center [386, 46] width 19 height 19
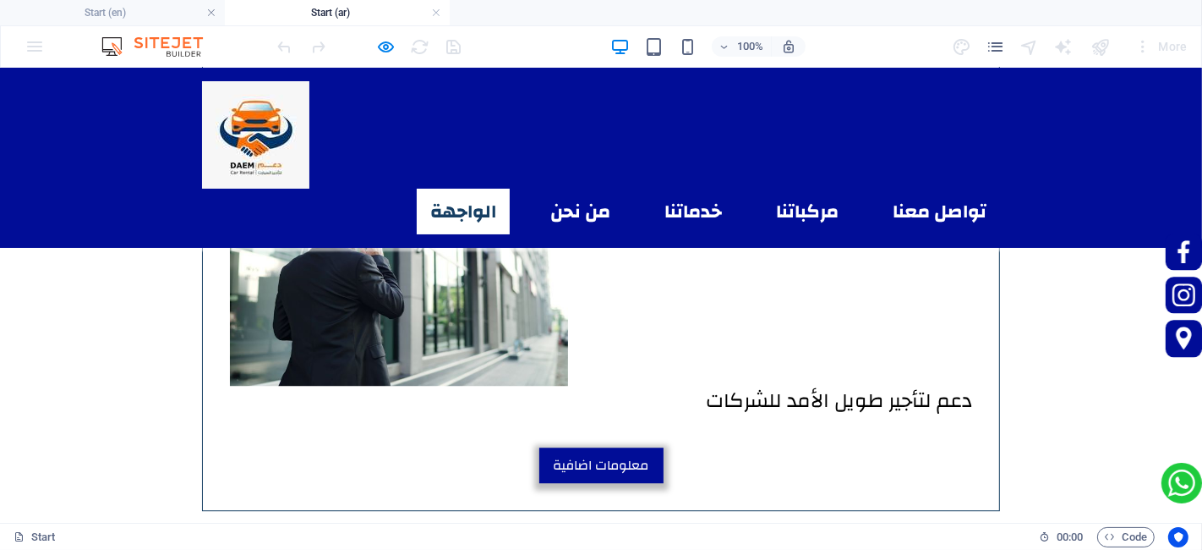
click at [489, 188] on link "الواجهة" at bounding box center [463, 211] width 93 height 46
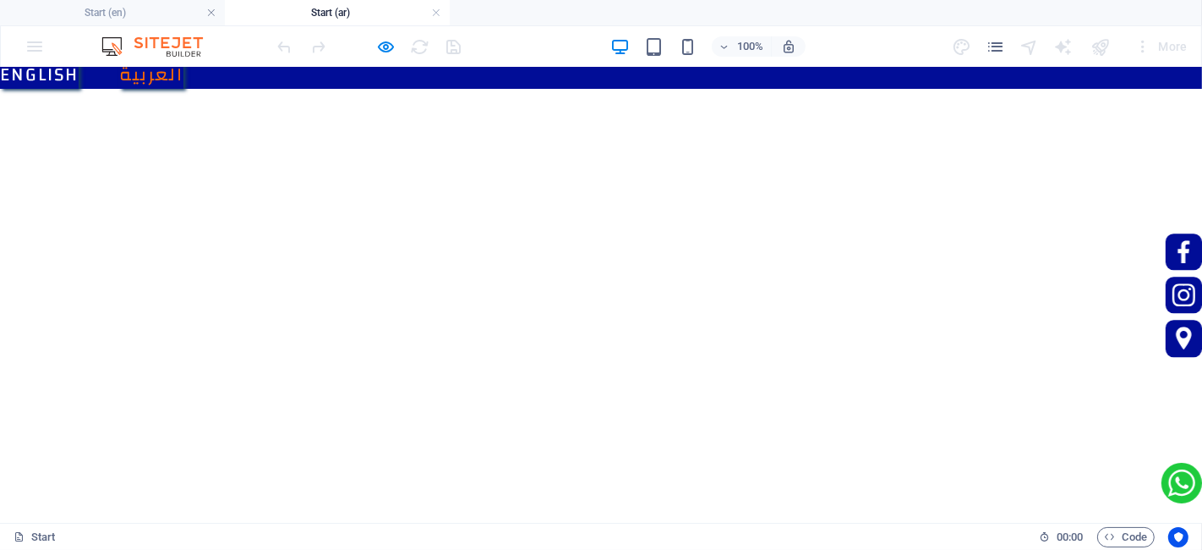
scroll to position [0, 0]
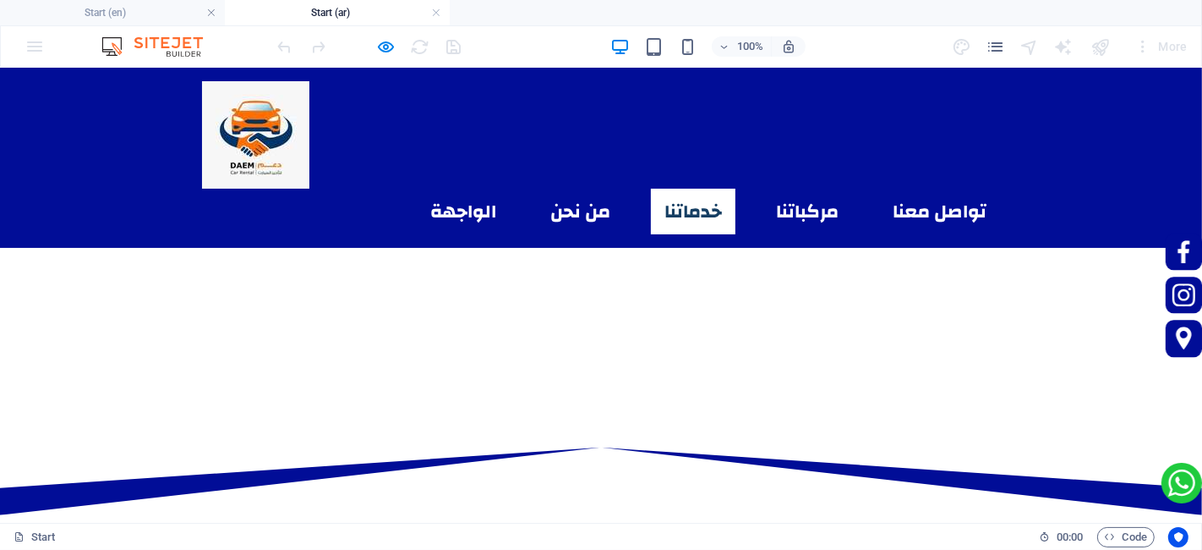
click at [693, 188] on link "خدماتنا" at bounding box center [693, 211] width 85 height 46
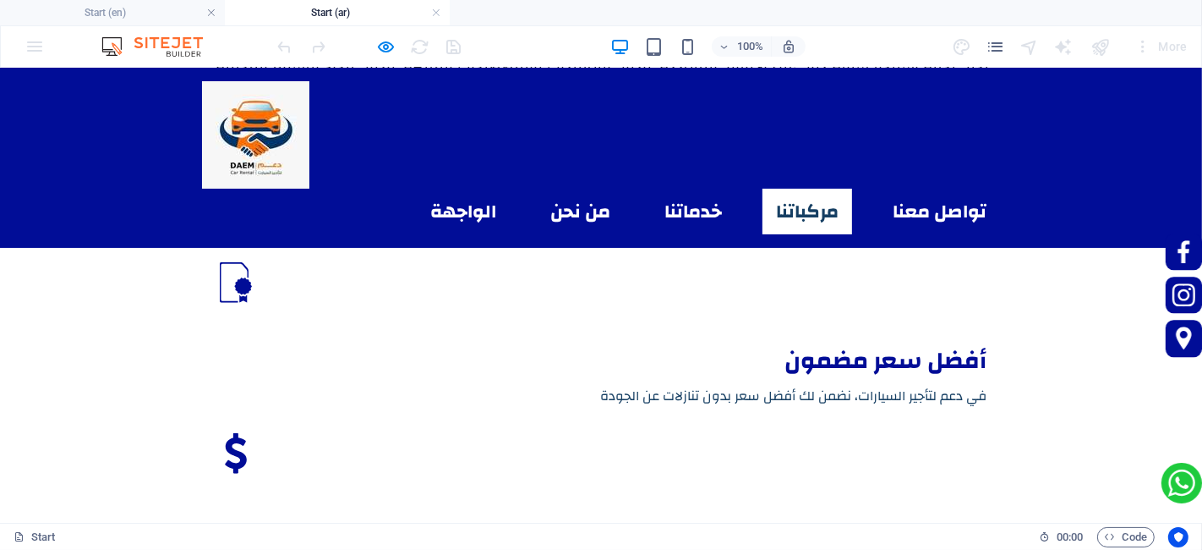
click at [802, 188] on link "مركباتنا" at bounding box center [808, 211] width 90 height 46
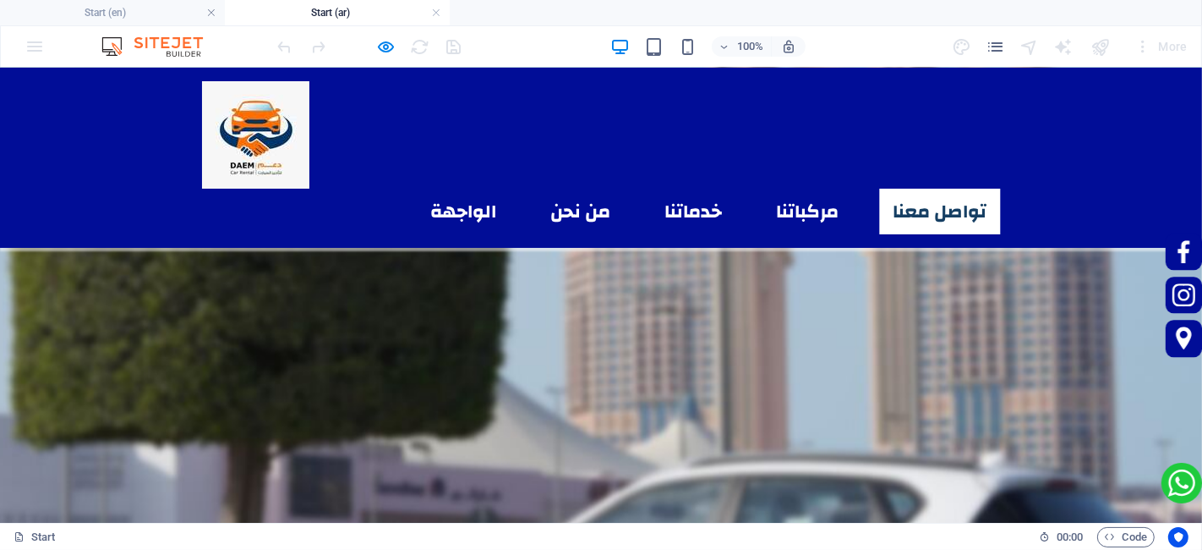
click at [917, 188] on link "تواصل معنا" at bounding box center [939, 211] width 121 height 46
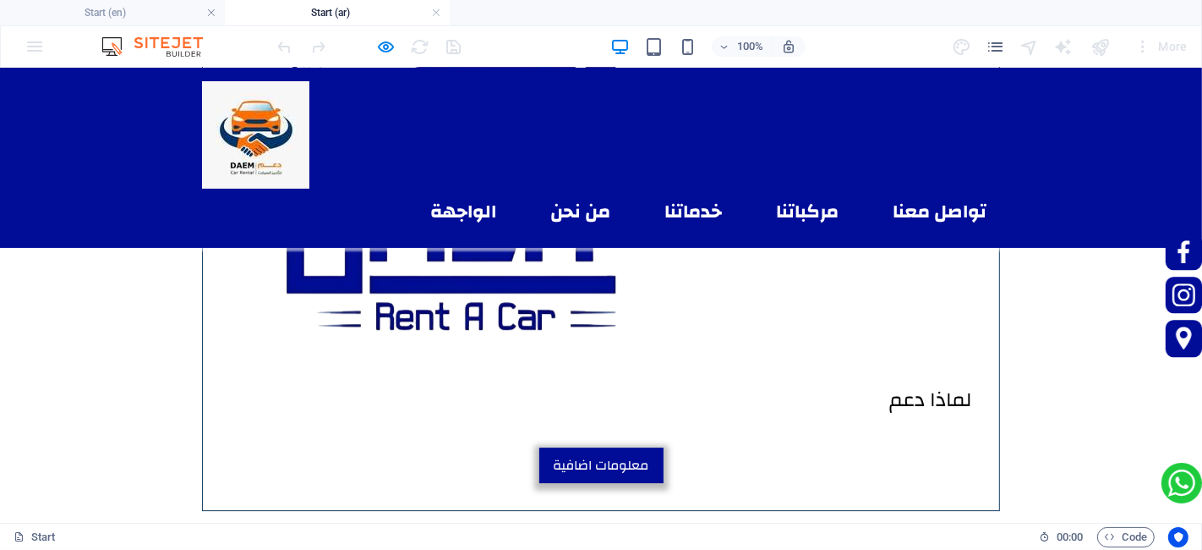
scroll to position [4708, 0]
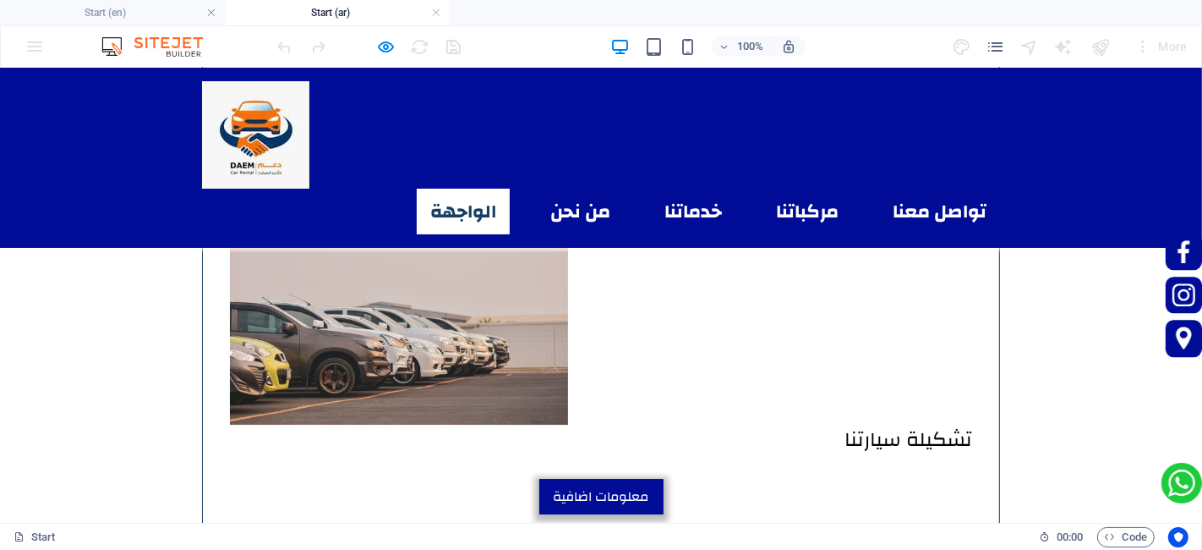
click at [464, 188] on link "الواجهة" at bounding box center [463, 211] width 93 height 46
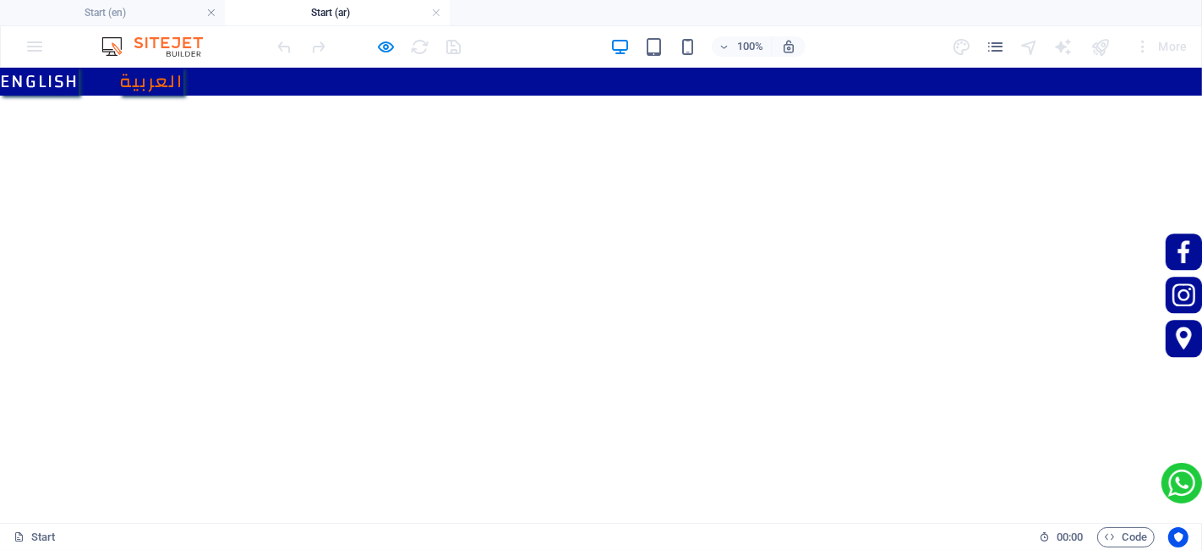
scroll to position [0, 0]
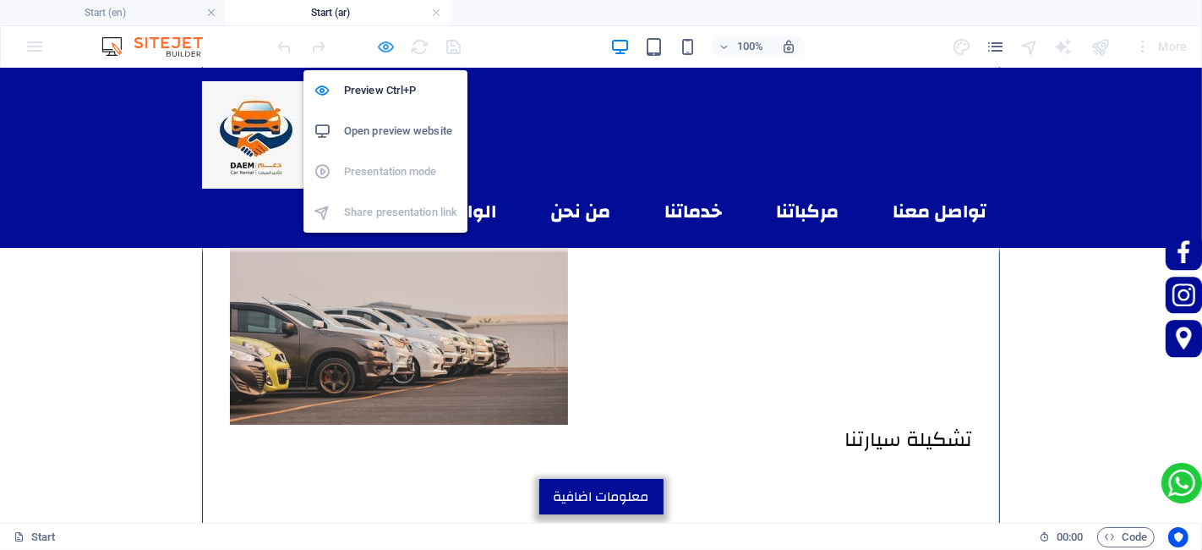
click at [377, 44] on icon "button" at bounding box center [386, 46] width 19 height 19
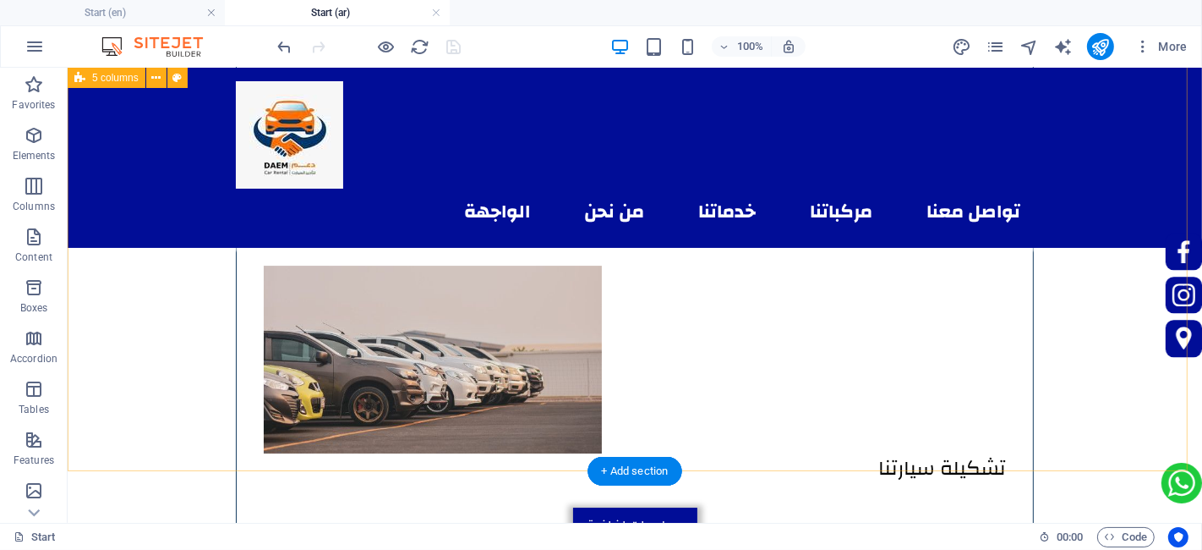
scroll to position [4521, 0]
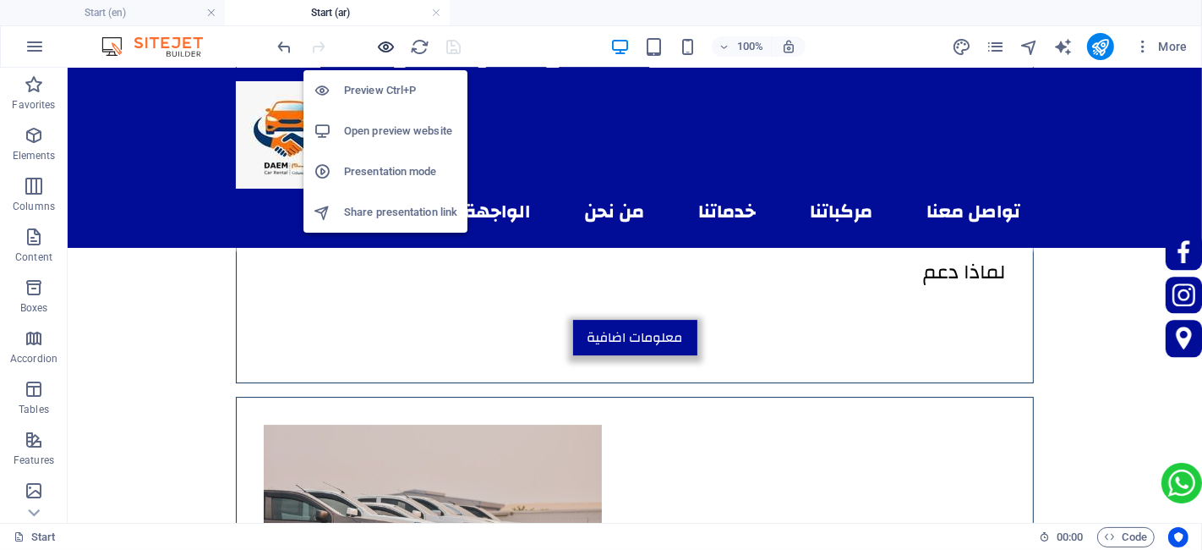
click at [387, 47] on icon "button" at bounding box center [386, 46] width 19 height 19
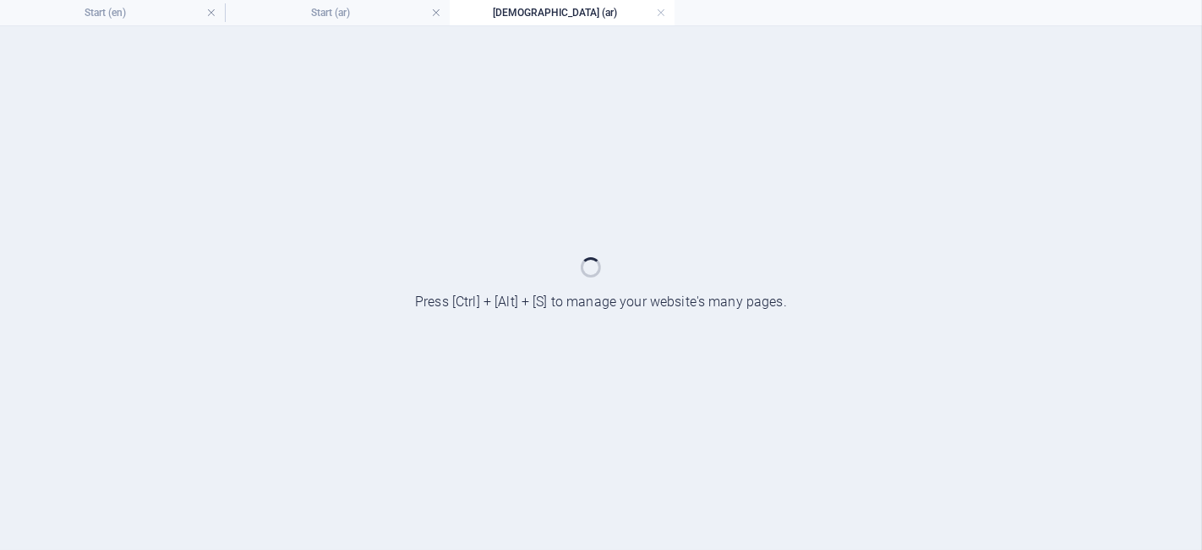
scroll to position [0, 0]
click at [660, 13] on link at bounding box center [661, 13] width 10 height 16
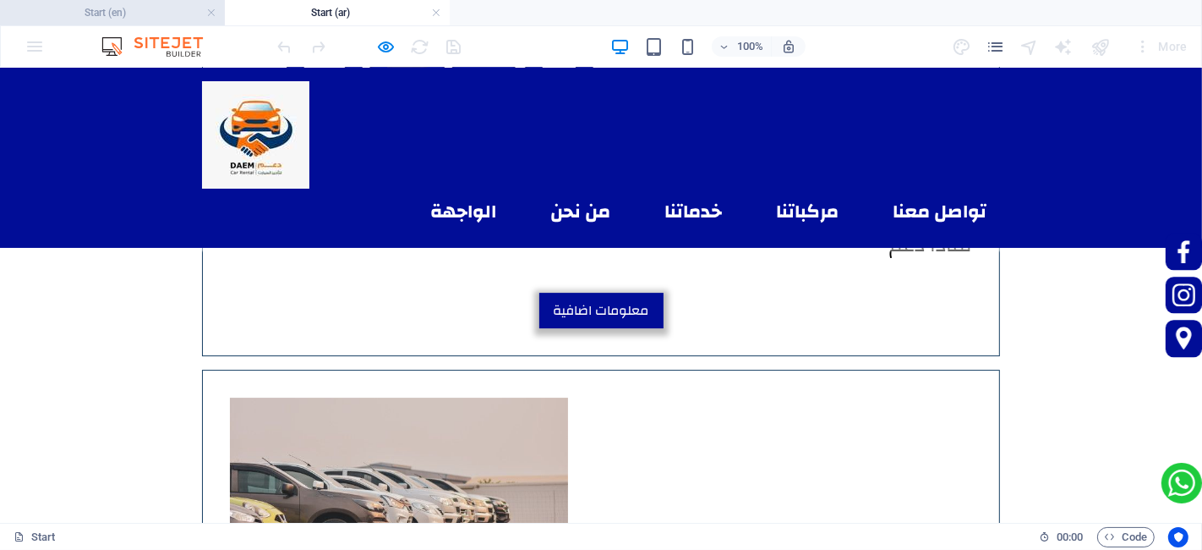
drag, startPoint x: 94, startPoint y: 19, endPoint x: 525, endPoint y: 163, distance: 454.9
click at [94, 19] on h4 "Start (en)" at bounding box center [112, 12] width 225 height 19
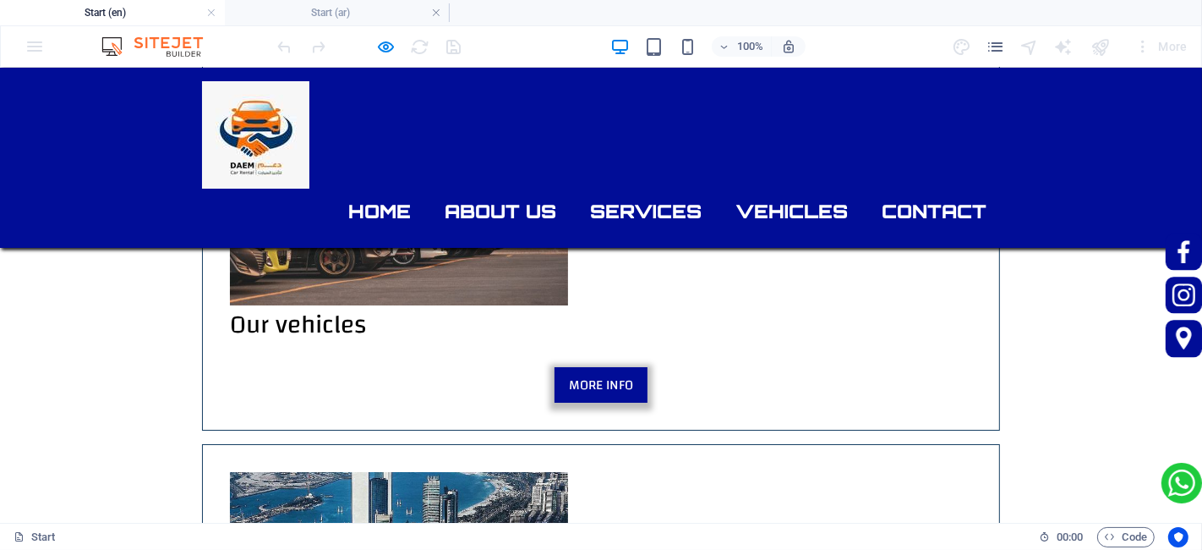
scroll to position [5024, 0]
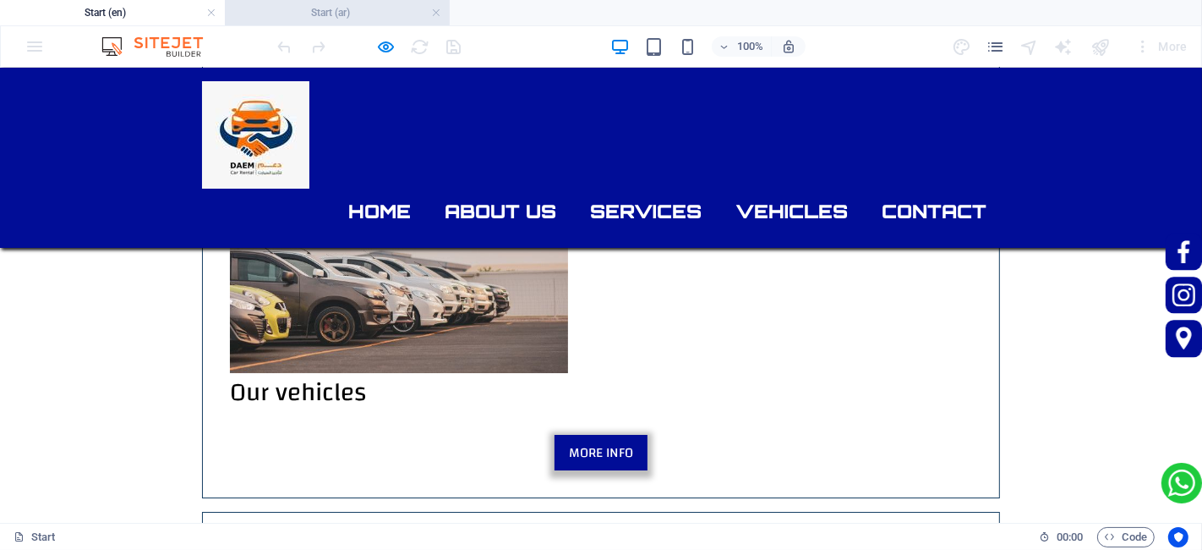
click at [337, 3] on h4 "Start (ar)" at bounding box center [337, 12] width 225 height 19
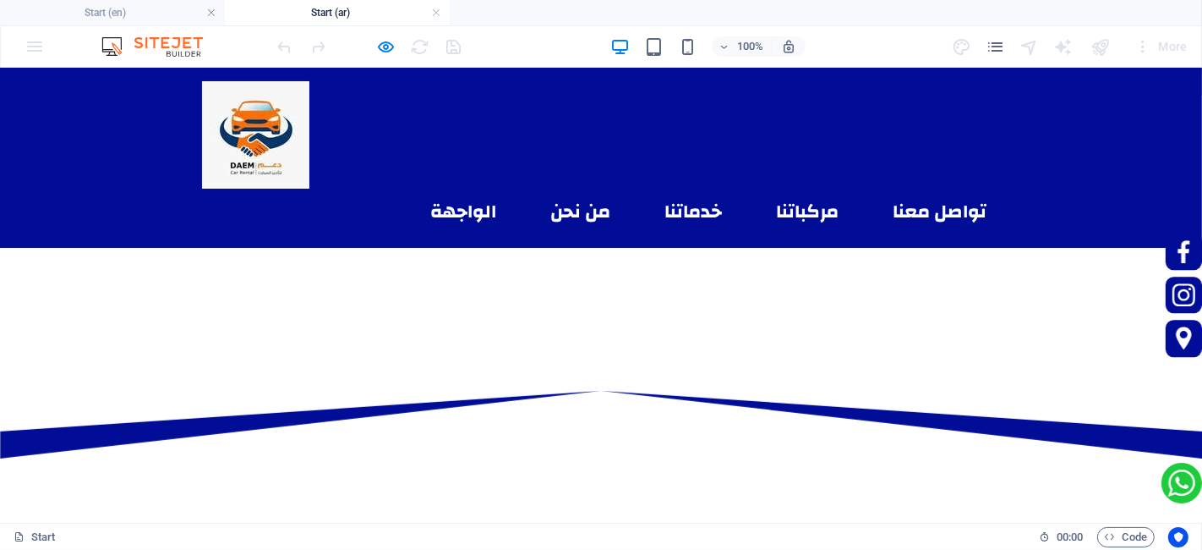
scroll to position [4548, 0]
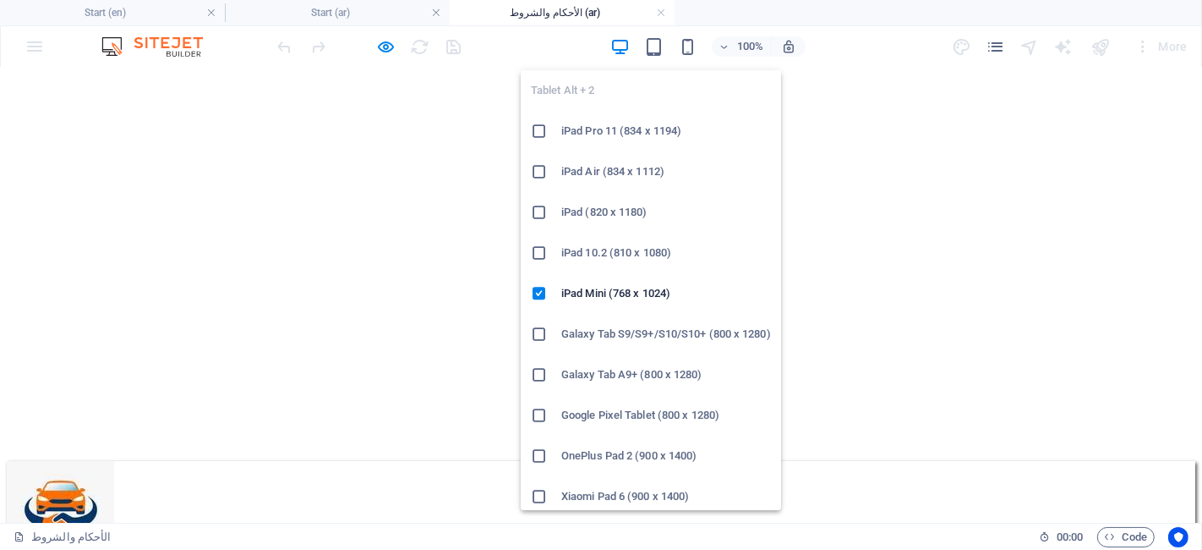
scroll to position [0, 0]
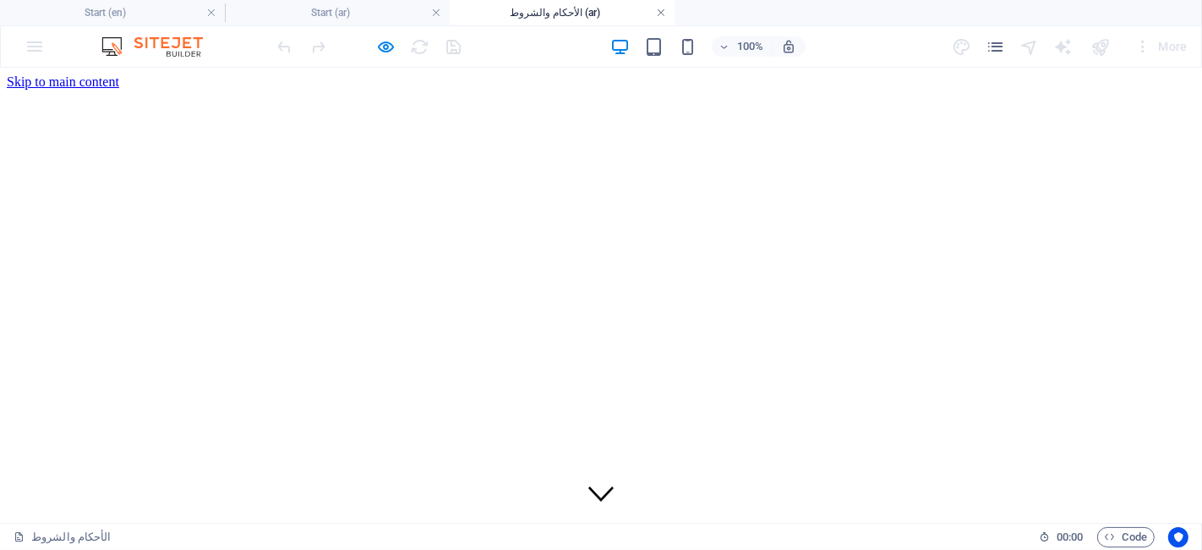
click at [660, 14] on link at bounding box center [661, 13] width 10 height 16
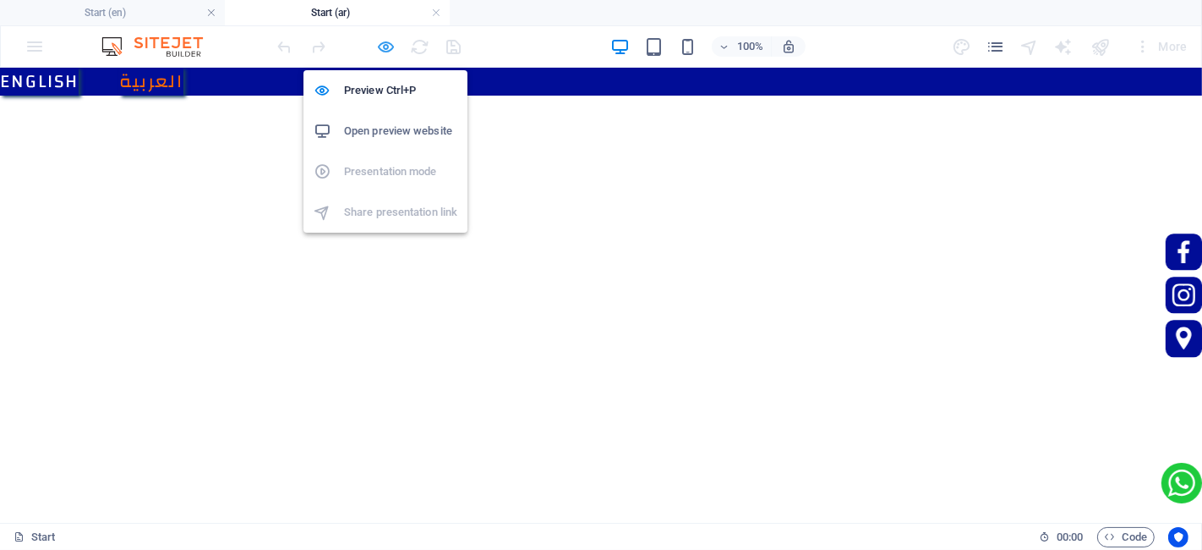
click at [385, 47] on icon "button" at bounding box center [386, 46] width 19 height 19
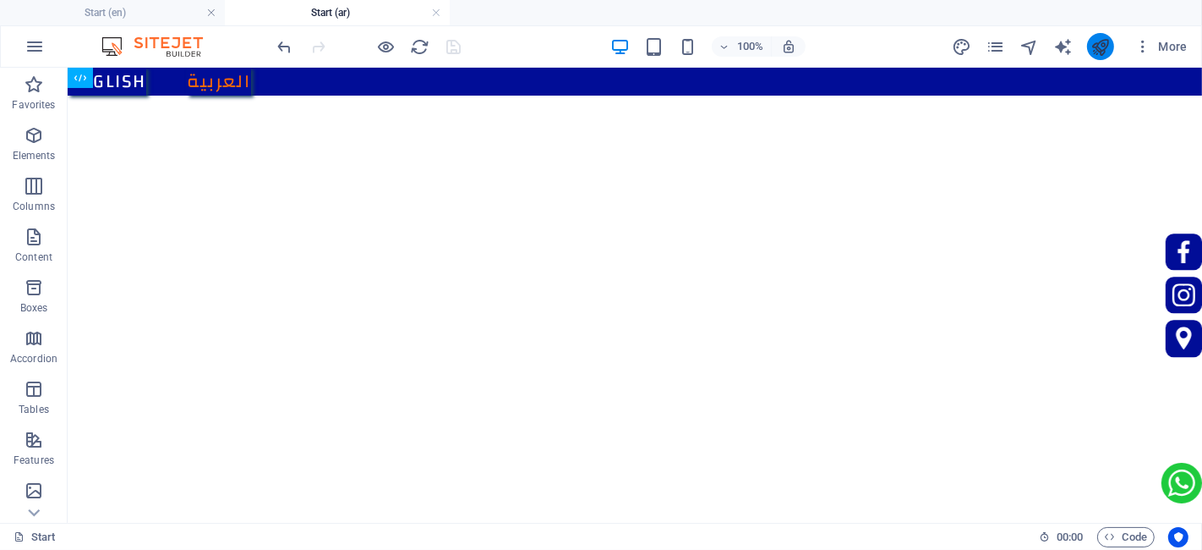
click at [1089, 50] on button "publish" at bounding box center [1100, 46] width 27 height 27
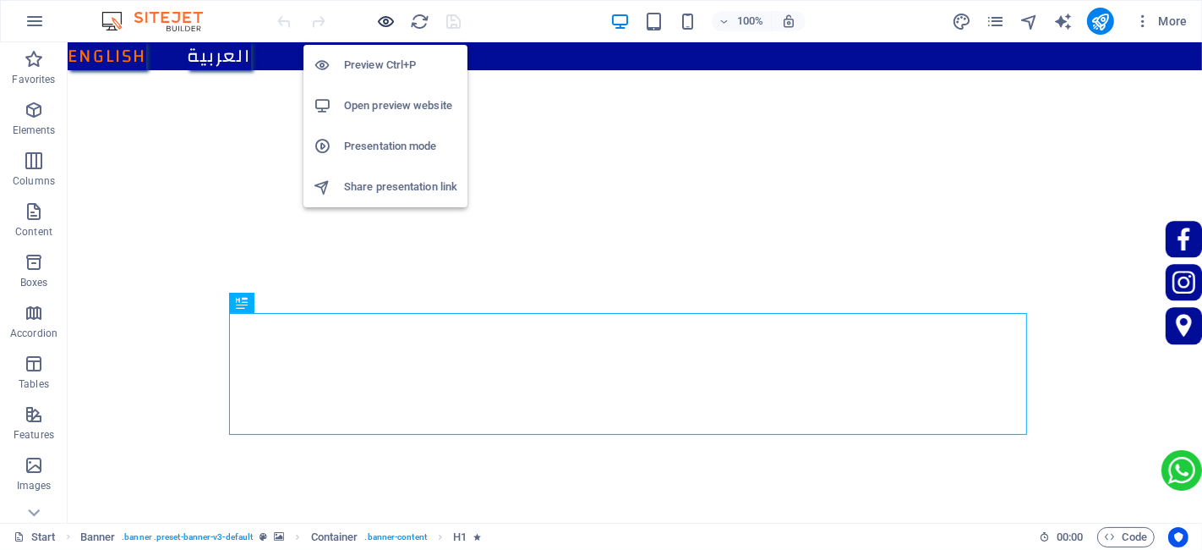
click at [381, 20] on icon "button" at bounding box center [386, 21] width 19 height 19
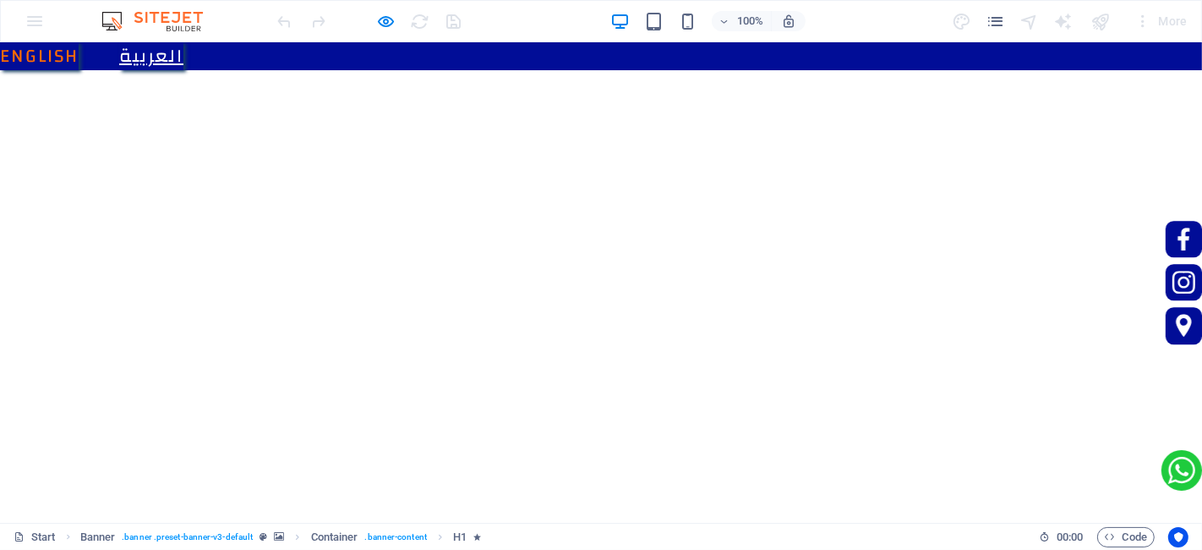
click at [183, 55] on link "العربية" at bounding box center [151, 56] width 64 height 28
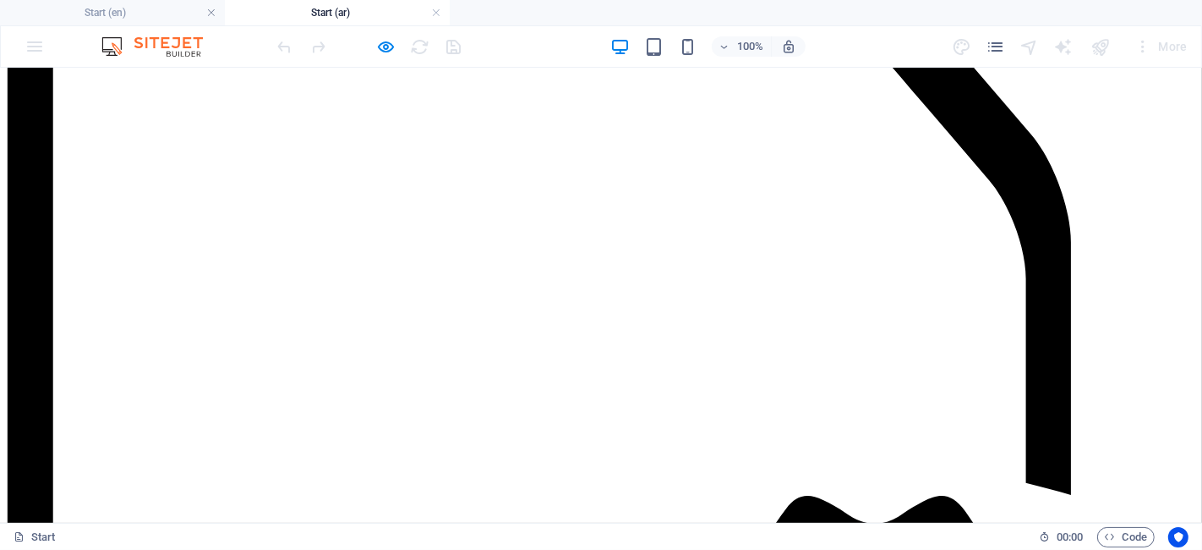
scroll to position [4427, 0]
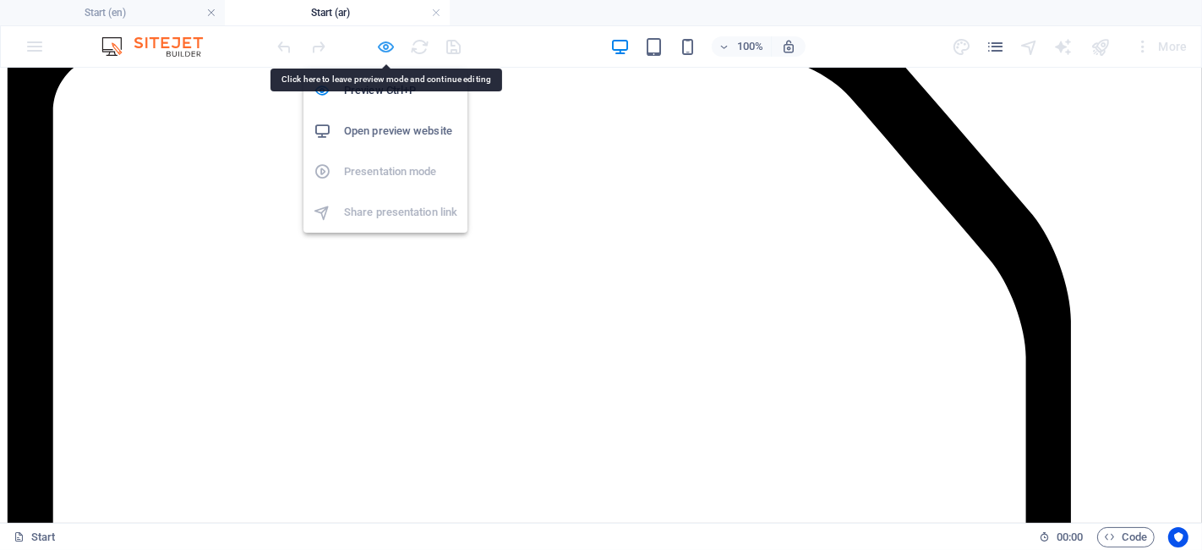
click at [0, 0] on icon "button" at bounding box center [0, 0] width 0 height 0
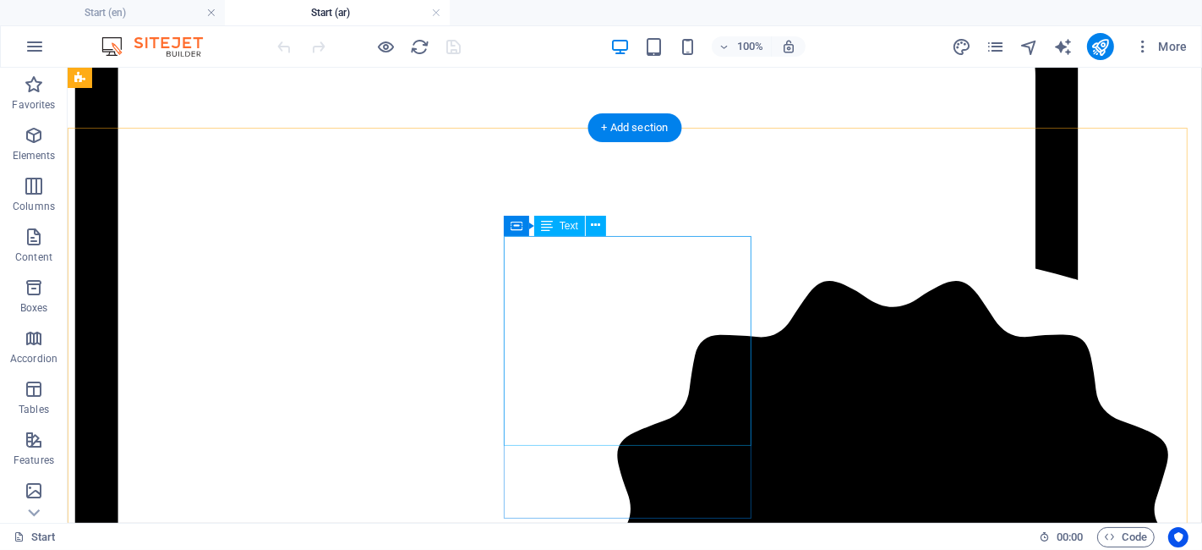
scroll to position [4521, 0]
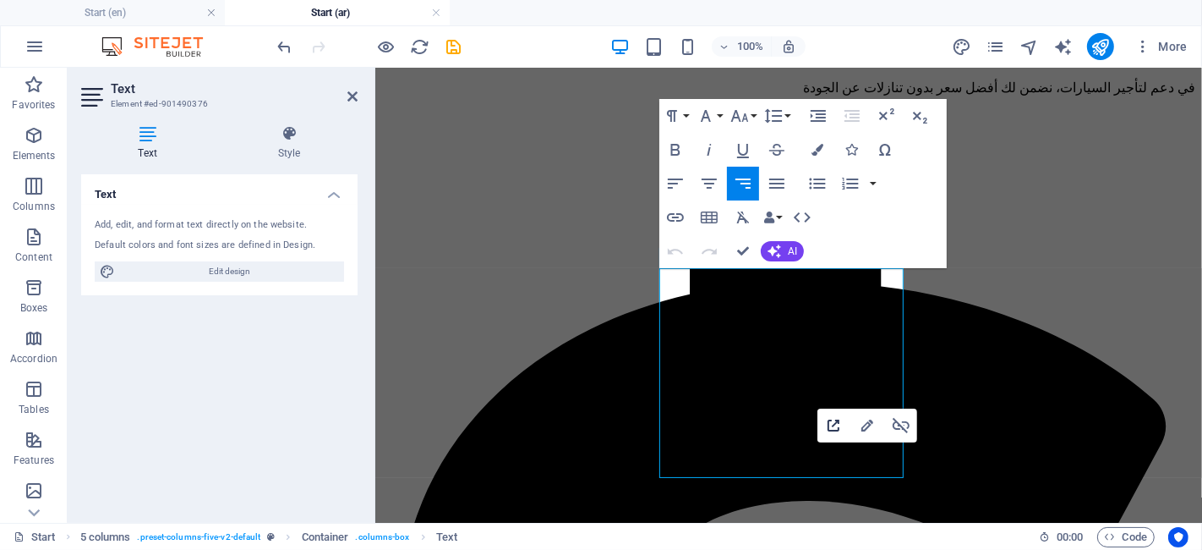
click at [841, 424] on icon "button" at bounding box center [834, 425] width 20 height 20
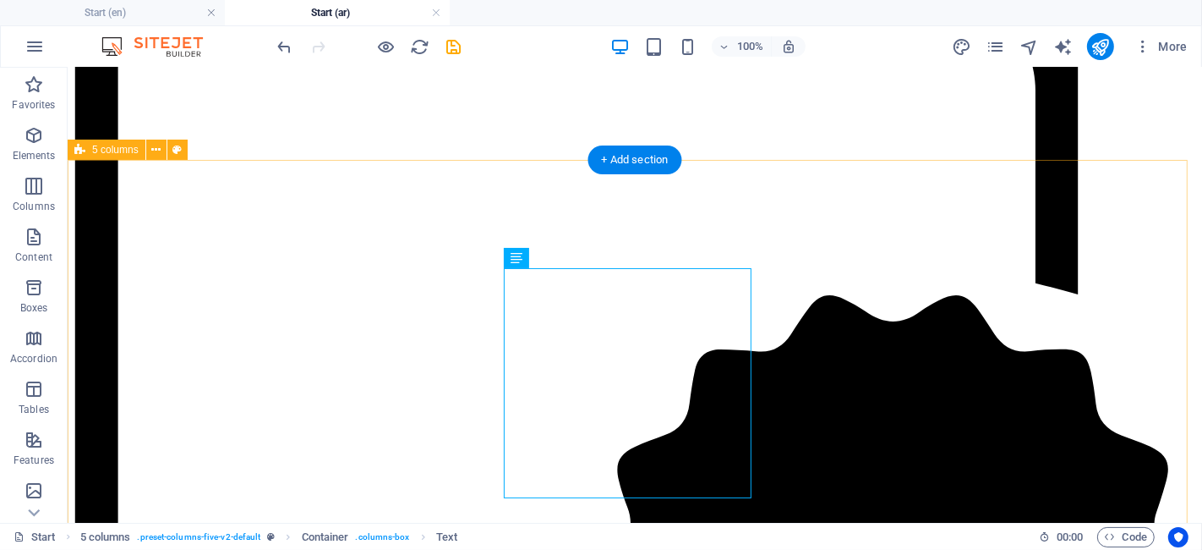
scroll to position [4521, 0]
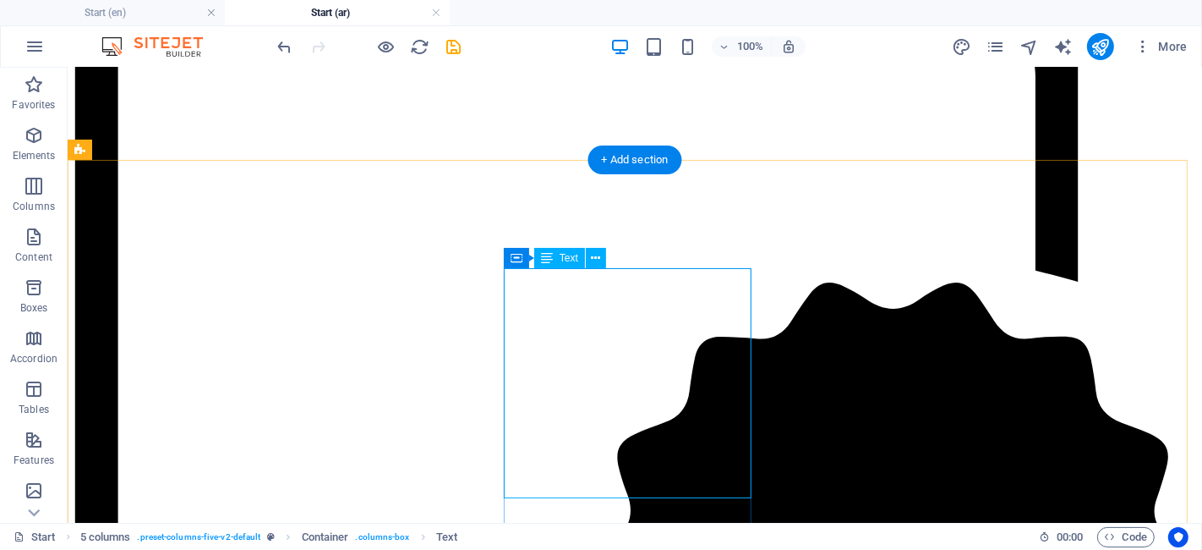
drag, startPoint x: 649, startPoint y: 469, endPoint x: 763, endPoint y: 350, distance: 165.1
drag, startPoint x: 772, startPoint y: 334, endPoint x: 779, endPoint y: 304, distance: 30.4
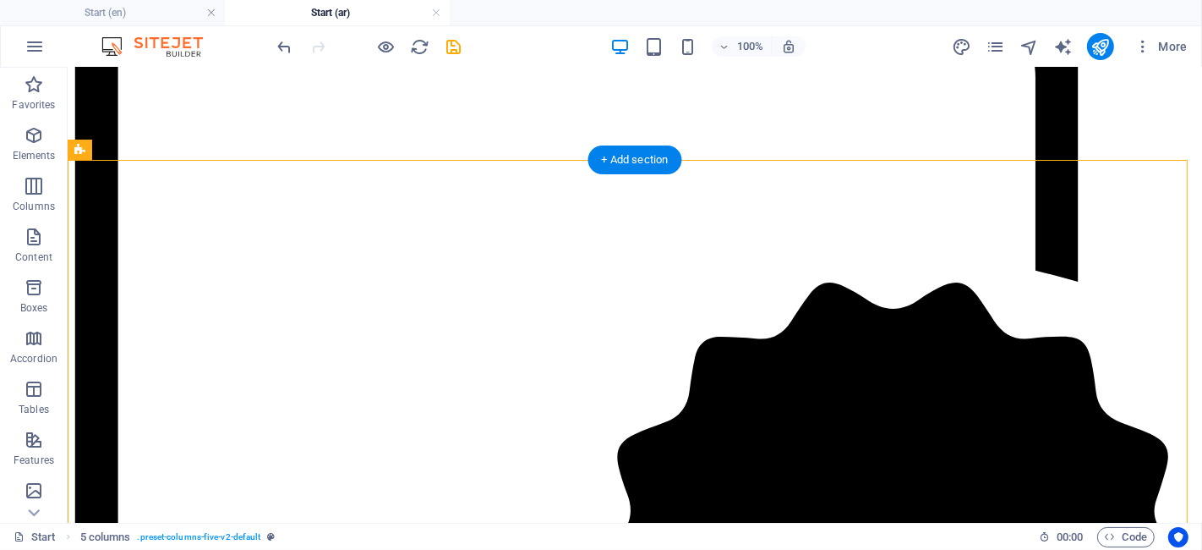
drag, startPoint x: 779, startPoint y: 304, endPoint x: 779, endPoint y: 287, distance: 17.8
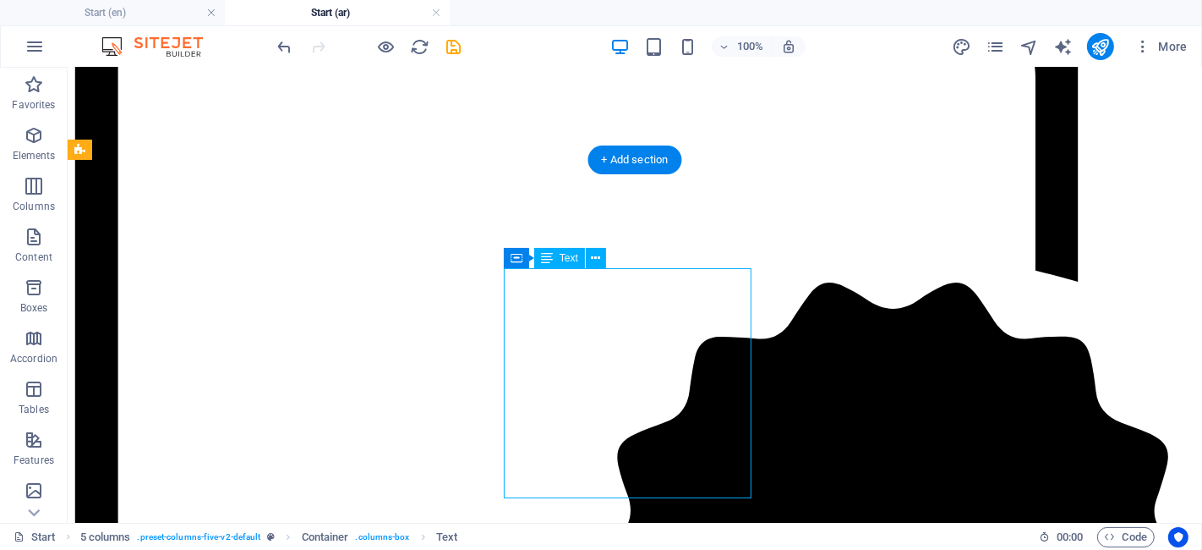
drag, startPoint x: 644, startPoint y: 474, endPoint x: 711, endPoint y: 346, distance: 145.2
drag, startPoint x: 632, startPoint y: 469, endPoint x: 753, endPoint y: 253, distance: 248.0
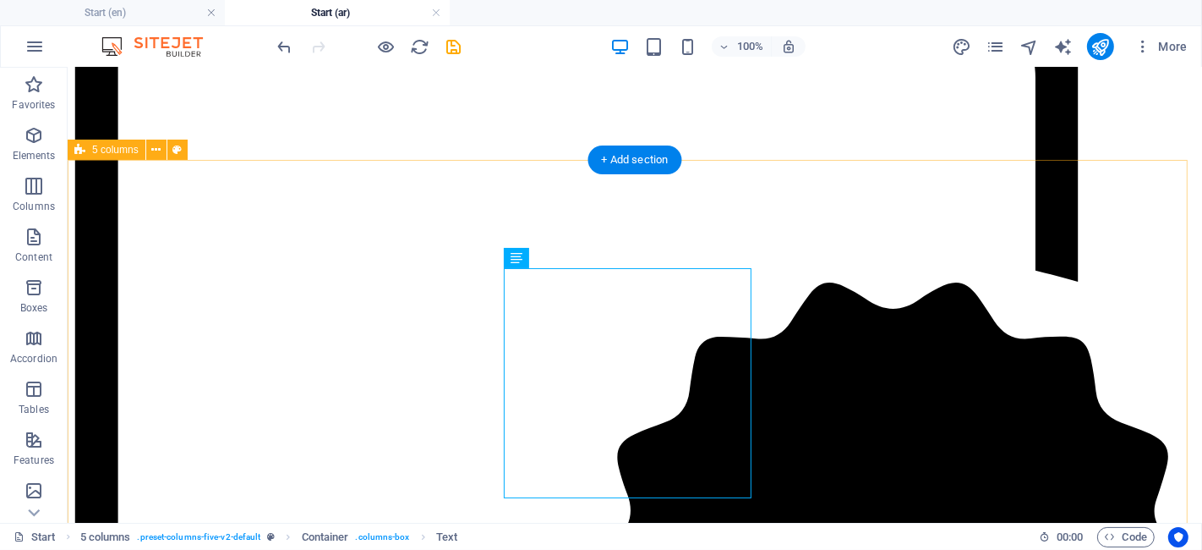
copy div "إي ج ار سالك ( الرسوم ) الأسئلة المتكررة للإيجار متطلبات الإيجار الوقود المدفوع…"
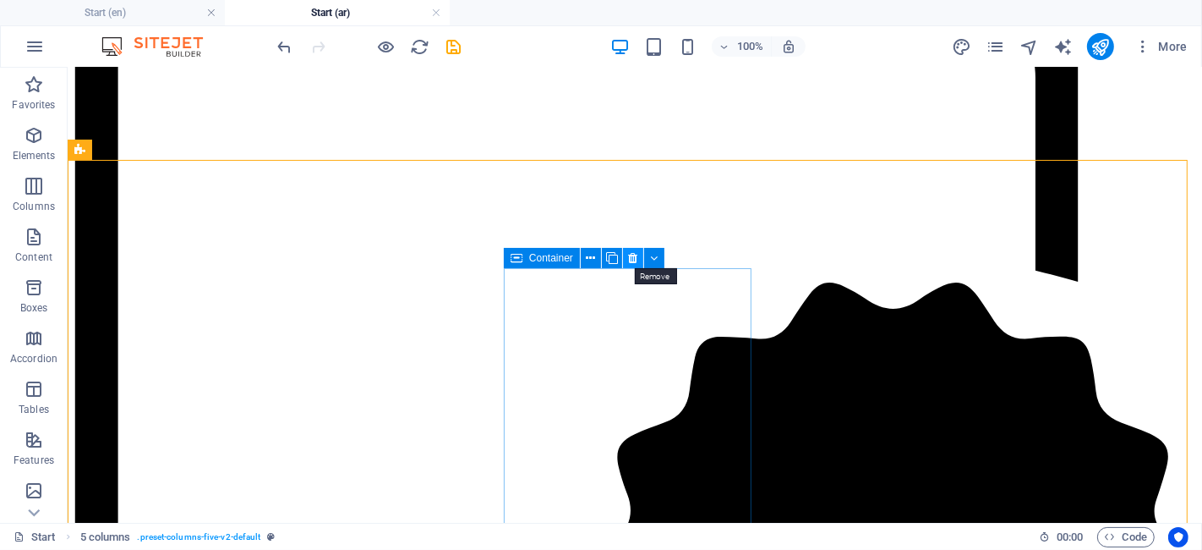
click at [631, 255] on icon at bounding box center [632, 258] width 9 height 18
click at [610, 254] on icon at bounding box center [612, 258] width 12 height 18
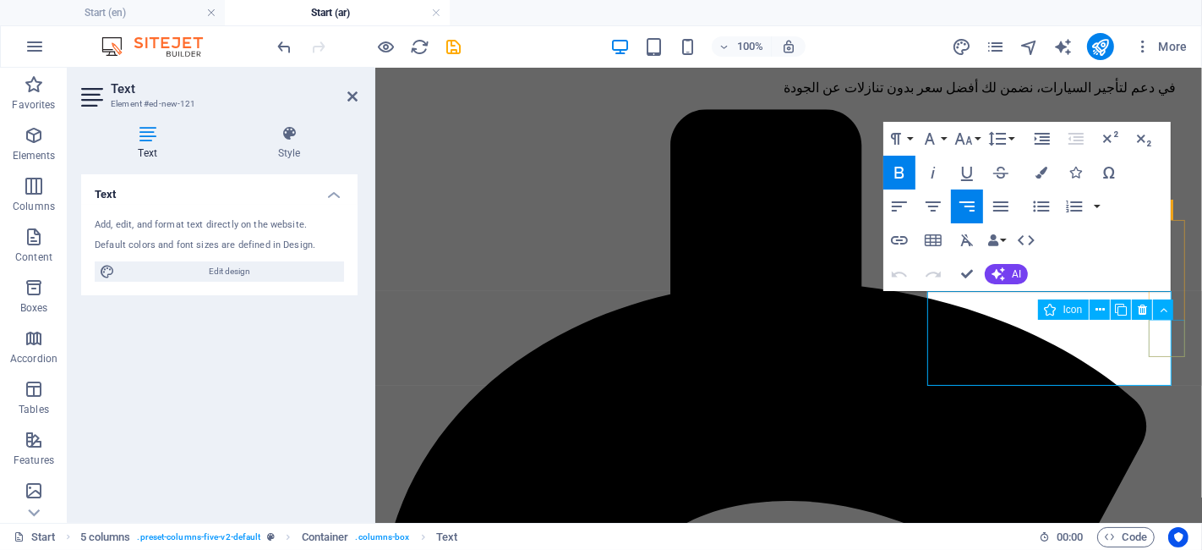
drag, startPoint x: 1021, startPoint y: 367, endPoint x: 1185, endPoint y: 321, distance: 170.3
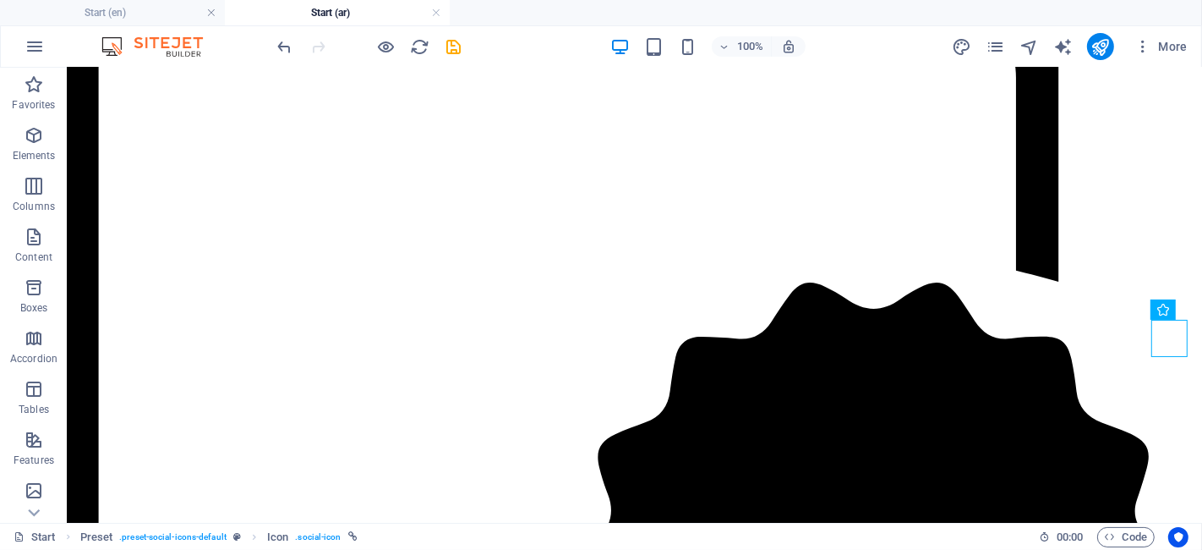
scroll to position [4521, 0]
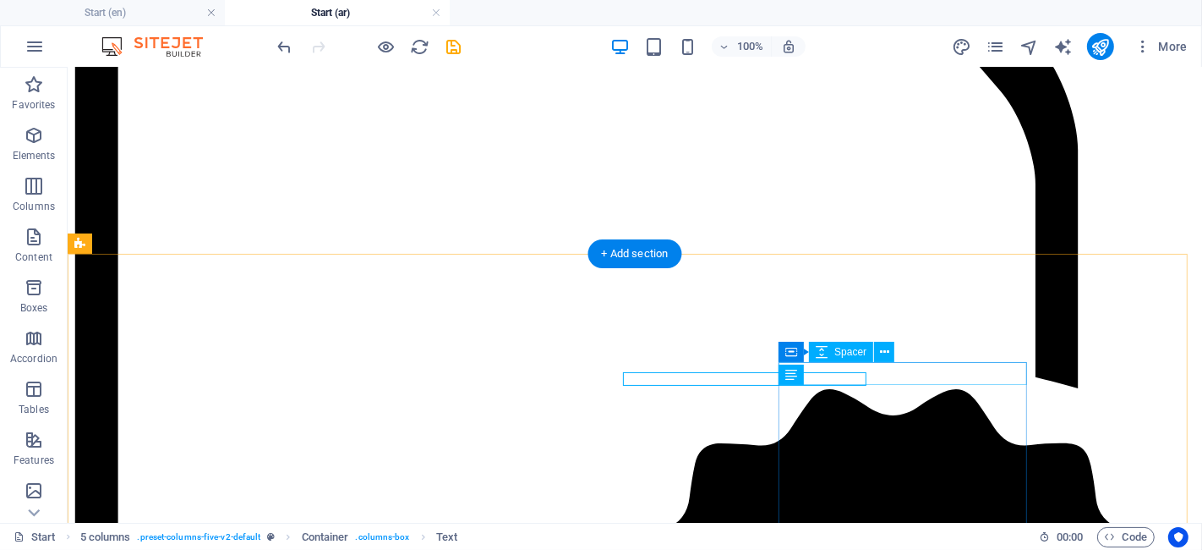
scroll to position [4427, 0]
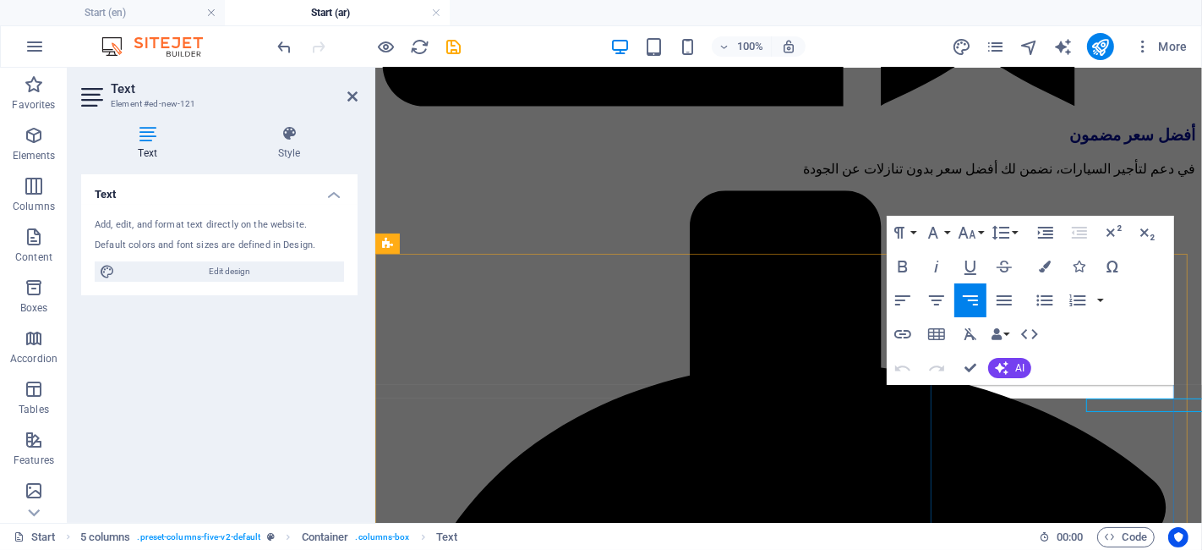
scroll to position [4414, 0]
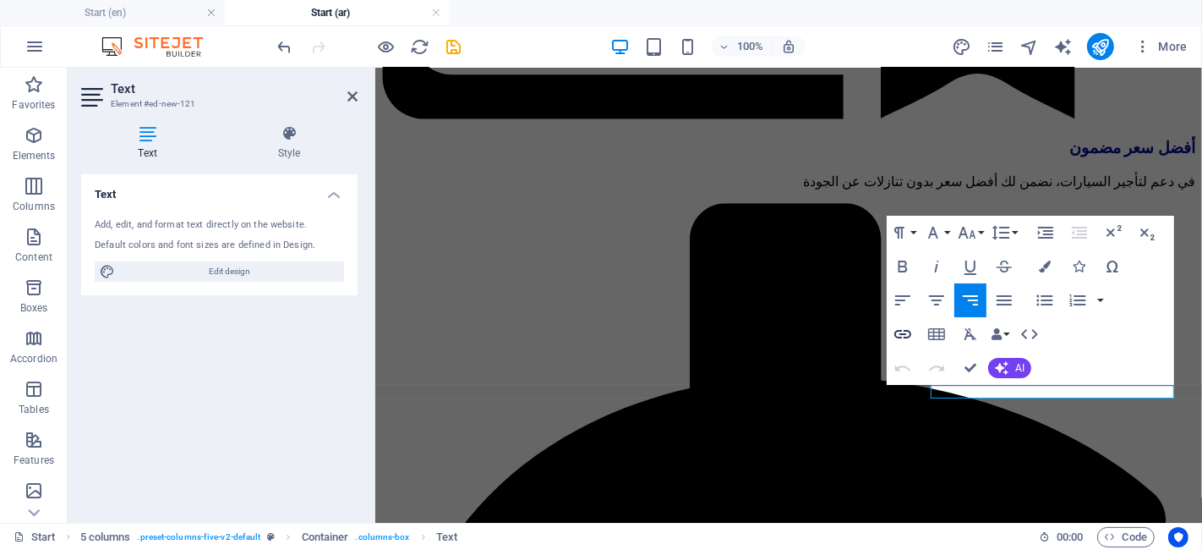
click at [911, 339] on icon "button" at bounding box center [903, 334] width 20 height 20
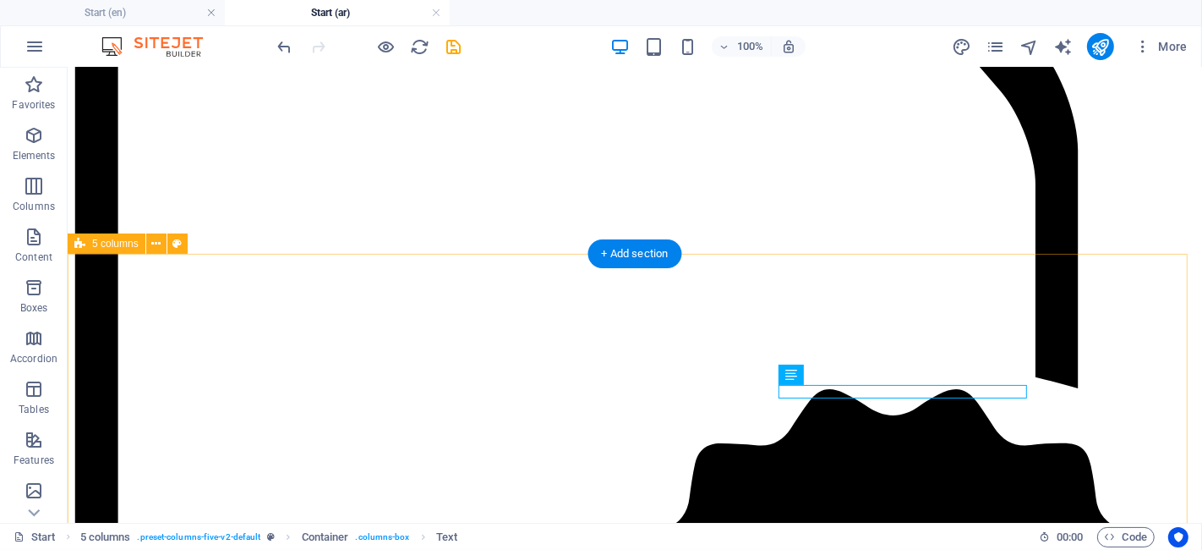
scroll to position [4427, 0]
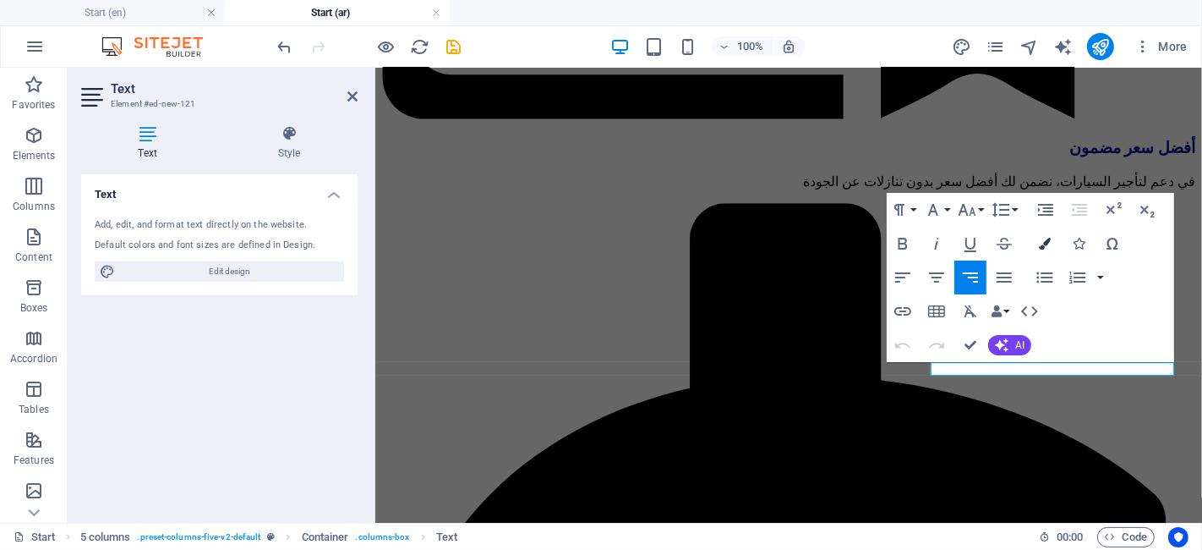
click at [1039, 241] on icon "button" at bounding box center [1045, 244] width 12 height 12
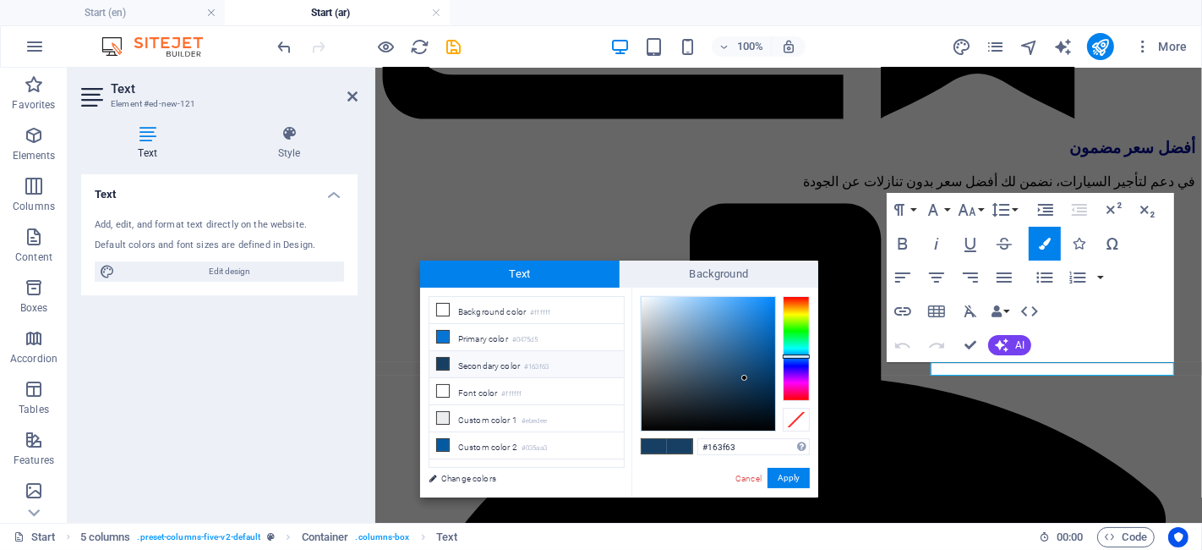
click at [737, 437] on div "#163f63 Supported formats #0852ed rgb(8, 82, 237) rgba(8, 82, 237, 90%) hsv(221…" at bounding box center [725, 515] width 187 height 455
click at [735, 441] on input "#163f63" at bounding box center [754, 446] width 112 height 17
paste input "ff6b01"
type input "#ff6b01"
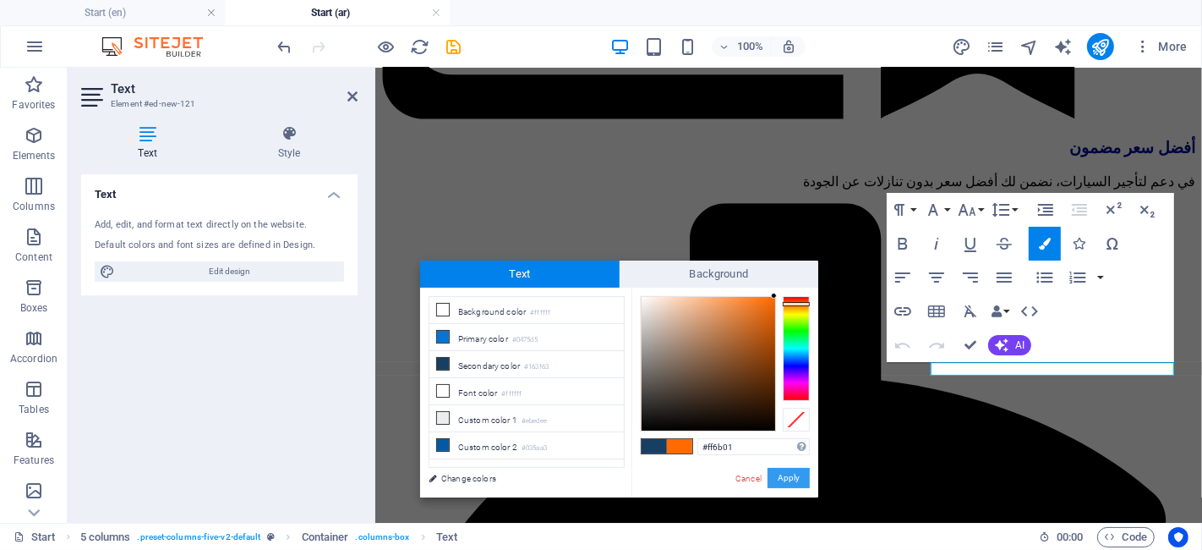
click at [785, 479] on button "Apply" at bounding box center [789, 478] width 42 height 20
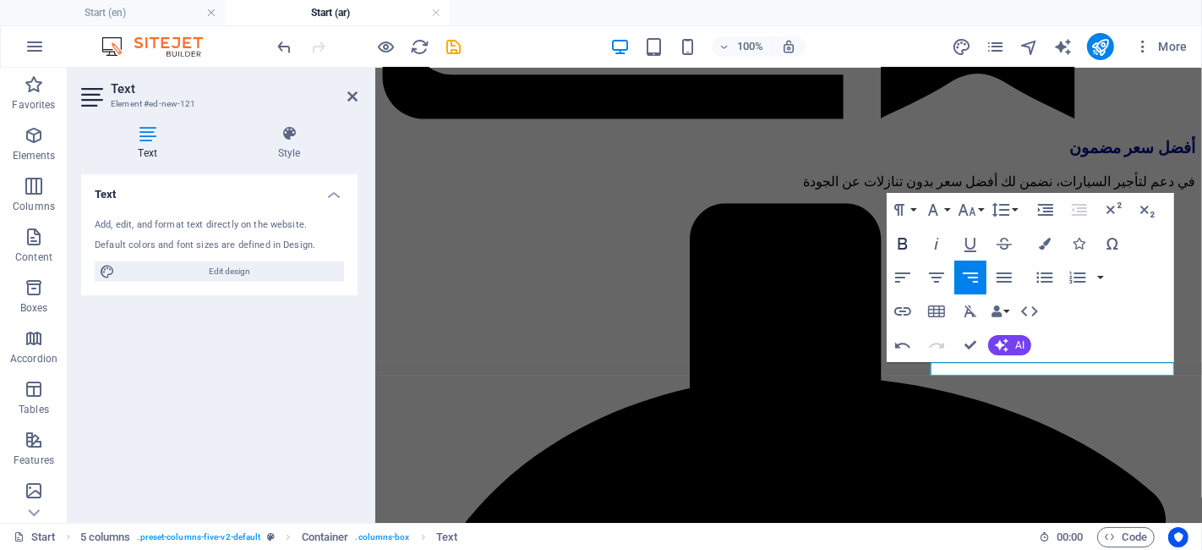
click at [900, 247] on icon "button" at bounding box center [903, 244] width 9 height 12
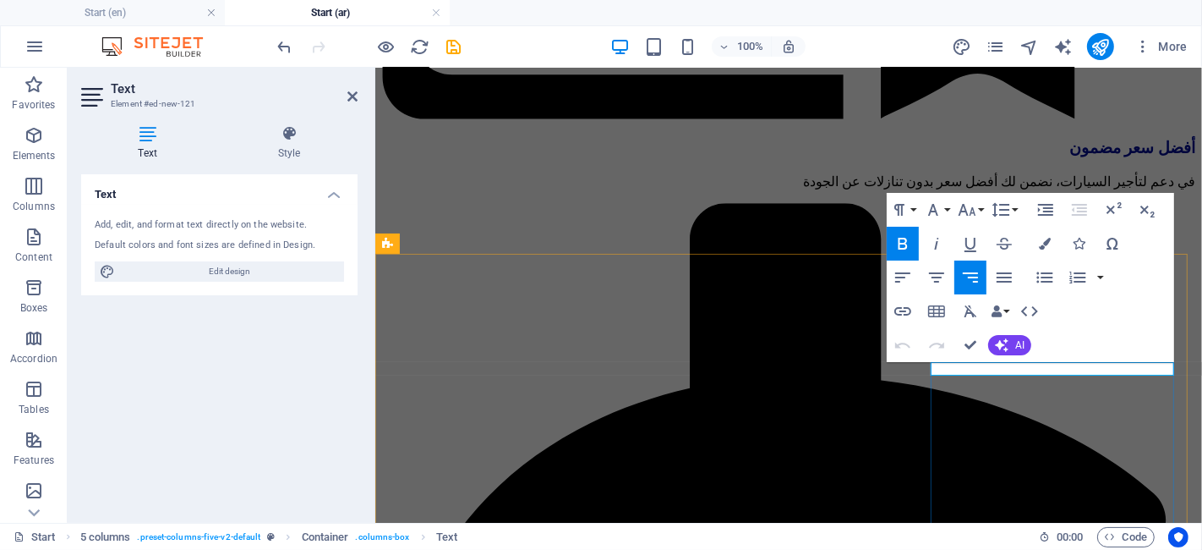
drag, startPoint x: 1109, startPoint y: 362, endPoint x: 1462, endPoint y: 398, distance: 354.5
click at [976, 213] on icon "button" at bounding box center [967, 210] width 20 height 20
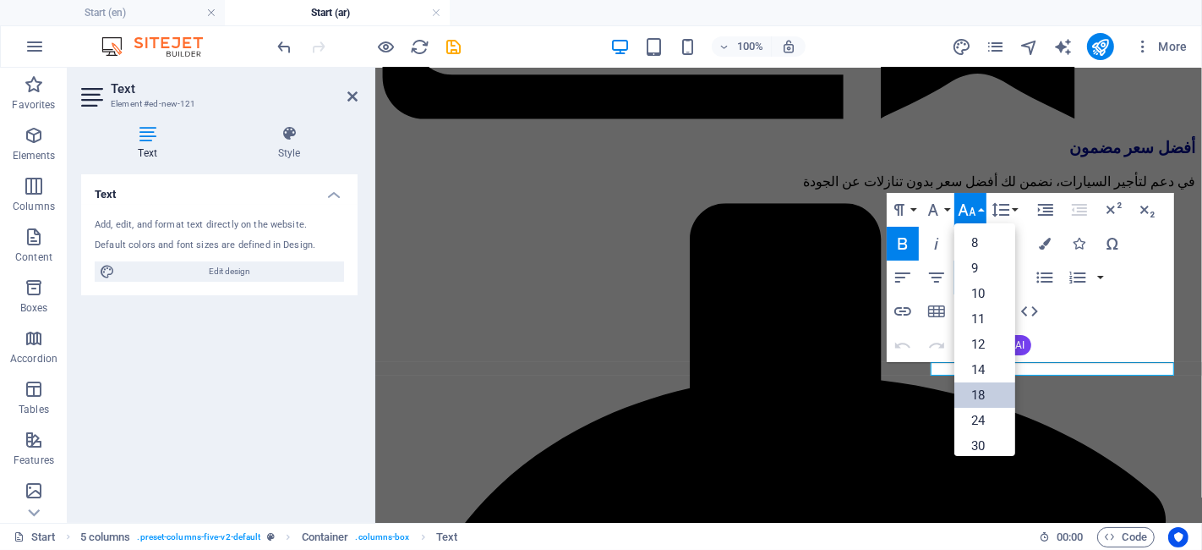
click at [985, 386] on link "18" at bounding box center [985, 394] width 61 height 25
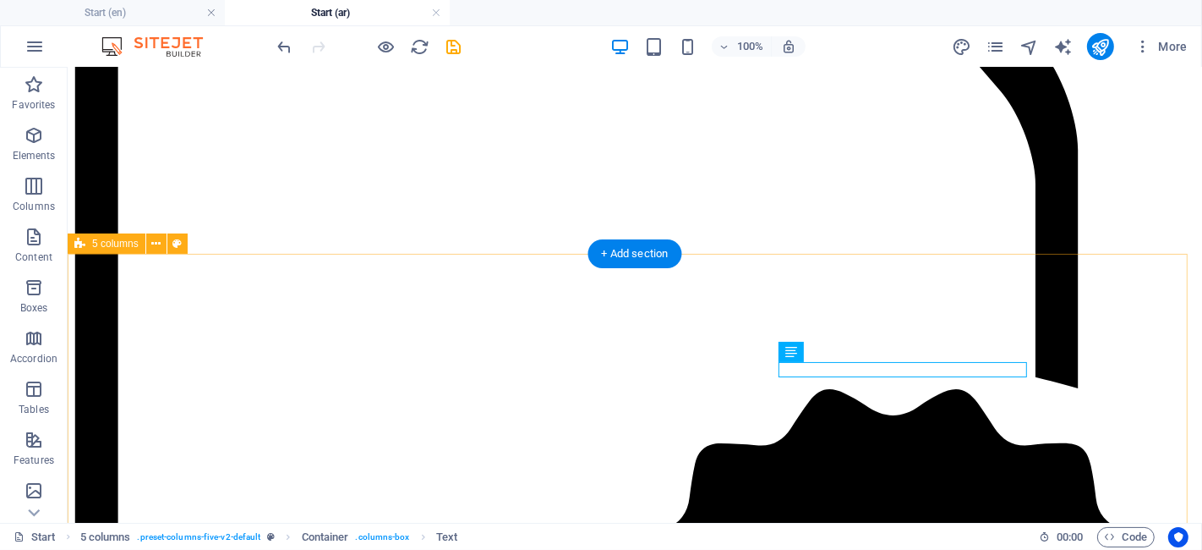
scroll to position [4427, 0]
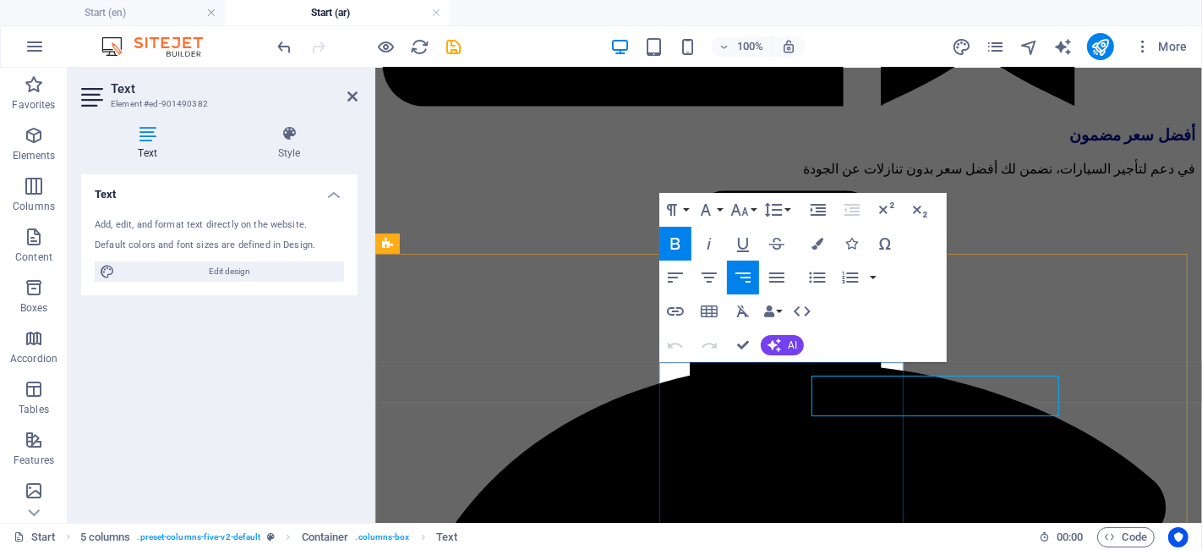
scroll to position [4414, 0]
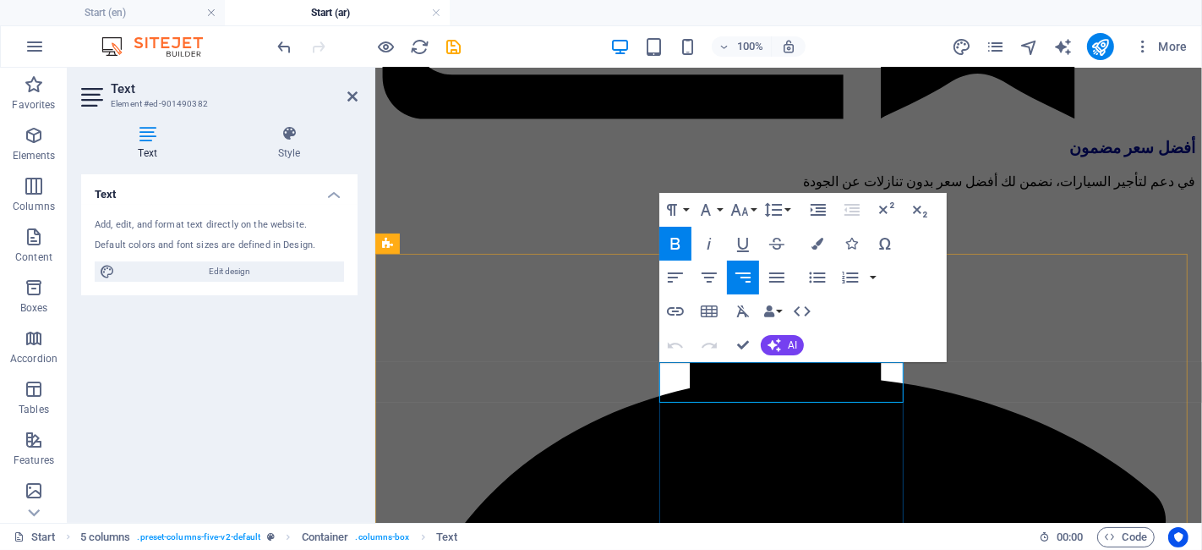
click at [754, 201] on button "Font Size" at bounding box center [743, 210] width 32 height 34
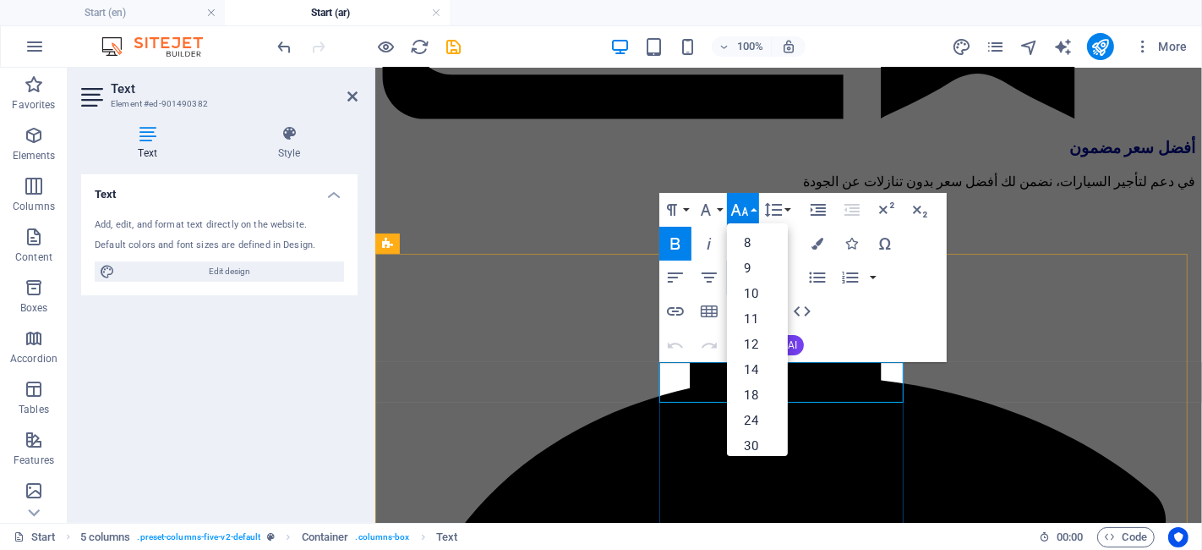
click at [748, 391] on link "18" at bounding box center [757, 394] width 61 height 25
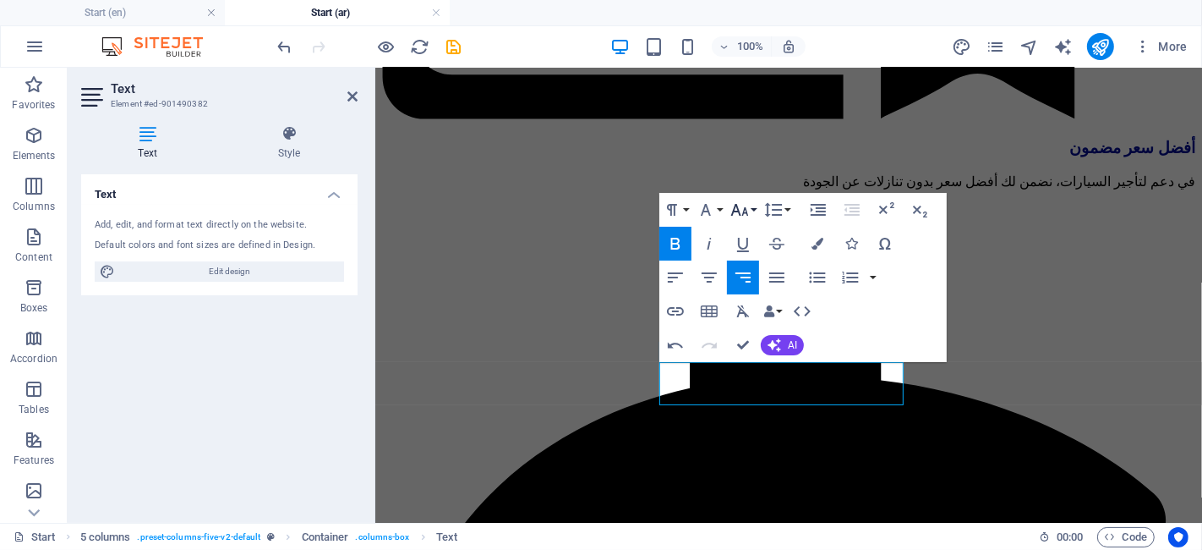
click at [741, 209] on icon "button" at bounding box center [740, 210] width 20 height 20
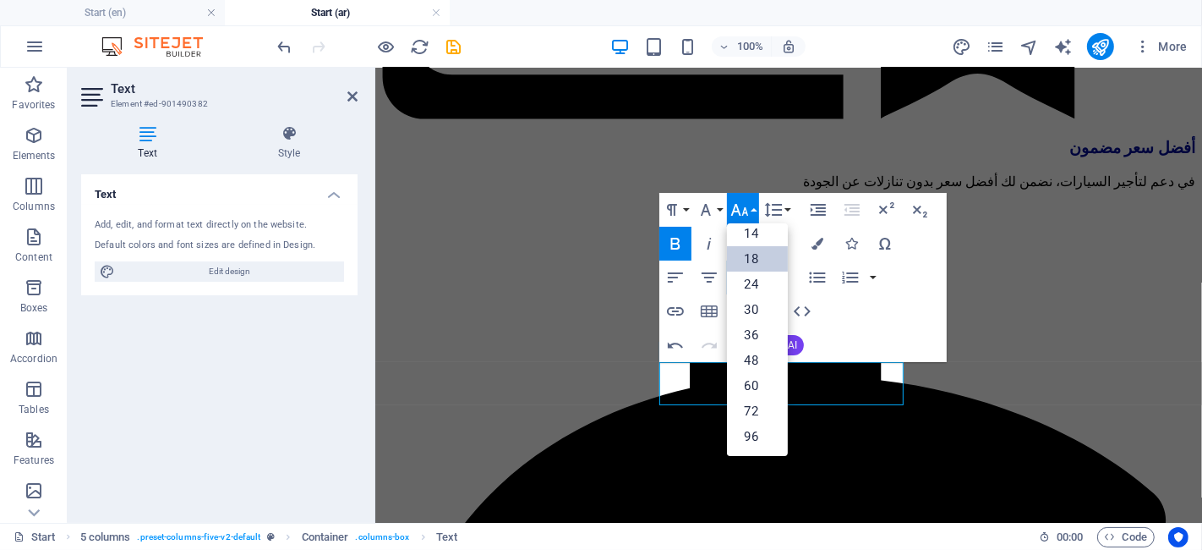
scroll to position [136, 0]
click at [758, 235] on link "14" at bounding box center [757, 233] width 61 height 25
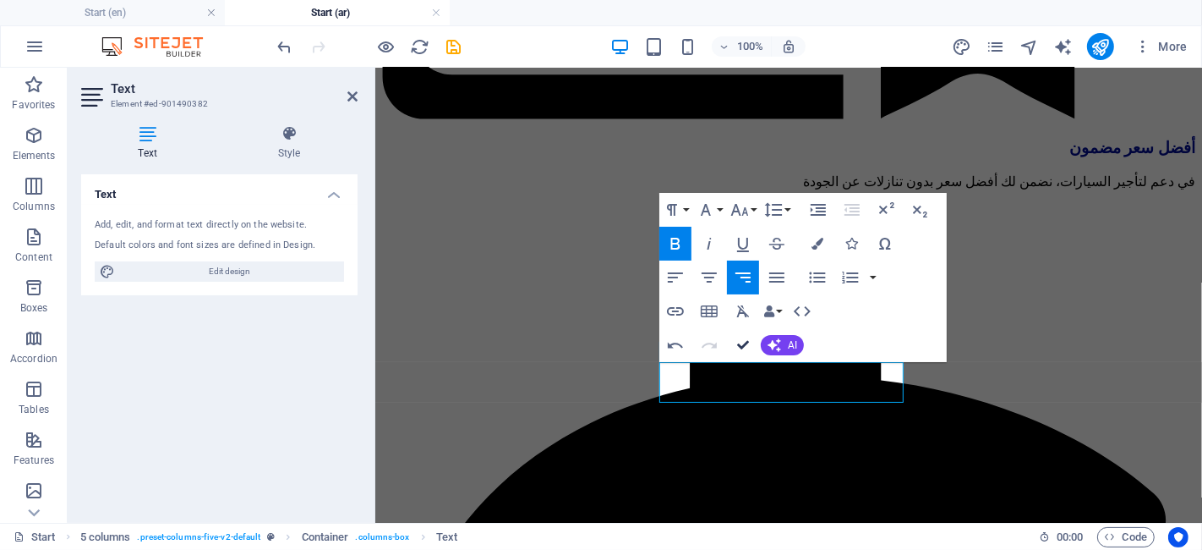
scroll to position [4427, 0]
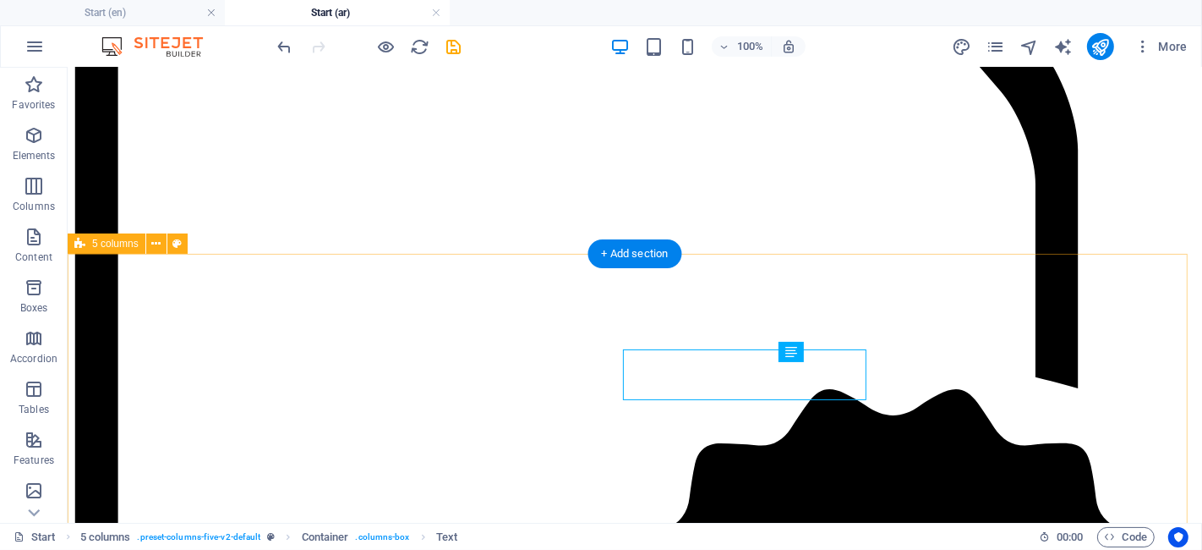
scroll to position [4427, 0]
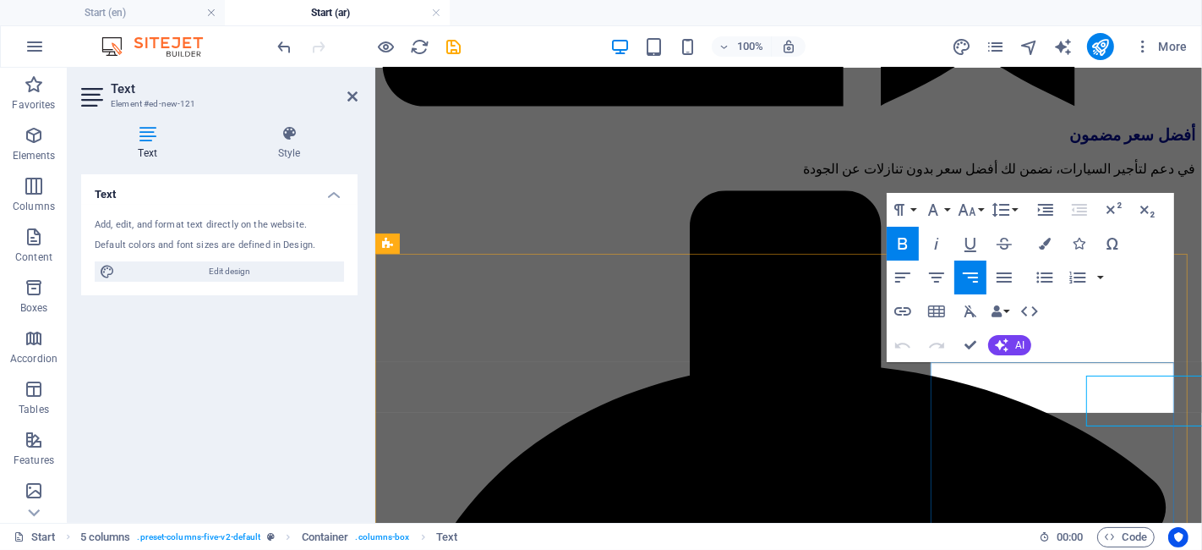
scroll to position [4414, 0]
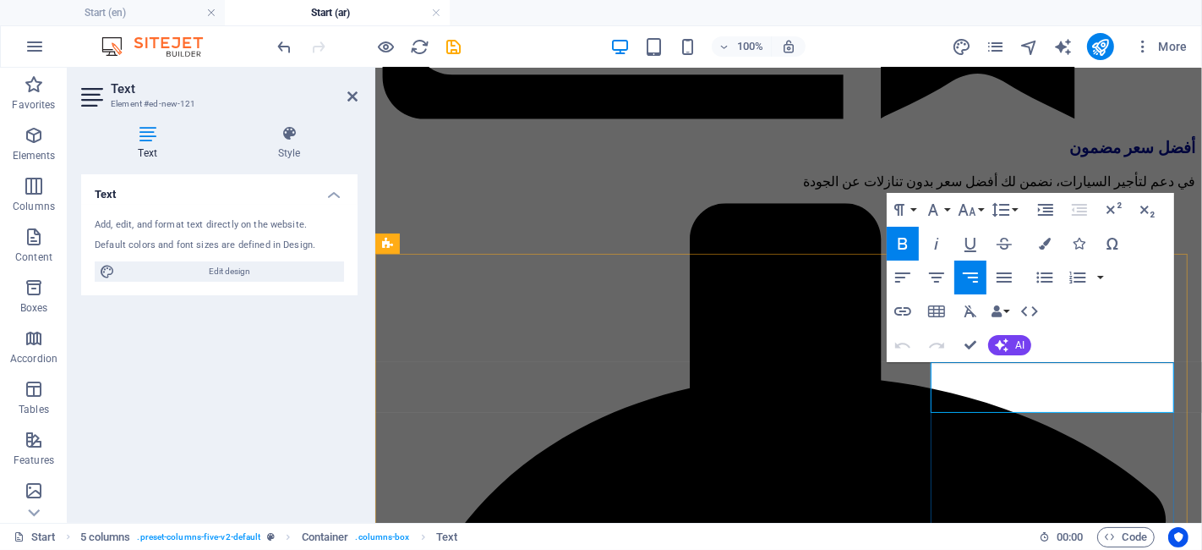
click at [979, 211] on button "Font Size" at bounding box center [971, 210] width 32 height 34
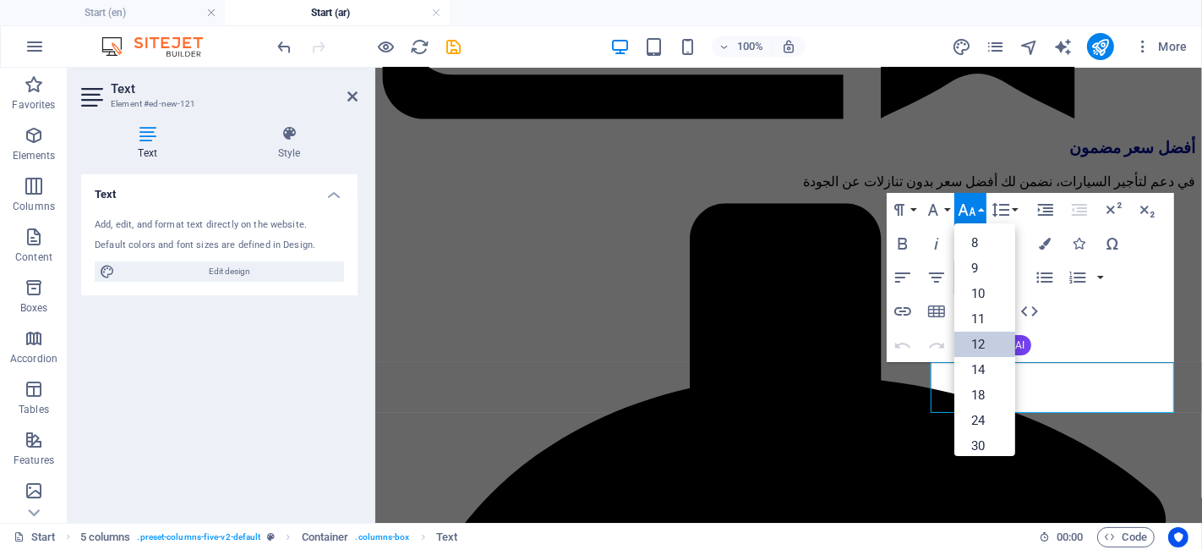
click at [983, 337] on link "12" at bounding box center [985, 343] width 61 height 25
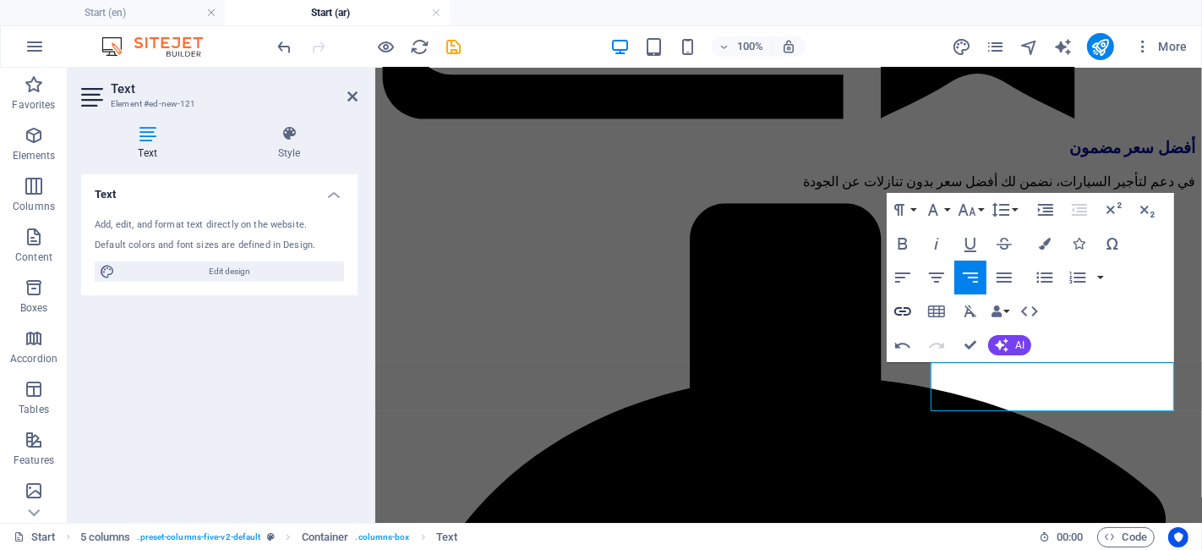
click at [910, 303] on icon "button" at bounding box center [903, 311] width 20 height 20
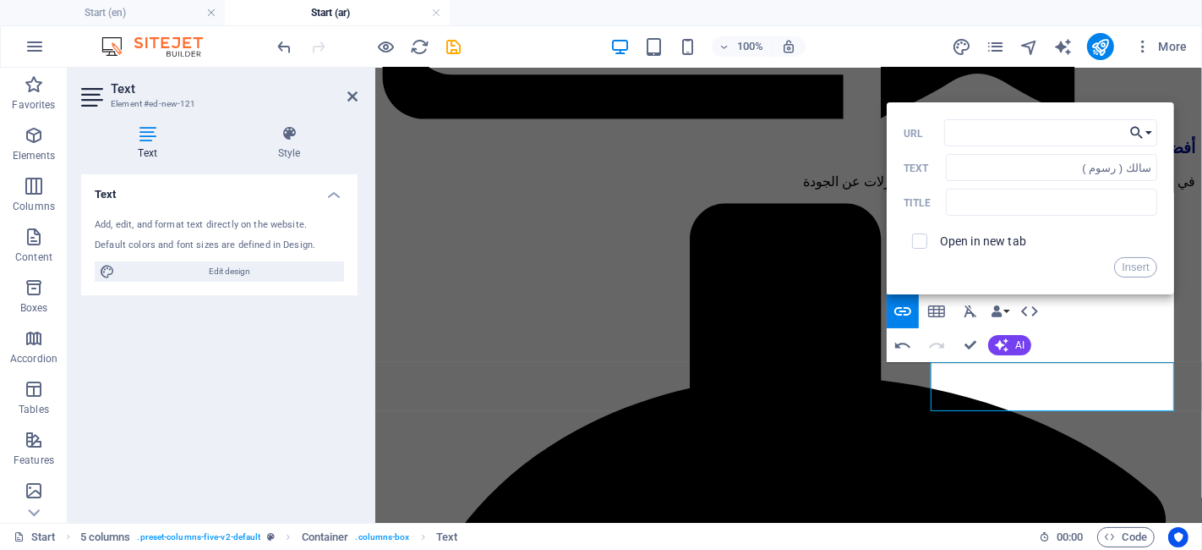
click at [1142, 132] on icon "button" at bounding box center [1137, 133] width 17 height 20
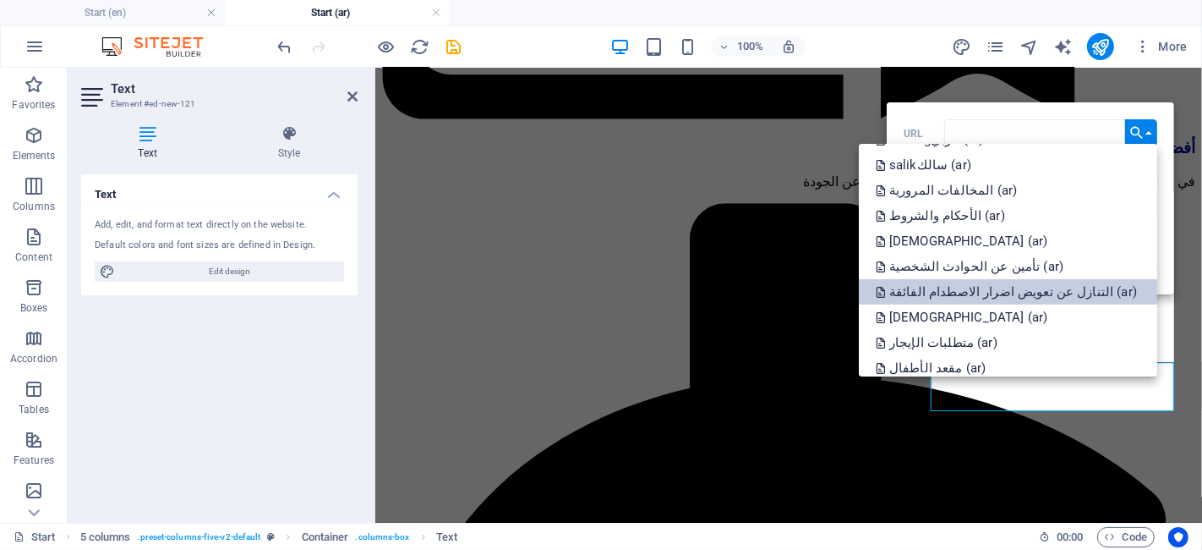
scroll to position [589, 0]
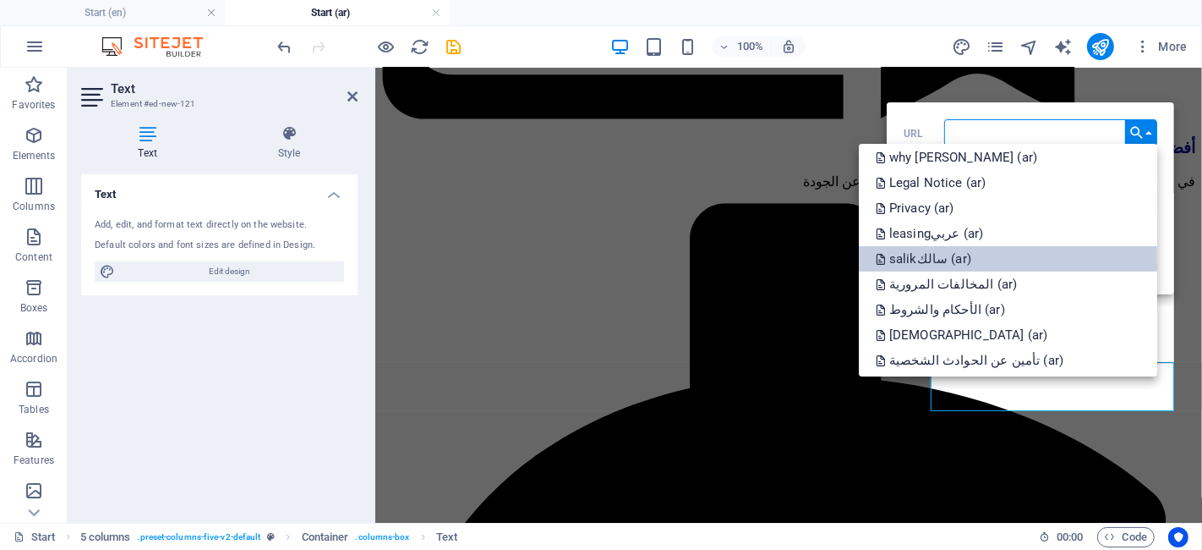
click at [975, 255] on p "salikسالك (ar)" at bounding box center [925, 258] width 99 height 25
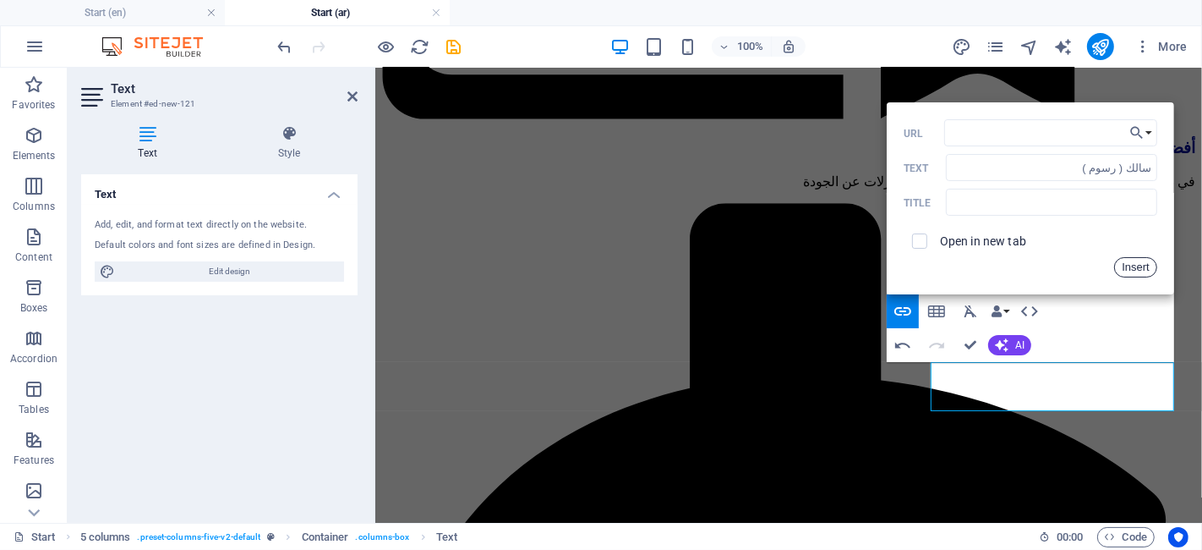
click at [1123, 267] on button "Insert" at bounding box center [1136, 267] width 43 height 20
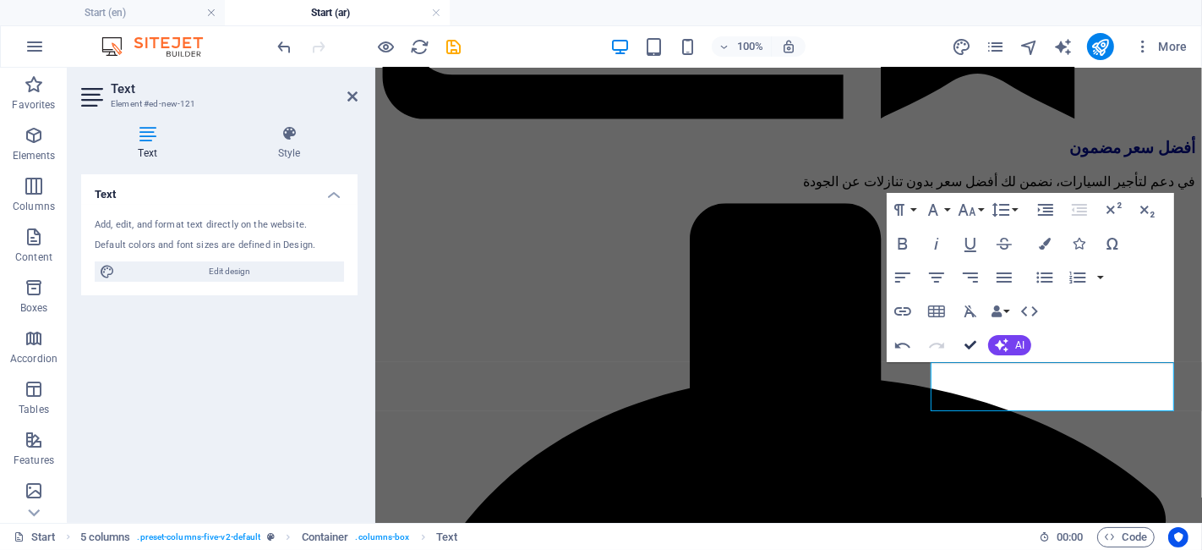
scroll to position [4427, 0]
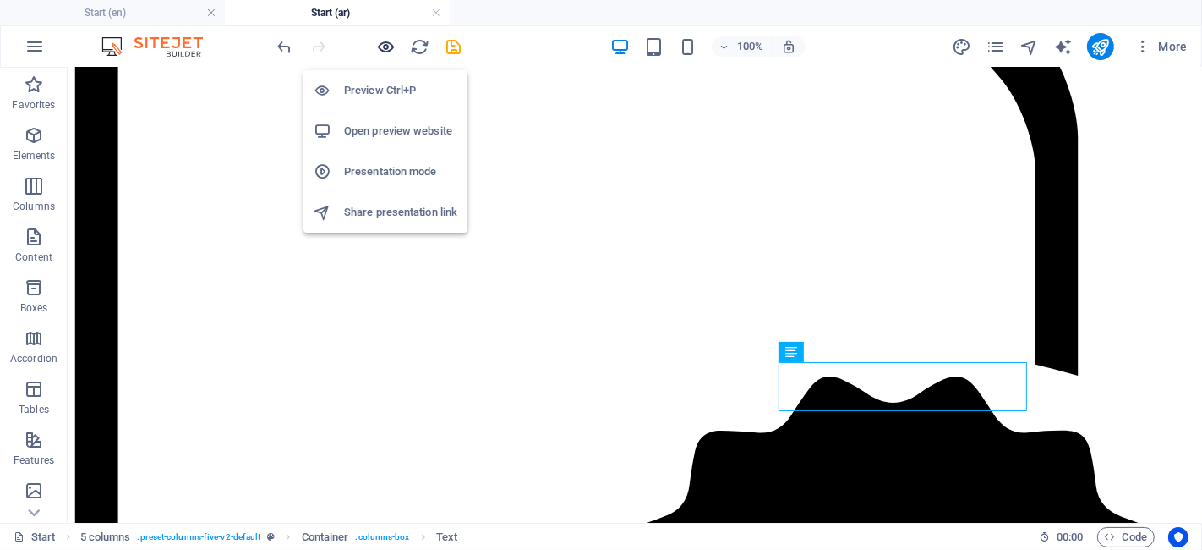
click at [0, 0] on icon "button" at bounding box center [0, 0] width 0 height 0
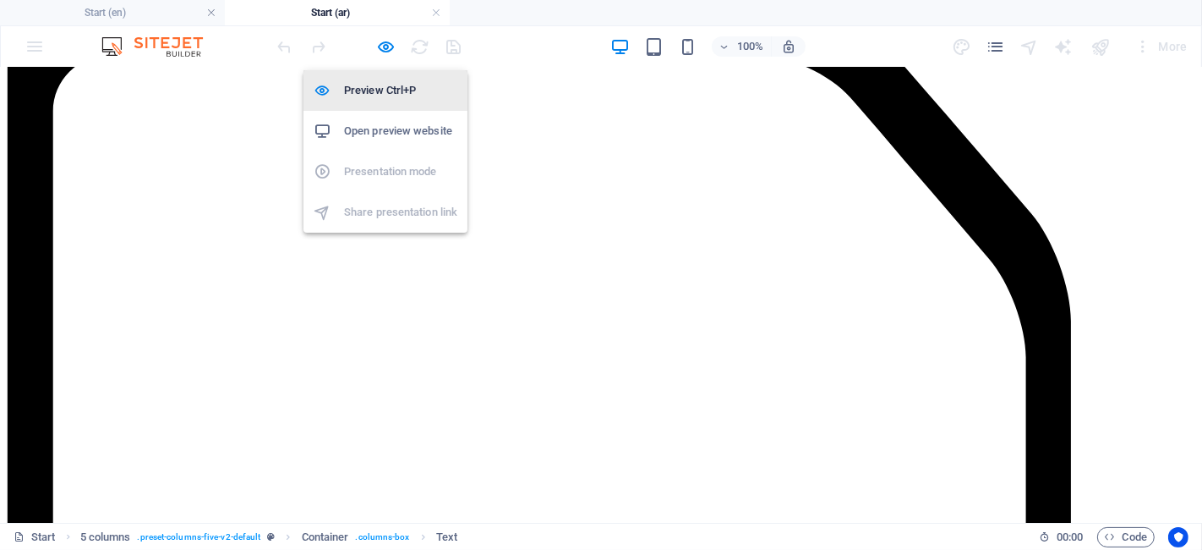
scroll to position [4426, 0]
click at [0, 0] on icon "button" at bounding box center [0, 0] width 0 height 0
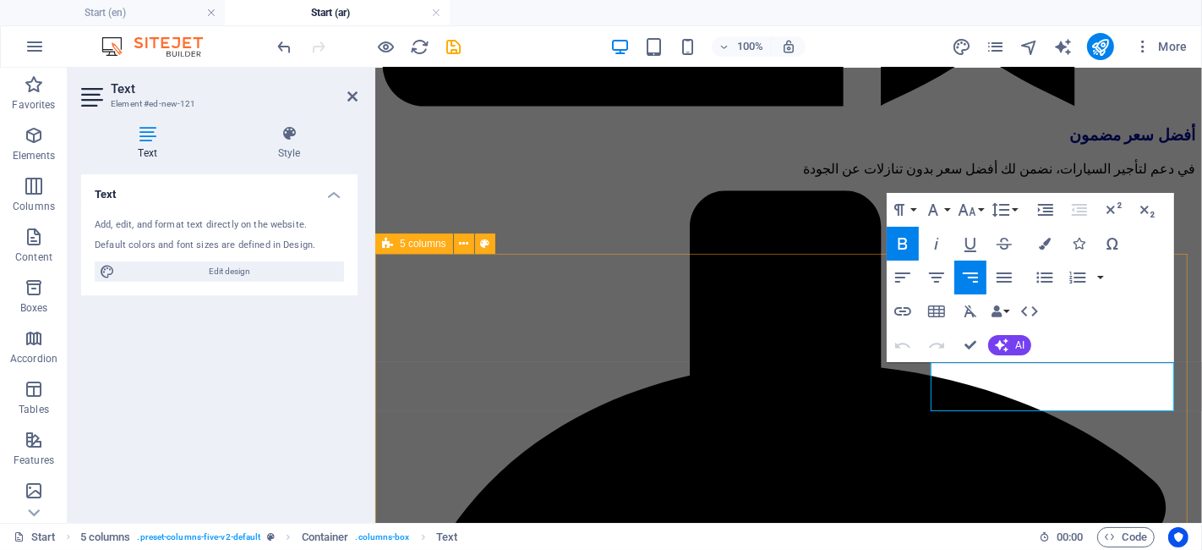
scroll to position [4414, 0]
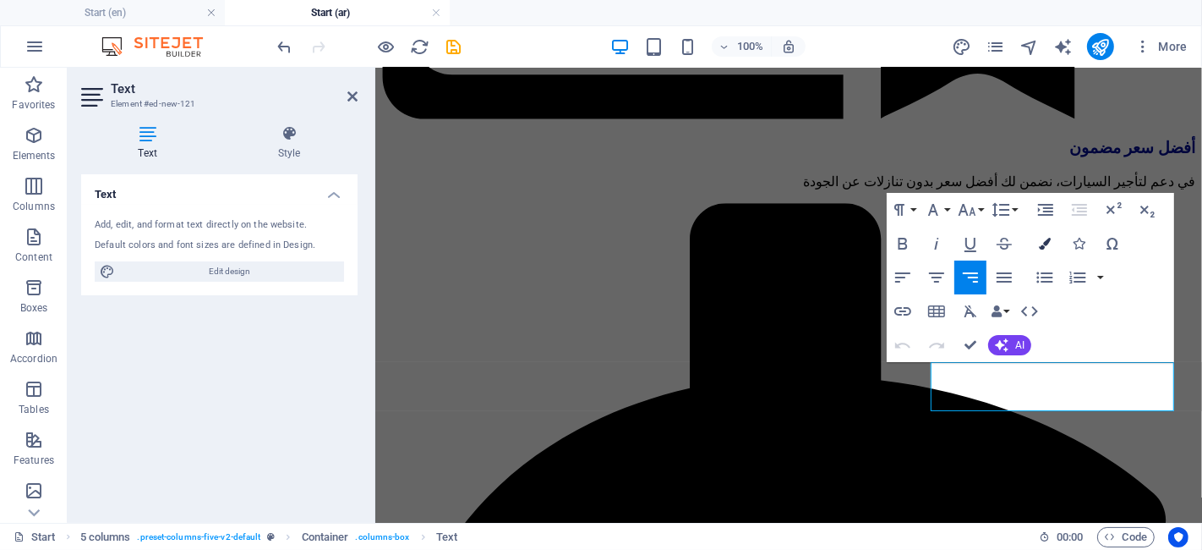
click at [1036, 247] on button "Colors" at bounding box center [1045, 244] width 32 height 34
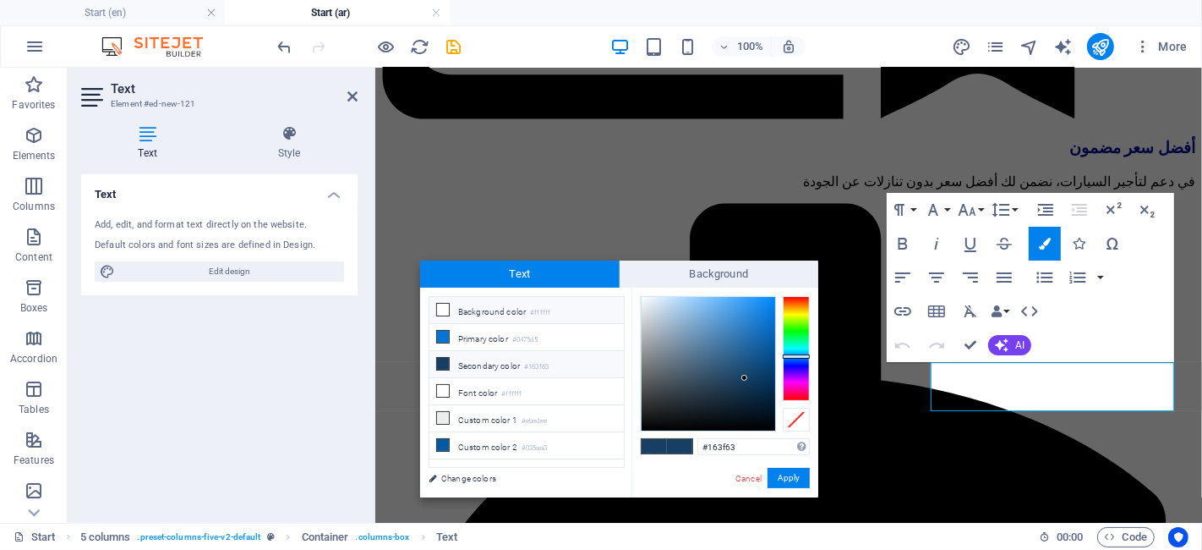
click at [595, 309] on li "Background color #ffffff" at bounding box center [527, 310] width 194 height 27
type input "#ffffff"
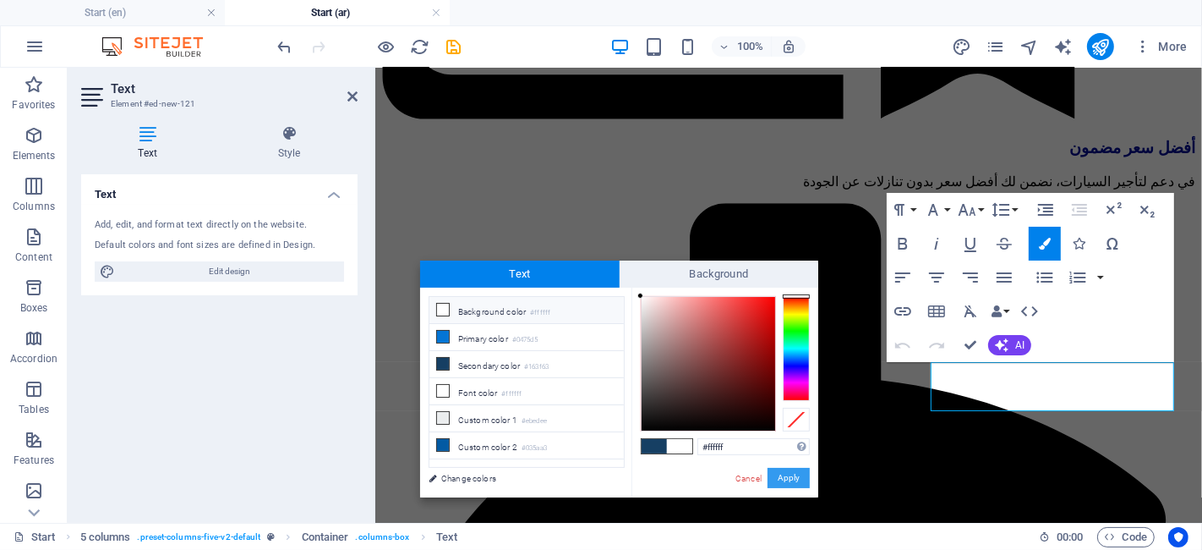
click at [790, 468] on button "Apply" at bounding box center [789, 478] width 42 height 20
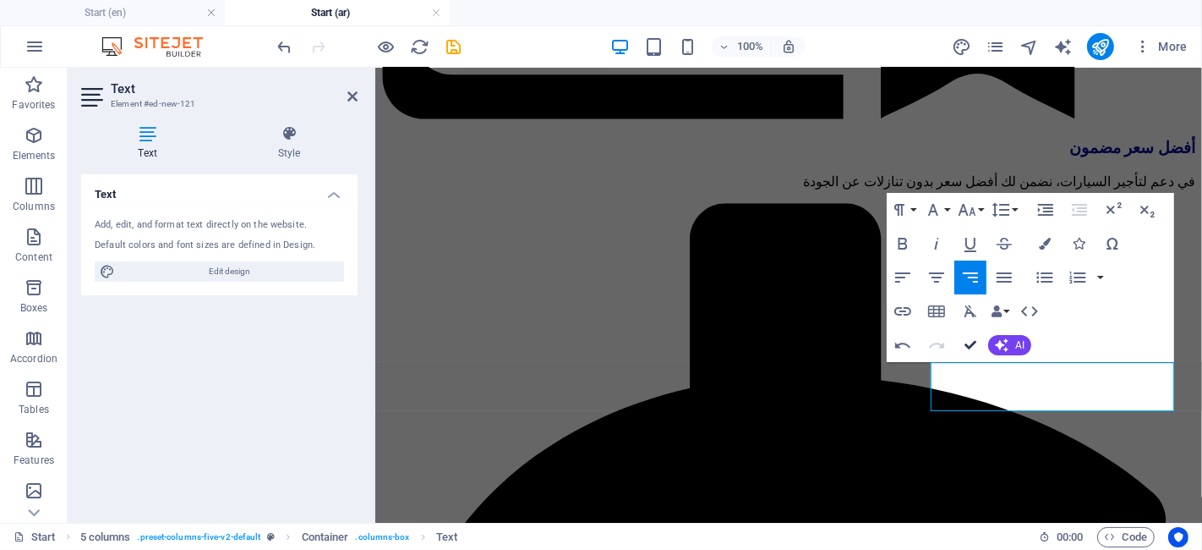
scroll to position [4427, 0]
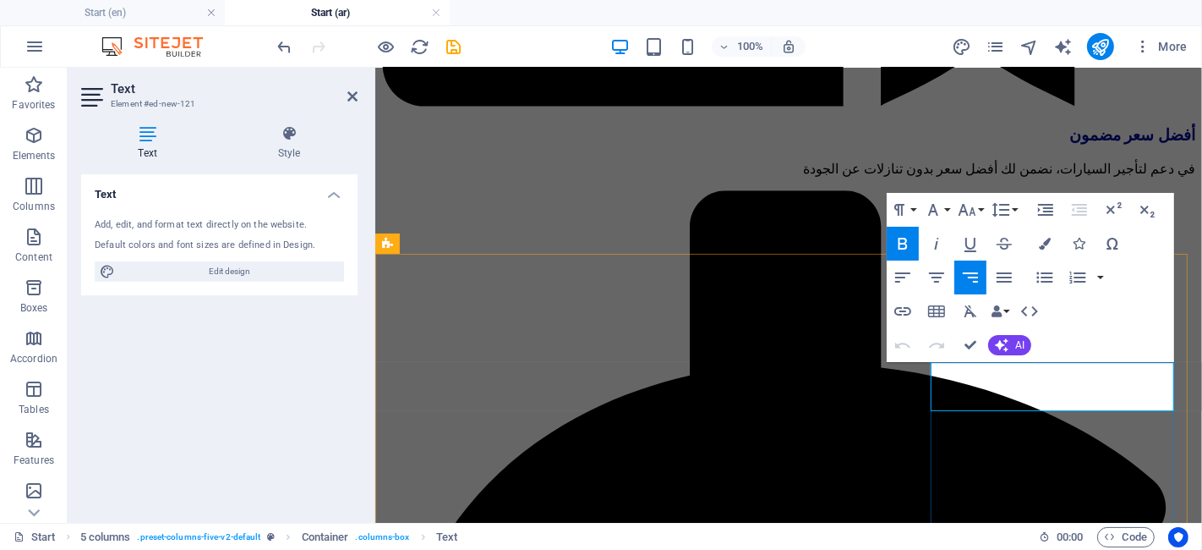
scroll to position [4414, 0]
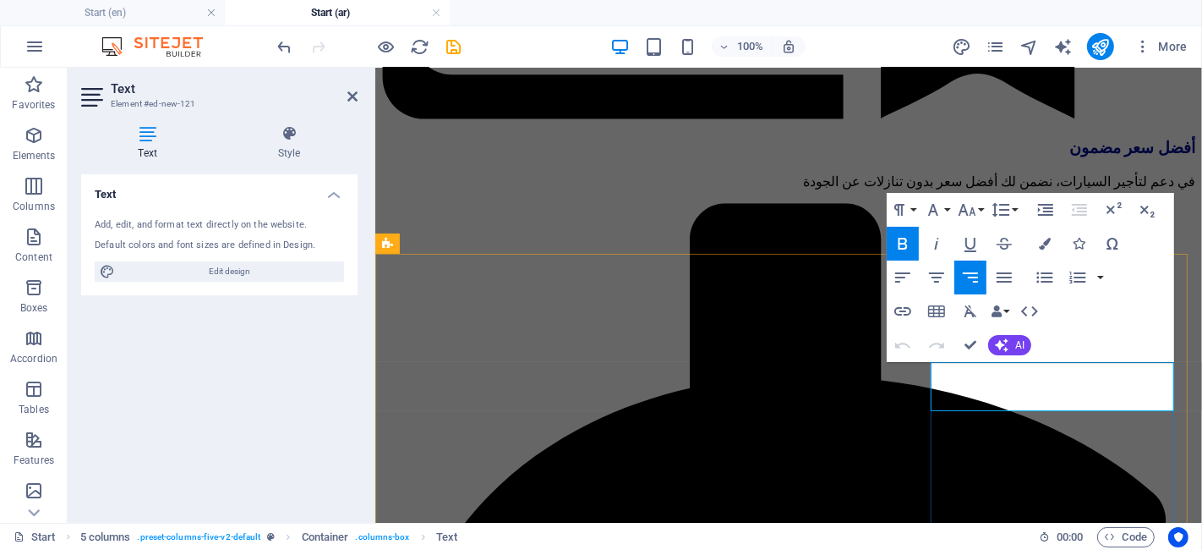
click at [975, 213] on icon "button" at bounding box center [967, 210] width 20 height 20
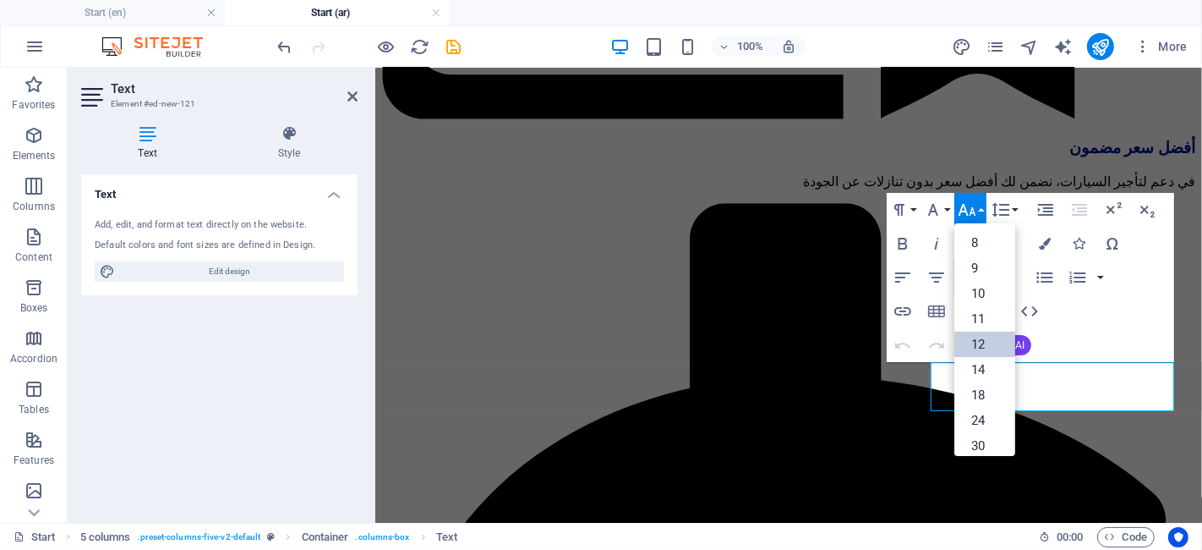
scroll to position [120, 0]
click at [1004, 209] on icon "button" at bounding box center [1002, 210] width 18 height 14
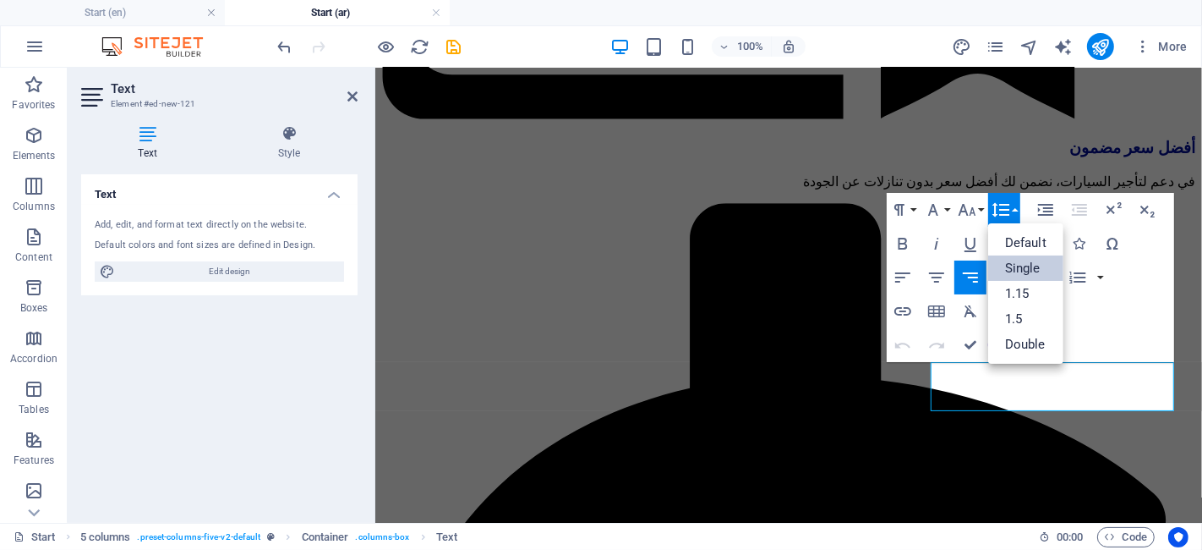
scroll to position [0, 0]
click at [1022, 237] on link "Default" at bounding box center [1026, 242] width 75 height 25
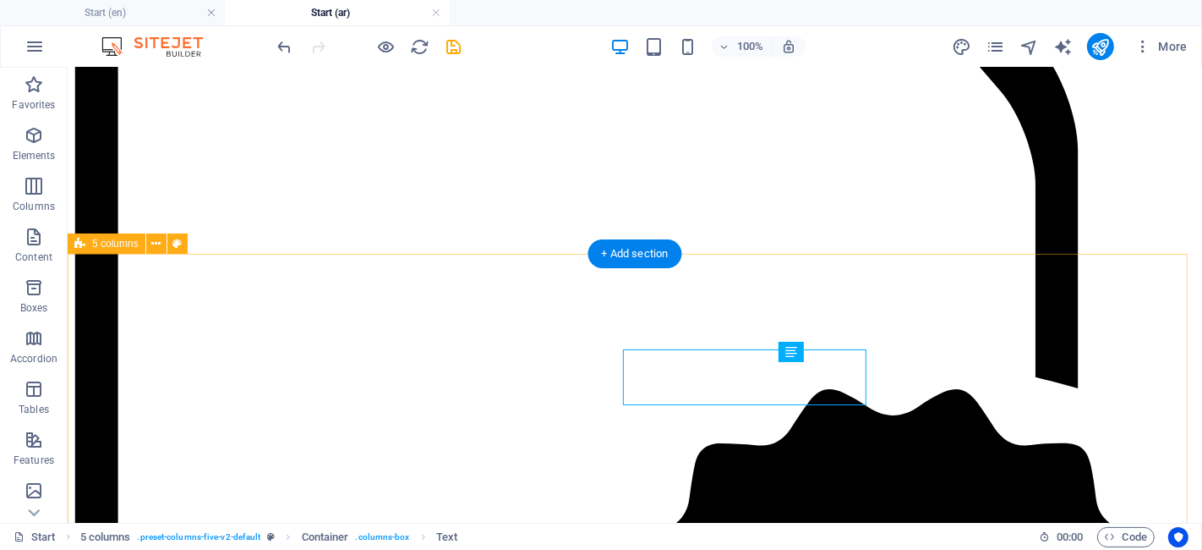
scroll to position [4427, 0]
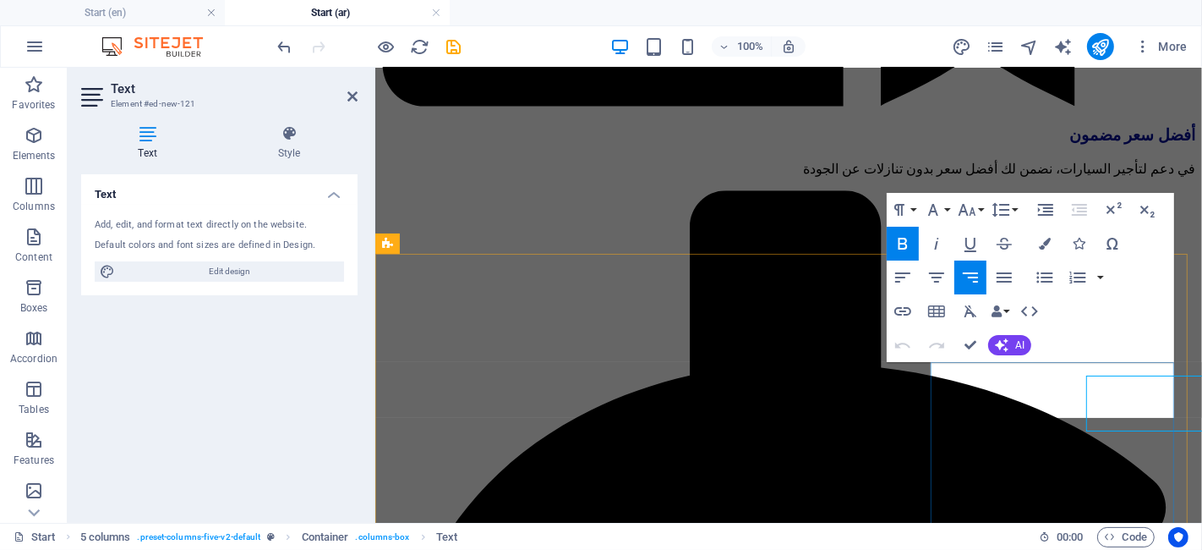
scroll to position [4414, 0]
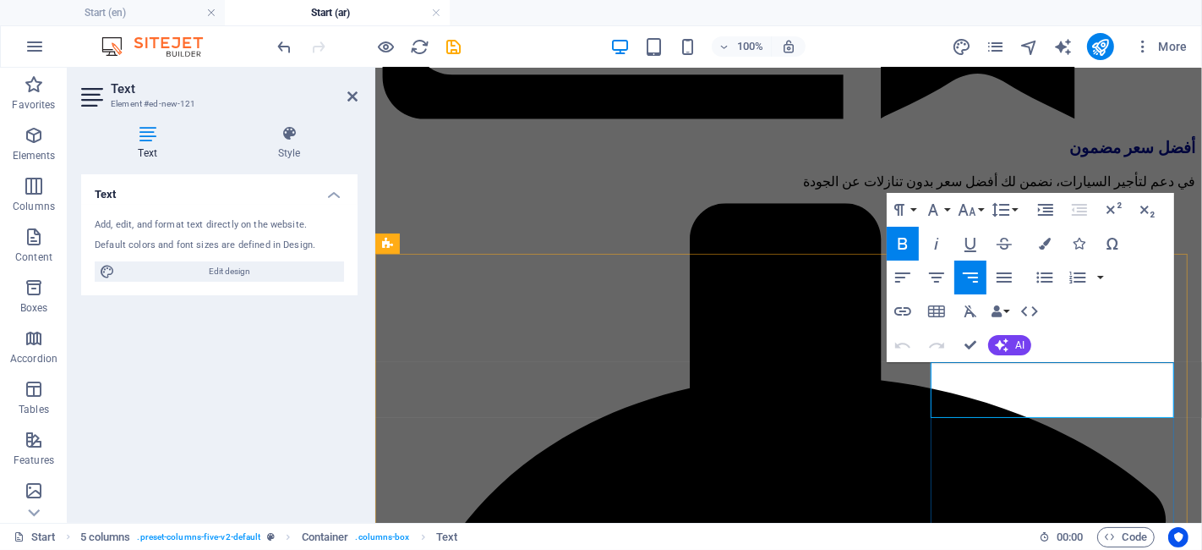
click at [980, 211] on button "Font Size" at bounding box center [971, 210] width 32 height 34
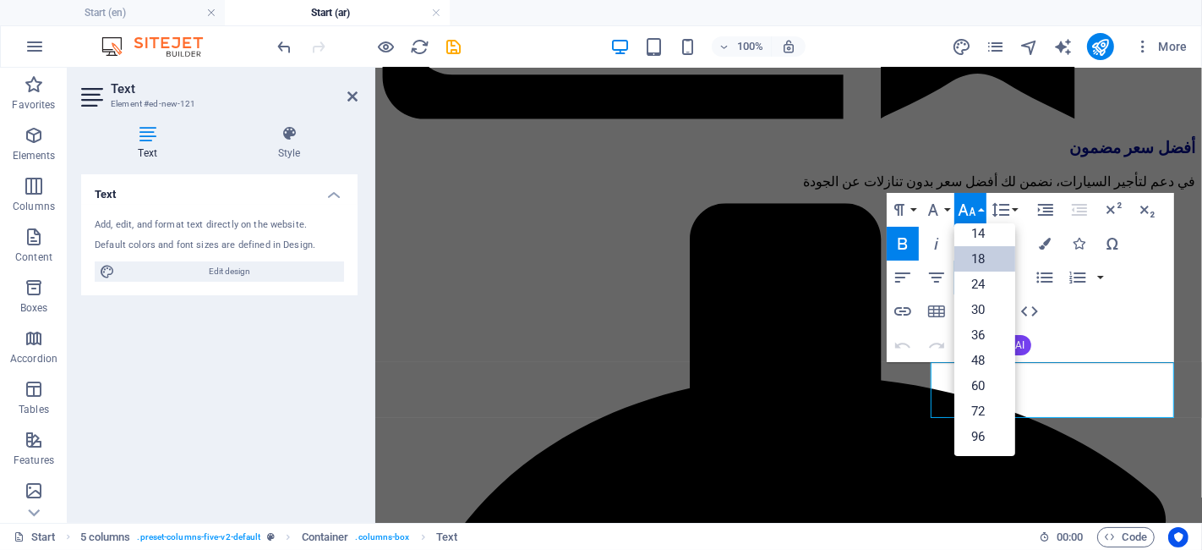
scroll to position [136, 0]
click at [996, 210] on icon "button" at bounding box center [1001, 210] width 20 height 20
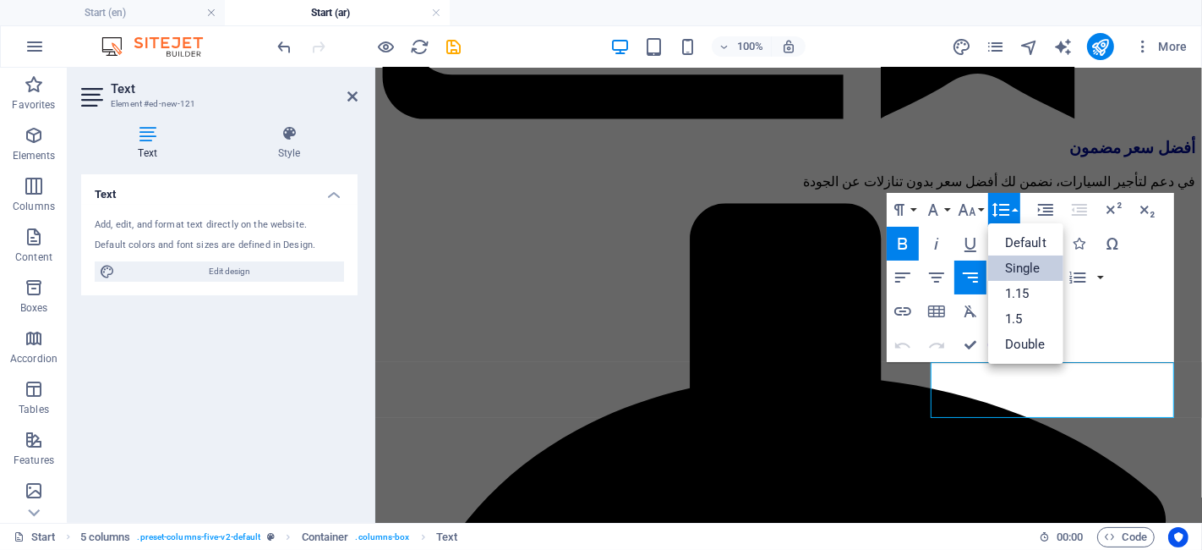
scroll to position [0, 0]
click at [1016, 237] on link "Default" at bounding box center [1026, 242] width 75 height 25
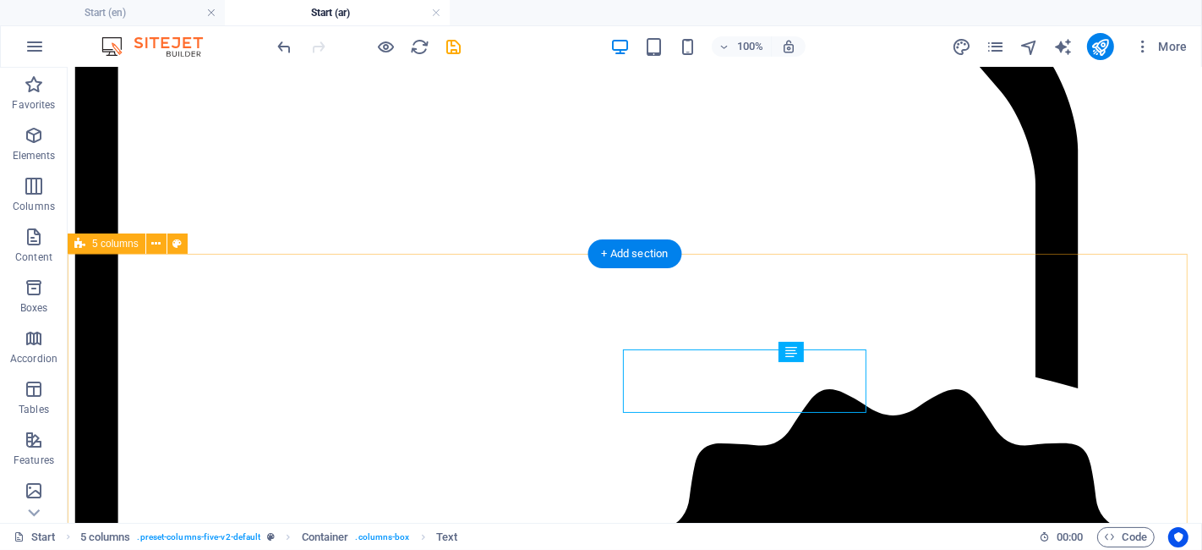
scroll to position [4427, 0]
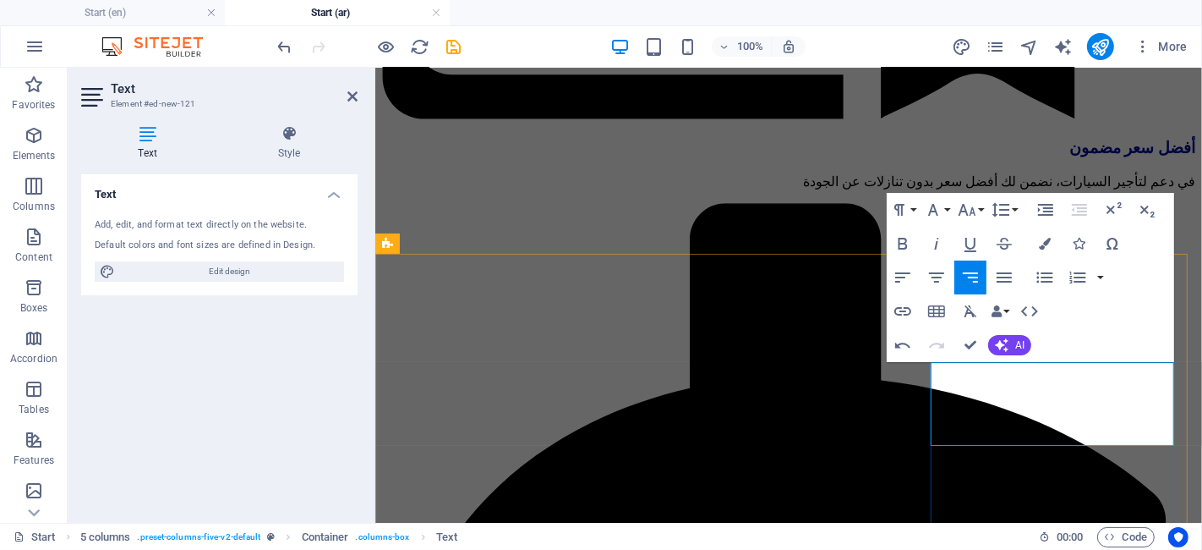
click at [902, 311] on icon "button" at bounding box center [903, 311] width 17 height 8
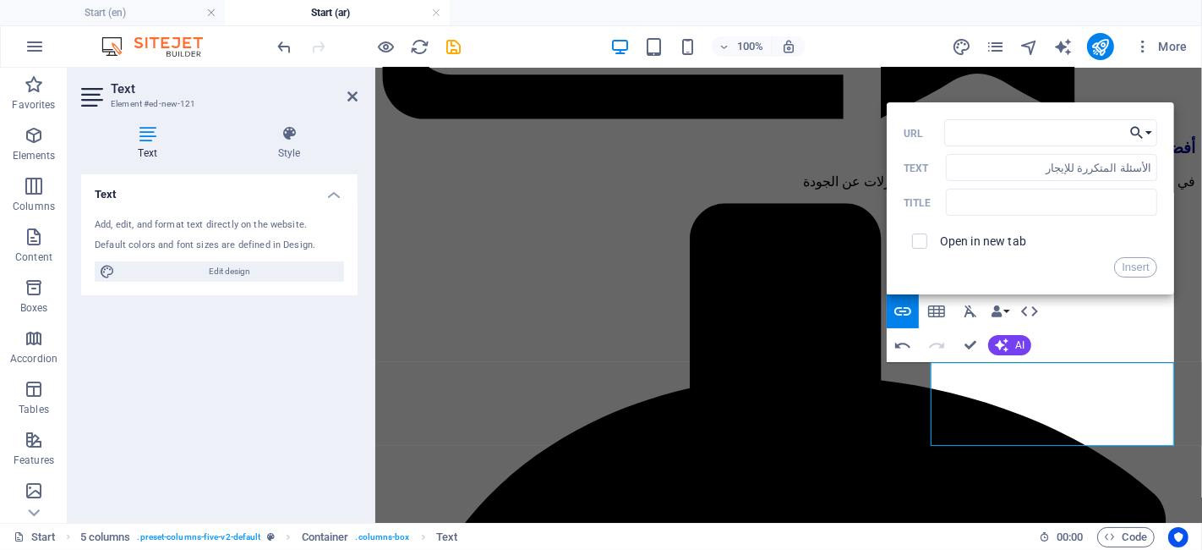
click at [1143, 141] on icon "button" at bounding box center [1137, 133] width 17 height 20
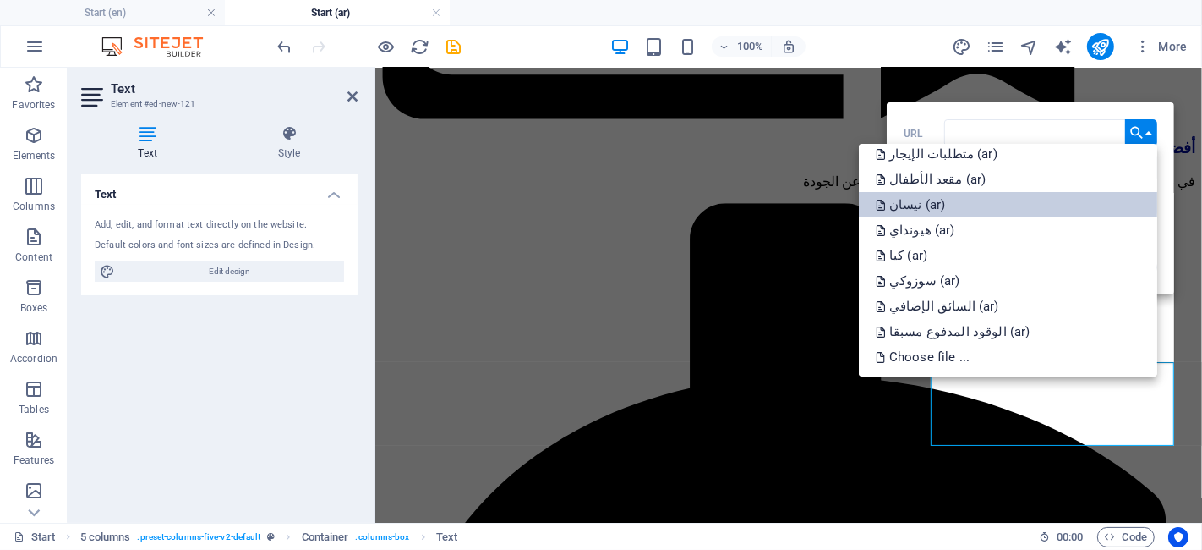
scroll to position [778, 0]
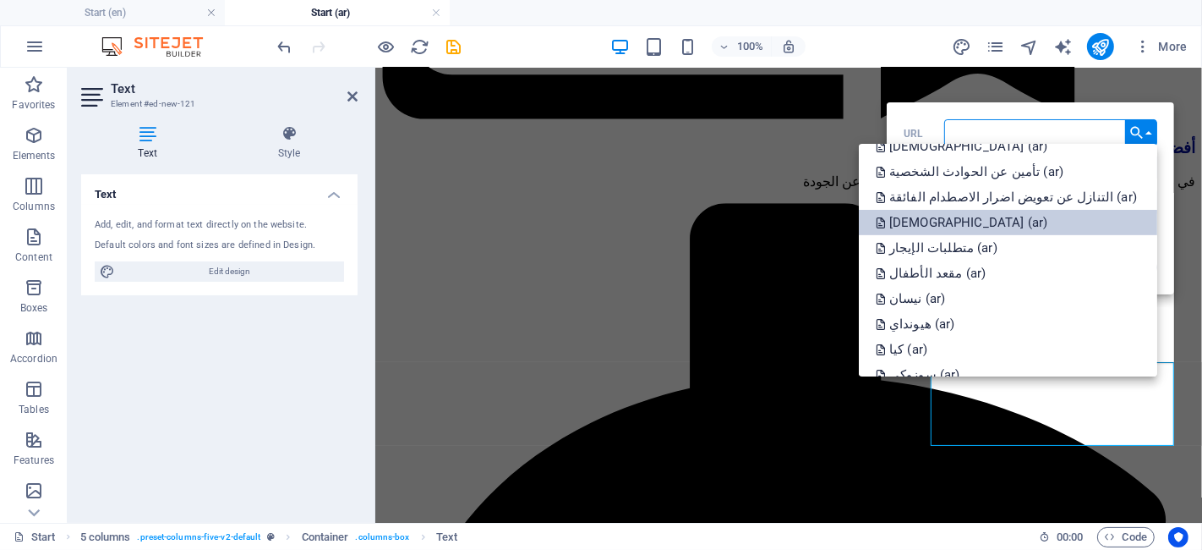
click at [990, 218] on p "[DEMOGRAPHIC_DATA] (ar)" at bounding box center [963, 222] width 175 height 25
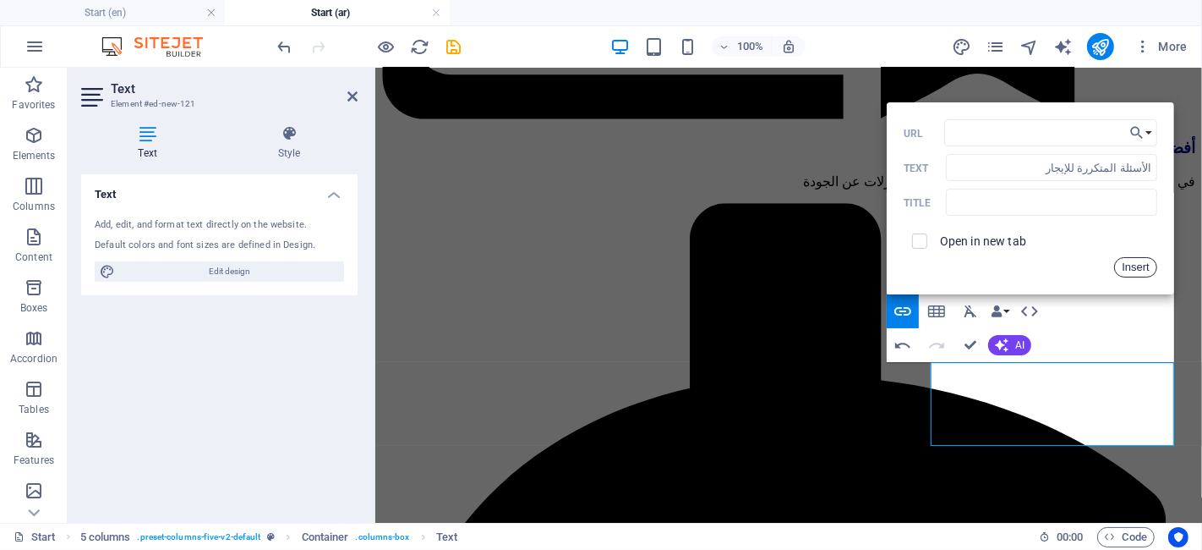
click at [1134, 264] on button "Insert" at bounding box center [1136, 267] width 43 height 20
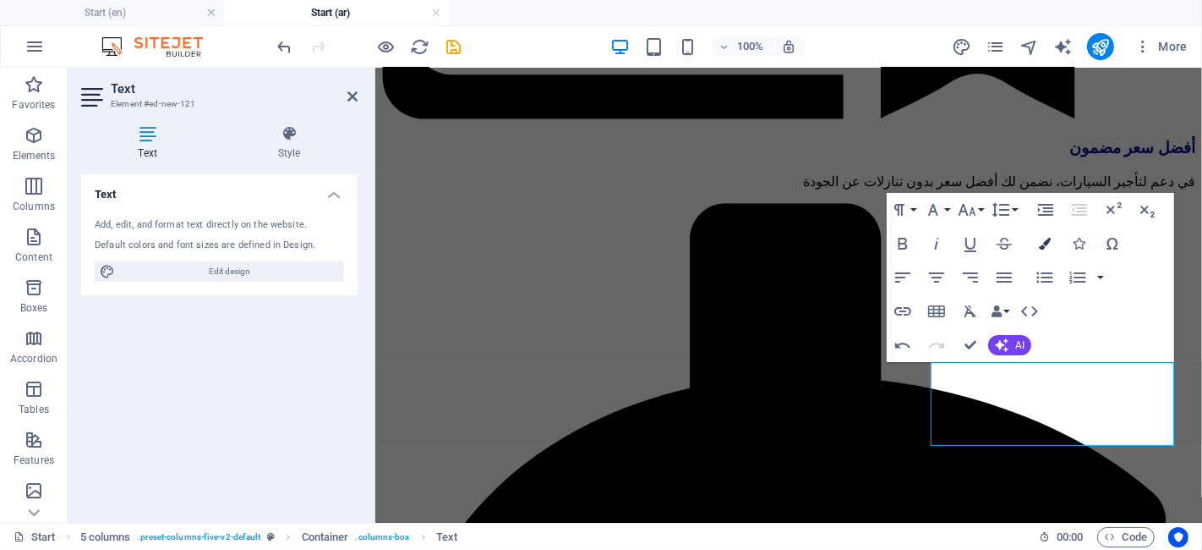
click at [1050, 252] on button "Colors" at bounding box center [1045, 244] width 32 height 34
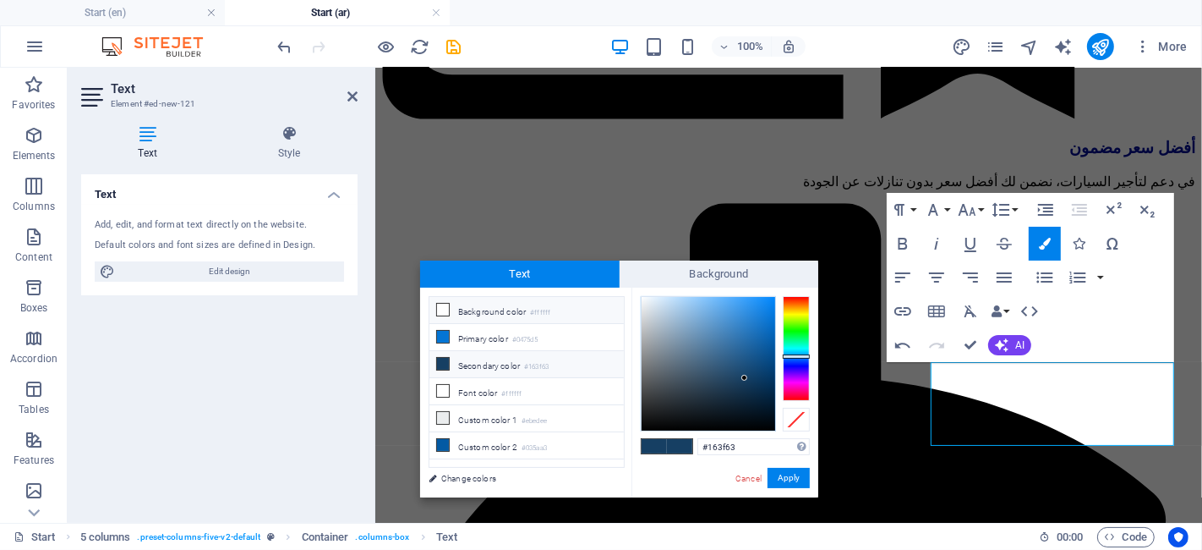
click at [592, 304] on li "Background color #ffffff" at bounding box center [527, 310] width 194 height 27
type input "#ffffff"
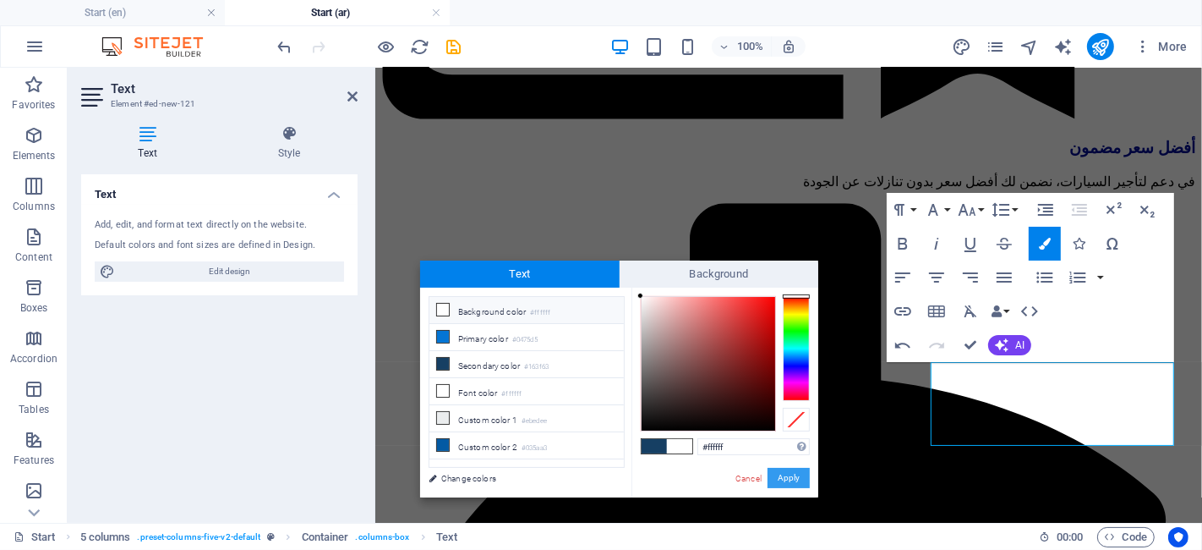
click at [795, 479] on button "Apply" at bounding box center [789, 478] width 42 height 20
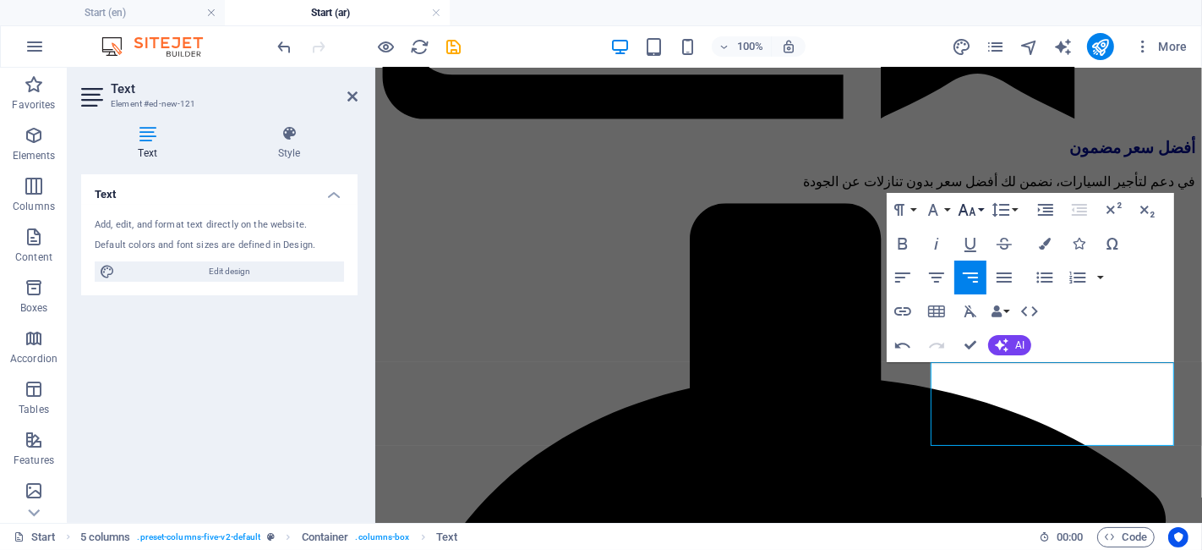
click at [964, 209] on icon "button" at bounding box center [967, 210] width 20 height 20
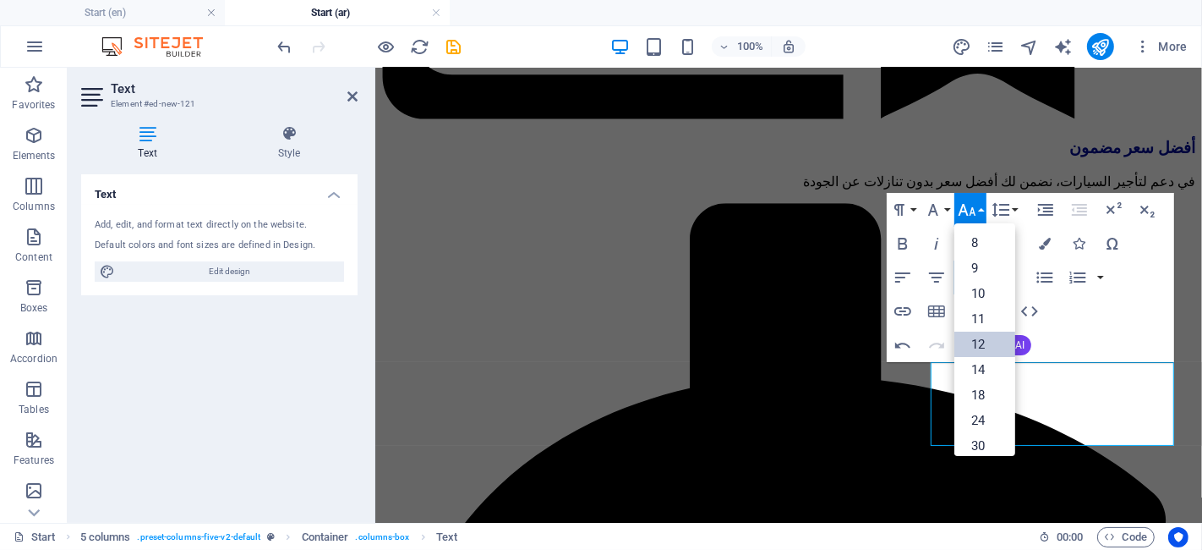
click at [978, 342] on link "12" at bounding box center [985, 343] width 61 height 25
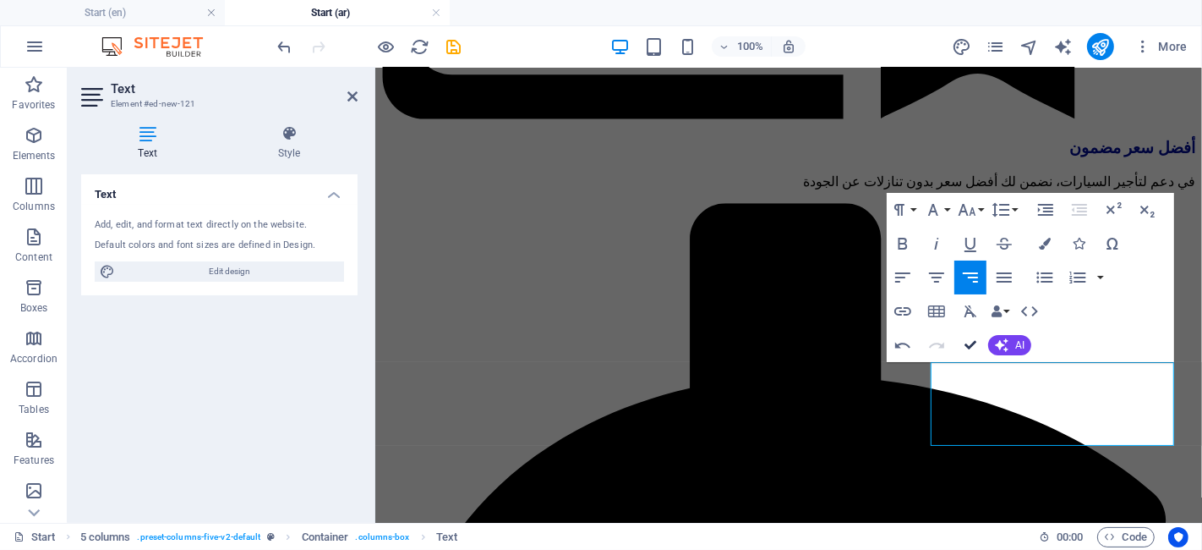
scroll to position [4427, 0]
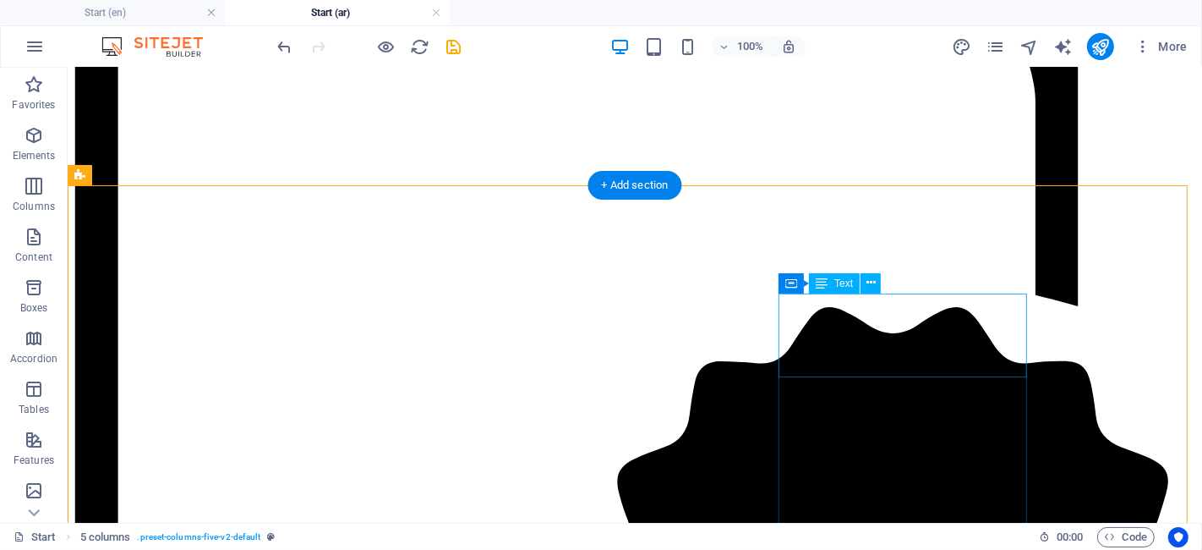
scroll to position [4521, 0]
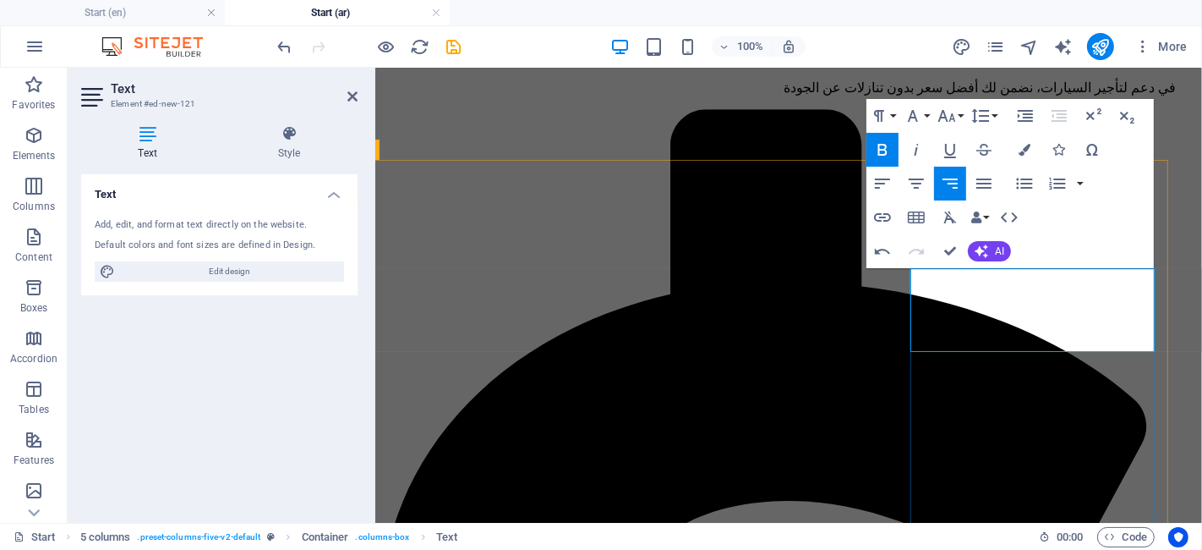
click at [1021, 153] on icon "button" at bounding box center [1025, 150] width 12 height 12
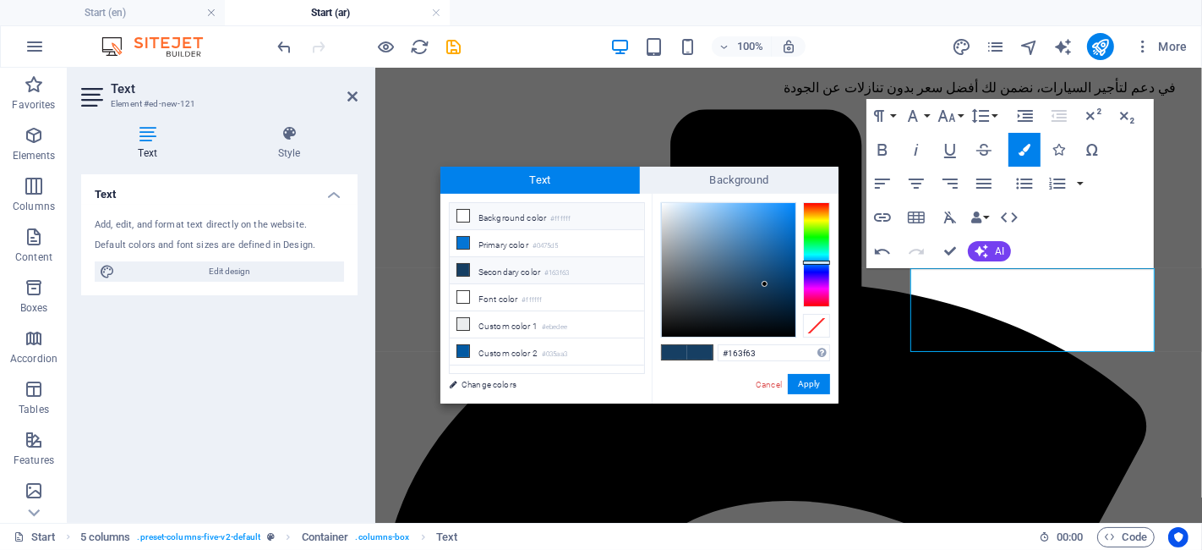
click at [519, 226] on li "Background color #ffffff" at bounding box center [547, 216] width 194 height 27
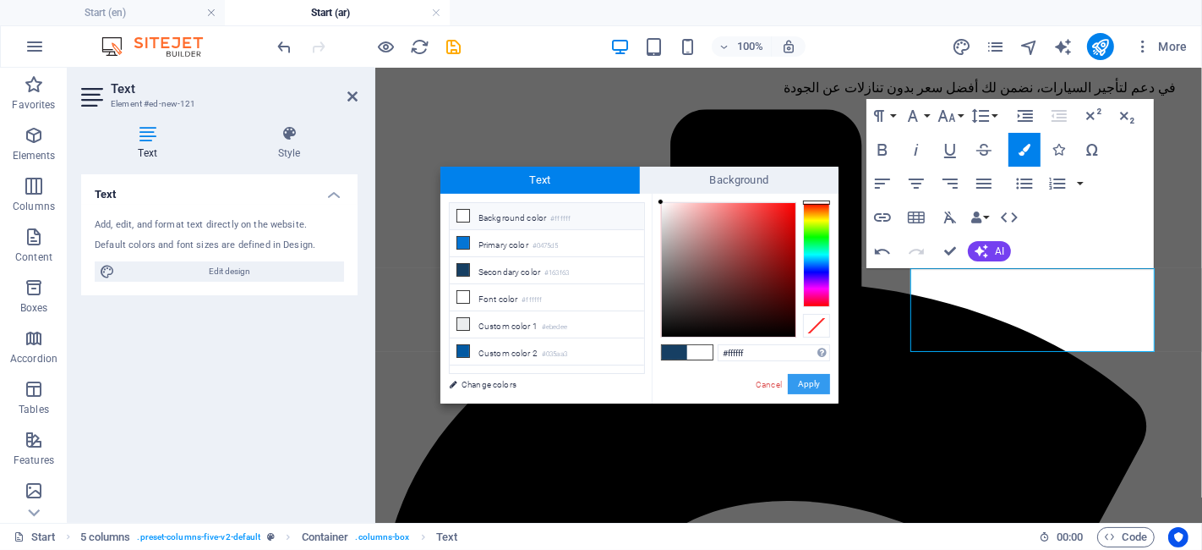
click at [808, 384] on button "Apply" at bounding box center [809, 384] width 42 height 20
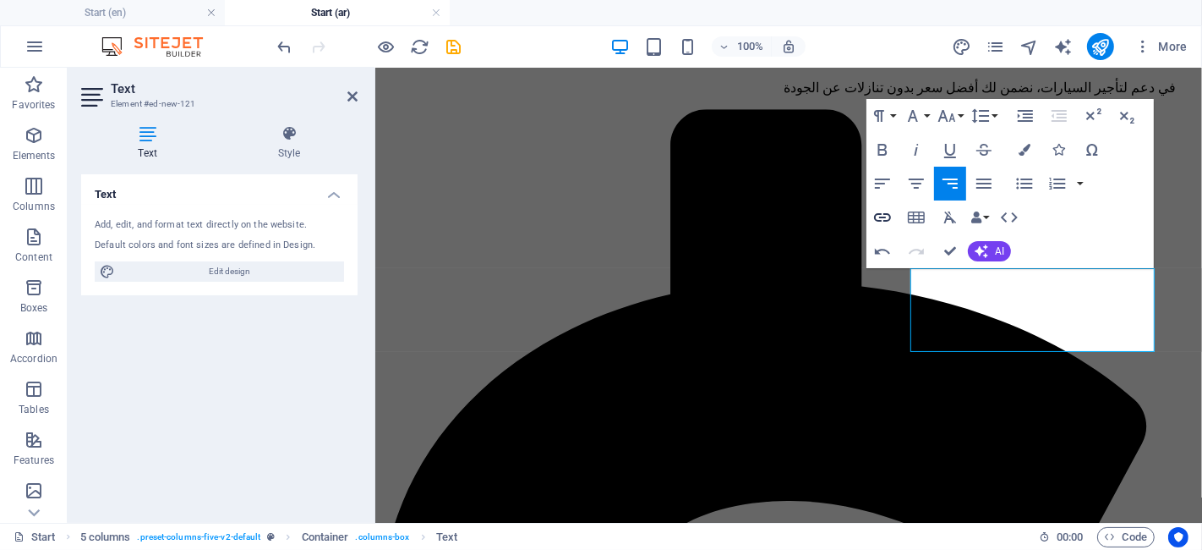
click at [879, 223] on icon "button" at bounding box center [883, 217] width 20 height 20
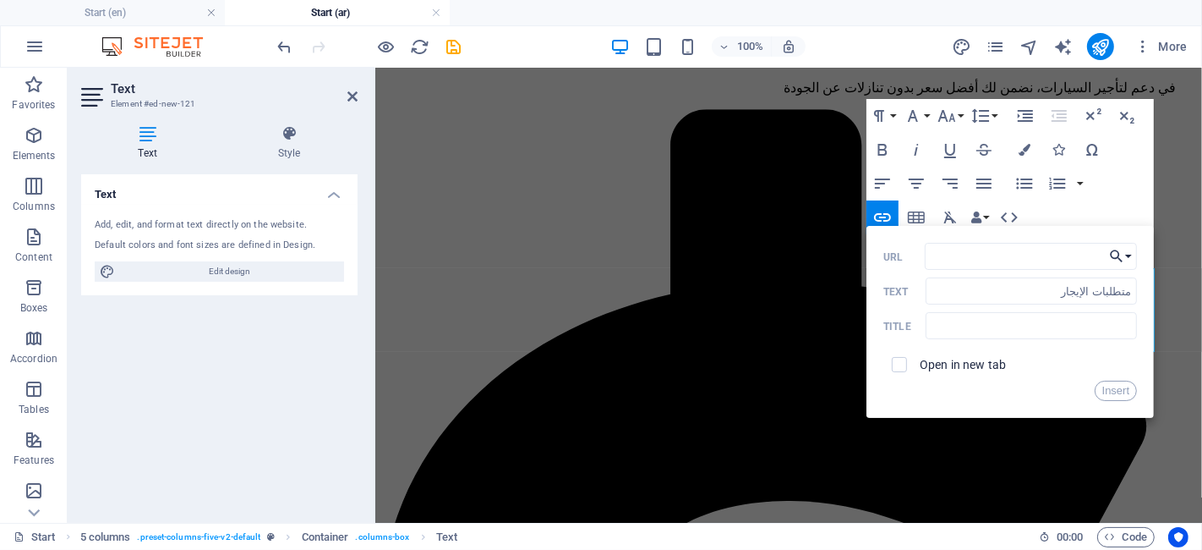
click at [1120, 260] on icon "button" at bounding box center [1117, 256] width 13 height 13
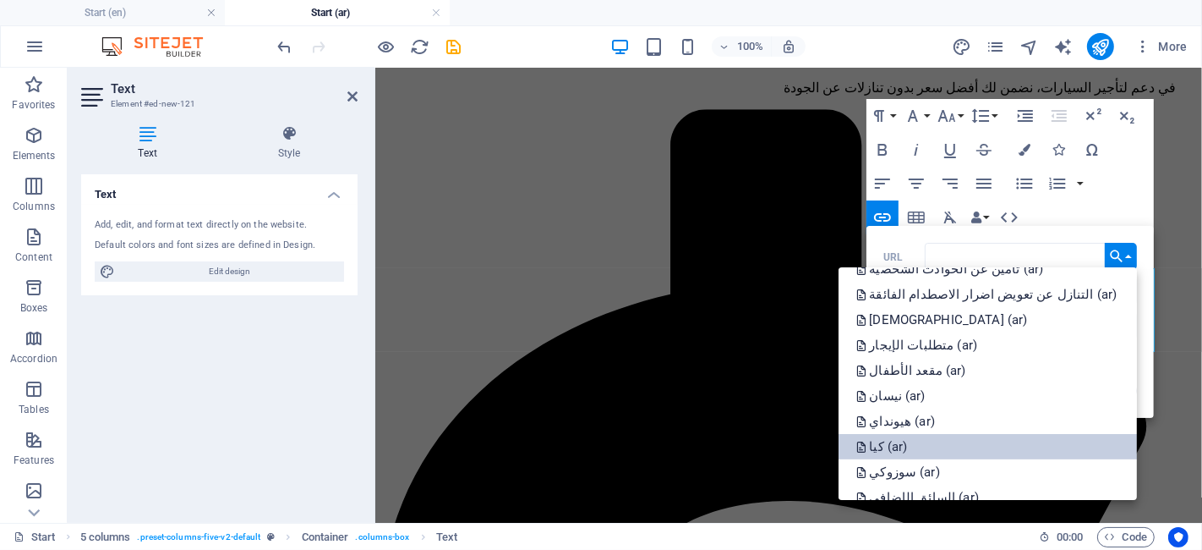
scroll to position [778, 0]
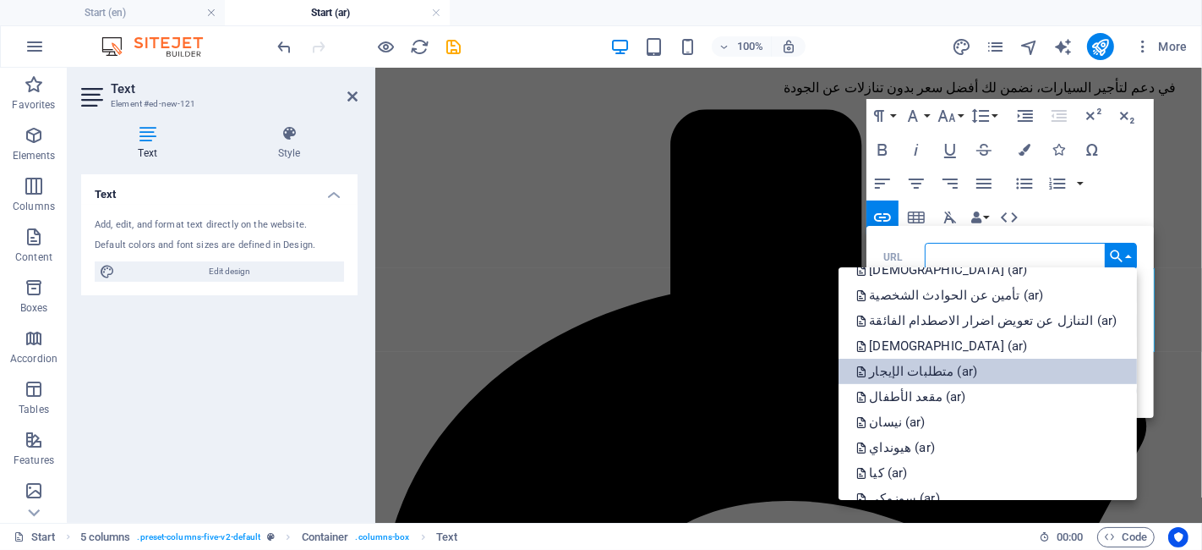
click at [981, 370] on p "متطلبات الإيجار (ar)" at bounding box center [918, 371] width 125 height 25
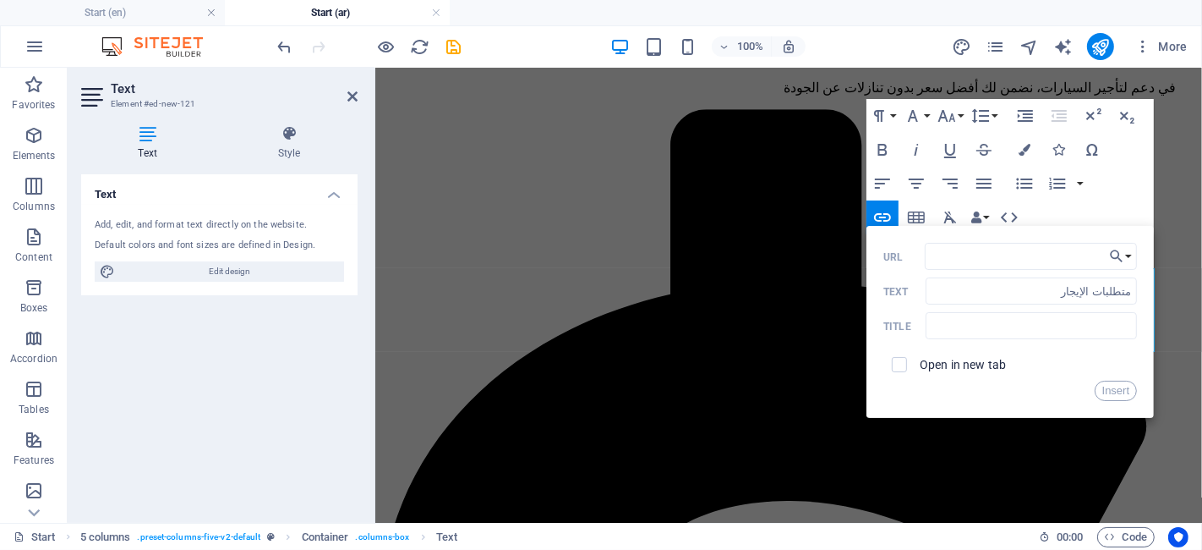
click at [1109, 380] on div "Open in new tab" at bounding box center [1011, 364] width 254 height 32
click at [1113, 387] on button "Insert" at bounding box center [1116, 391] width 43 height 20
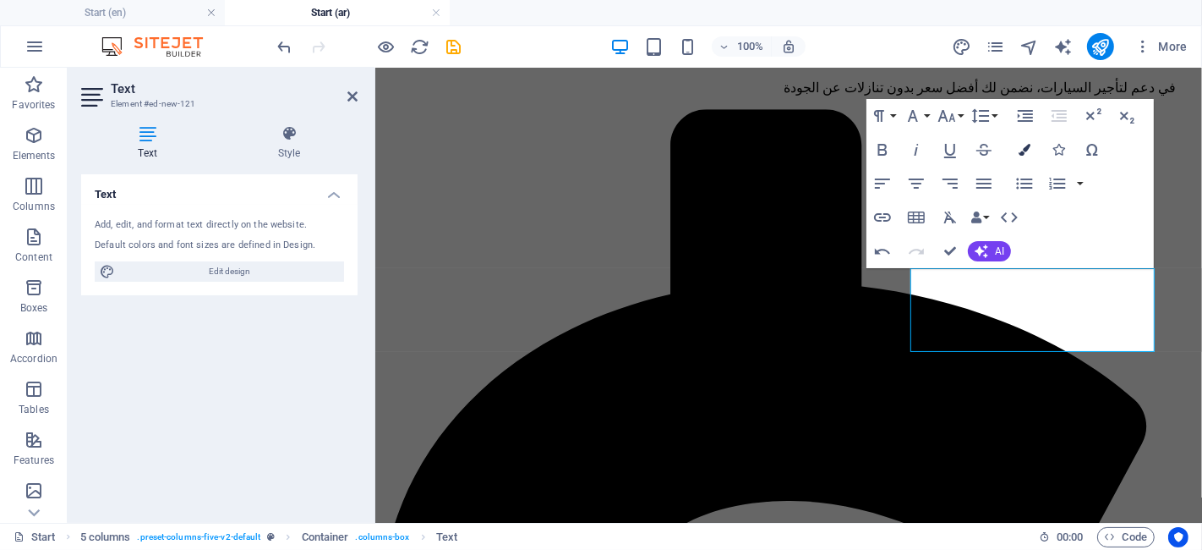
click at [1021, 146] on icon "button" at bounding box center [1025, 150] width 12 height 12
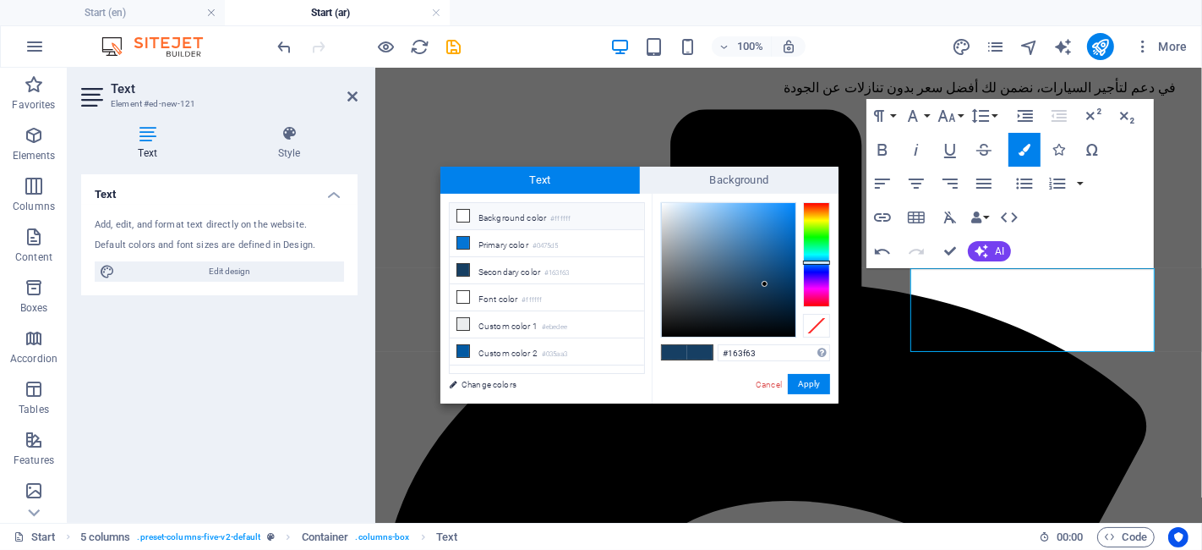
click at [568, 227] on li "Background color #ffffff" at bounding box center [547, 216] width 194 height 27
type input "#ffffff"
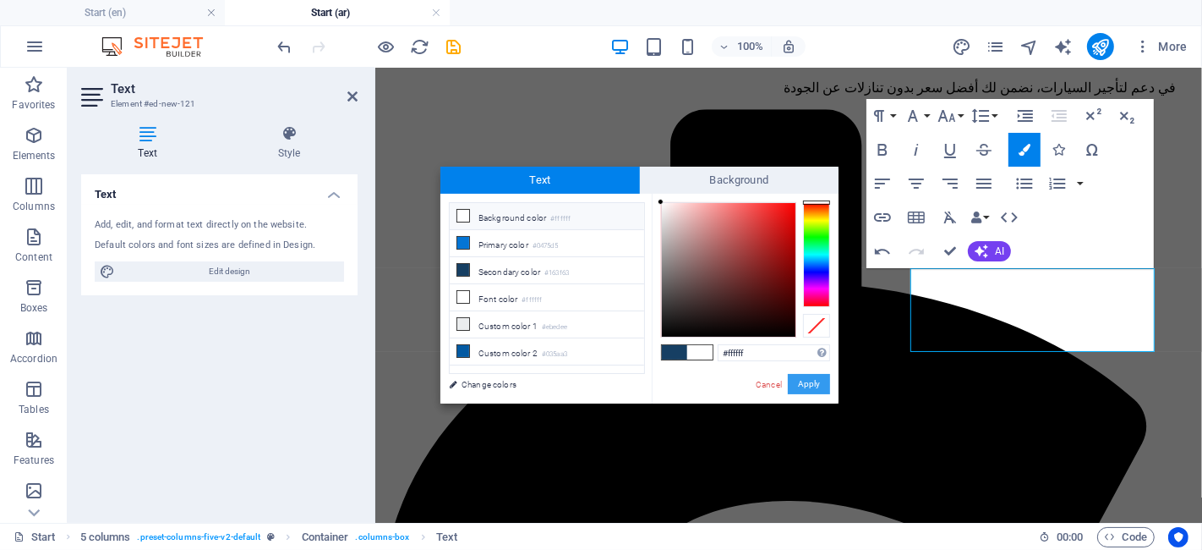
click at [817, 383] on button "Apply" at bounding box center [809, 384] width 42 height 20
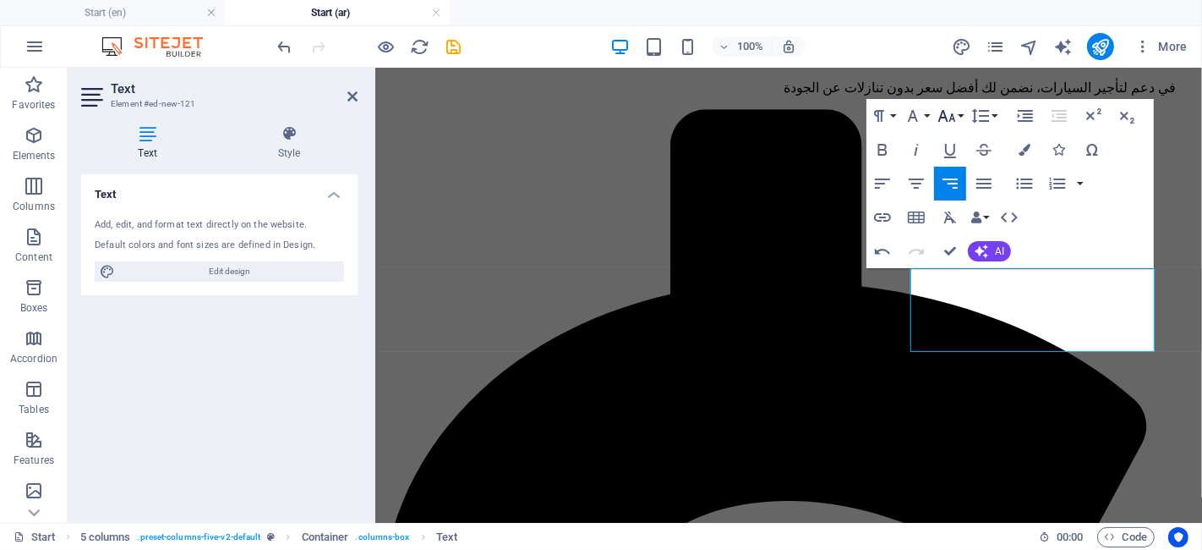
click at [945, 113] on icon "button" at bounding box center [947, 116] width 20 height 20
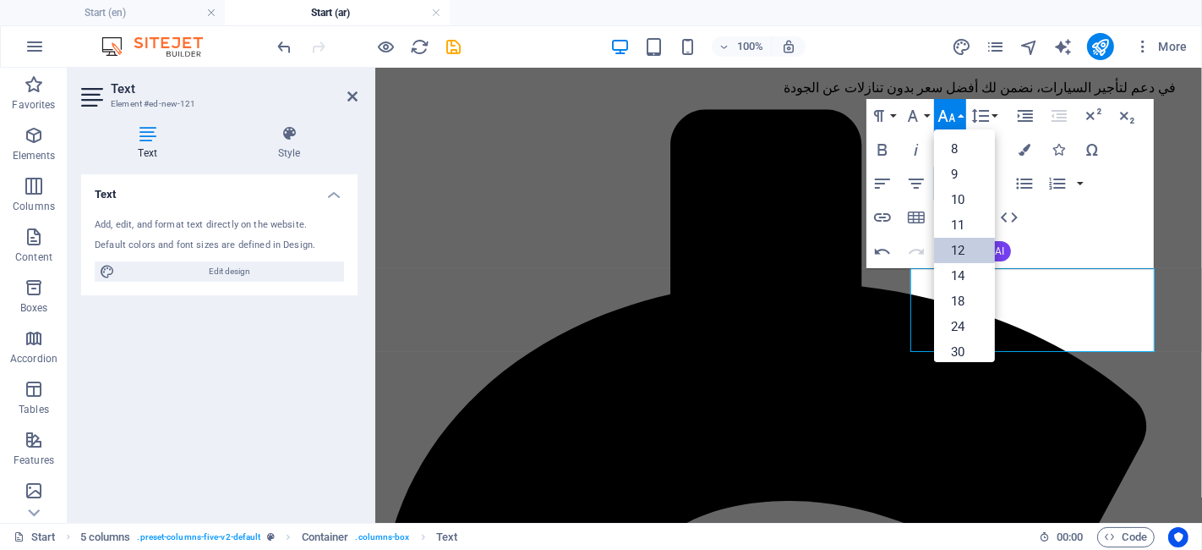
click at [961, 245] on link "12" at bounding box center [964, 250] width 61 height 25
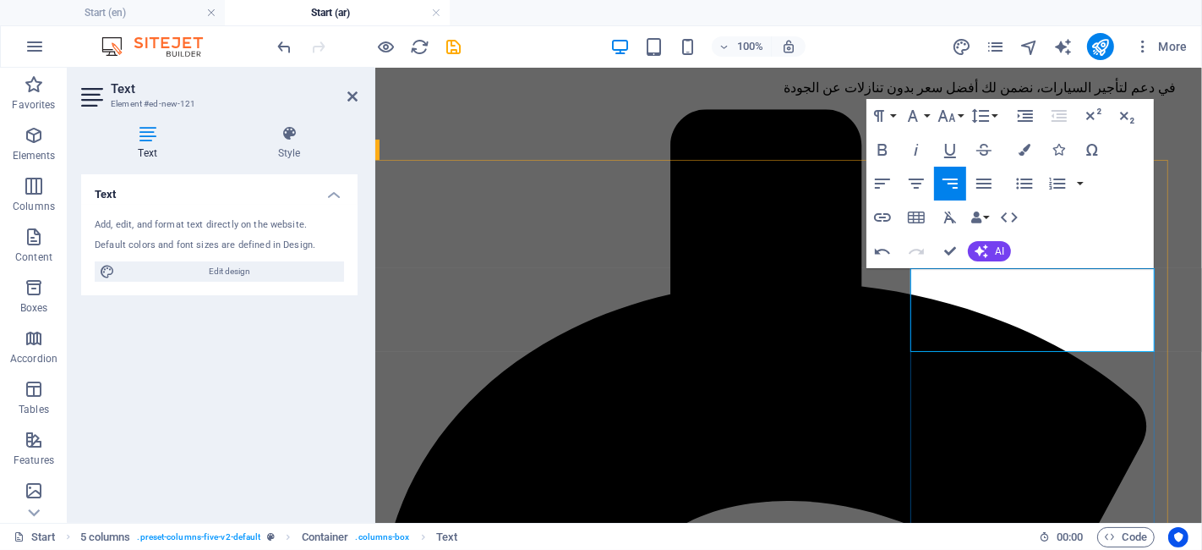
type input "الوقود المدفوع مسبقًا"
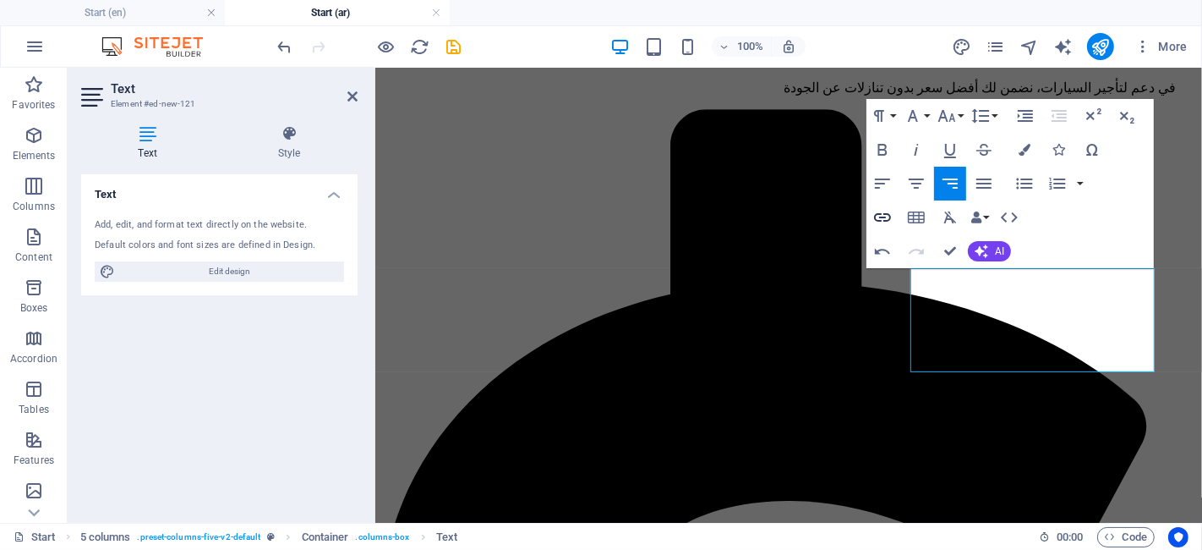
click at [890, 210] on icon "button" at bounding box center [883, 217] width 20 height 20
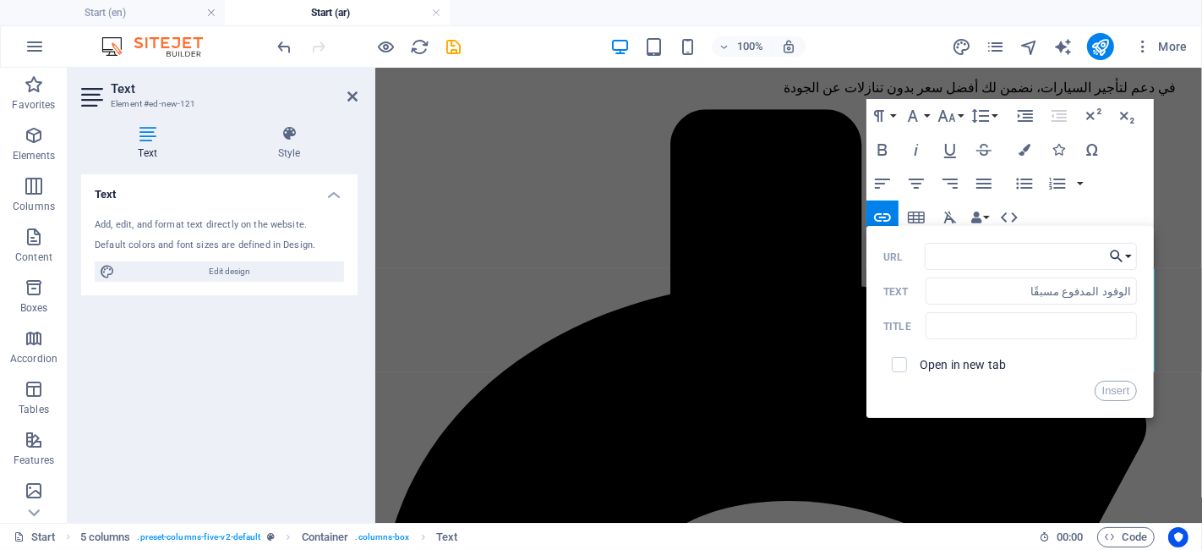
click at [1116, 249] on icon "button" at bounding box center [1117, 256] width 17 height 20
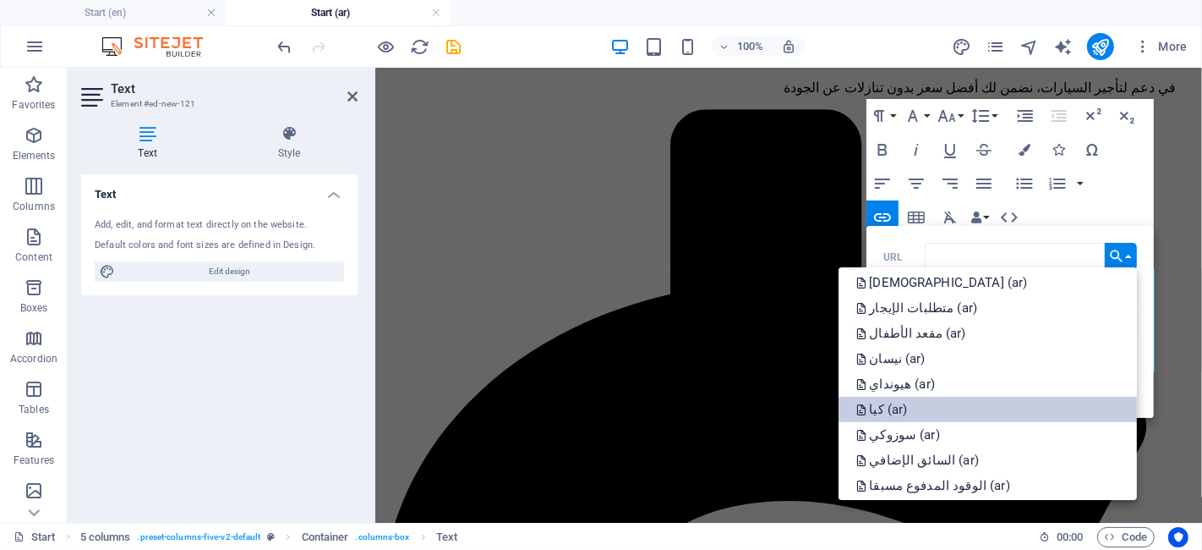
scroll to position [872, 0]
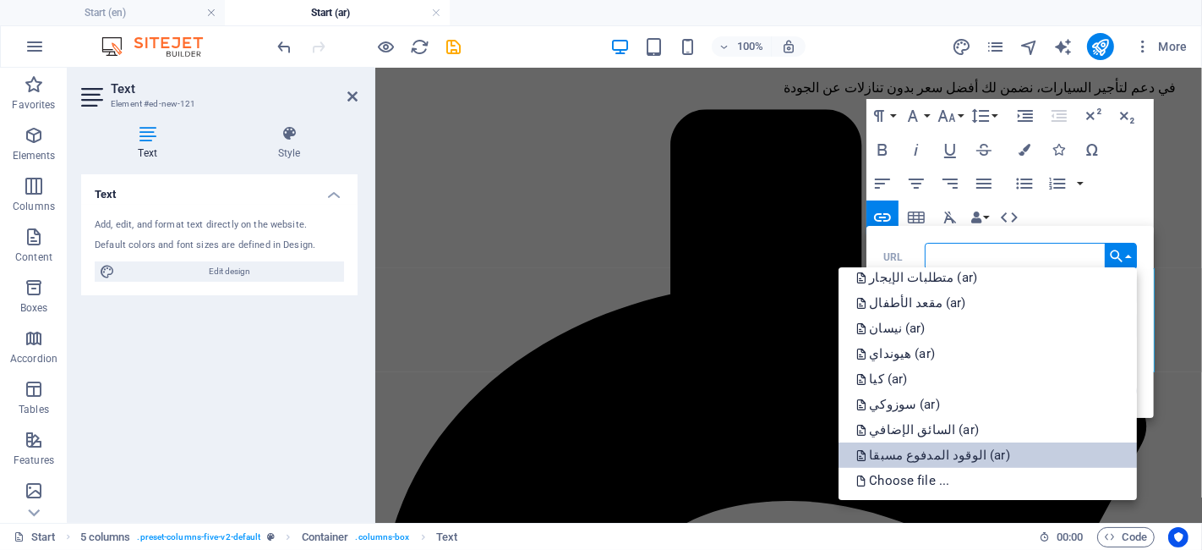
click at [961, 455] on p "الوقود المدفوع مسبقا (ar)" at bounding box center [935, 454] width 158 height 25
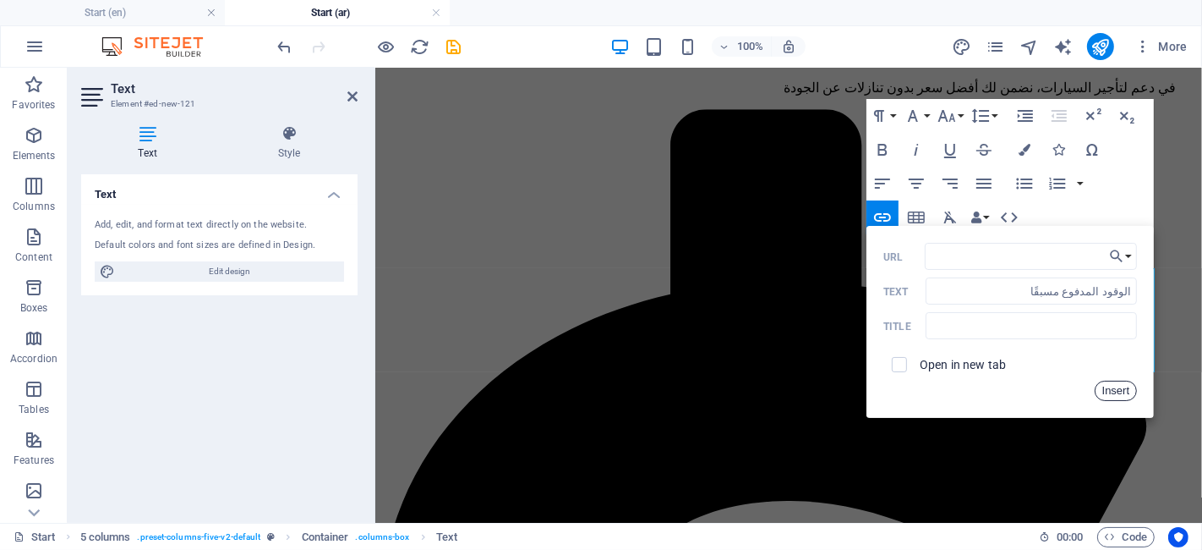
click at [1111, 388] on button "Insert" at bounding box center [1116, 391] width 43 height 20
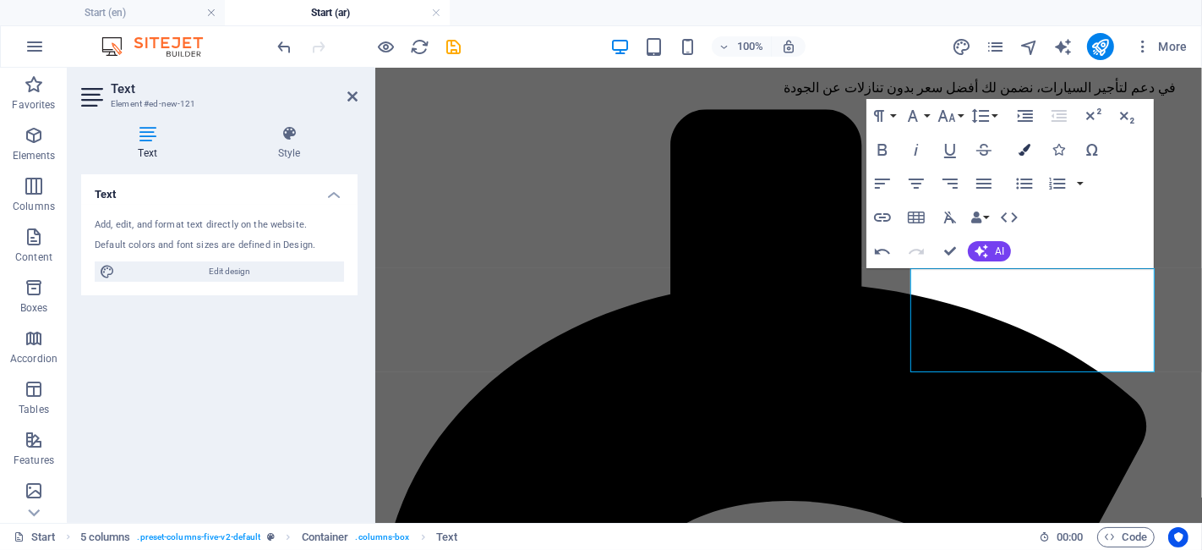
click at [1022, 147] on icon "button" at bounding box center [1025, 150] width 12 height 12
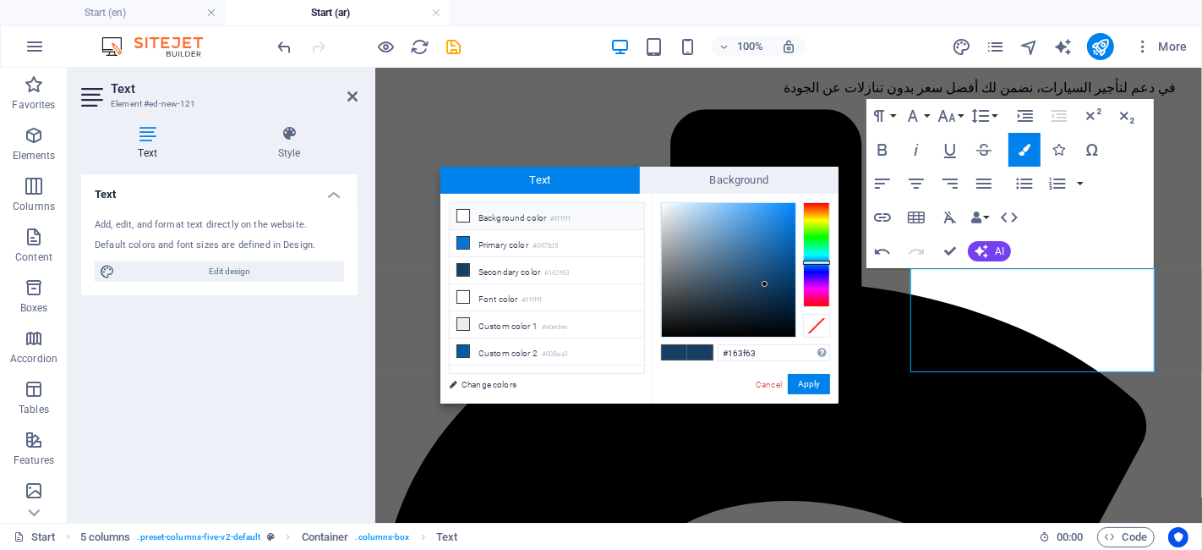
click at [563, 222] on small "#ffffff" at bounding box center [560, 219] width 20 height 12
type input "#ffffff"
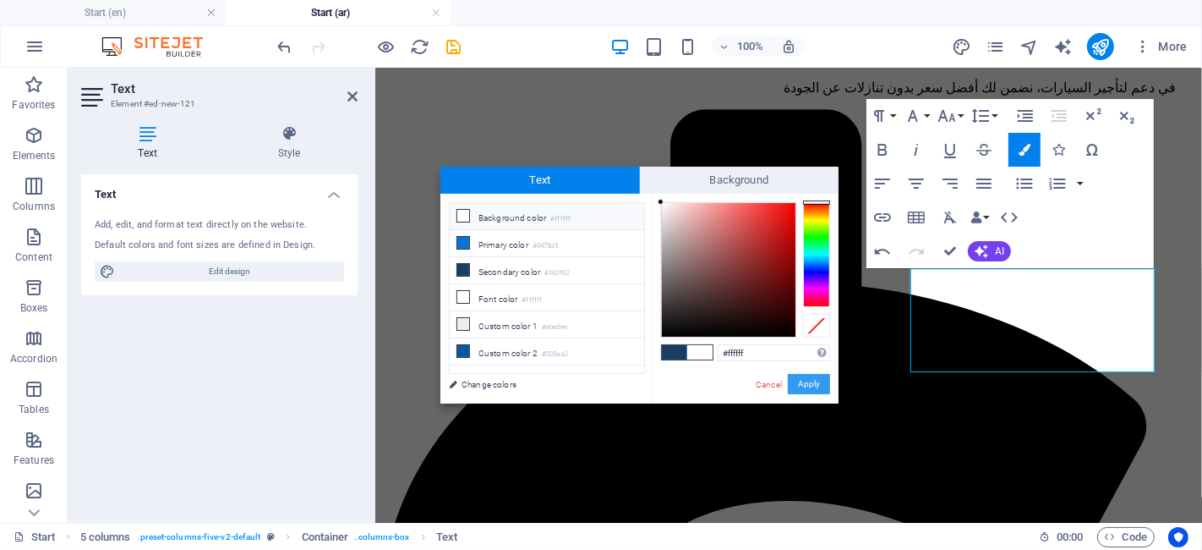
click at [807, 383] on button "Apply" at bounding box center [809, 384] width 42 height 20
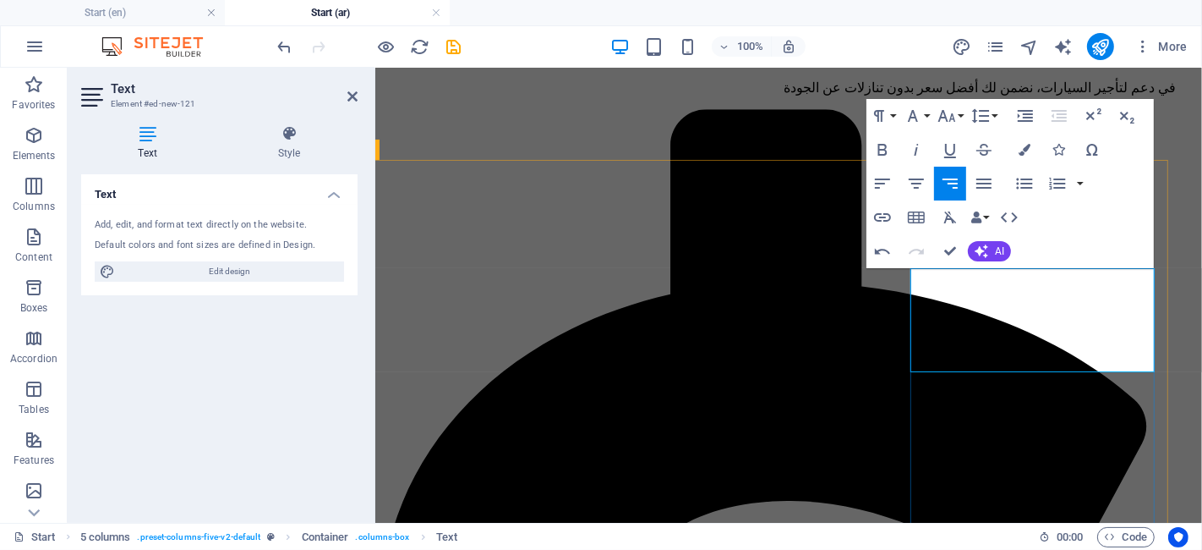
type input "مقعد الأطفال"
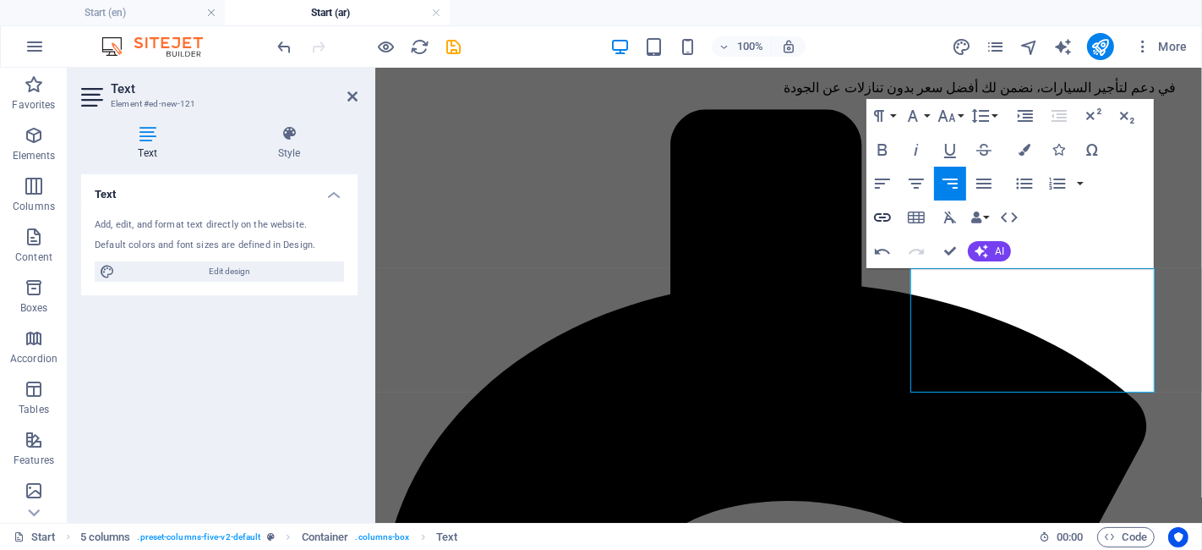
click at [884, 222] on icon "button" at bounding box center [883, 217] width 20 height 20
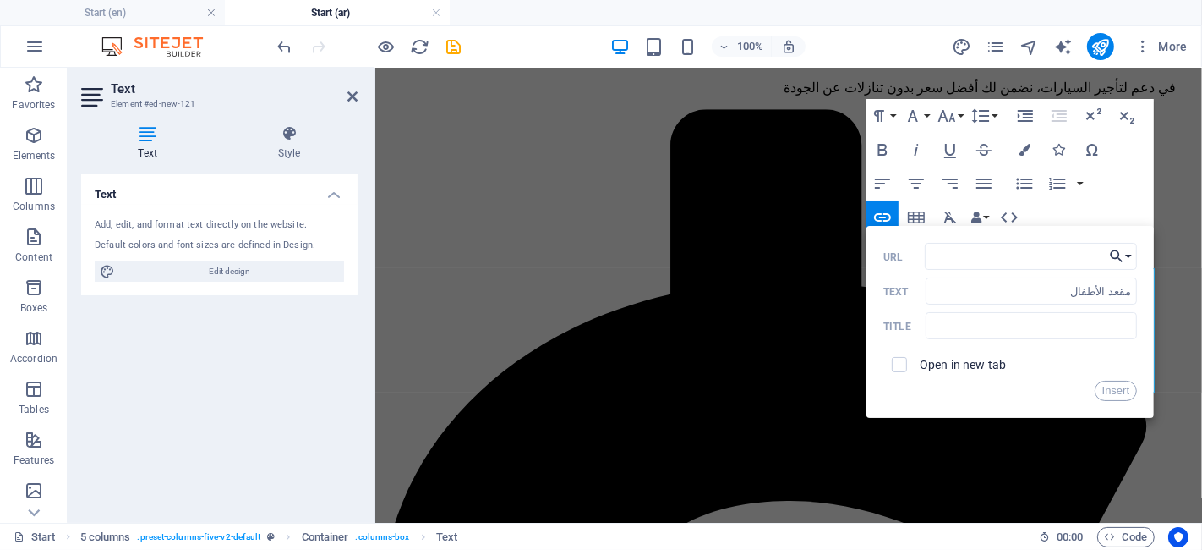
click at [1113, 261] on icon "button" at bounding box center [1117, 256] width 17 height 20
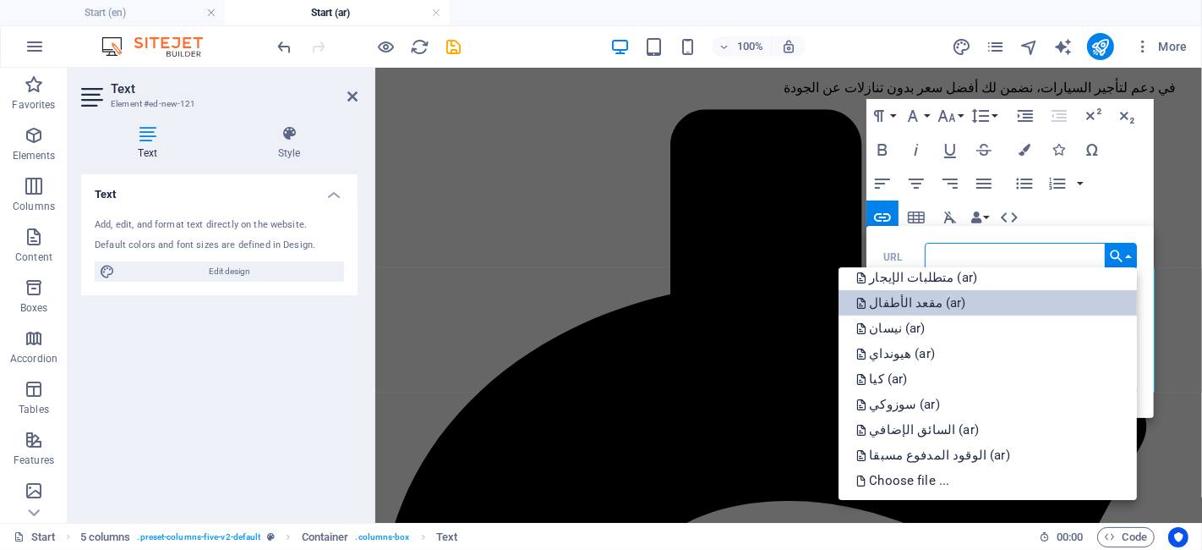
click at [969, 303] on p "مقعد الأطفال (ar)" at bounding box center [912, 302] width 113 height 25
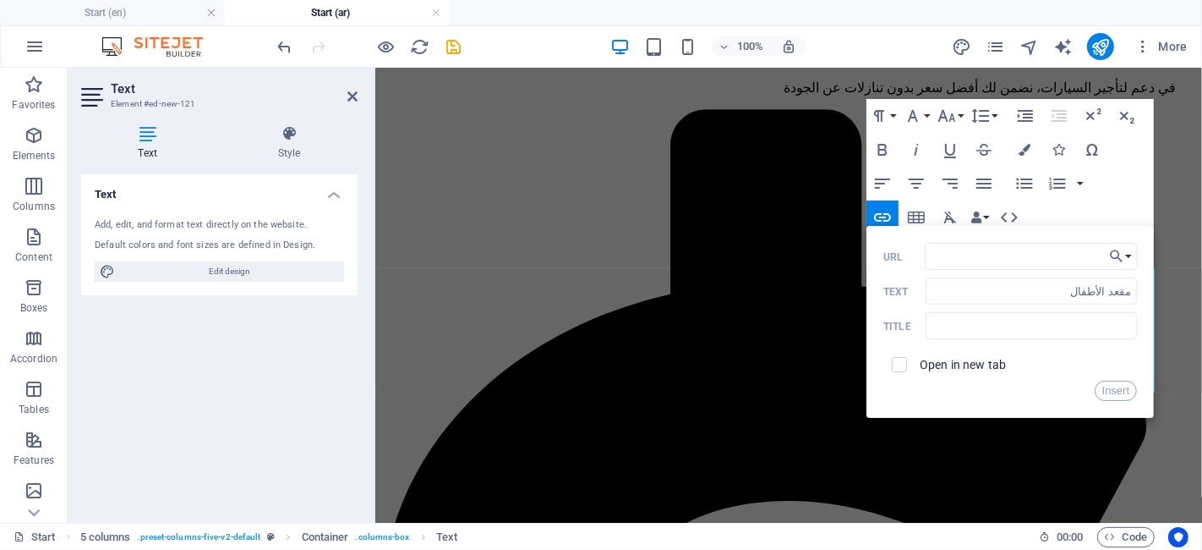
click at [1121, 378] on div "Open in new tab" at bounding box center [1011, 364] width 254 height 32
click at [1117, 386] on button "Insert" at bounding box center [1116, 391] width 43 height 20
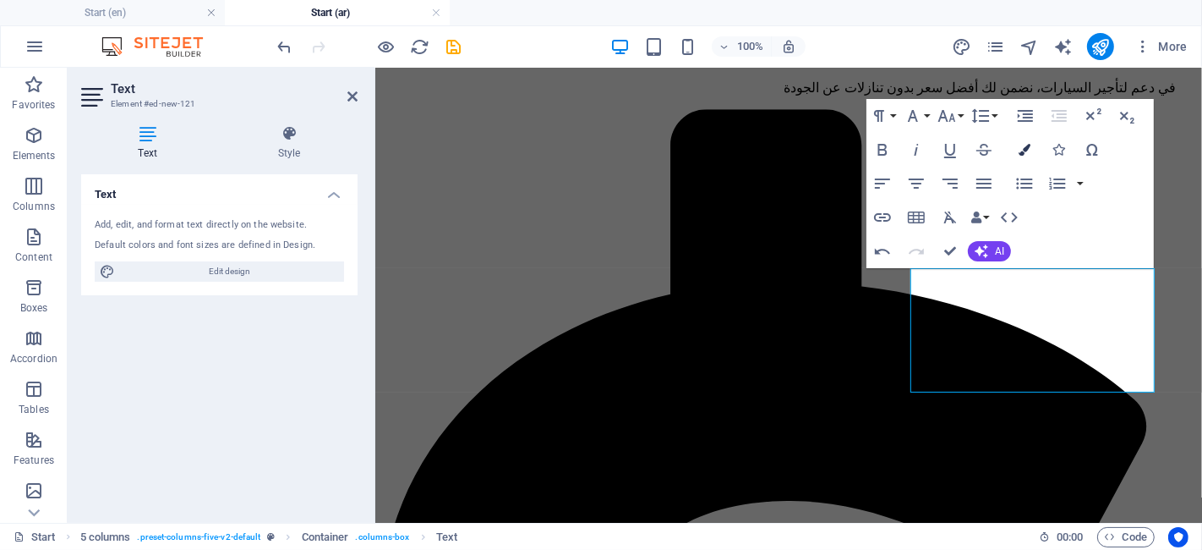
click at [1020, 156] on icon "button" at bounding box center [1025, 150] width 12 height 12
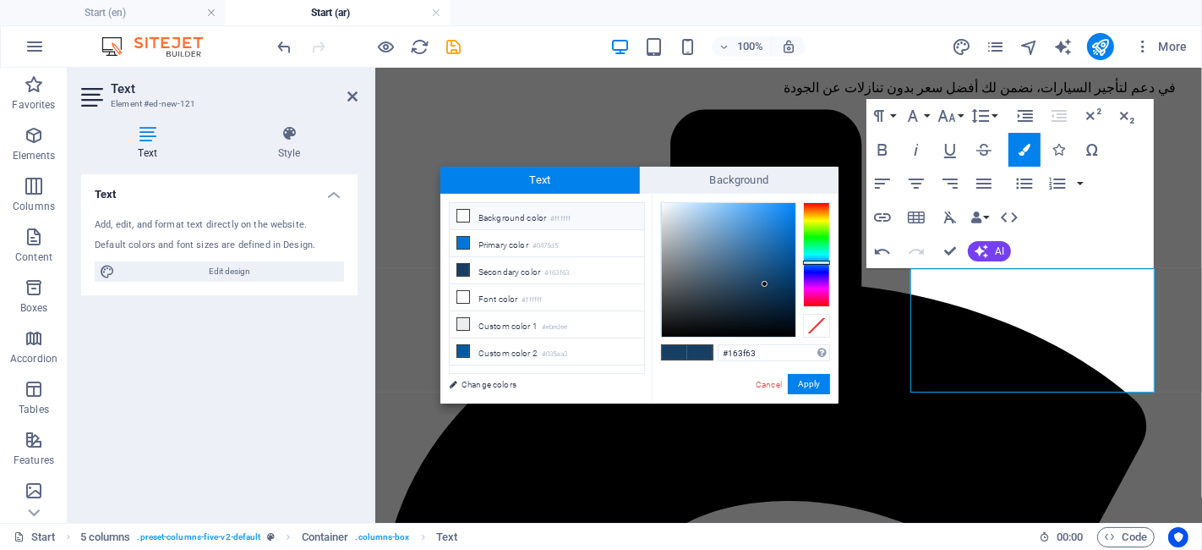
click at [600, 216] on li "Background color #ffffff" at bounding box center [547, 216] width 194 height 27
type input "#ffffff"
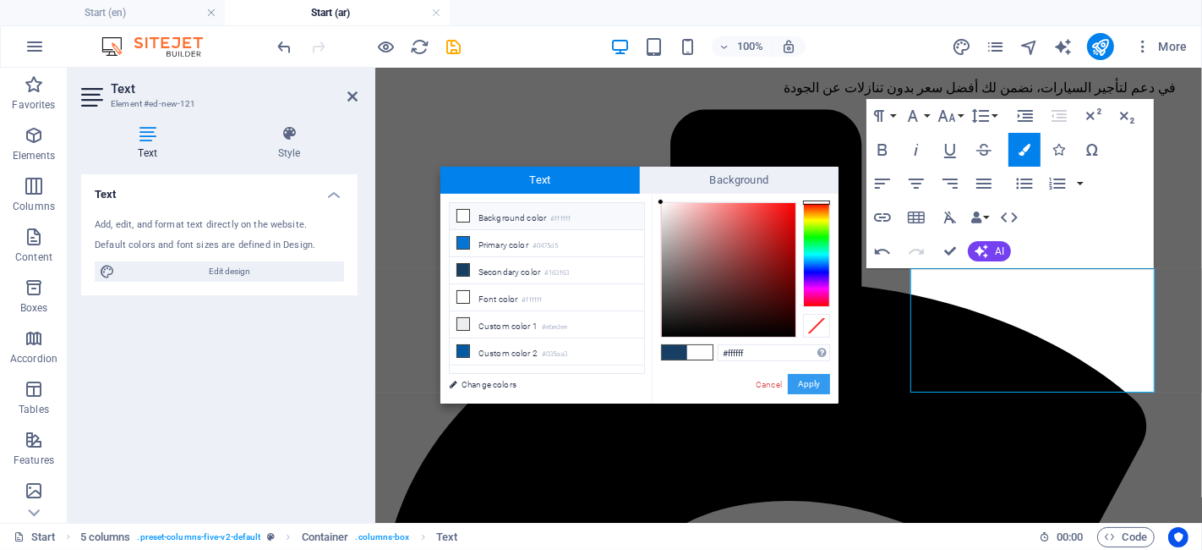
click at [818, 382] on button "Apply" at bounding box center [809, 384] width 42 height 20
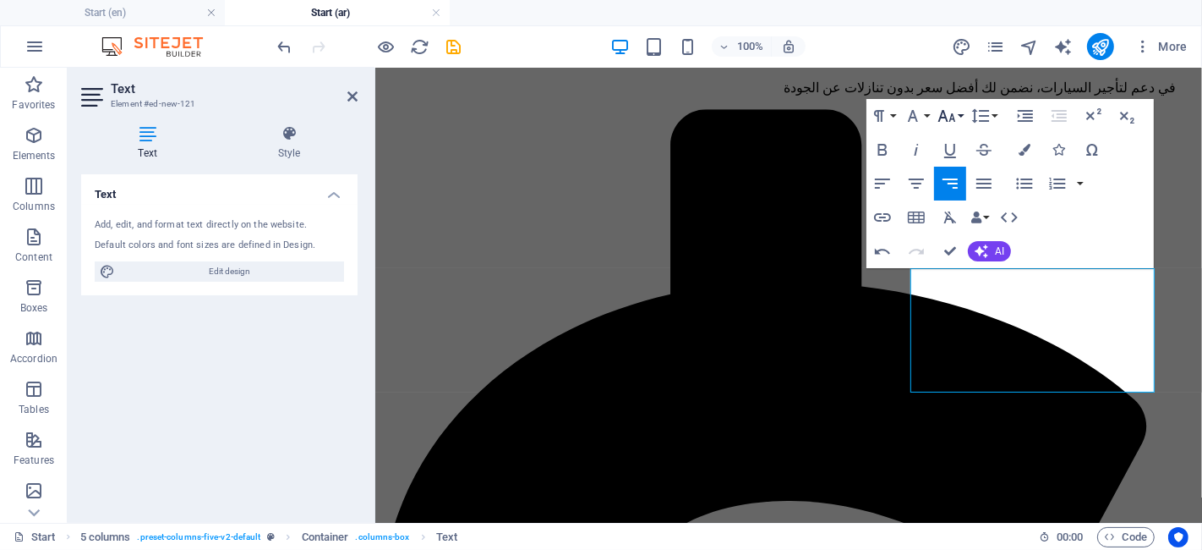
click at [943, 119] on icon "button" at bounding box center [947, 116] width 20 height 20
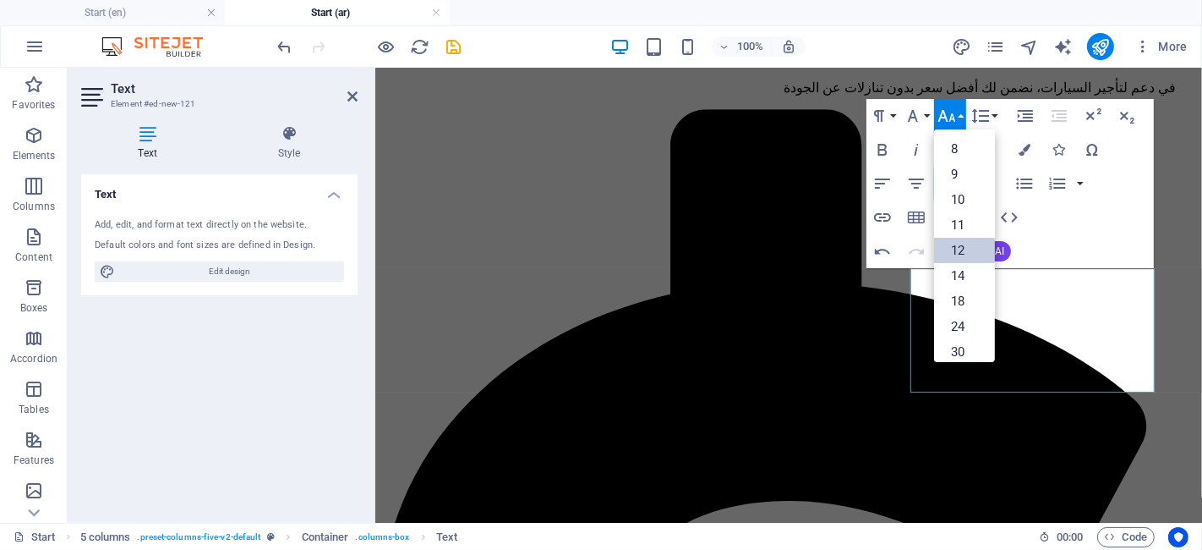
click at [961, 241] on link "12" at bounding box center [964, 250] width 61 height 25
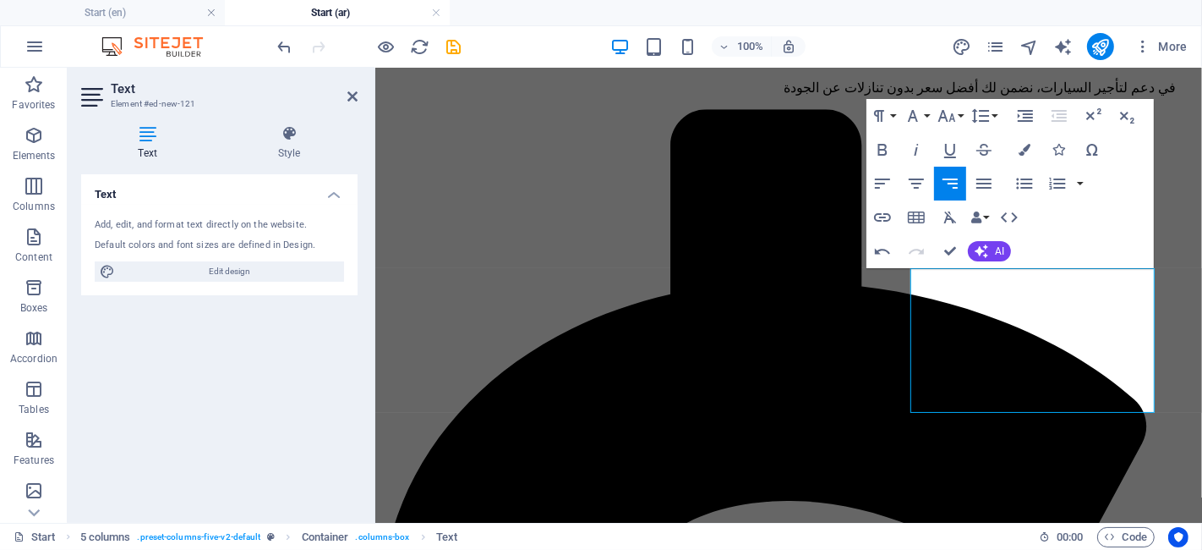
type input "التنازل عن تعويض اضرار الإصطدام الفائقة"
click at [896, 216] on button "Insert Link" at bounding box center [883, 217] width 32 height 34
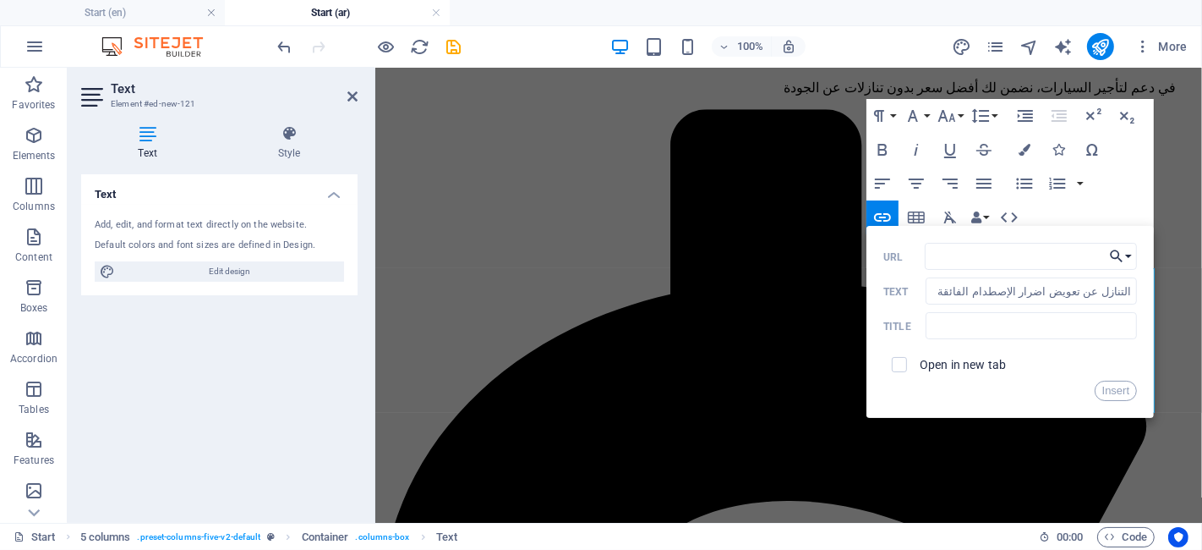
click at [1115, 258] on icon "button" at bounding box center [1117, 256] width 13 height 13
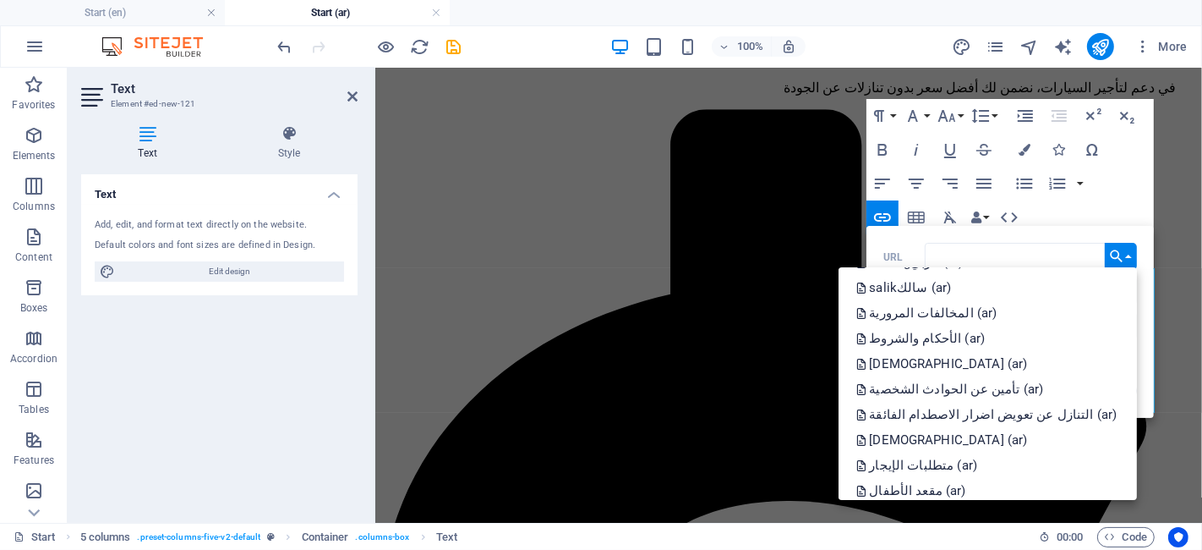
scroll to position [683, 0]
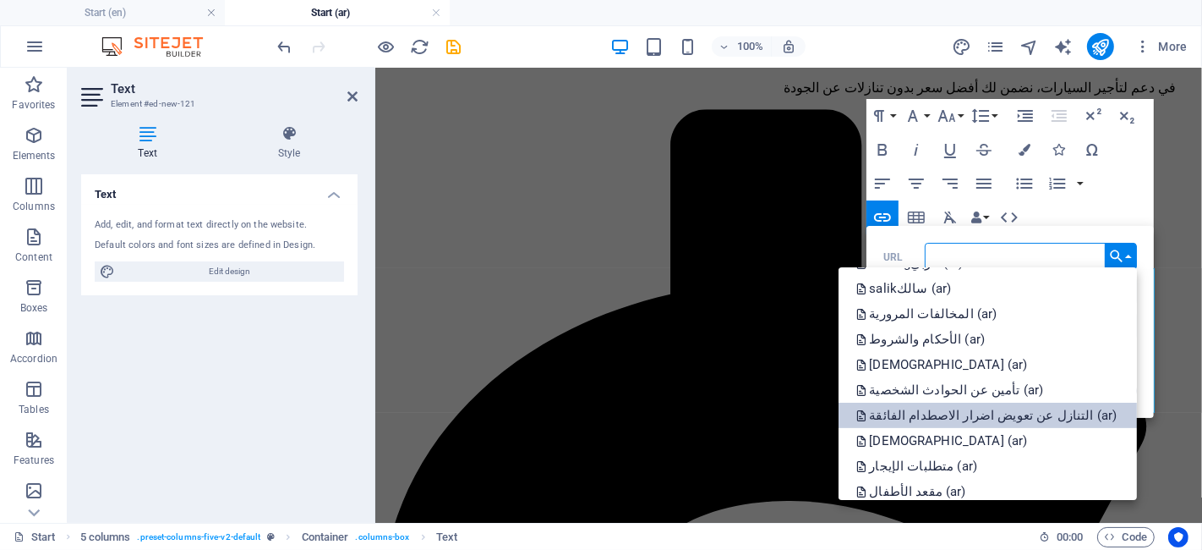
click at [995, 411] on p "التنازل عن تعويض اضرار الاصطدام الفائقة (ar)" at bounding box center [988, 415] width 265 height 25
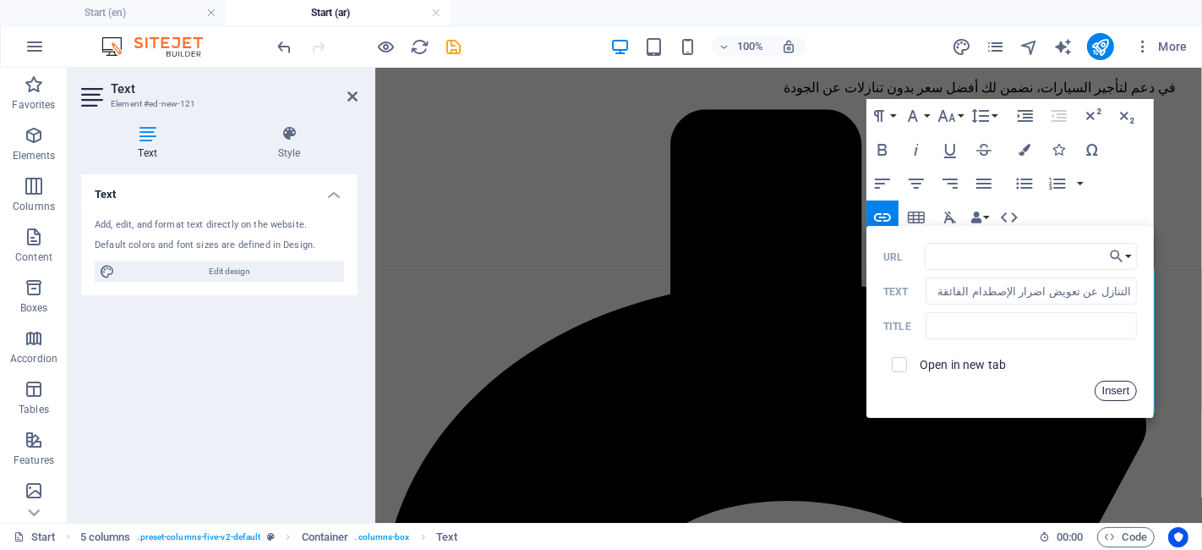
click at [1114, 382] on button "Insert" at bounding box center [1116, 391] width 43 height 20
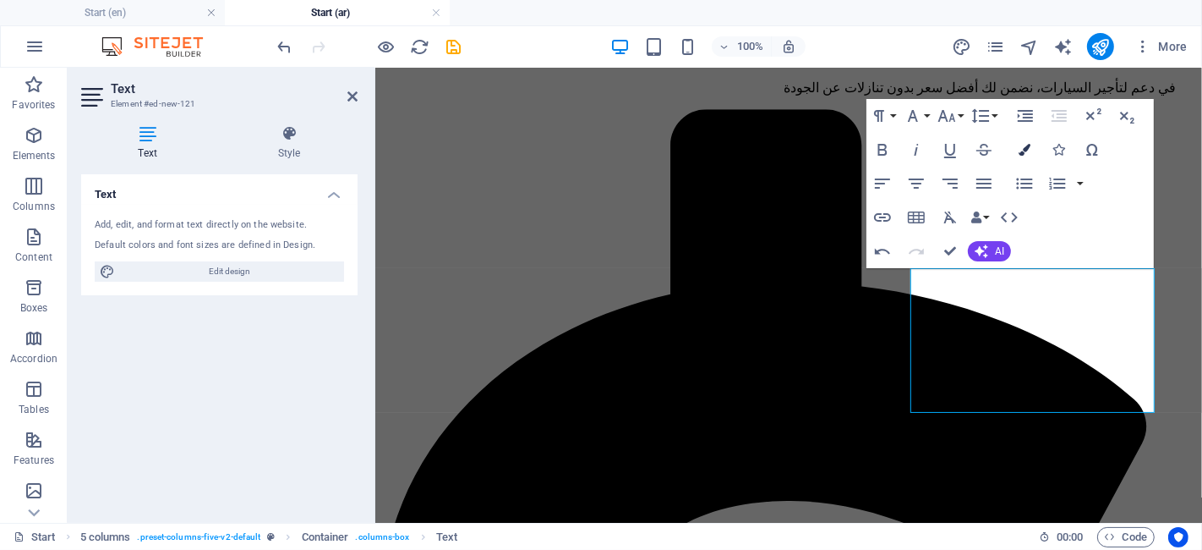
click at [1026, 147] on icon "button" at bounding box center [1025, 150] width 12 height 12
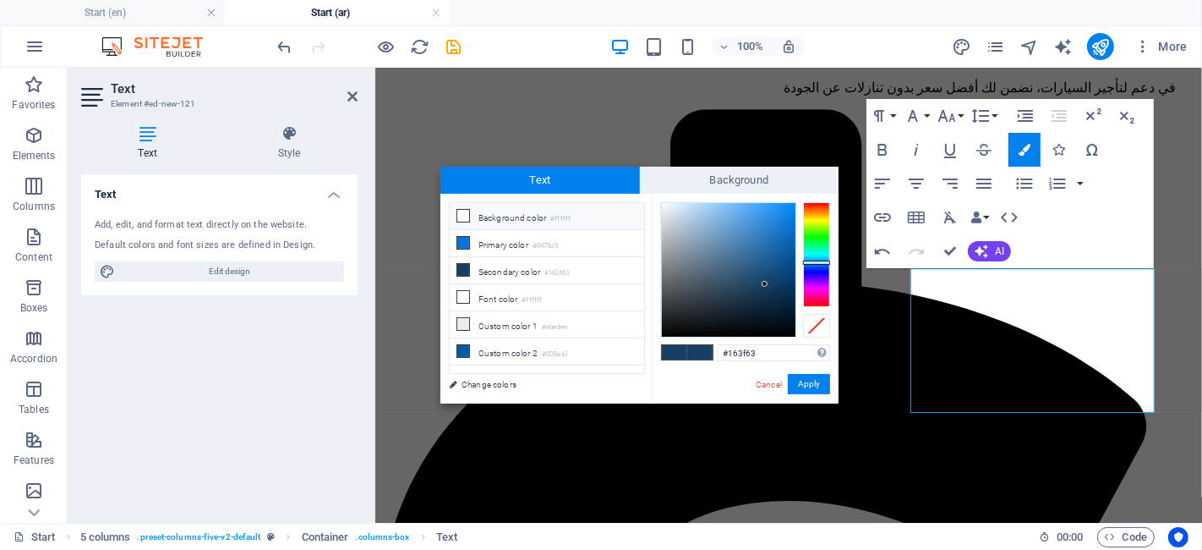
click at [553, 223] on small "#ffffff" at bounding box center [560, 219] width 20 height 12
type input "#ffffff"
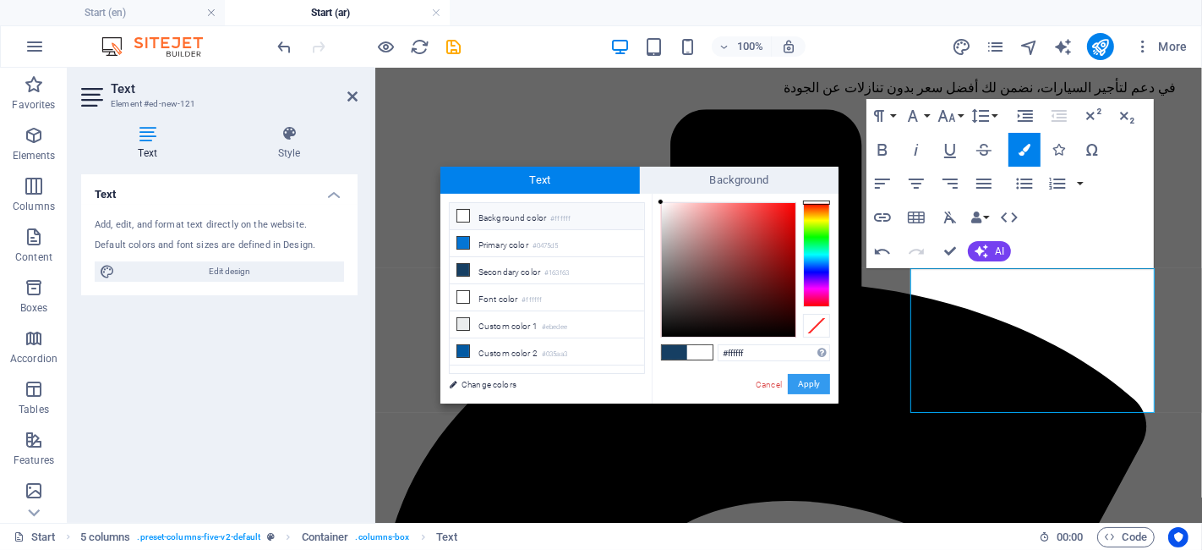
click at [816, 378] on button "Apply" at bounding box center [809, 384] width 42 height 20
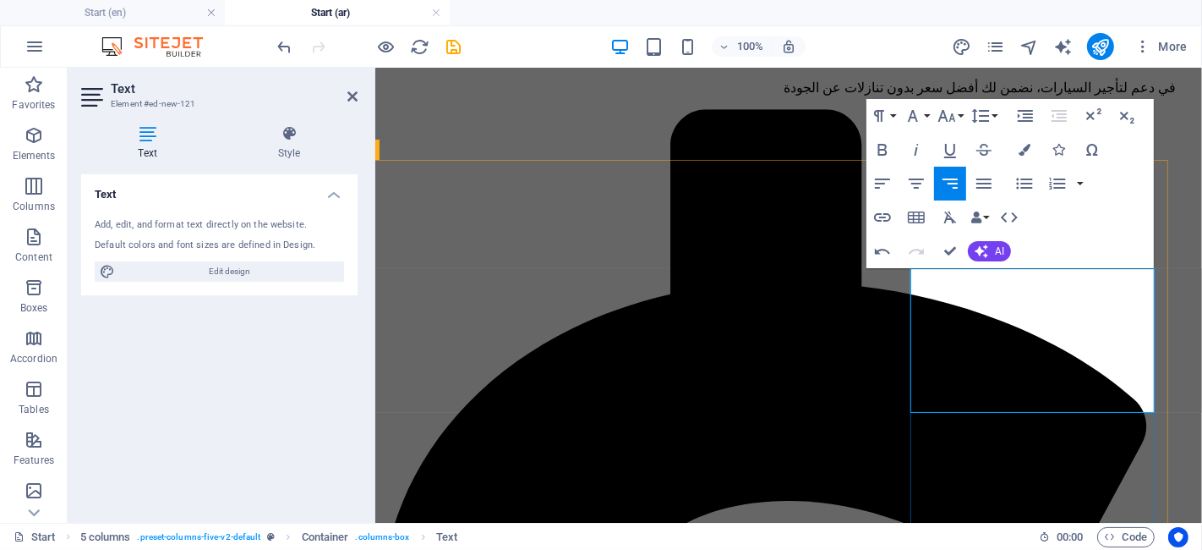
type input "​المخالفات المرورية"
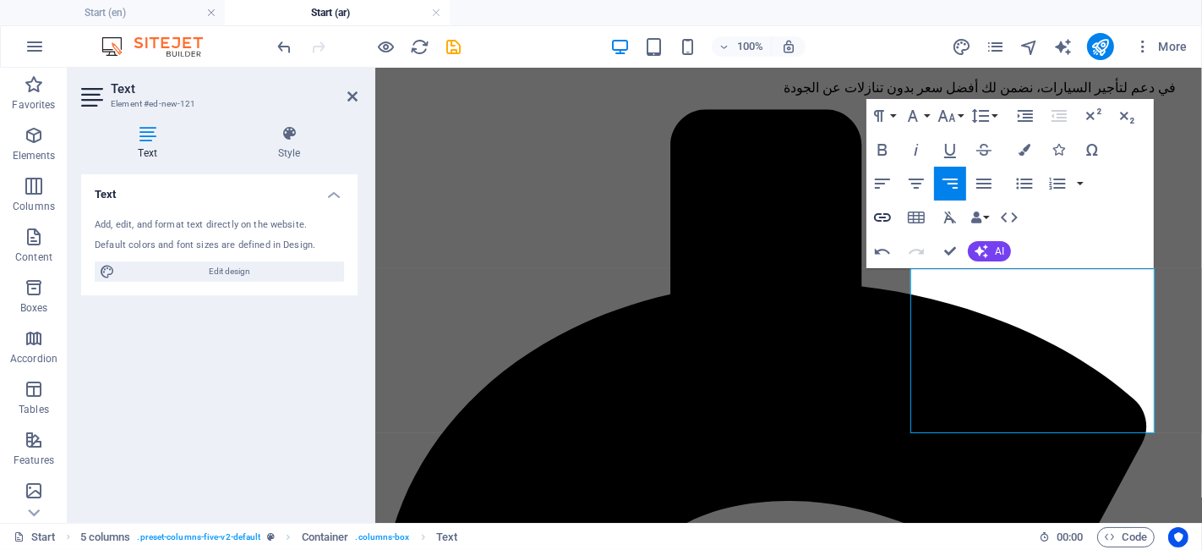
click at [888, 223] on icon "button" at bounding box center [883, 217] width 20 height 20
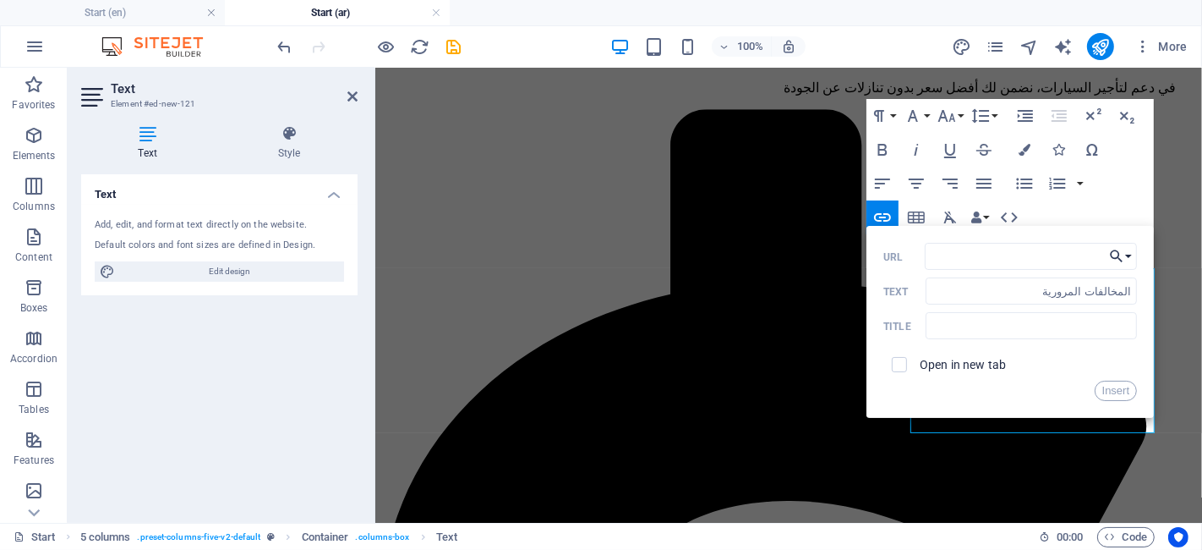
click at [1119, 265] on icon "button" at bounding box center [1117, 256] width 17 height 20
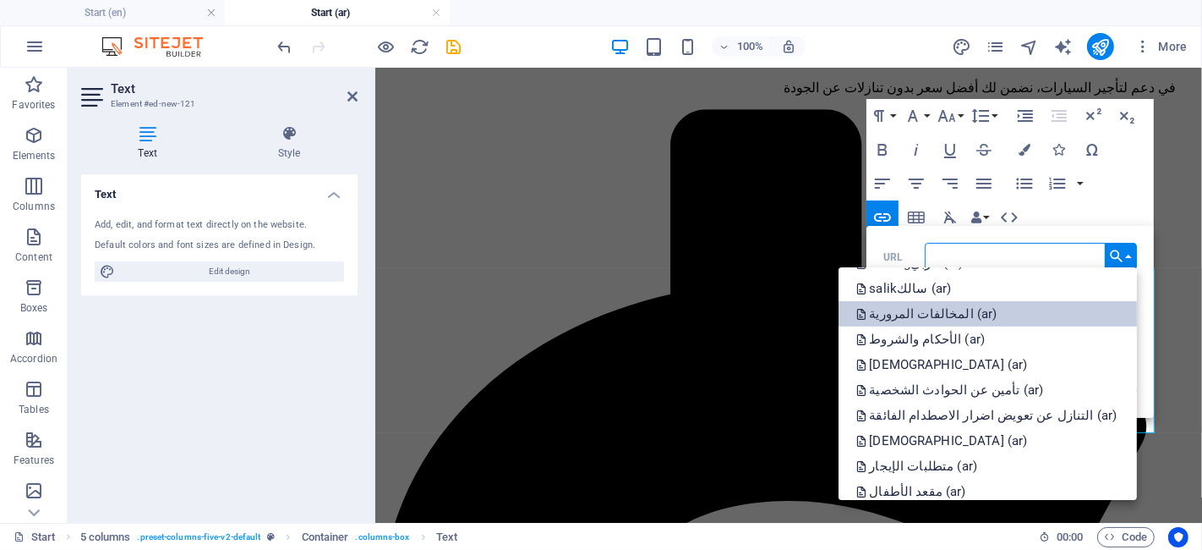
click at [976, 309] on p "المخالفات المرورية (ar)" at bounding box center [928, 313] width 145 height 25
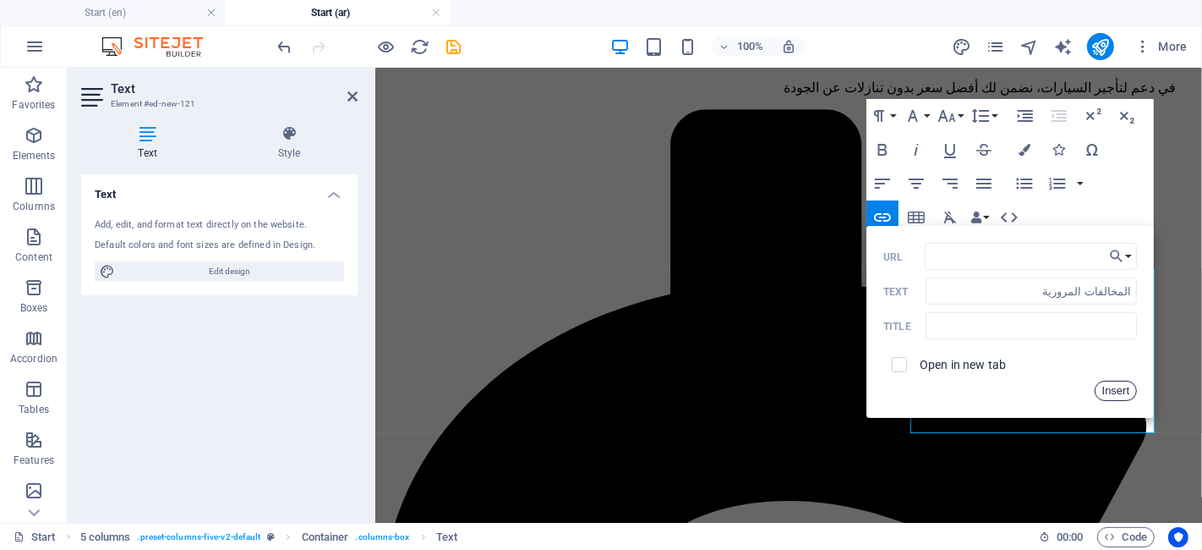
click at [1116, 397] on button "Insert" at bounding box center [1116, 391] width 43 height 20
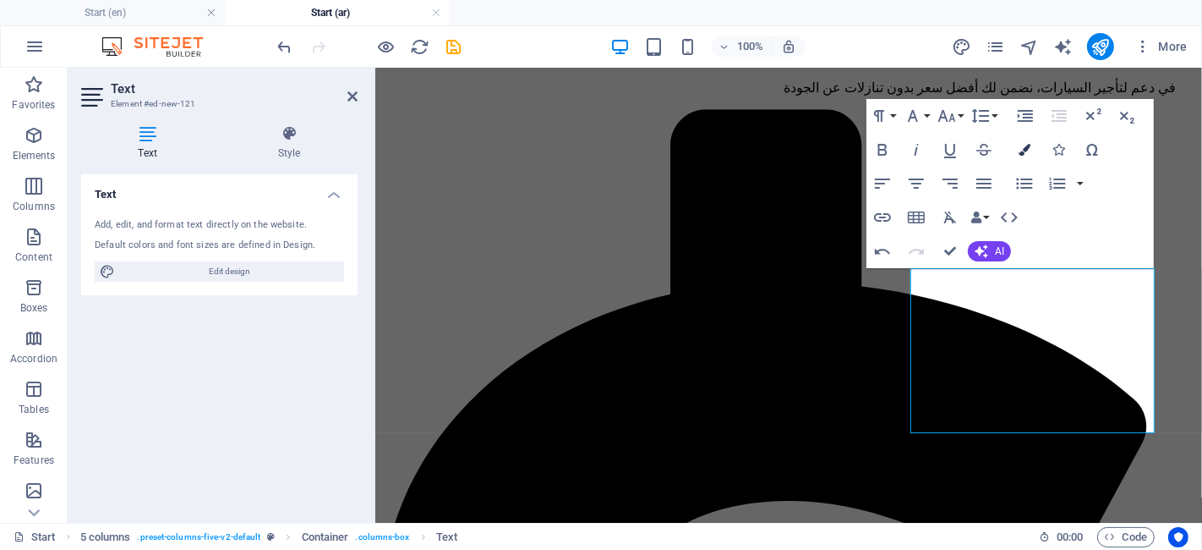
click at [1023, 147] on icon "button" at bounding box center [1025, 150] width 12 height 12
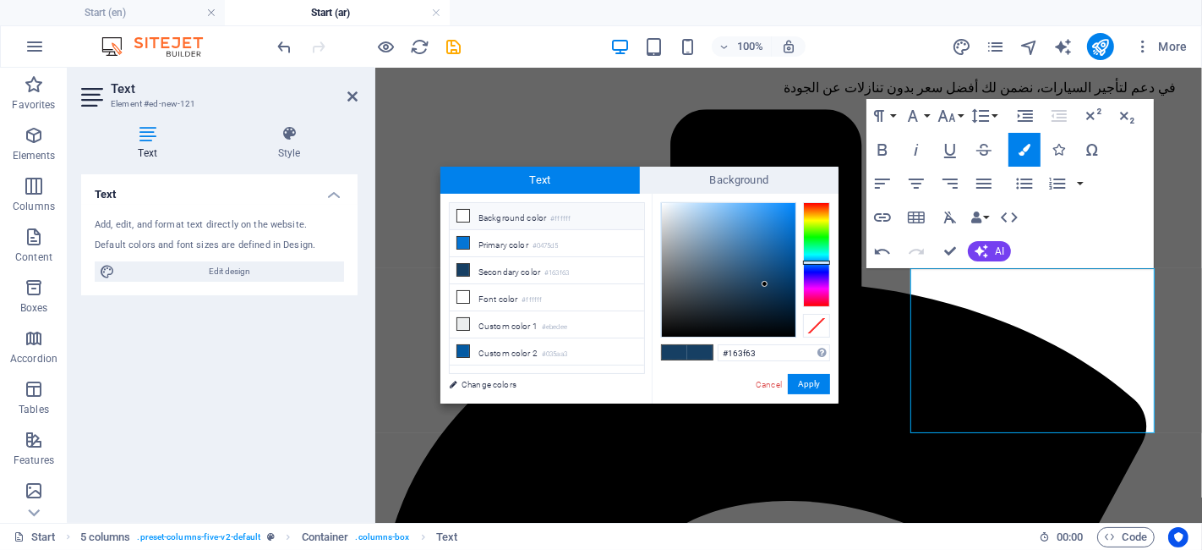
click at [535, 227] on li "Background color #ffffff" at bounding box center [547, 216] width 194 height 27
type input "#ffffff"
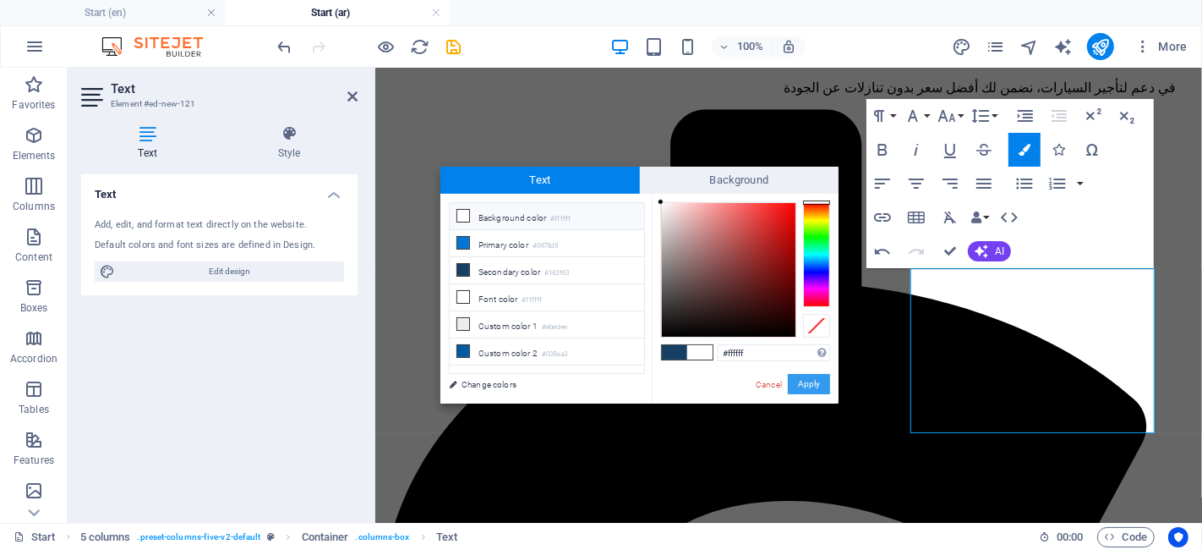
click at [818, 386] on button "Apply" at bounding box center [809, 384] width 42 height 20
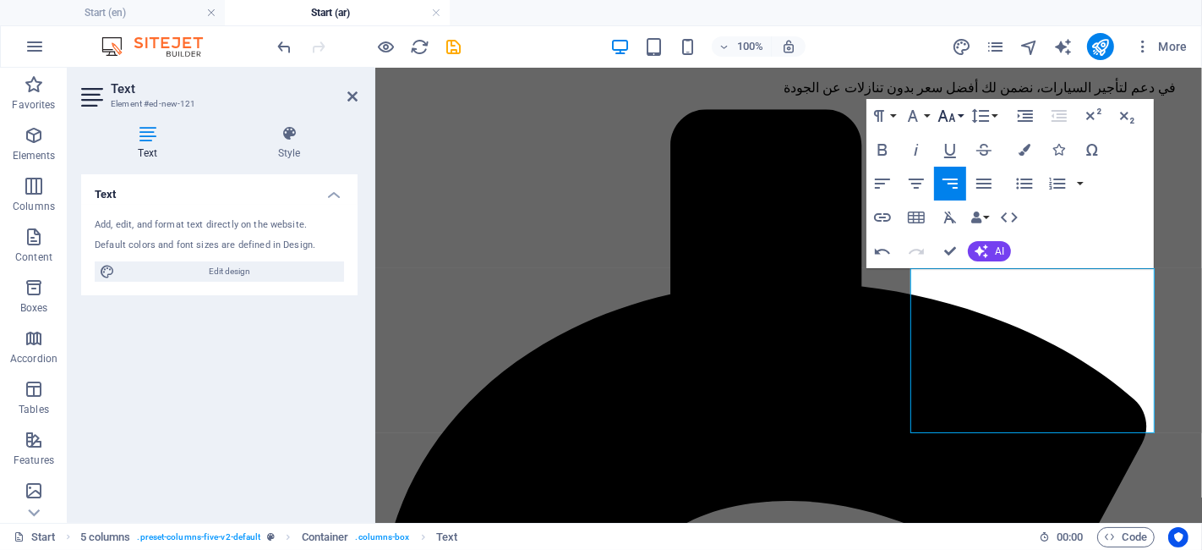
click at [943, 119] on icon "button" at bounding box center [947, 116] width 20 height 20
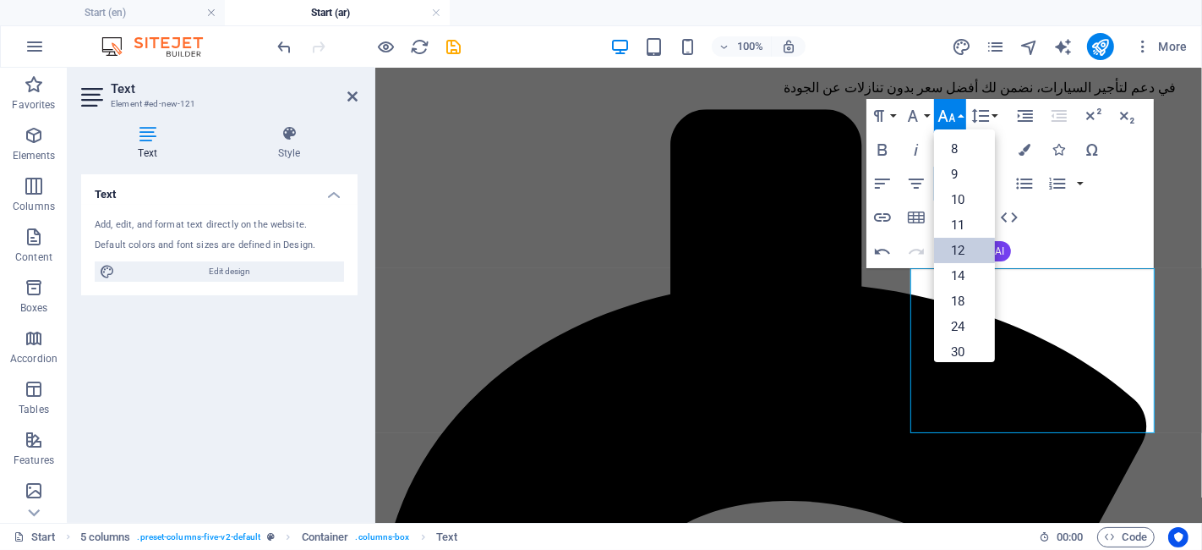
click at [968, 244] on link "12" at bounding box center [964, 250] width 61 height 25
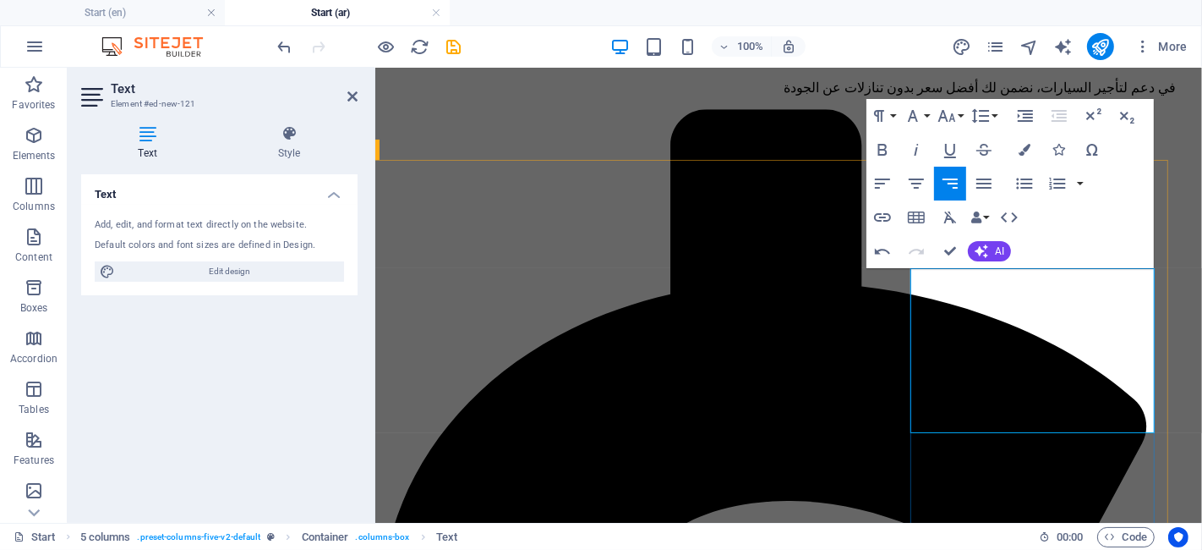
type input "تأمين عن الحوادث الشخصية"
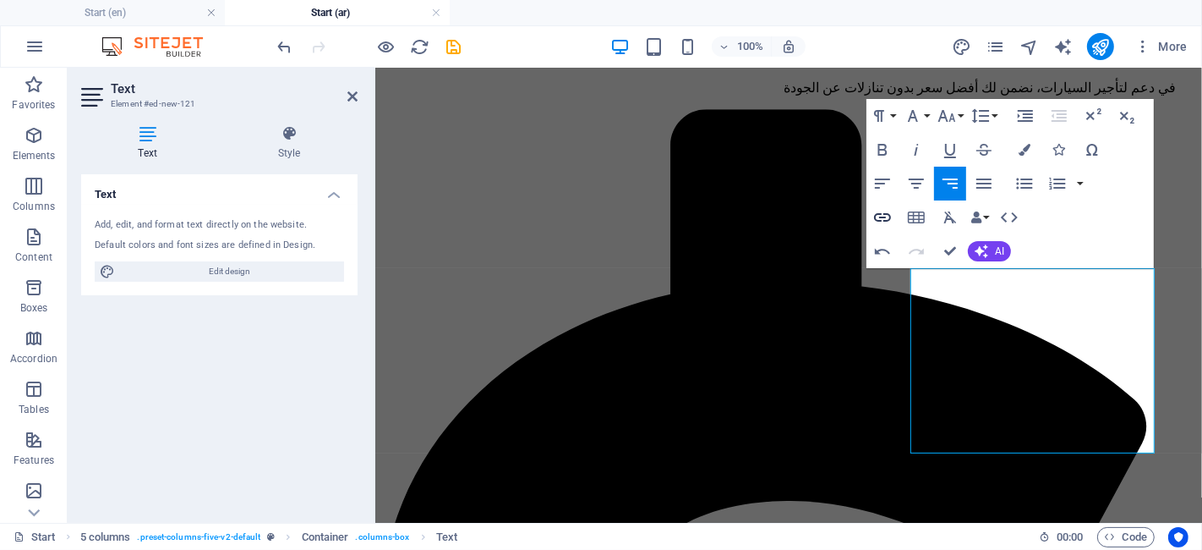
click at [891, 217] on icon "button" at bounding box center [882, 217] width 17 height 8
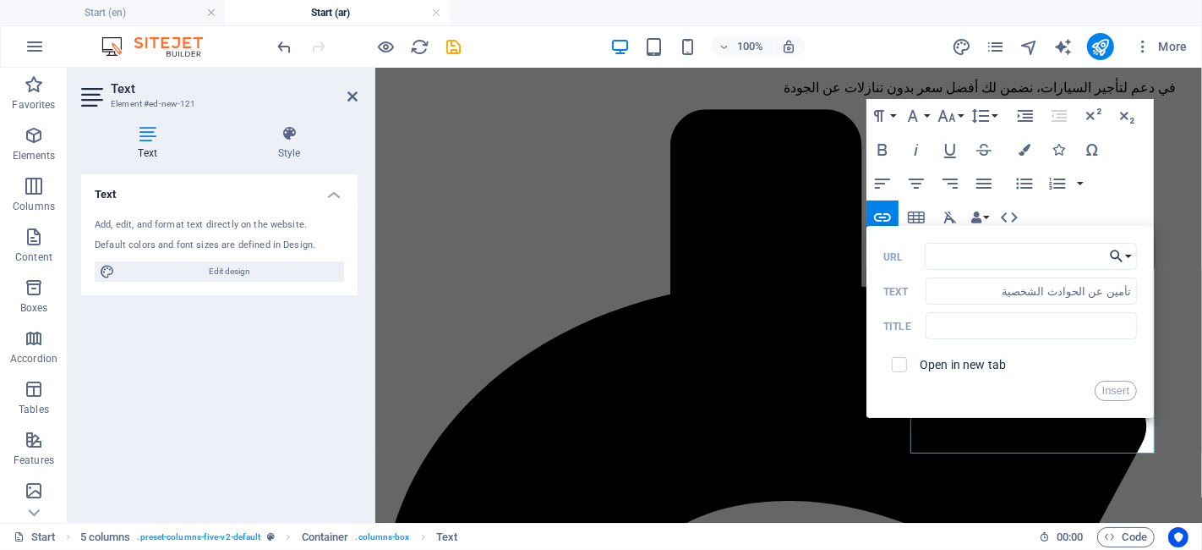
click at [1111, 262] on icon "button" at bounding box center [1117, 256] width 17 height 20
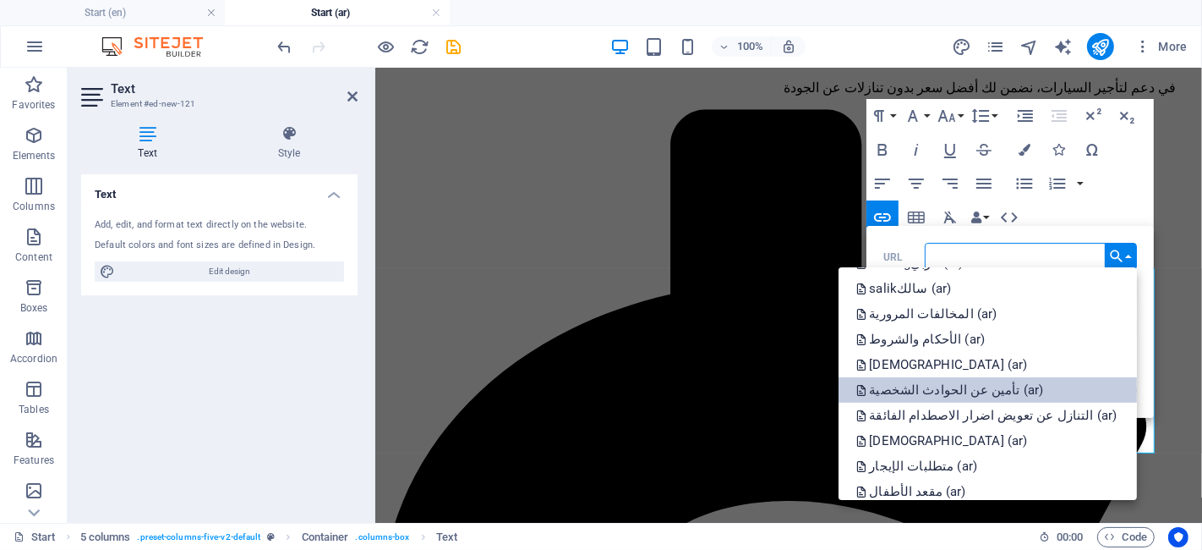
click at [991, 382] on p "تأمين عن الحوادث الشخصية (ar)" at bounding box center [951, 389] width 191 height 25
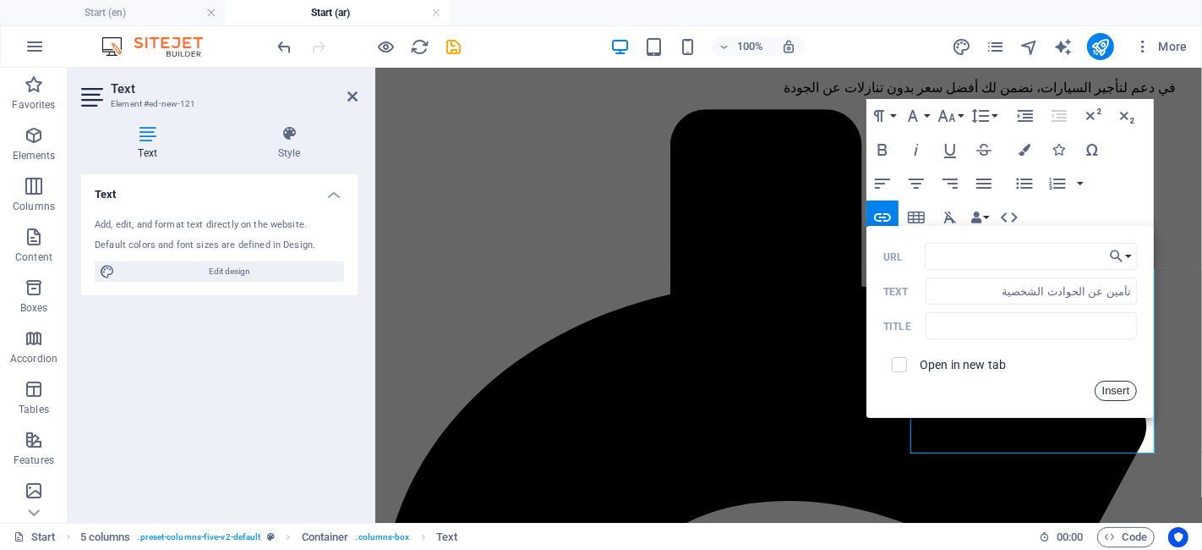
click at [1113, 387] on button "Insert" at bounding box center [1116, 391] width 43 height 20
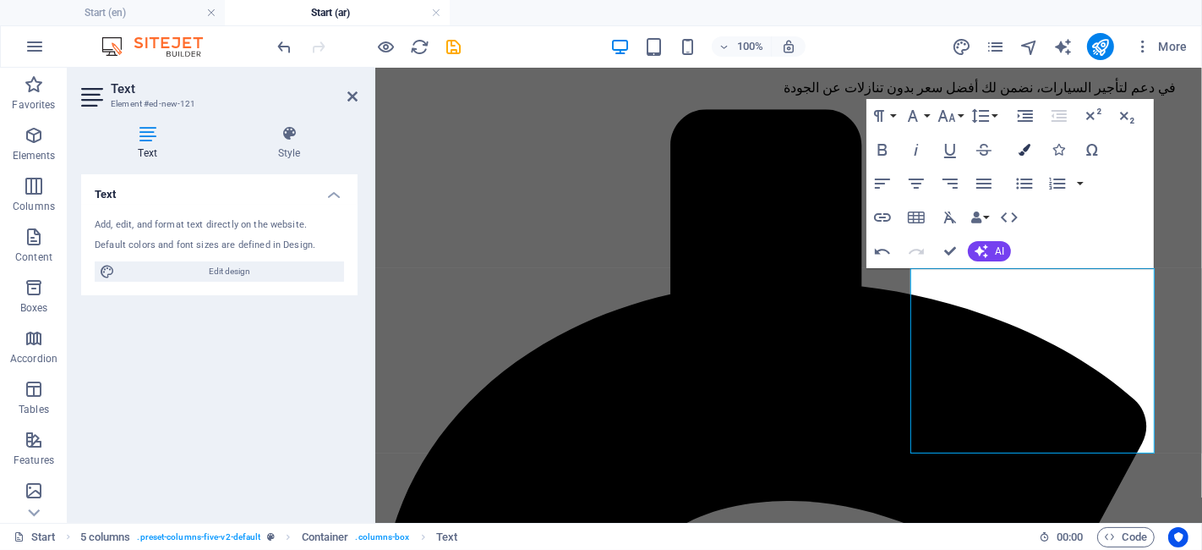
click at [1029, 151] on icon "button" at bounding box center [1025, 150] width 12 height 12
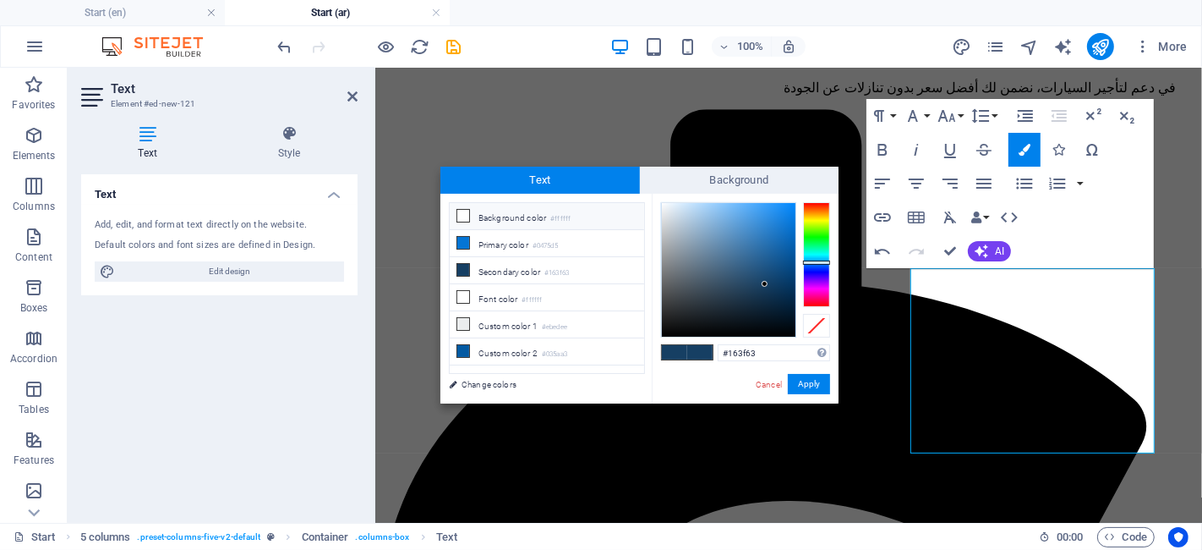
click at [531, 210] on li "Background color #ffffff" at bounding box center [547, 216] width 194 height 27
type input "#ffffff"
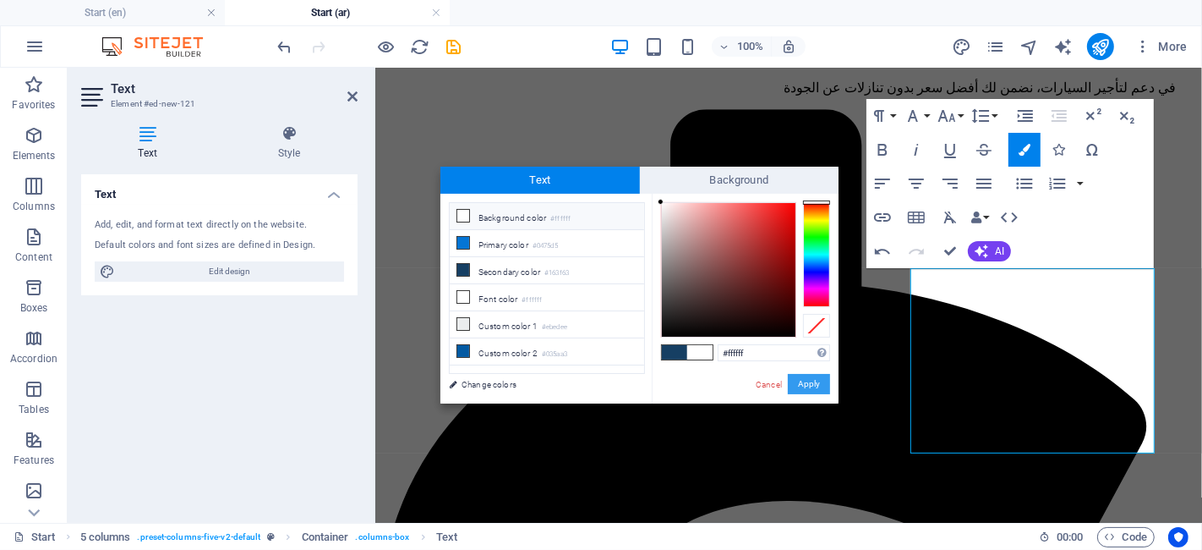
click at [803, 385] on button "Apply" at bounding box center [809, 384] width 42 height 20
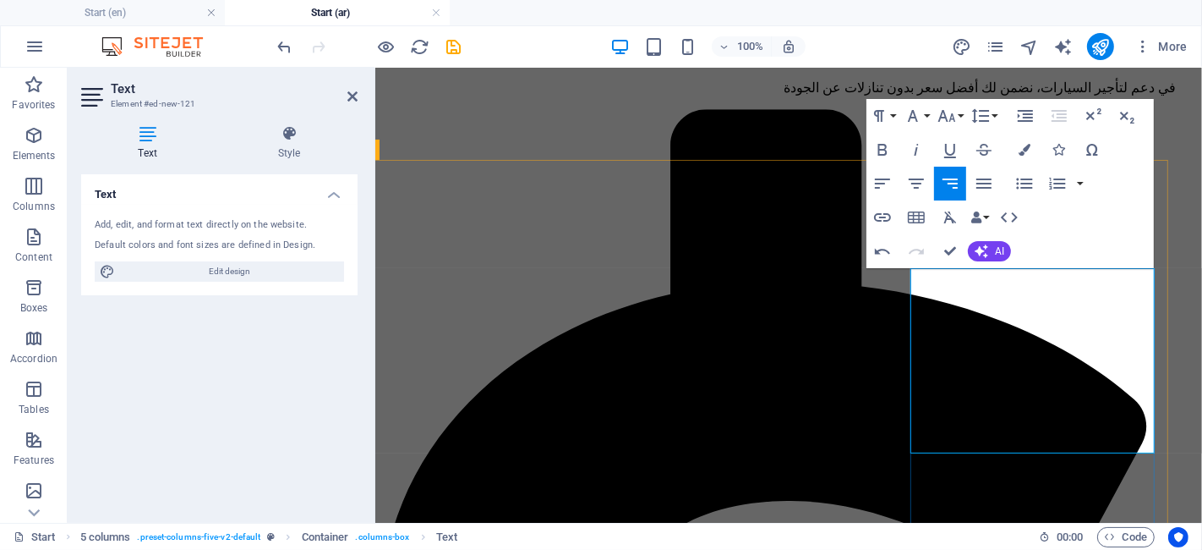
type input "السائق الإضافي"
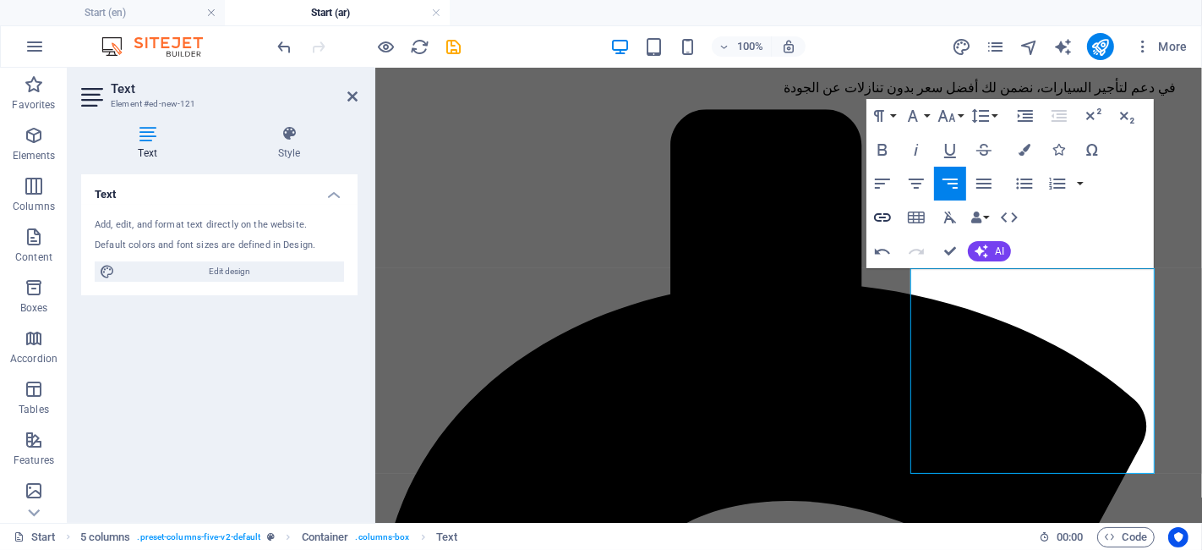
click at [883, 207] on icon "button" at bounding box center [883, 217] width 20 height 20
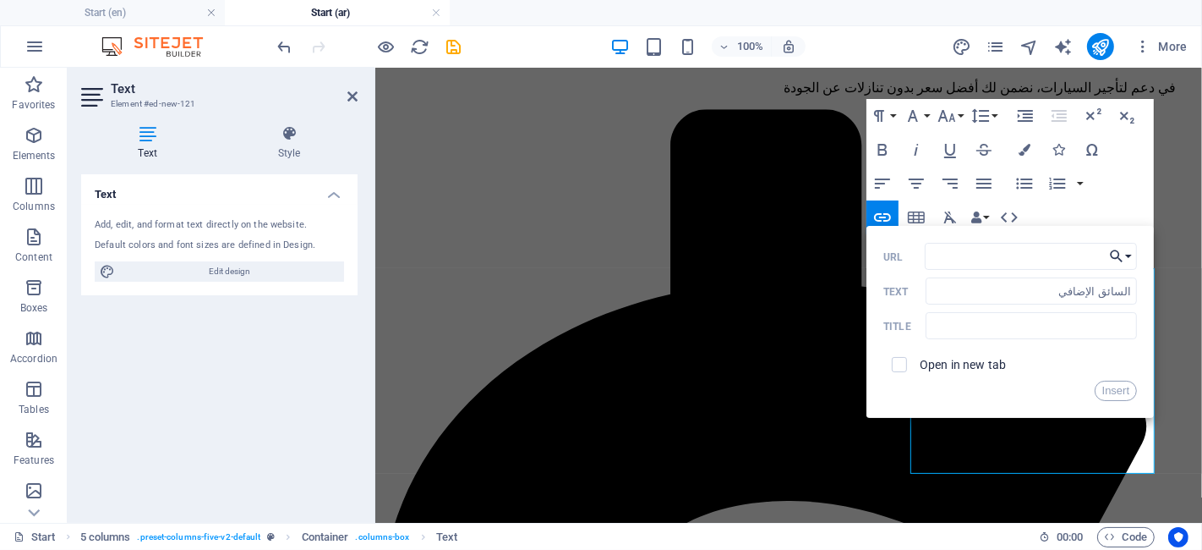
click at [1120, 257] on icon "button" at bounding box center [1117, 256] width 17 height 20
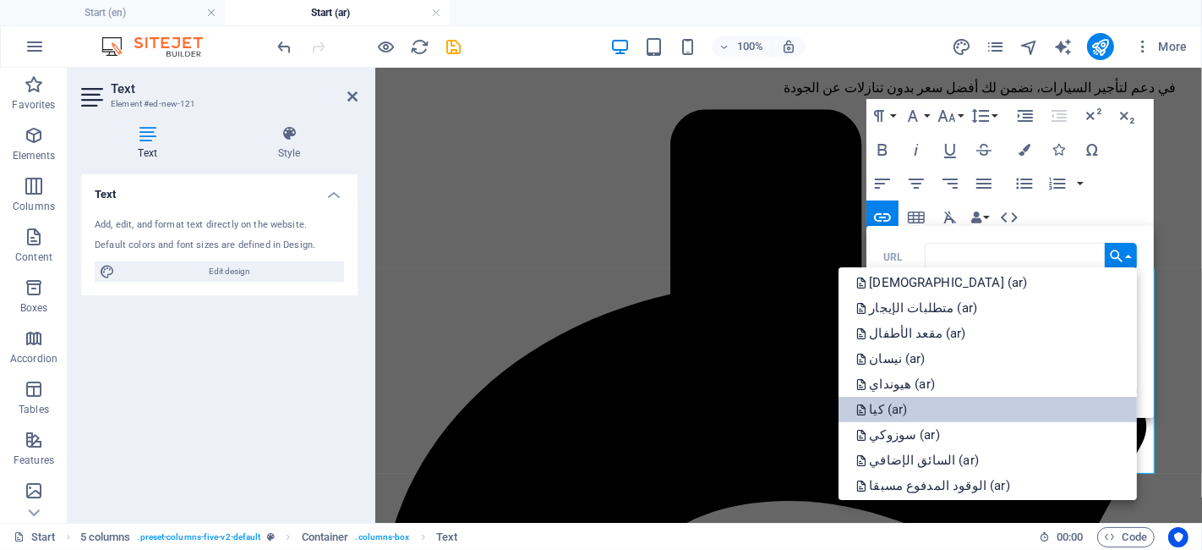
scroll to position [872, 0]
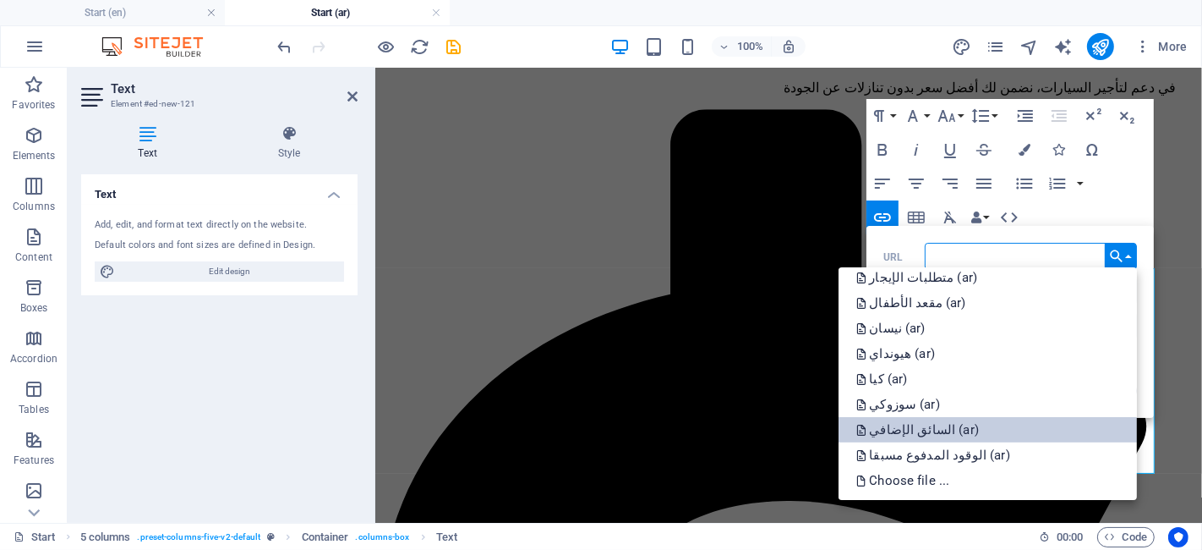
click at [962, 428] on p "السائق الإضافي (ar)" at bounding box center [919, 429] width 127 height 25
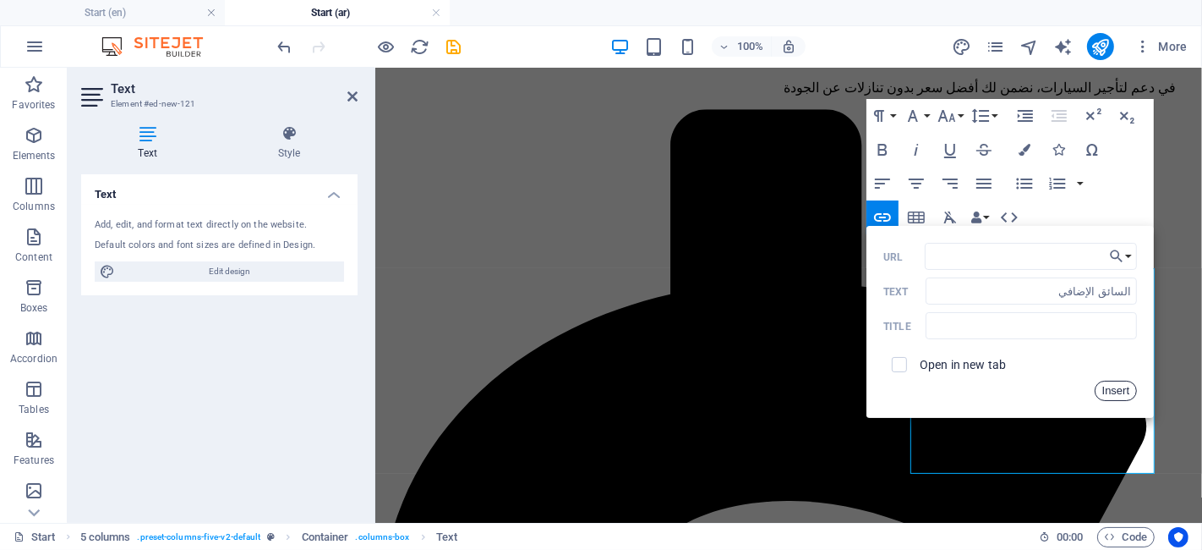
click at [1109, 392] on button "Insert" at bounding box center [1116, 391] width 43 height 20
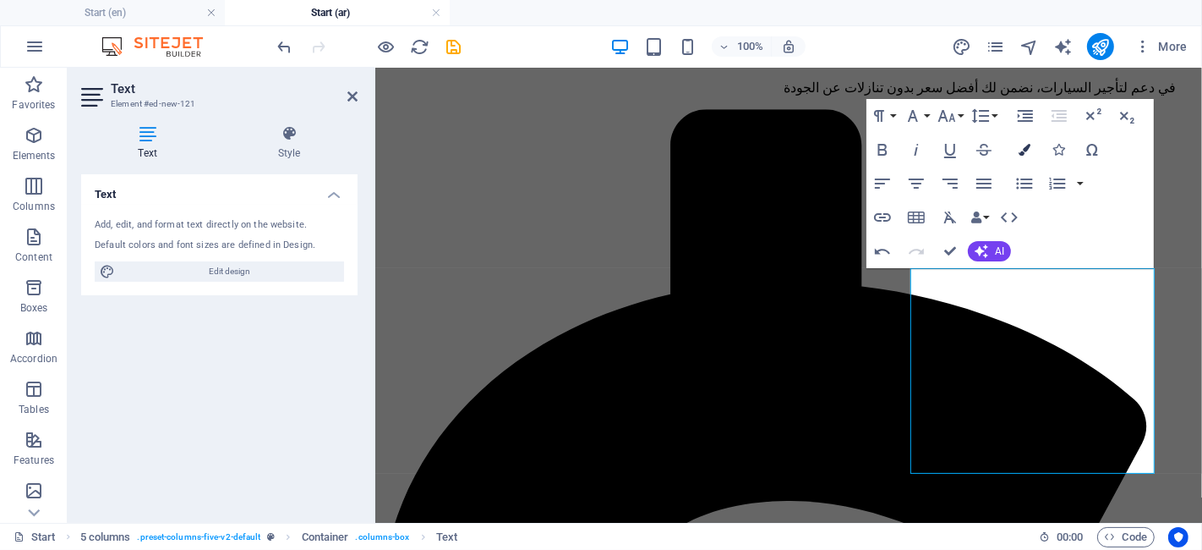
click at [1031, 159] on button "Colors" at bounding box center [1025, 150] width 32 height 34
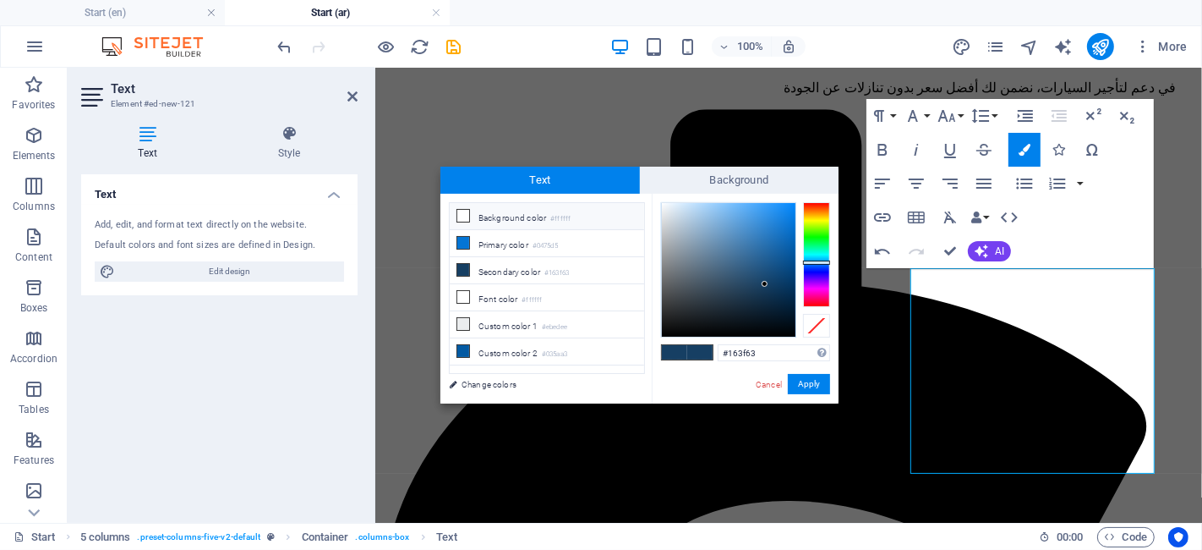
click at [572, 223] on li "Background color #ffffff" at bounding box center [547, 216] width 194 height 27
type input "#ffffff"
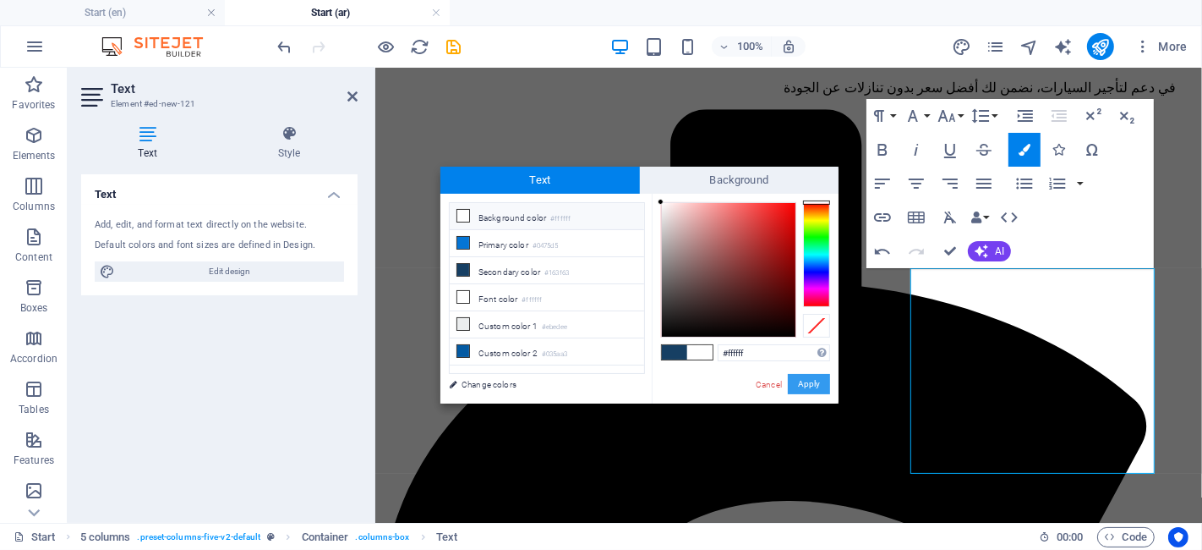
click at [819, 393] on button "Apply" at bounding box center [809, 384] width 42 height 20
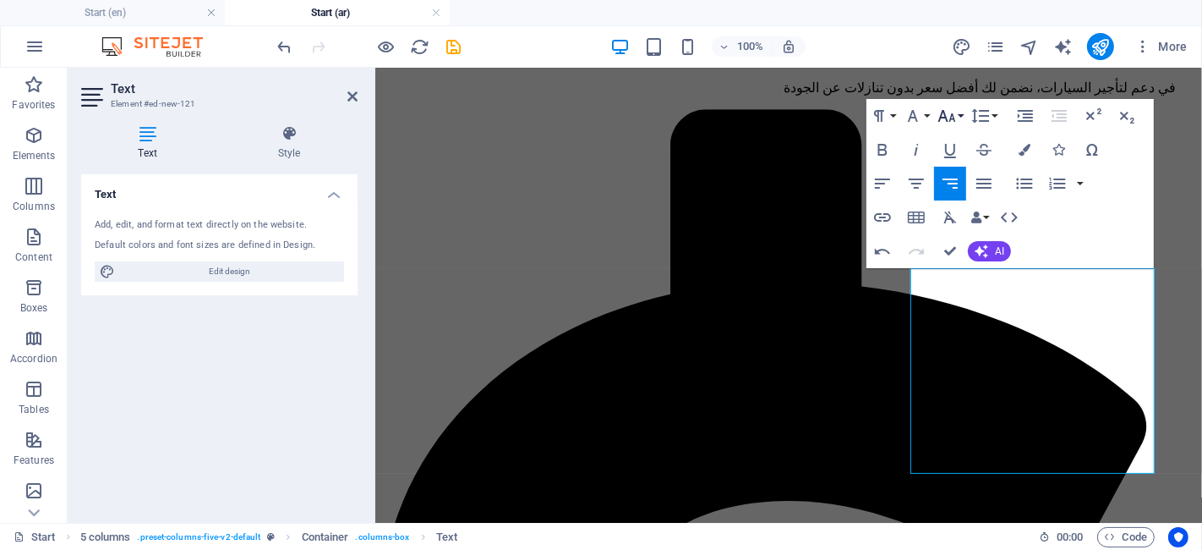
click at [945, 117] on icon "button" at bounding box center [948, 116] width 18 height 12
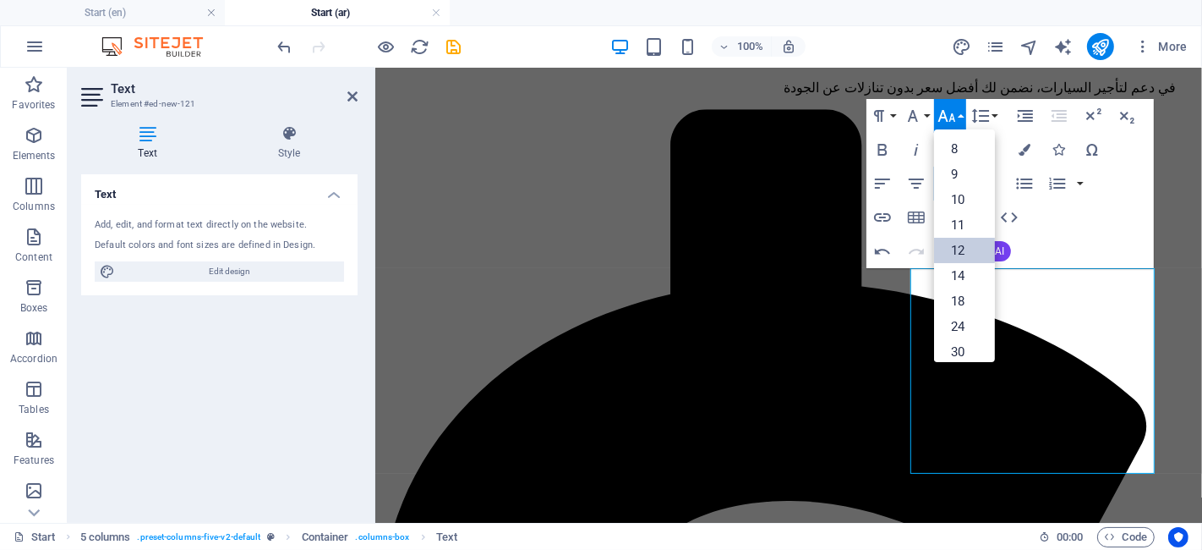
click at [956, 249] on link "12" at bounding box center [964, 250] width 61 height 25
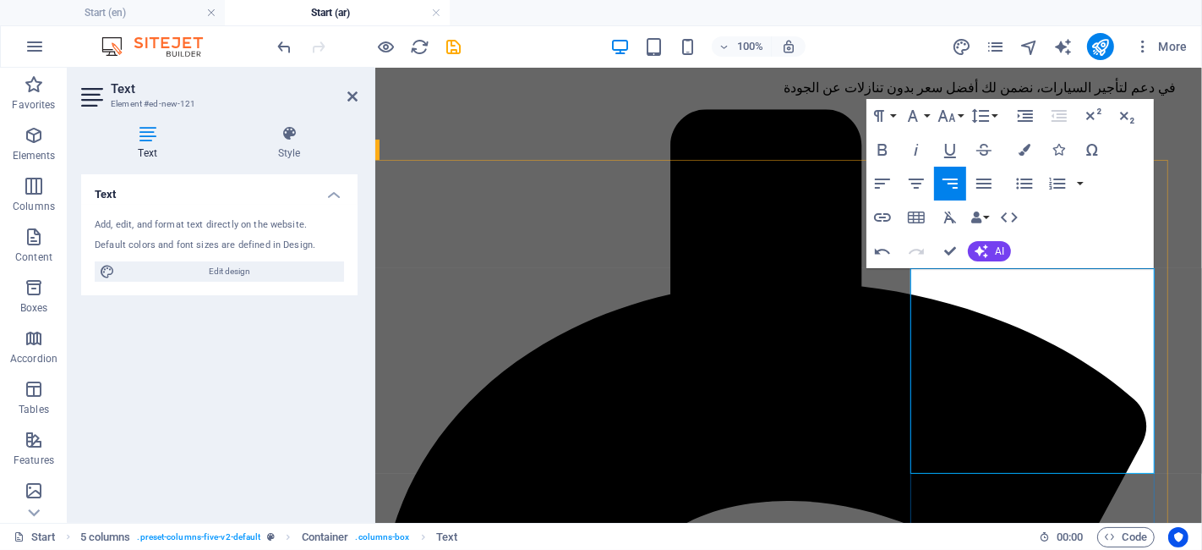
type input "الأحكام والشروط"
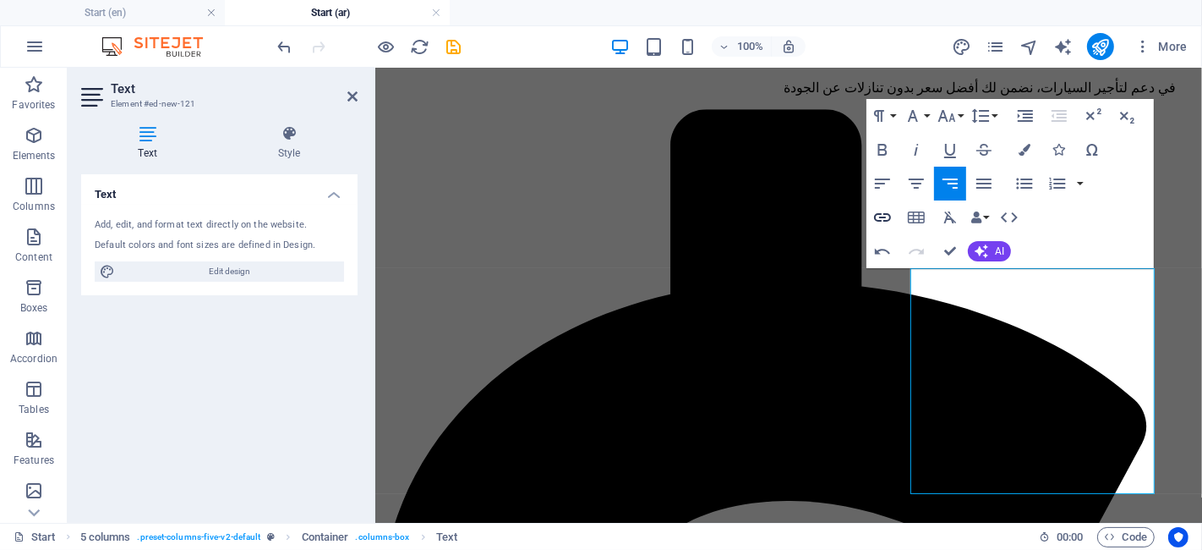
click at [885, 213] on icon "button" at bounding box center [883, 217] width 20 height 20
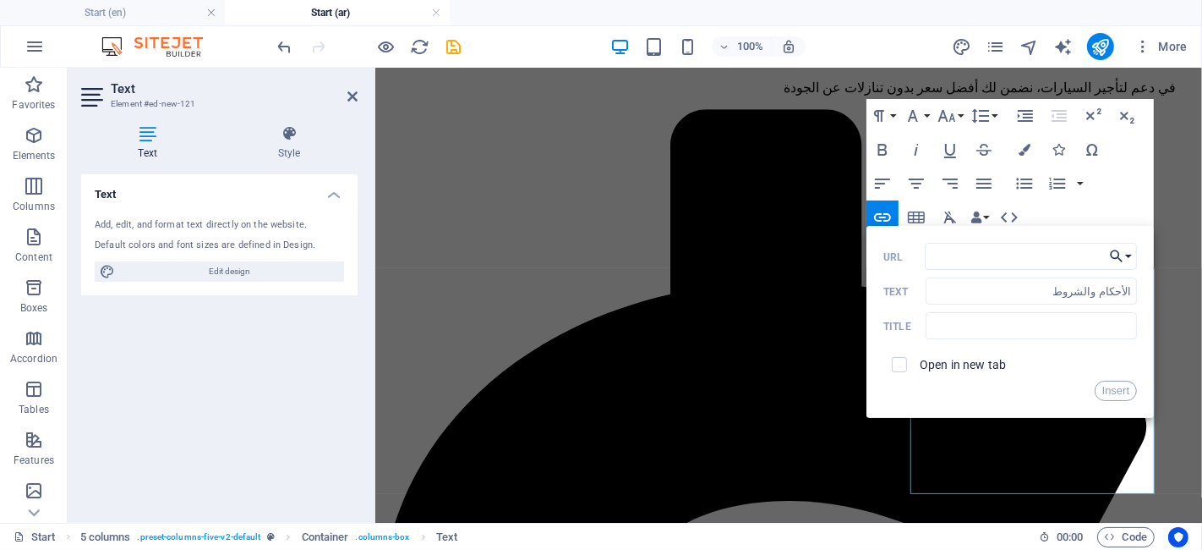
click at [1116, 262] on icon "button" at bounding box center [1117, 256] width 17 height 20
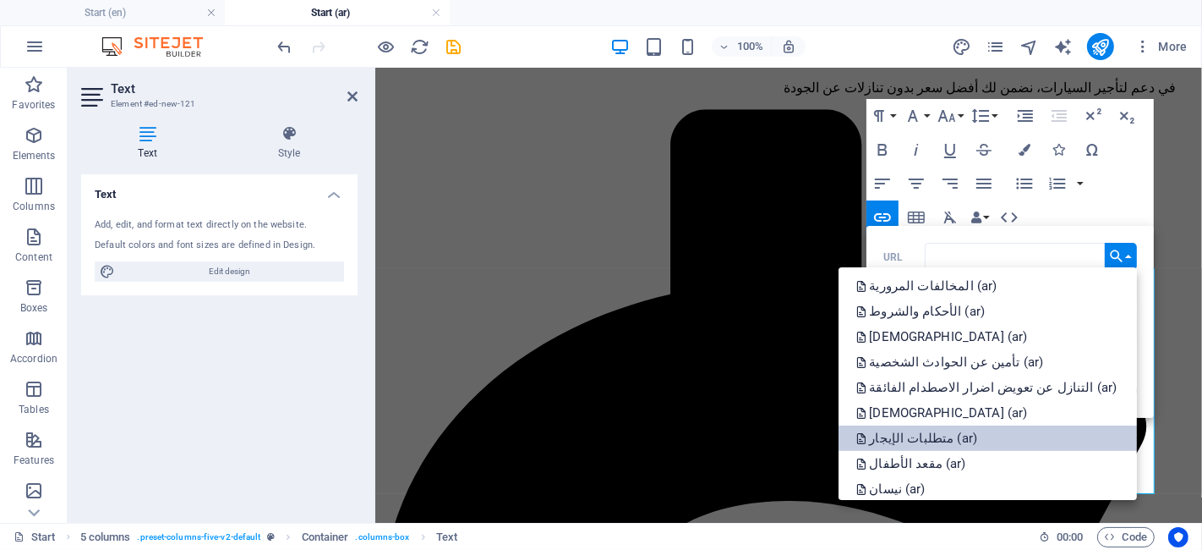
scroll to position [683, 0]
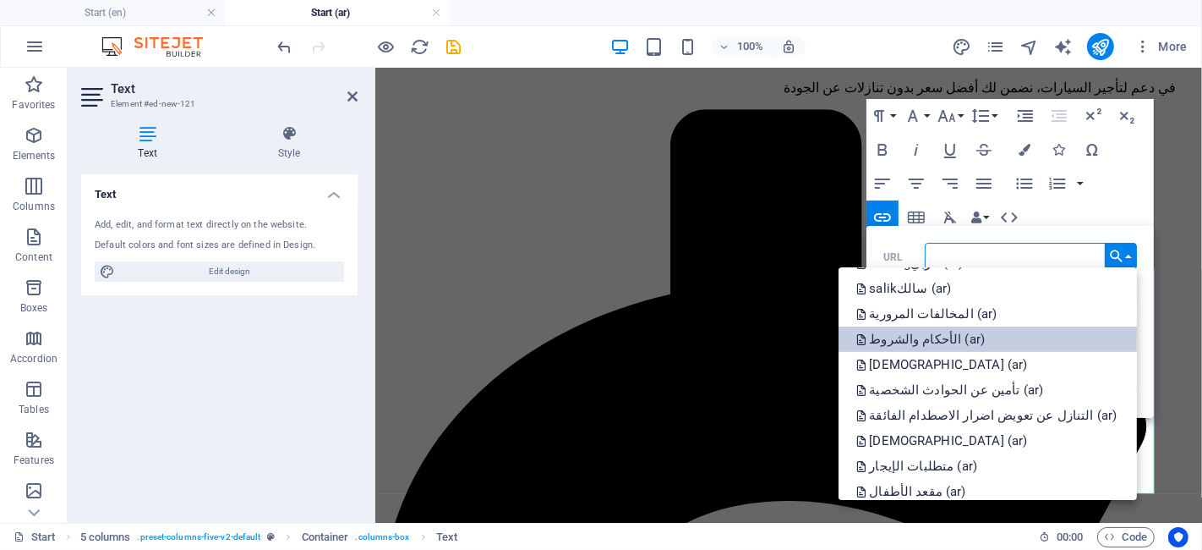
click at [978, 340] on p "الأحكام والشروط (ar)" at bounding box center [922, 338] width 133 height 25
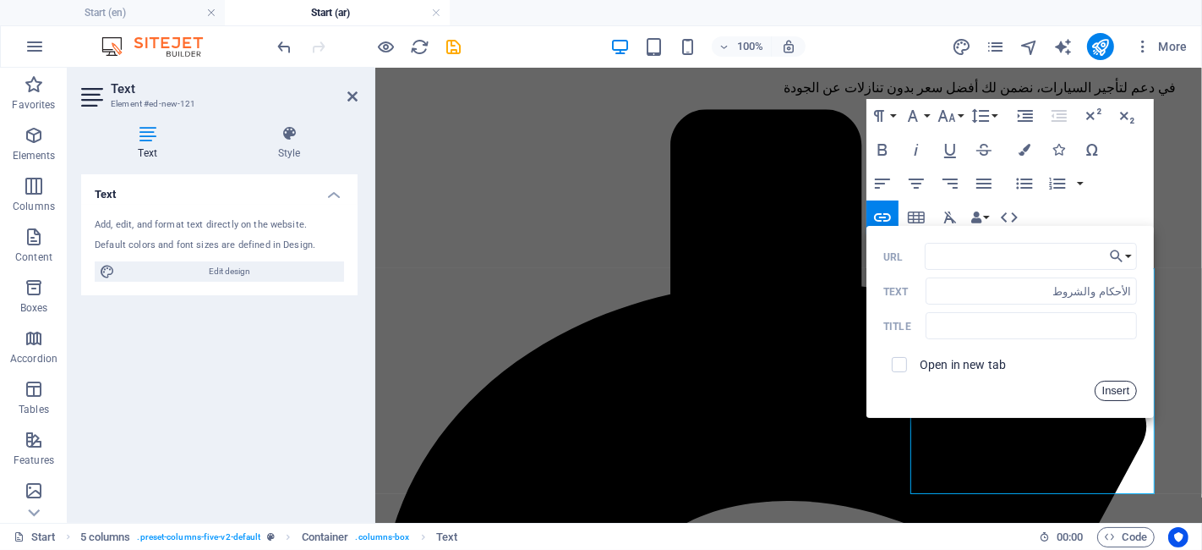
click at [1107, 389] on button "Insert" at bounding box center [1116, 391] width 43 height 20
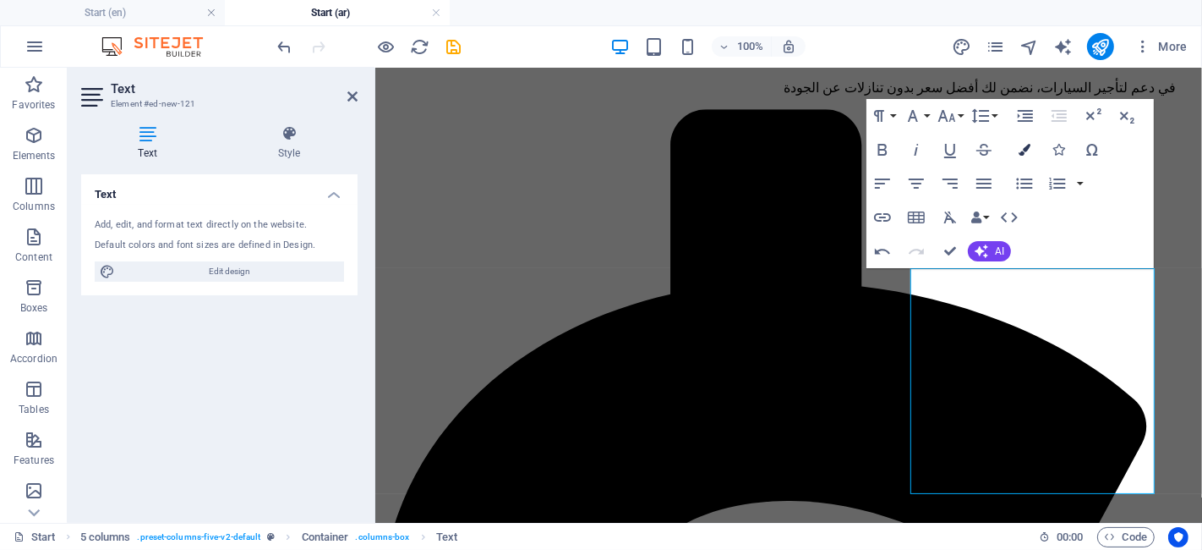
click at [1031, 157] on button "Colors" at bounding box center [1025, 150] width 32 height 34
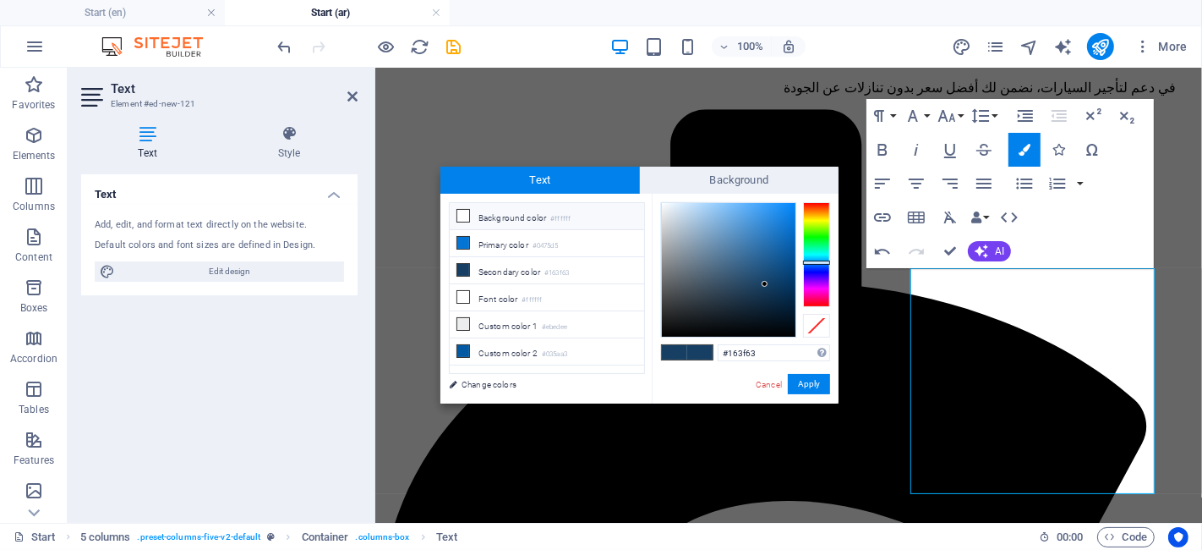
click at [575, 216] on li "Background color #ffffff" at bounding box center [547, 216] width 194 height 27
type input "#ffffff"
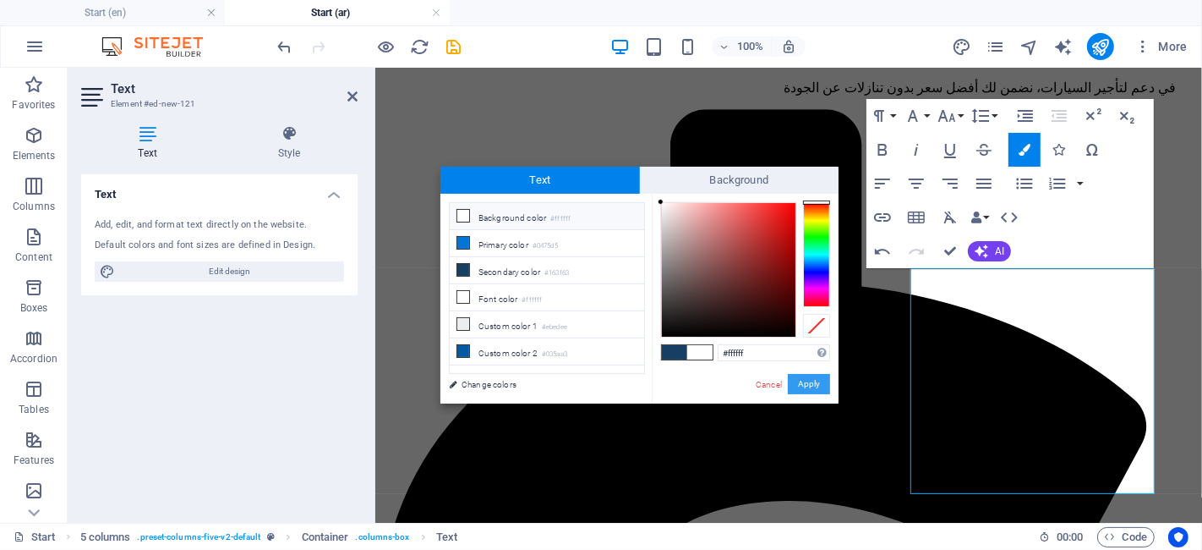
click at [812, 387] on button "Apply" at bounding box center [809, 384] width 42 height 20
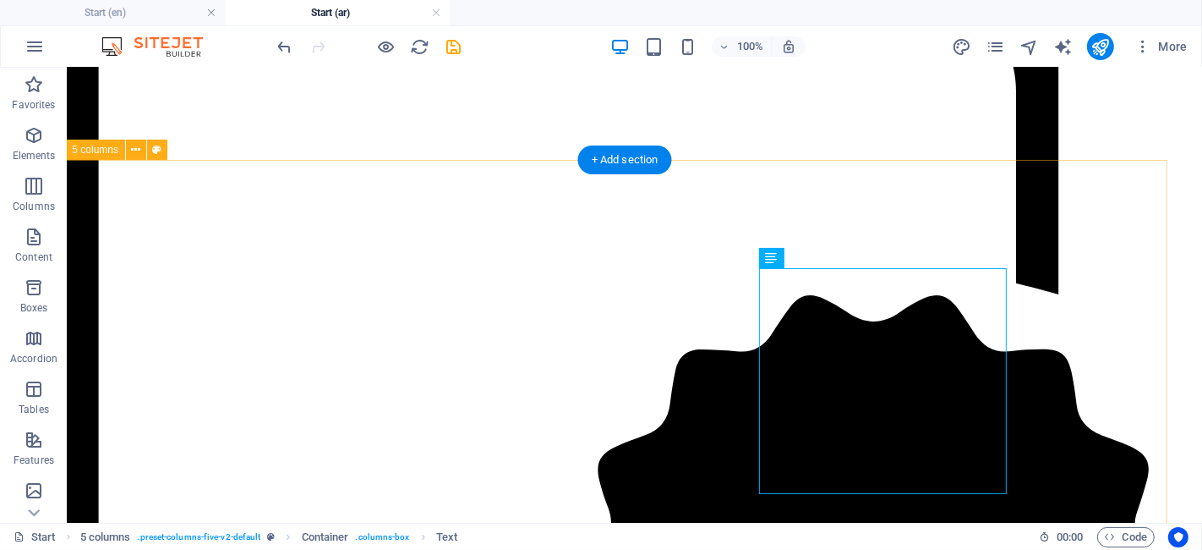
scroll to position [4521, 19]
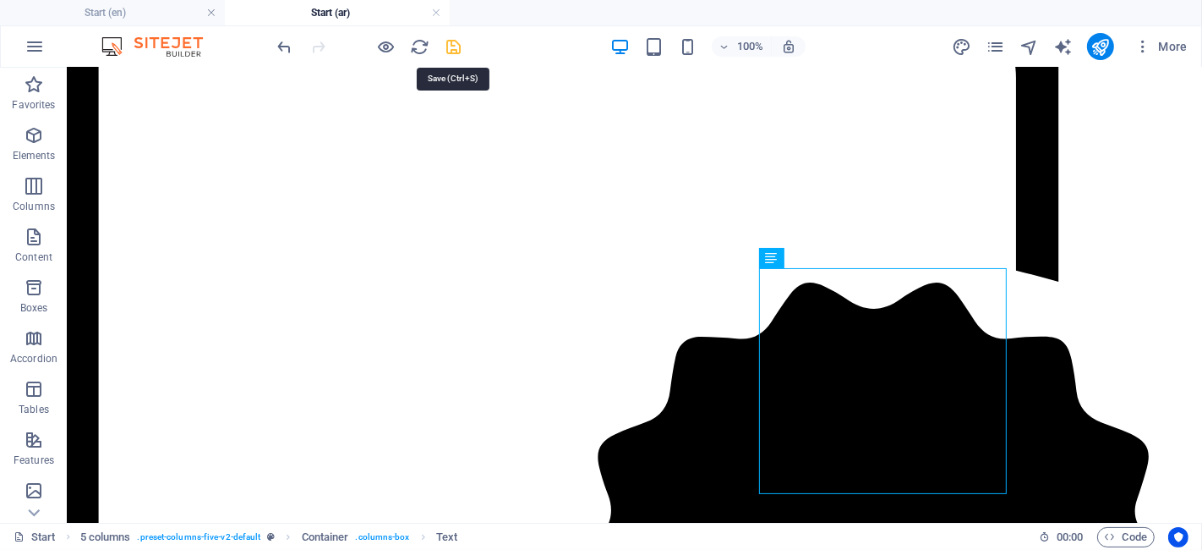
click at [0, 0] on icon "save" at bounding box center [0, 0] width 0 height 0
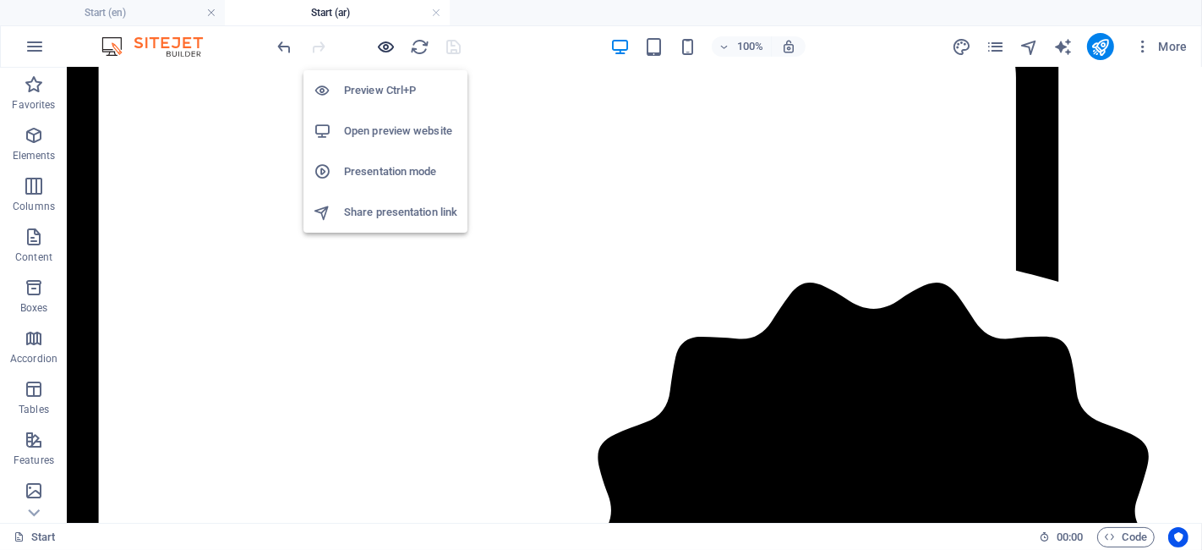
click at [0, 0] on icon "button" at bounding box center [0, 0] width 0 height 0
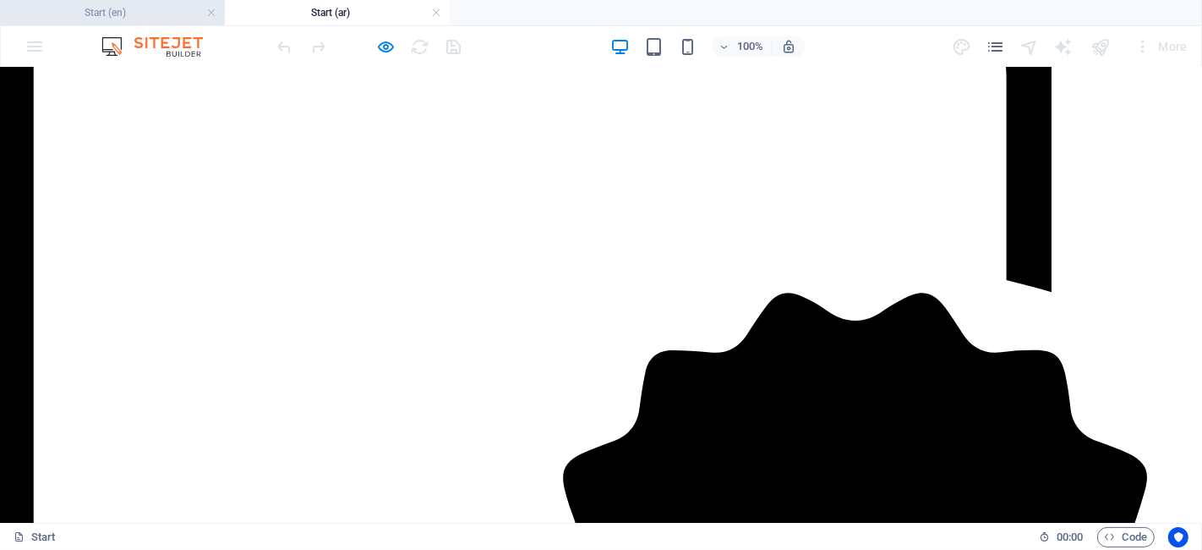
click at [120, 19] on h4 "Start (en)" at bounding box center [112, 12] width 225 height 19
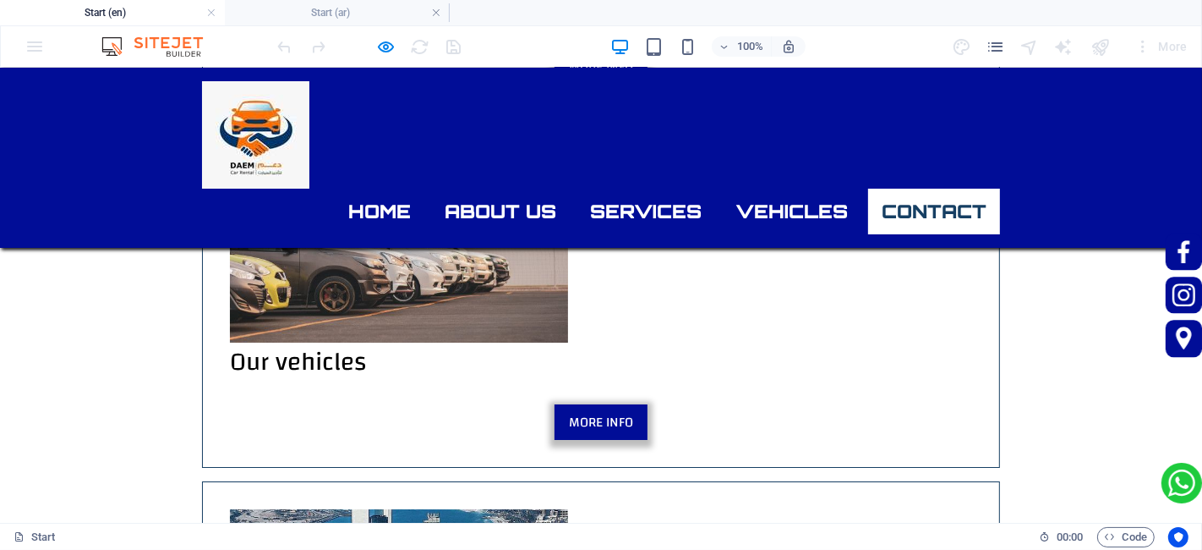
scroll to position [5024, 0]
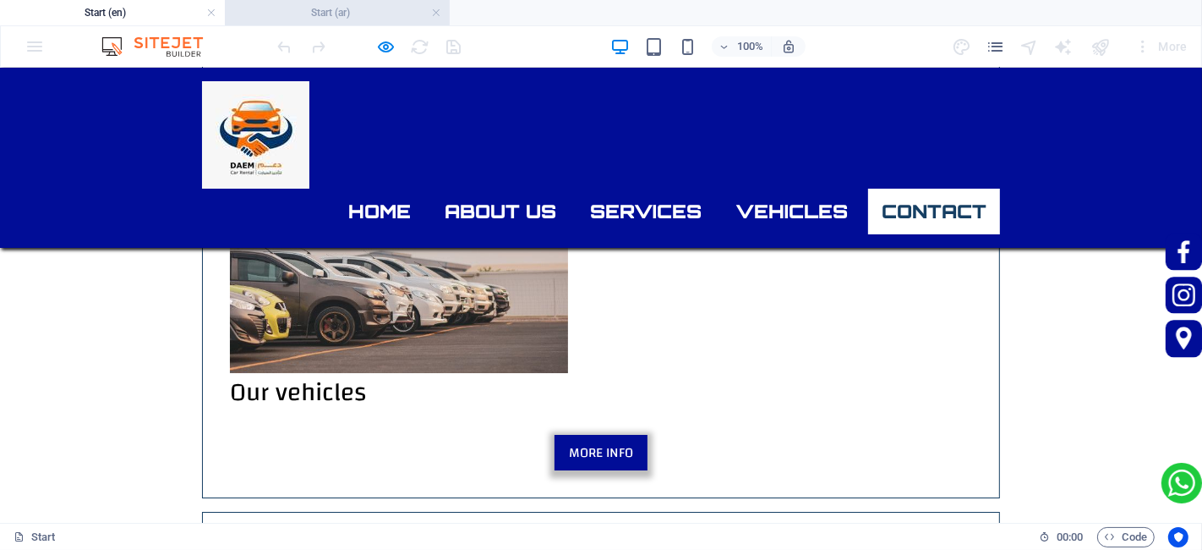
click at [328, 17] on h4 "Start (ar)" at bounding box center [337, 12] width 225 height 19
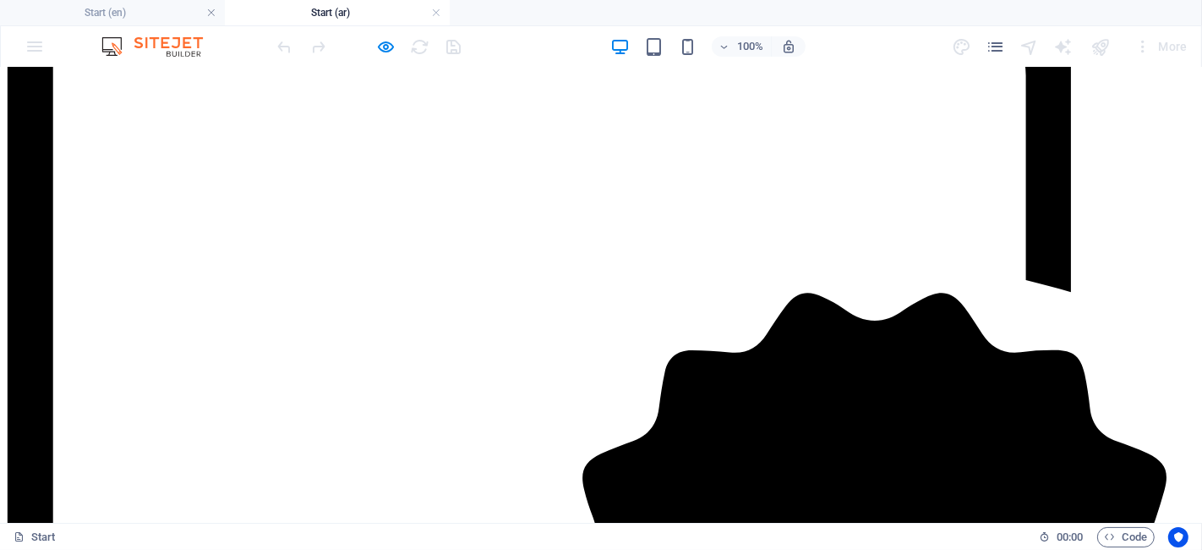
scroll to position [4521, 0]
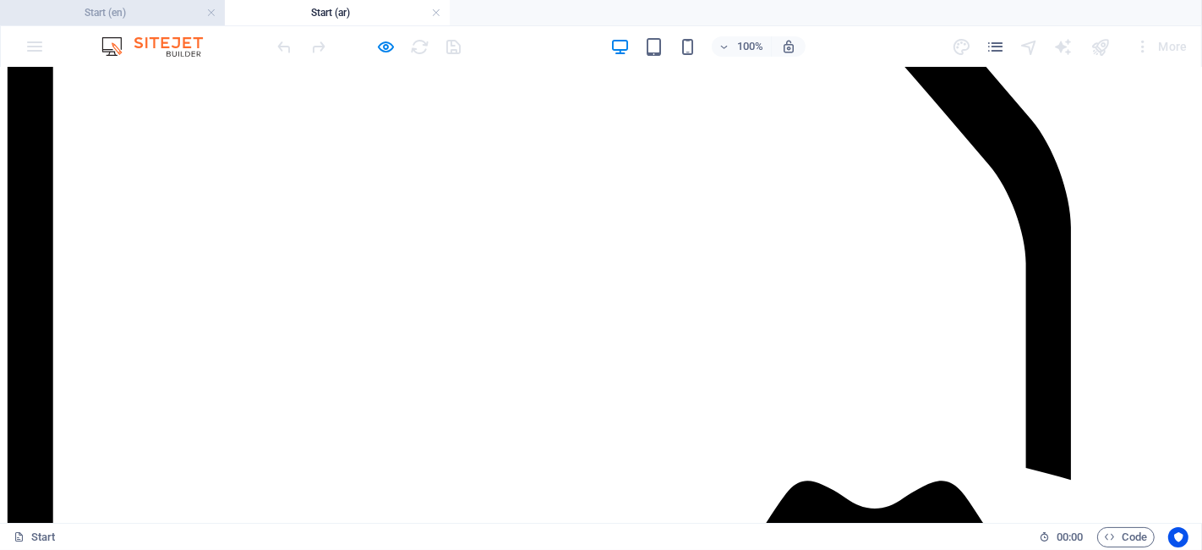
click at [118, 8] on h4 "Start (en)" at bounding box center [112, 12] width 225 height 19
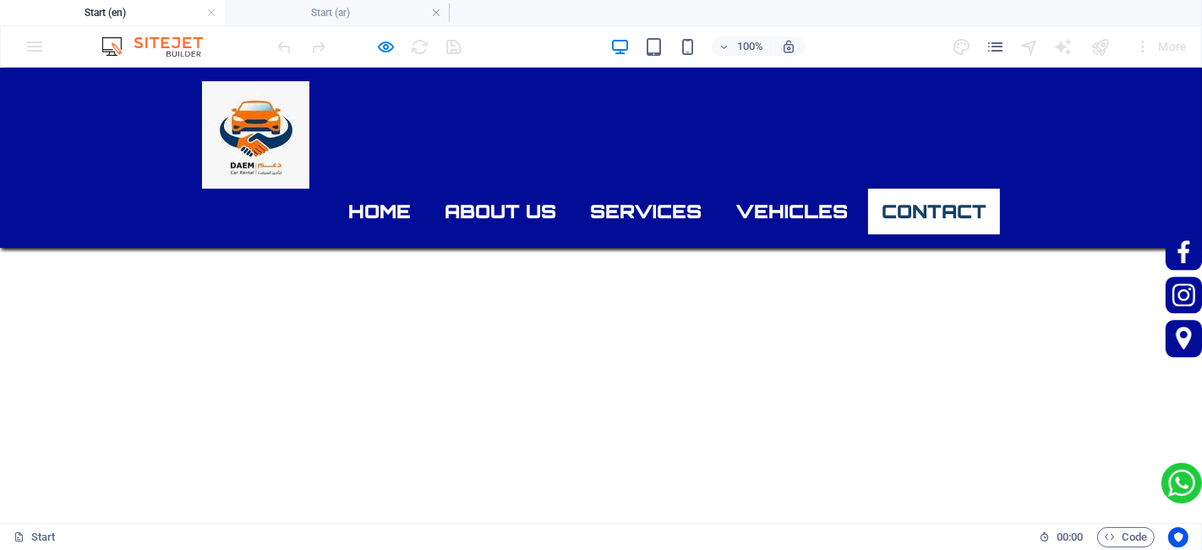
scroll to position [5024, 0]
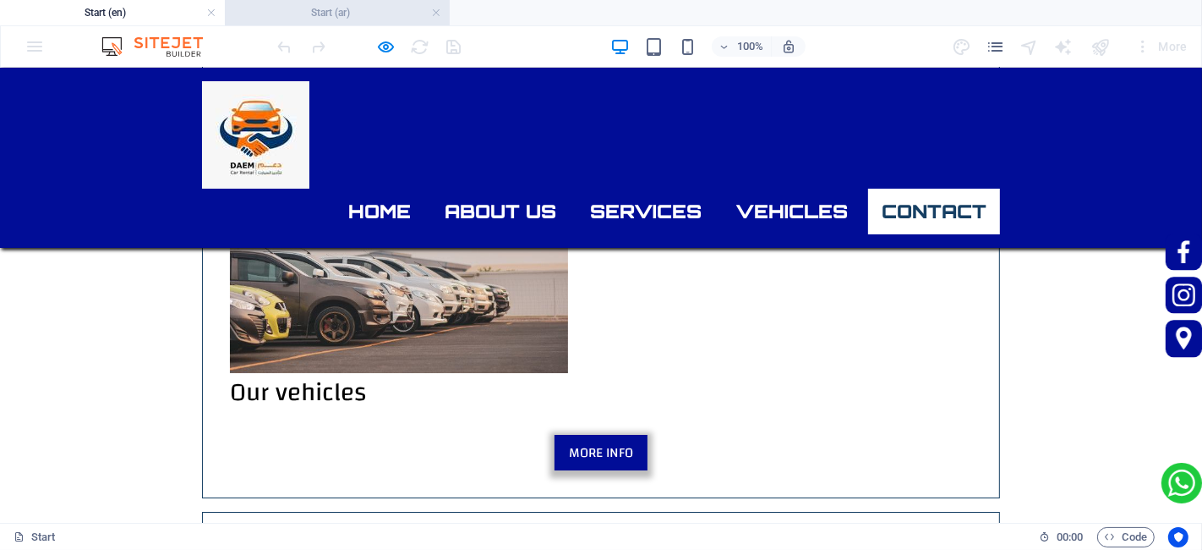
click at [287, 3] on h4 "Start (ar)" at bounding box center [337, 12] width 225 height 19
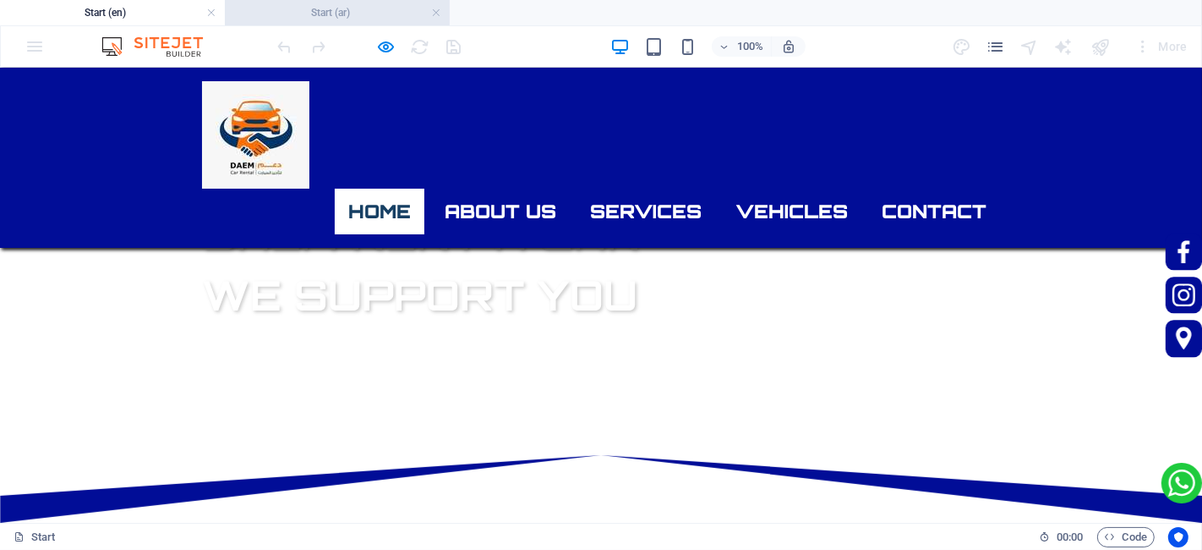
scroll to position [4521, 0]
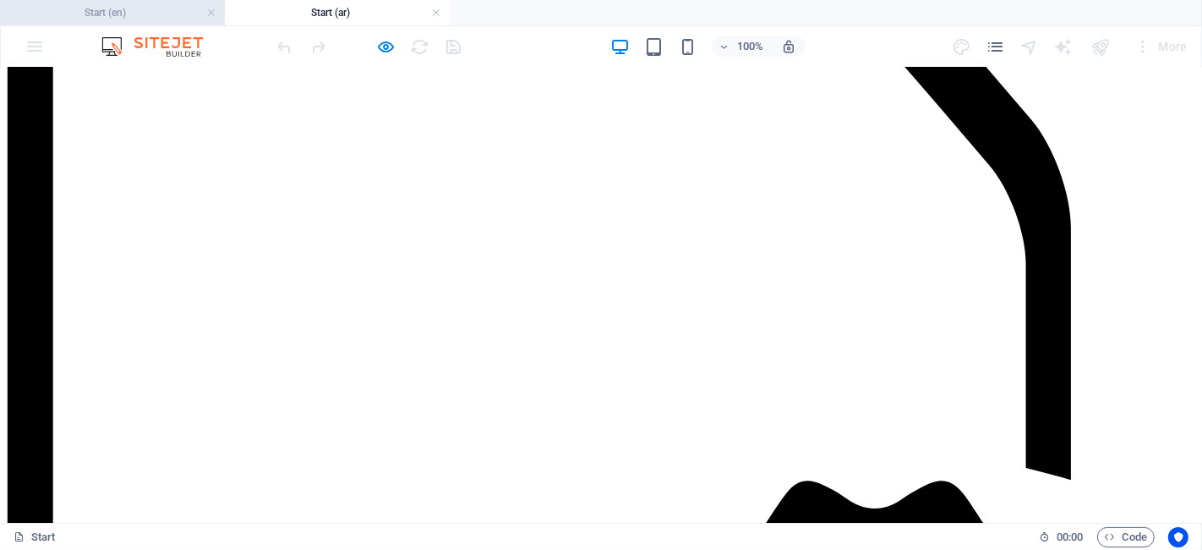
click at [137, 13] on h4 "Start (en)" at bounding box center [112, 12] width 225 height 19
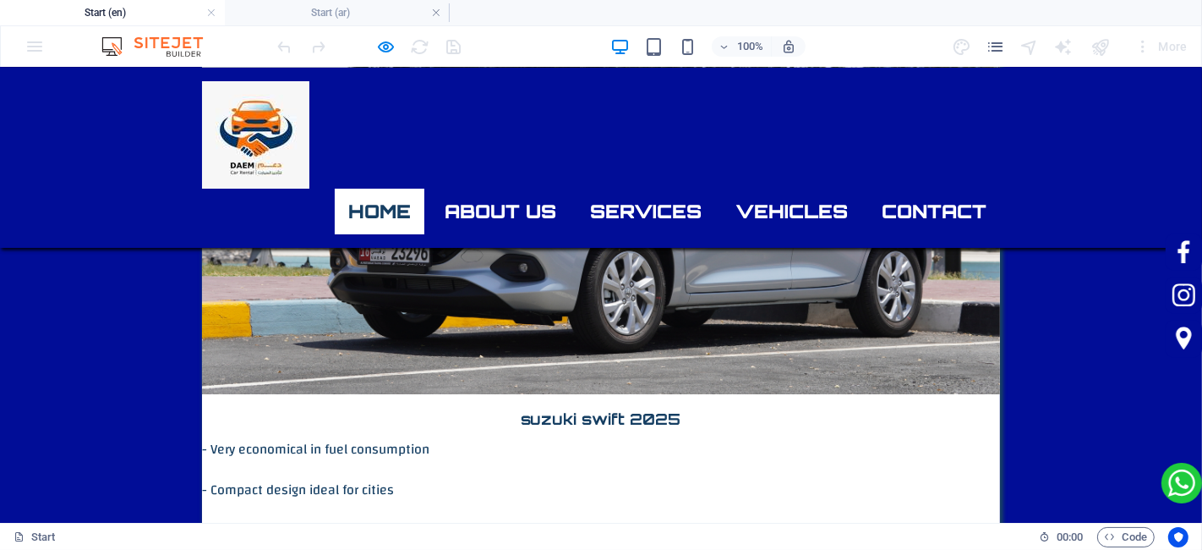
scroll to position [0, 0]
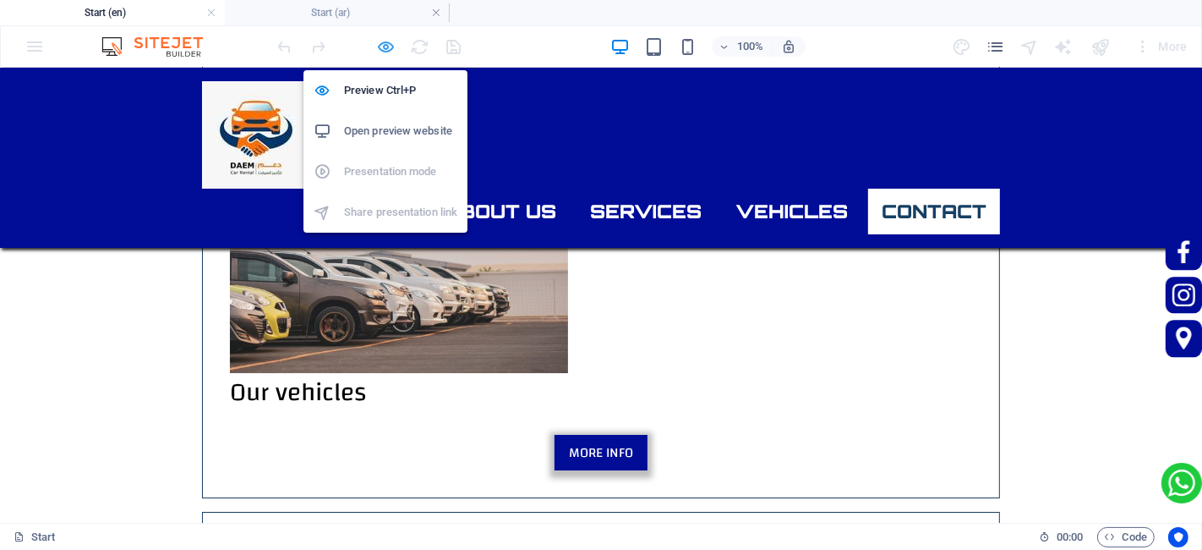
click at [388, 48] on icon "button" at bounding box center [386, 46] width 19 height 19
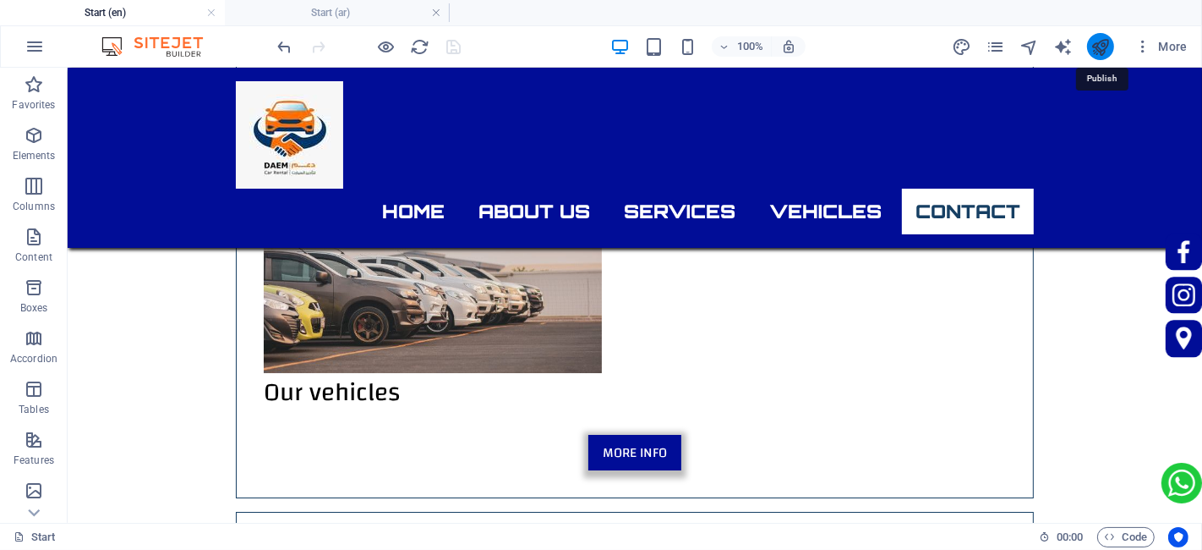
click at [939, 118] on icon "publish" at bounding box center [567, 212] width 742 height 188
